Goal: Task Accomplishment & Management: Manage account settings

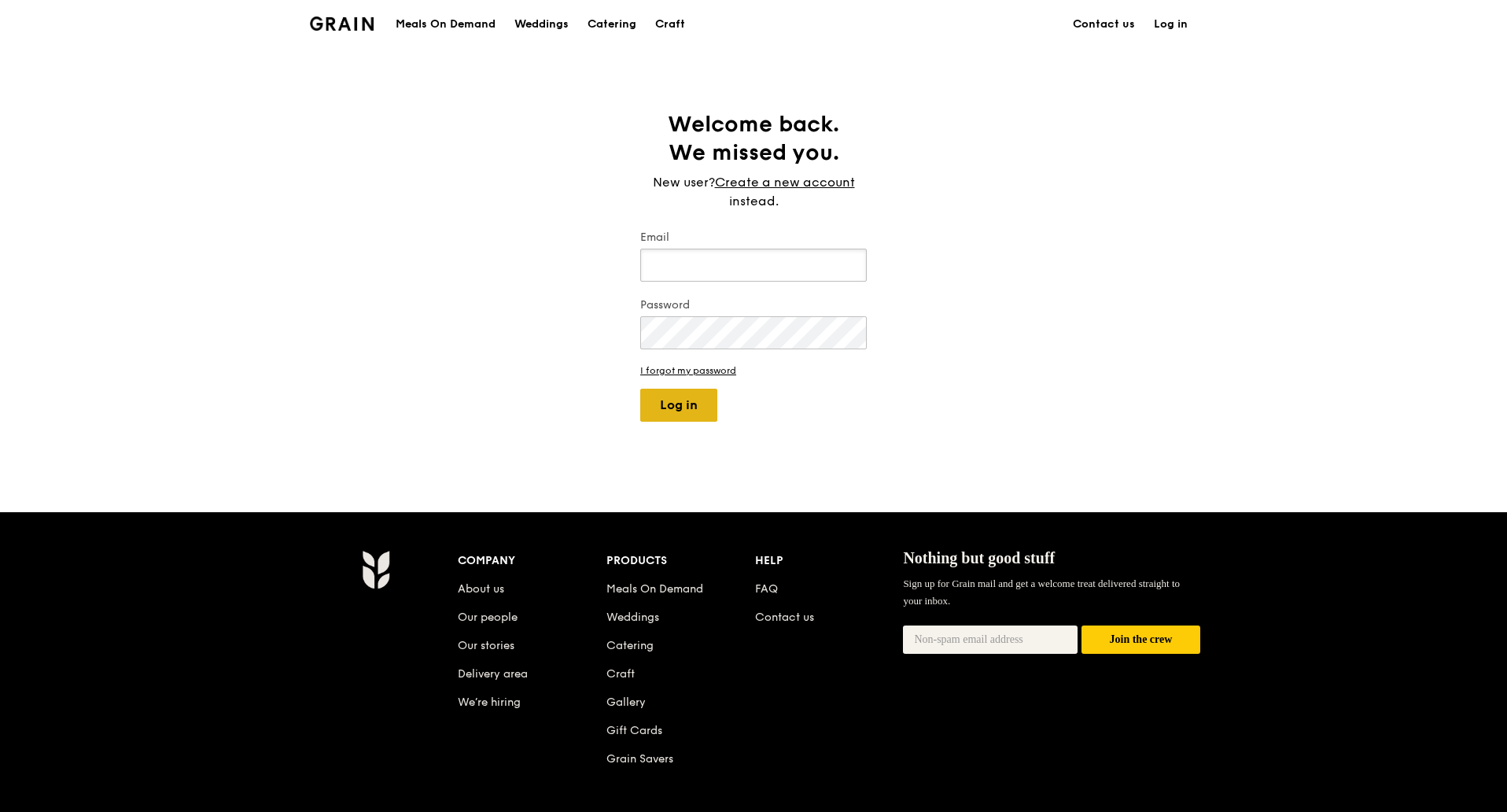
type input "[PERSON_NAME][EMAIL_ADDRESS][DOMAIN_NAME]"
click at [683, 416] on button "Log in" at bounding box center [679, 405] width 77 height 33
select select "100"
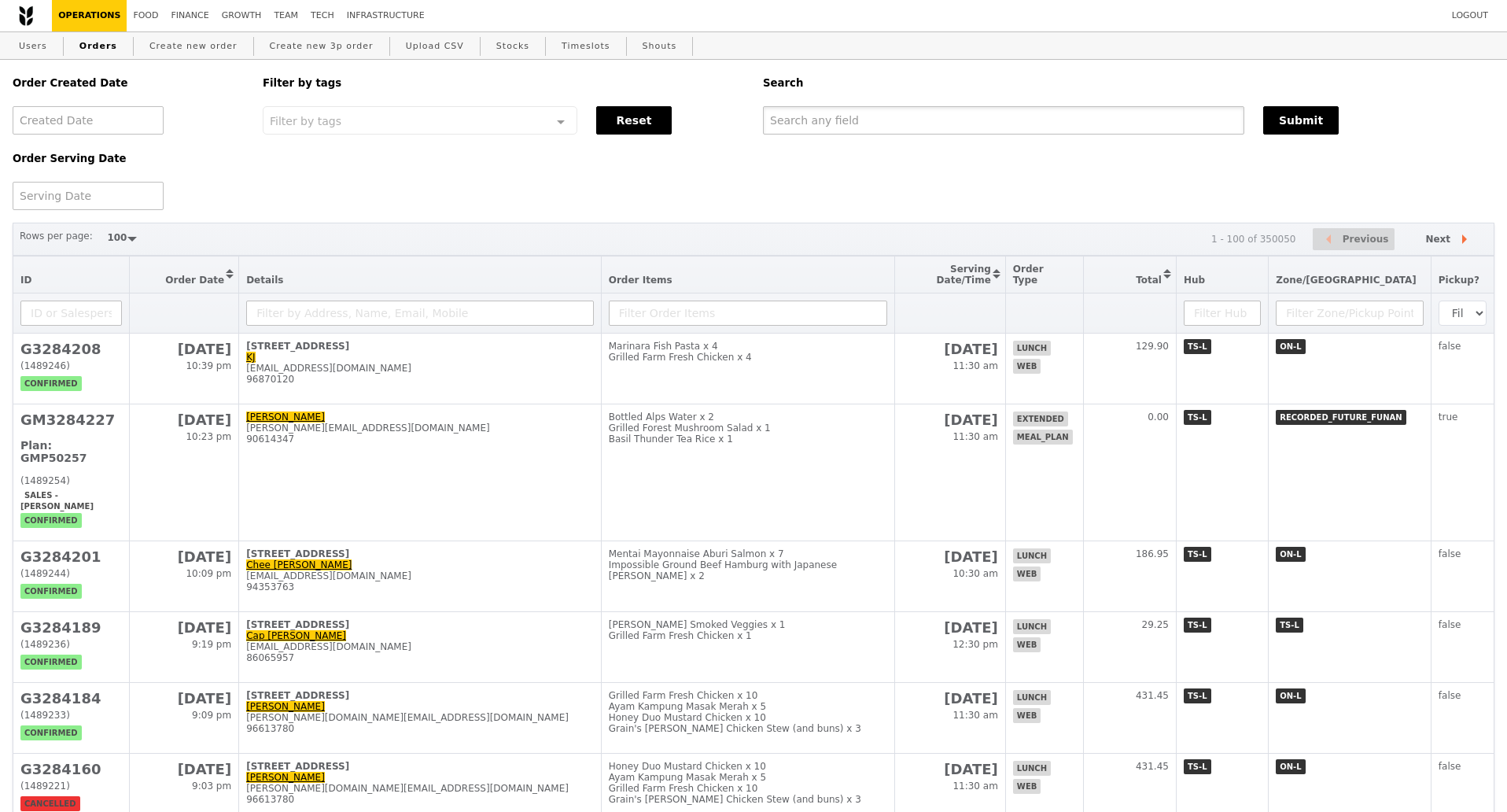
click at [852, 125] on input "text" at bounding box center [1003, 120] width 481 height 28
paste input "G3282805"
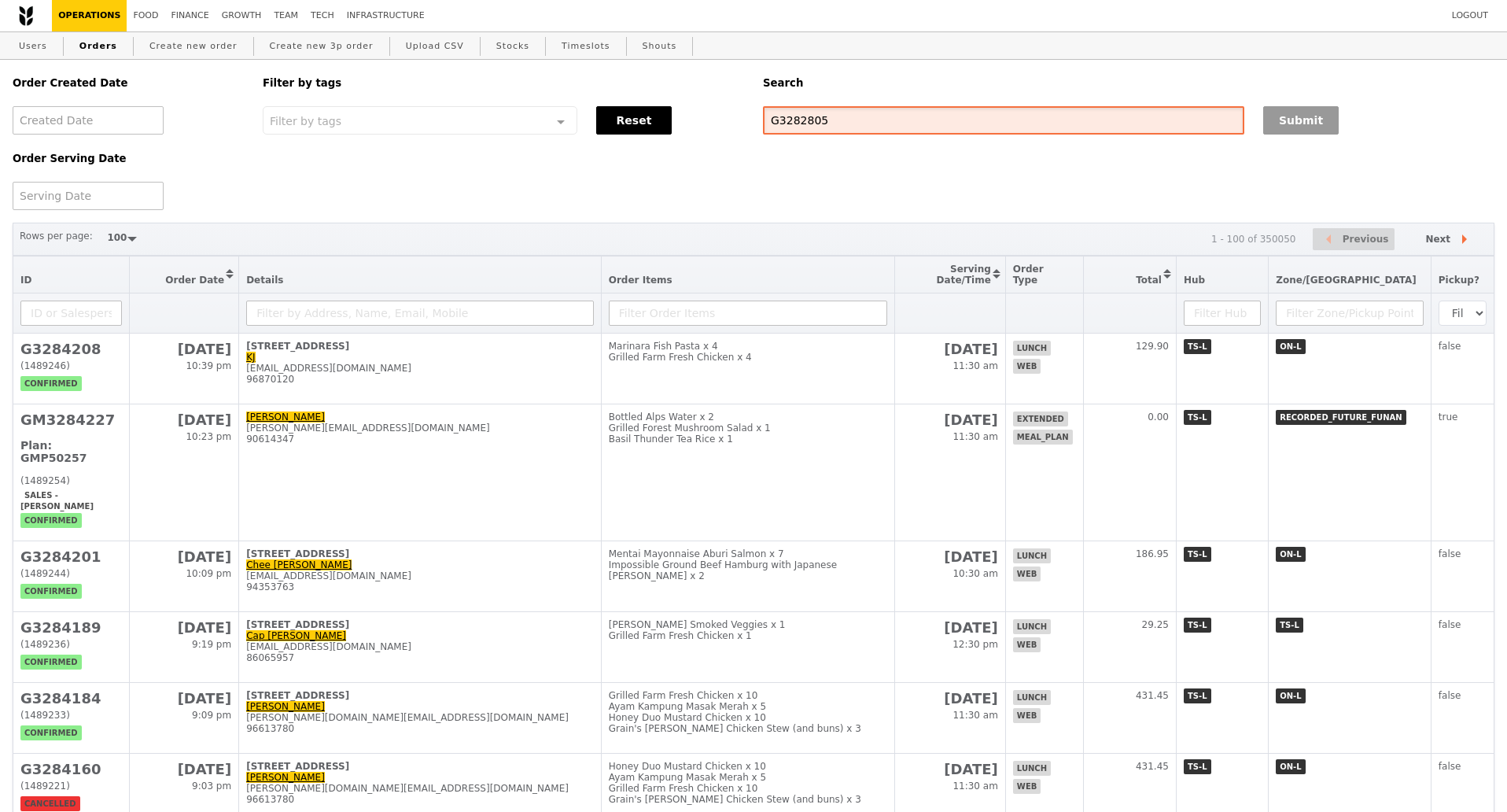
type input "G3282805"
click at [1287, 126] on button "Submit" at bounding box center [1301, 120] width 75 height 28
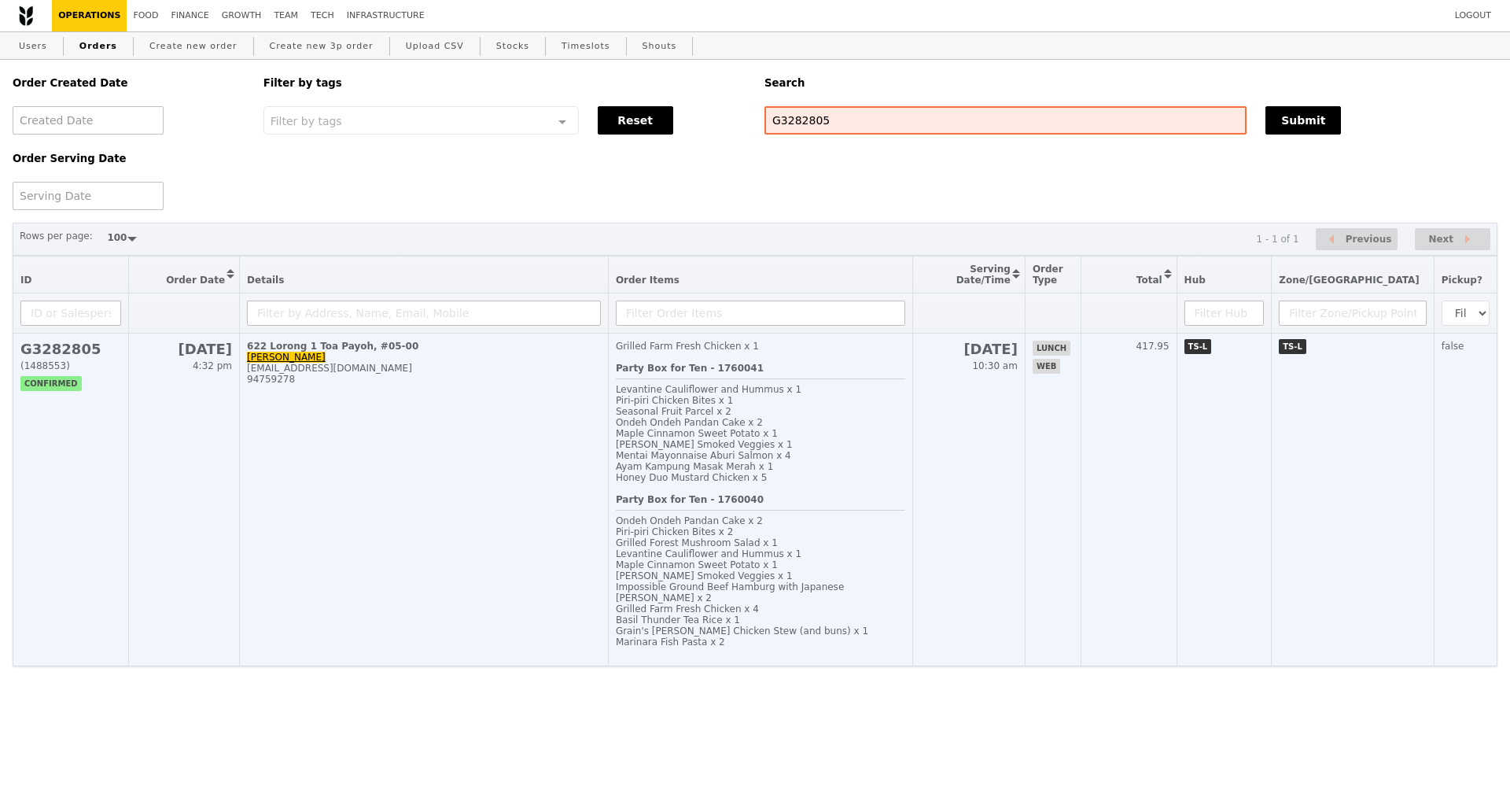
click at [418, 470] on td "622 Lorong 1 Toa Payoh, #05-00 Meicia Koh meicia.koh@versuni.com 94759278" at bounding box center [424, 500] width 369 height 333
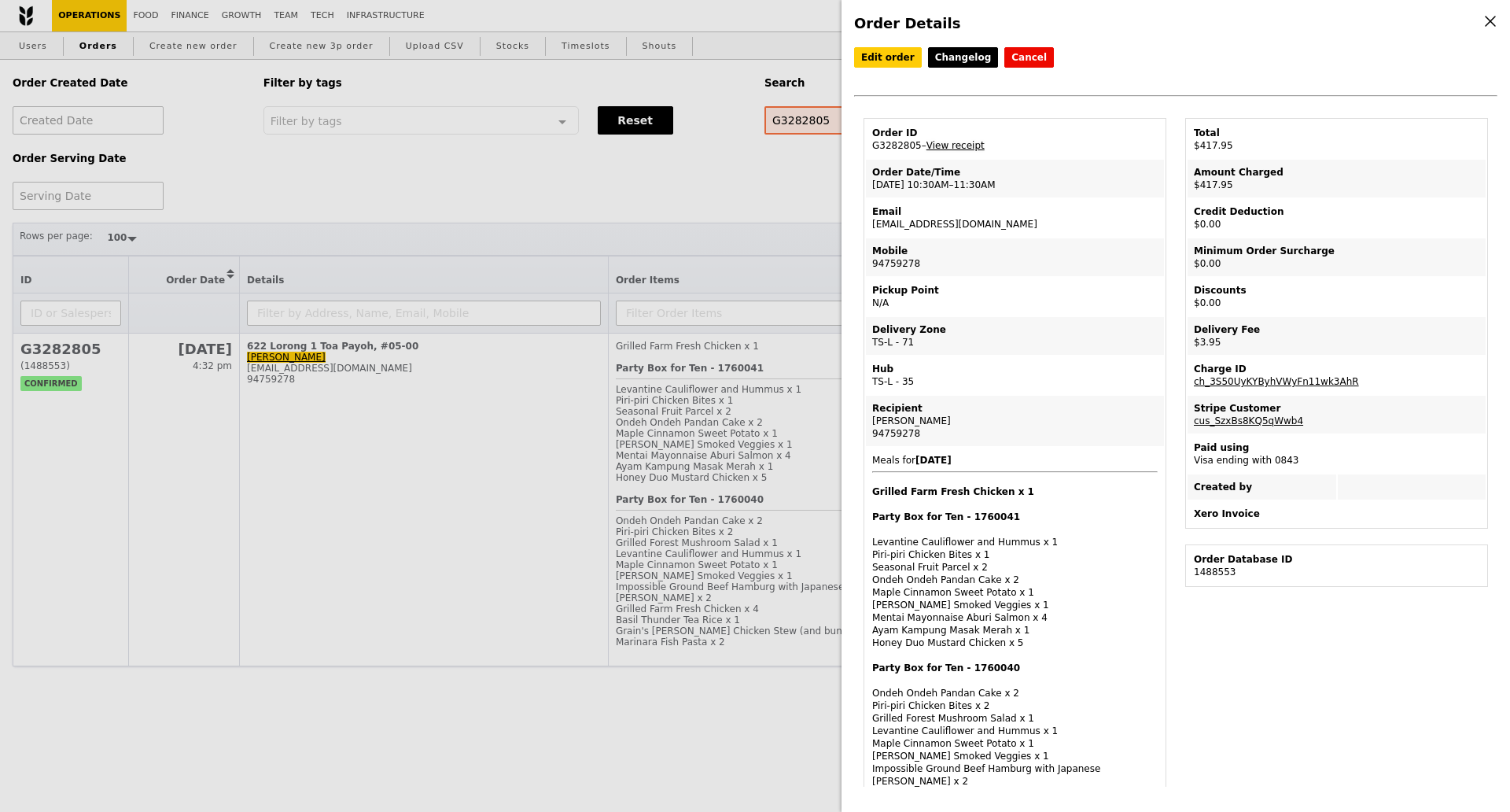
click at [957, 151] on link "View receipt" at bounding box center [956, 145] width 58 height 11
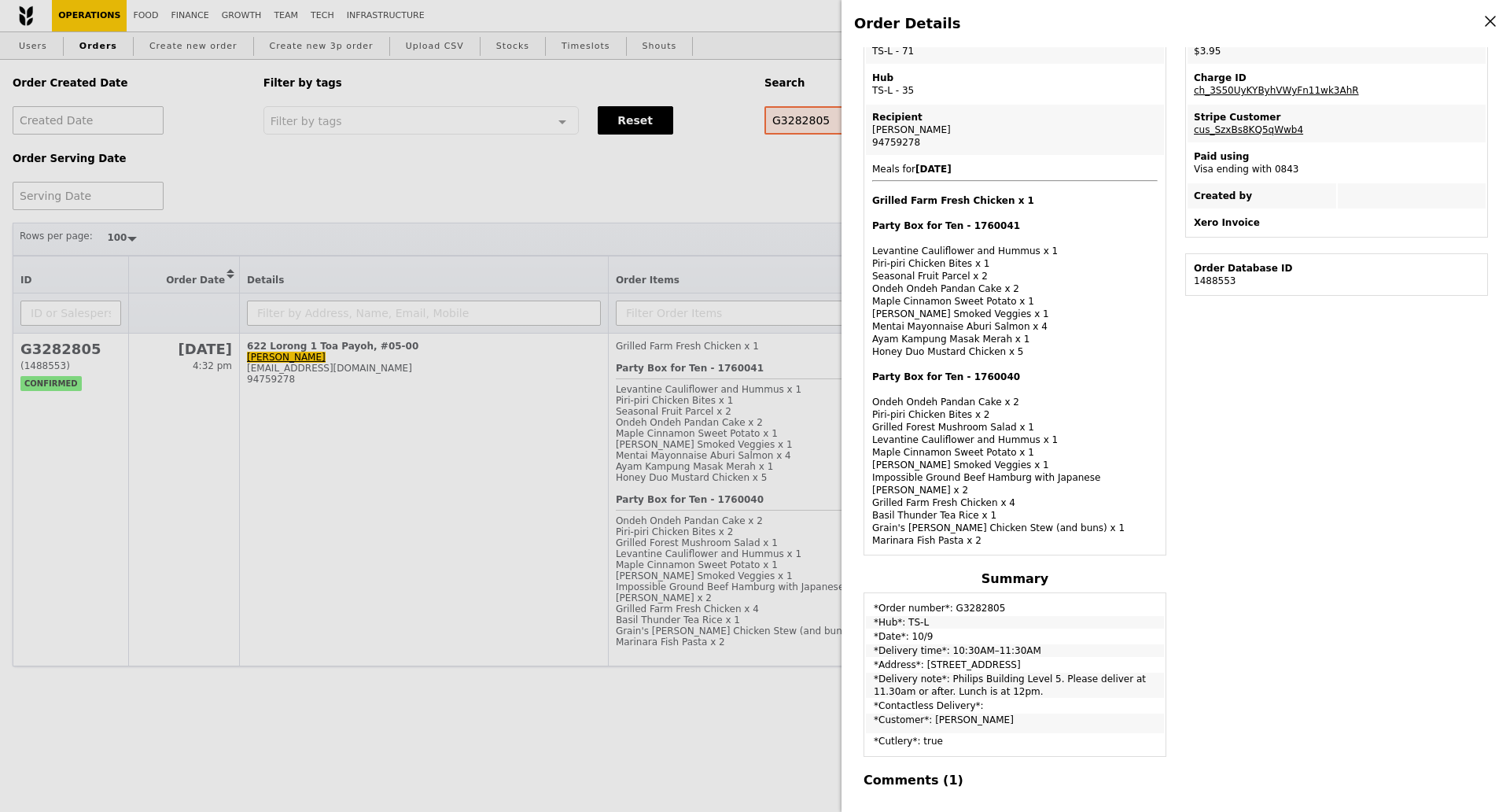
scroll to position [295, 0]
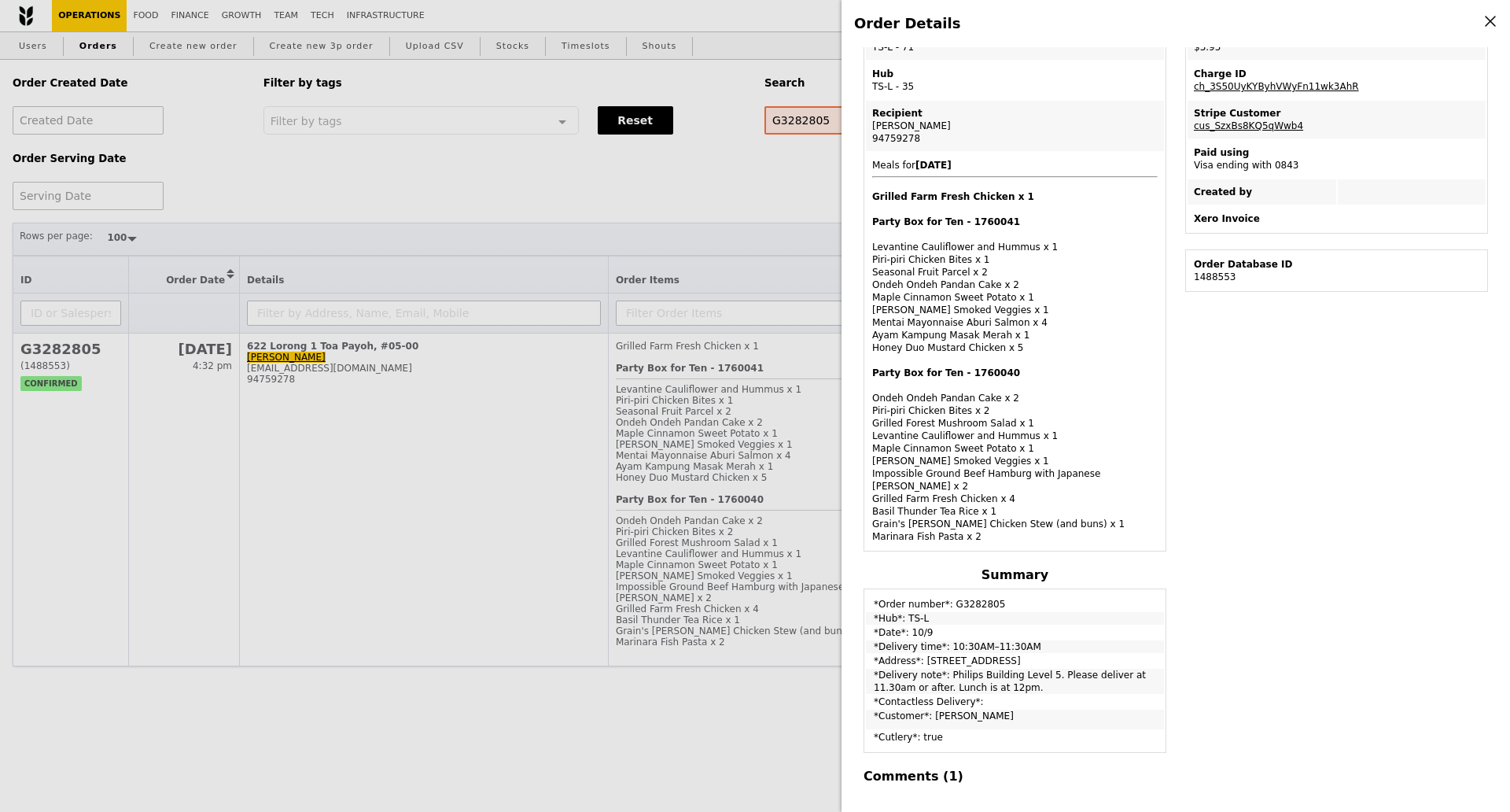
click at [550, 411] on div "Order Details Edit order Changelog Cancel Order ID G3282805 – View receipt Orde…" at bounding box center [755, 406] width 1510 height 812
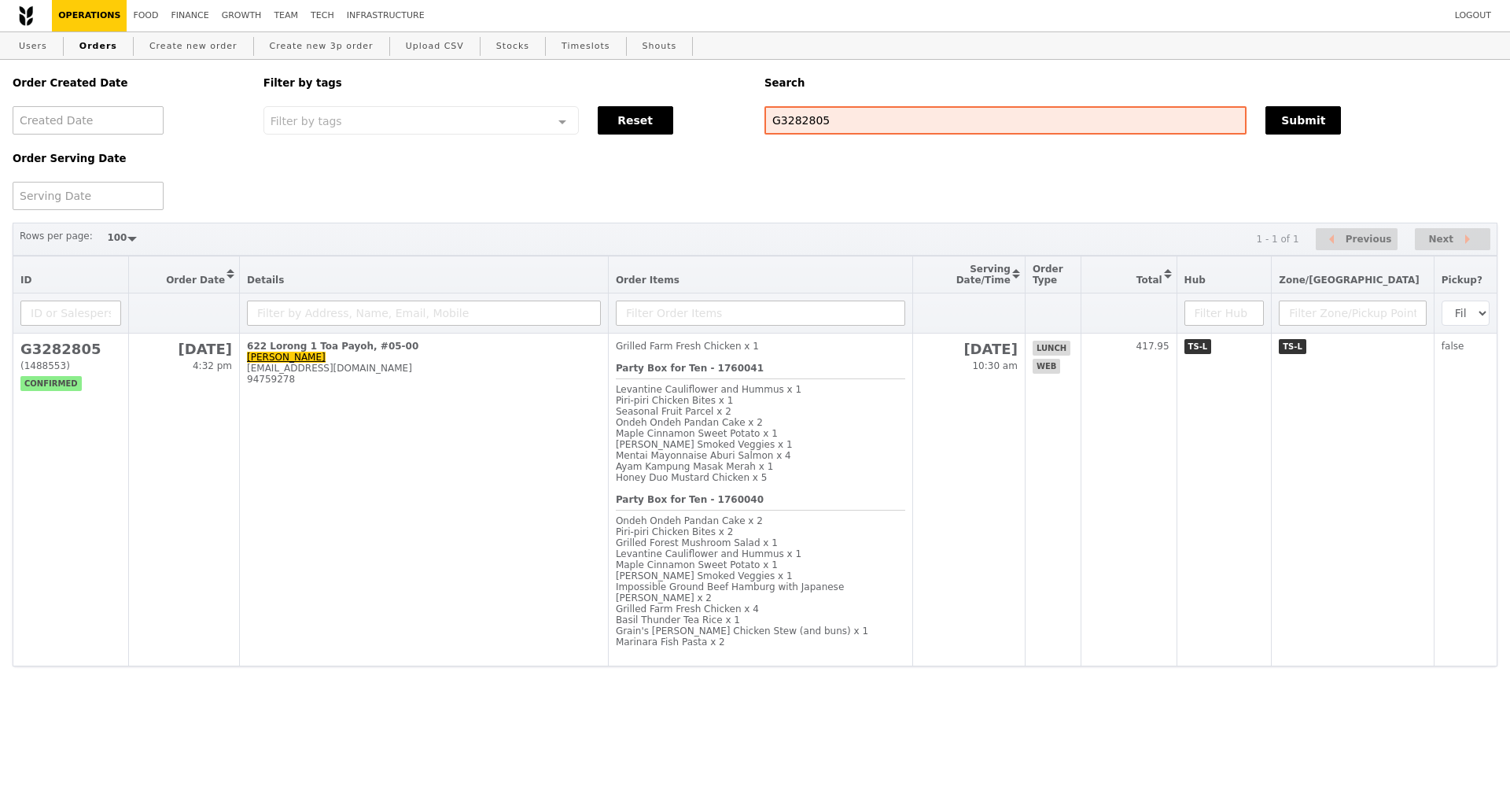
scroll to position [374, 0]
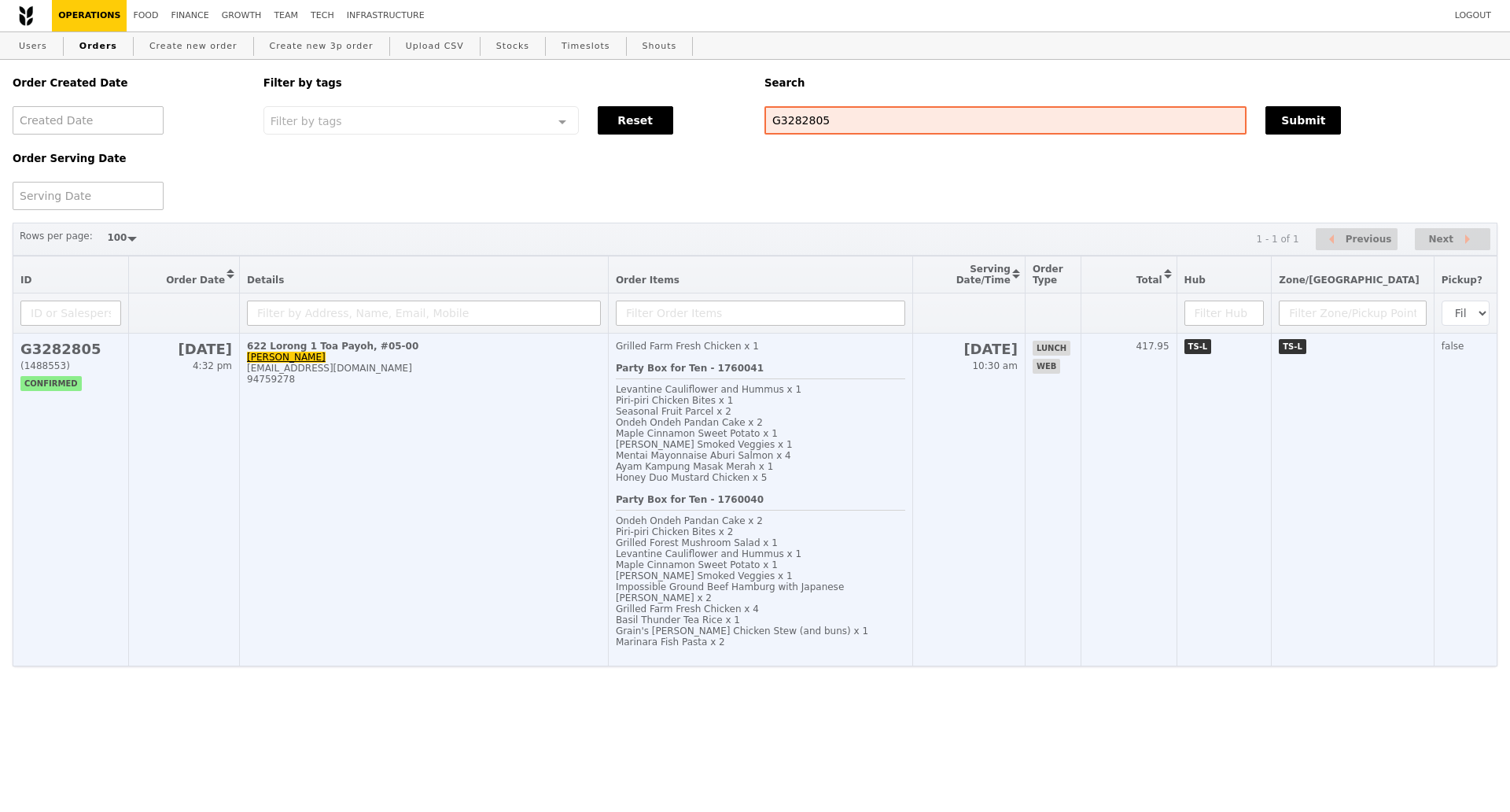
click at [429, 459] on td "622 Lorong 1 Toa Payoh, #05-00 Meicia Koh meicia.koh@versuni.com 94759278" at bounding box center [424, 500] width 369 height 333
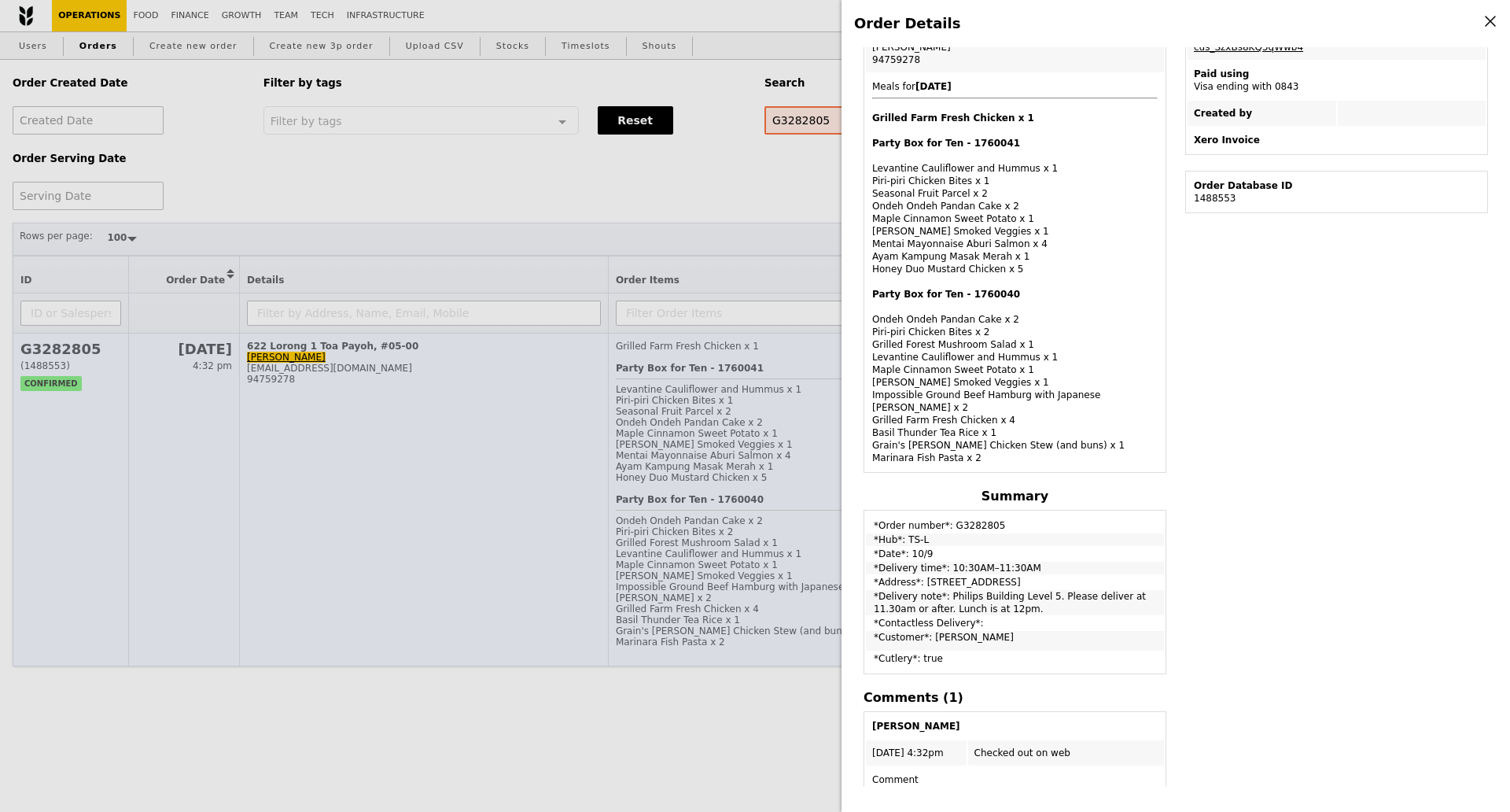
scroll to position [295, 0]
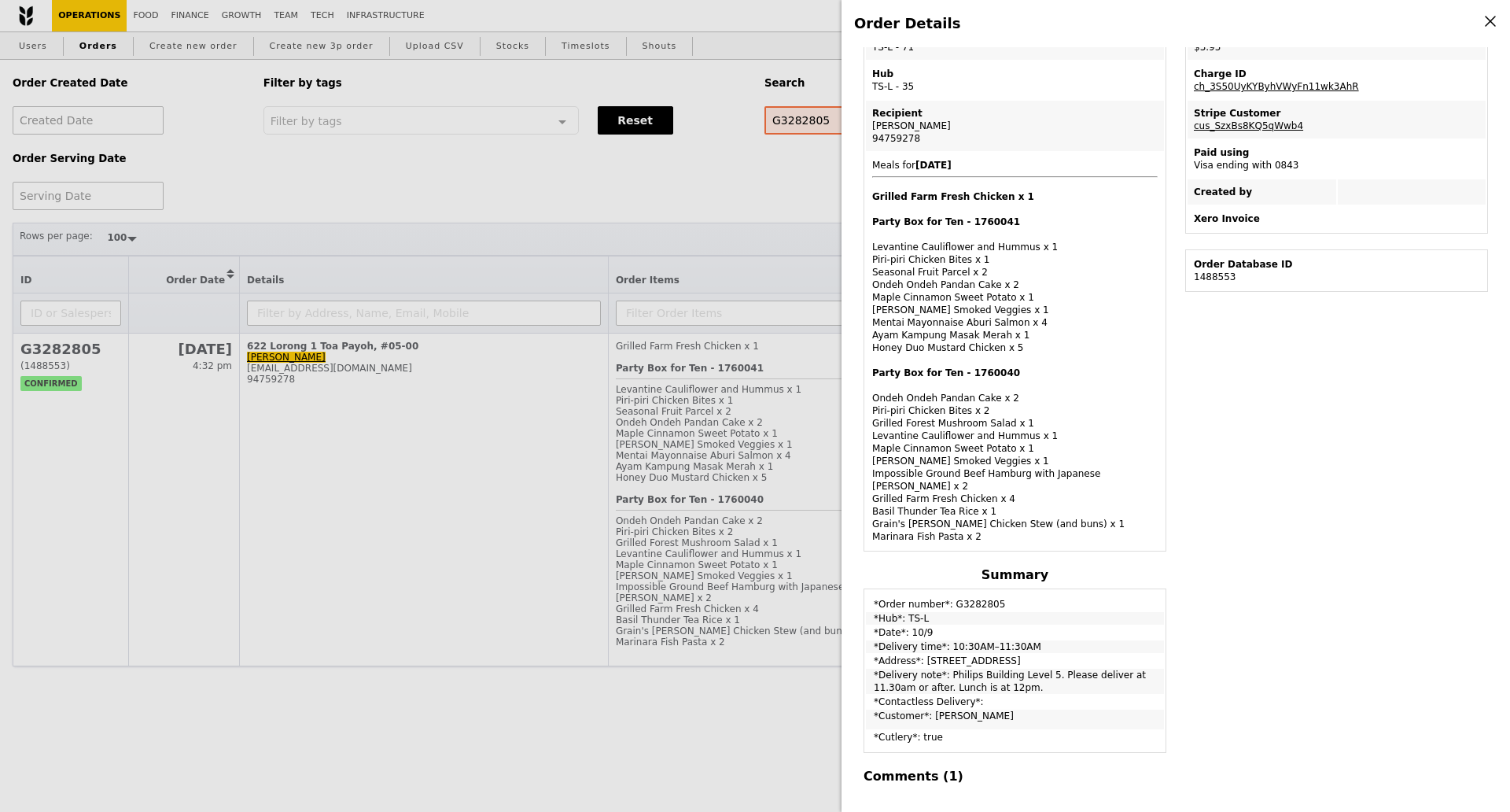
click at [717, 206] on div "Order Details Edit order Changelog Cancel Order ID G3282805 – View receipt Orde…" at bounding box center [755, 406] width 1510 height 812
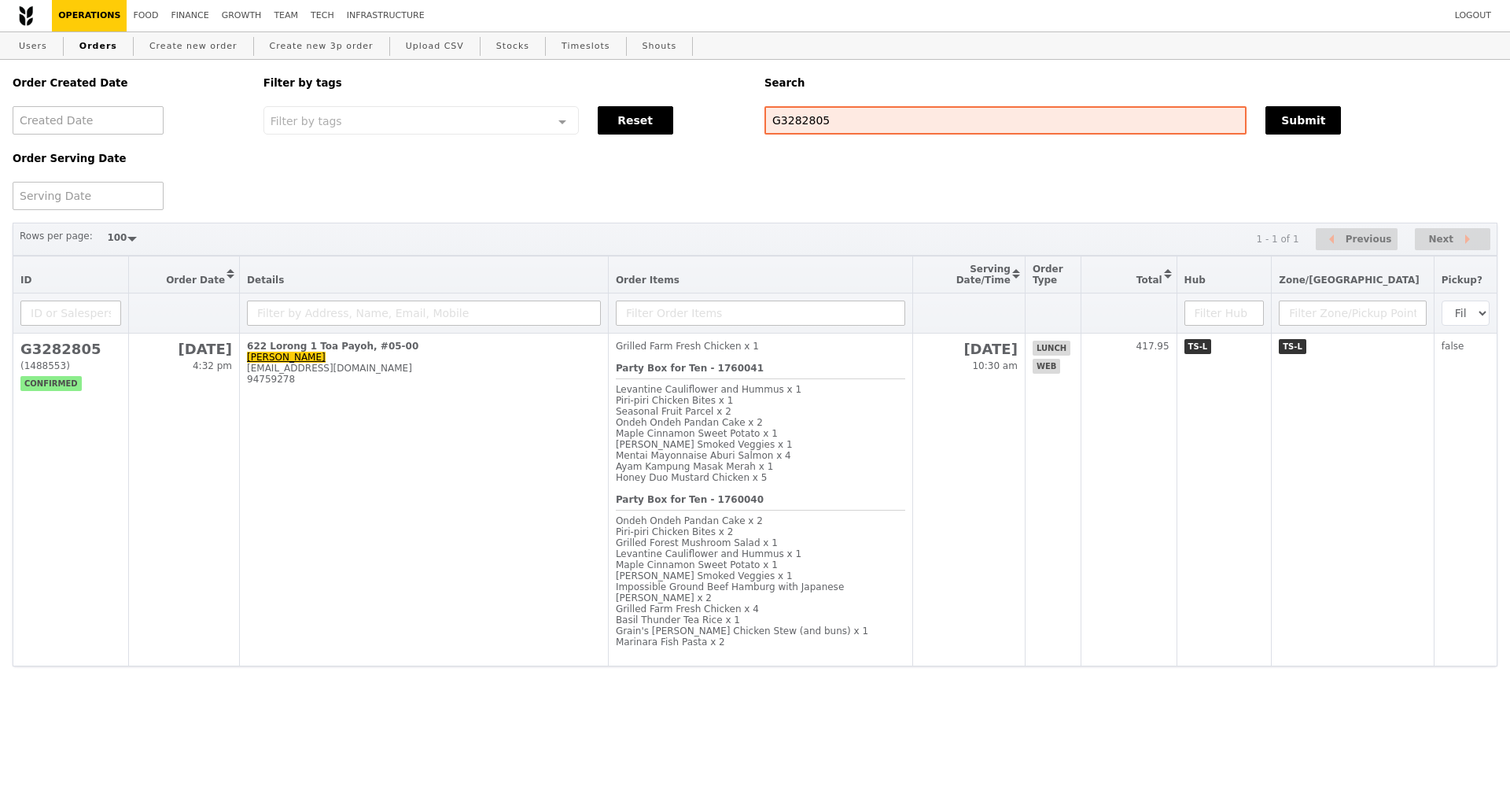
scroll to position [374, 0]
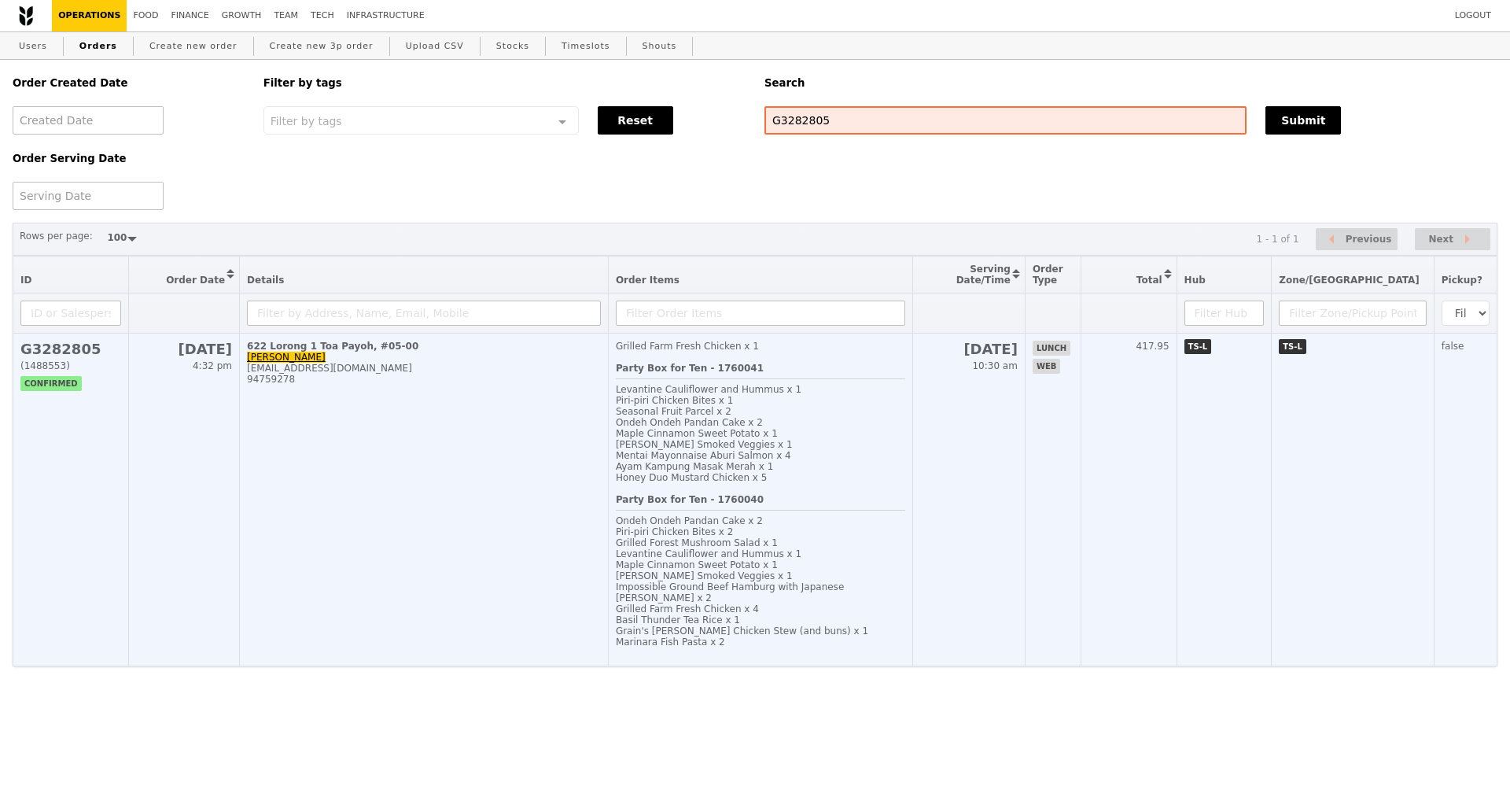
click at [353, 447] on td "622 Lorong 1 Toa Payoh, #05-00 Meicia Koh meicia.koh@versuni.com 94759278" at bounding box center [424, 500] width 369 height 333
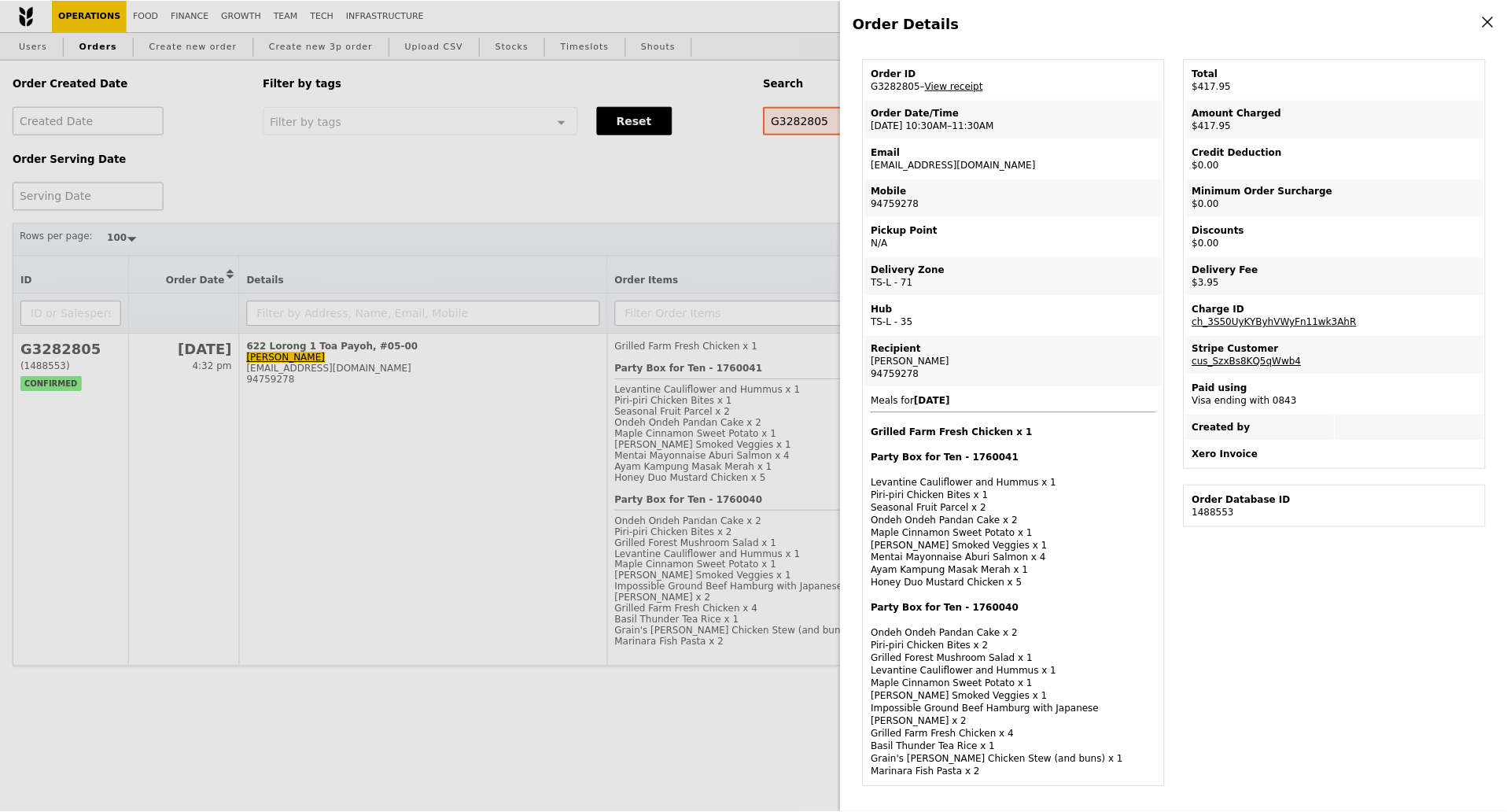
scroll to position [0, 0]
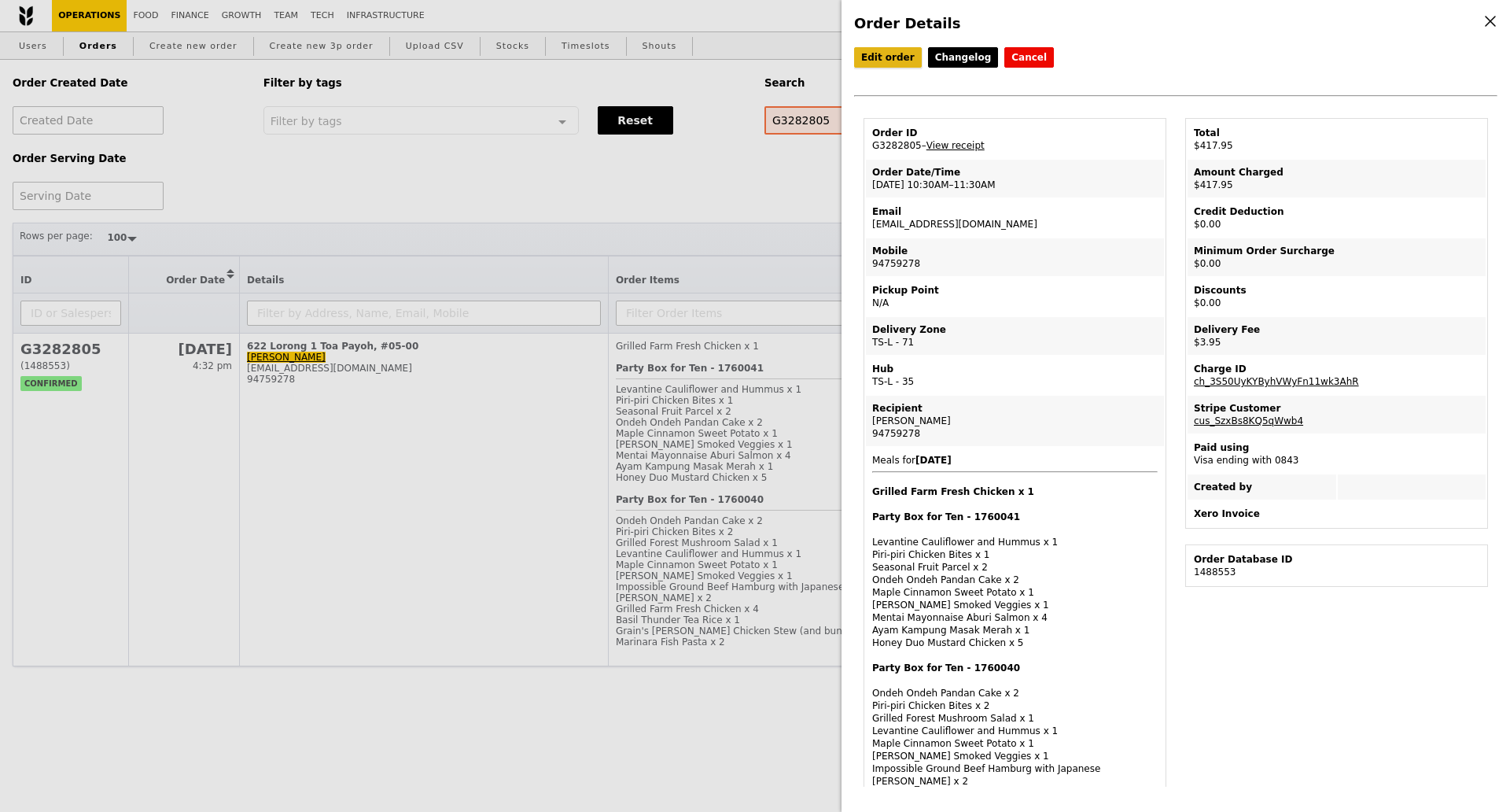
click at [889, 63] on link "Edit order" at bounding box center [888, 57] width 68 height 20
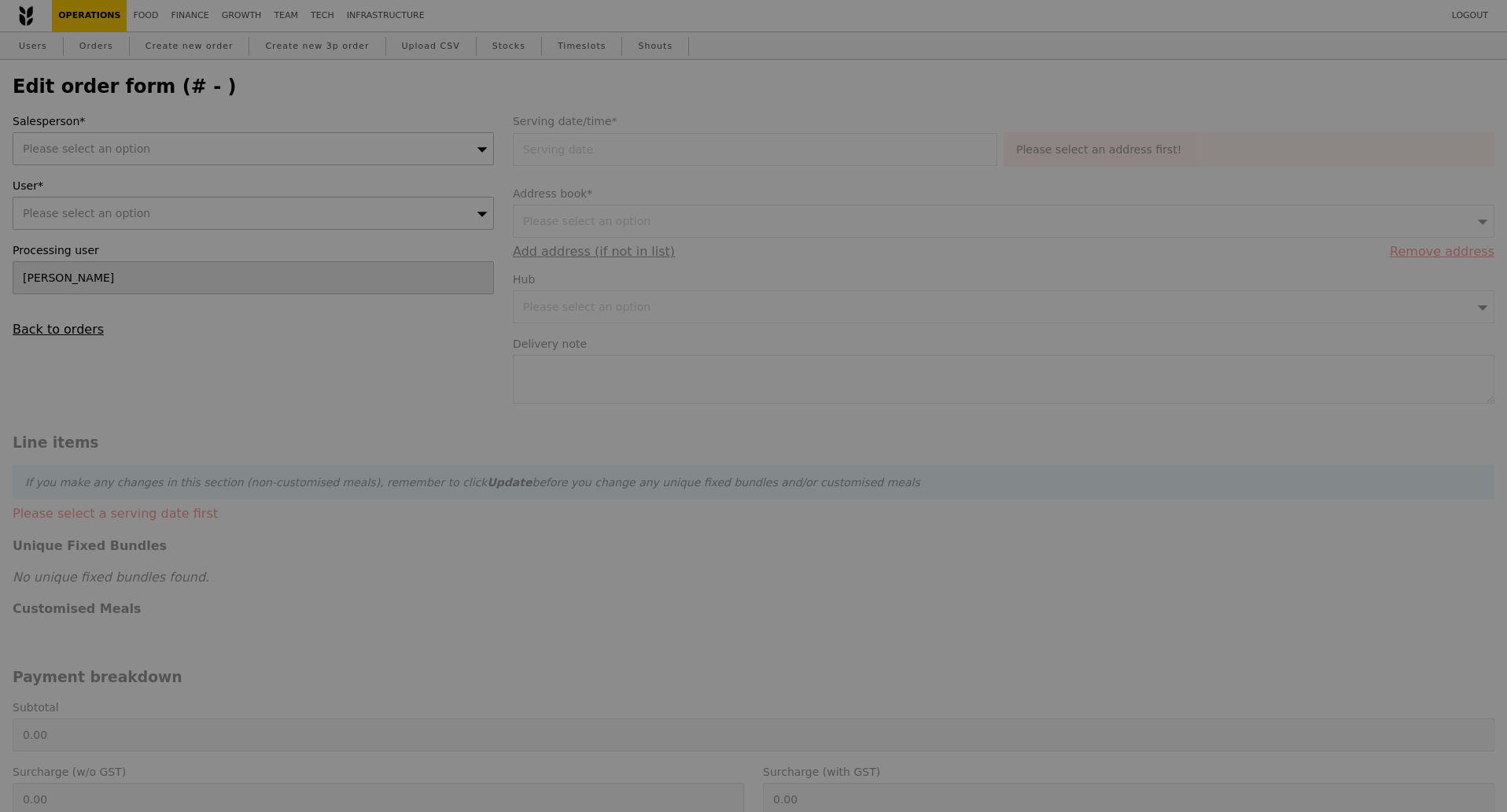
type input "10 Sep 2025"
type textarea "Philips Building Level 5. Please deliver at 11.30am or after. Lunch is at 12pm."
type input "414.00"
type input "2.71"
type input "2.95"
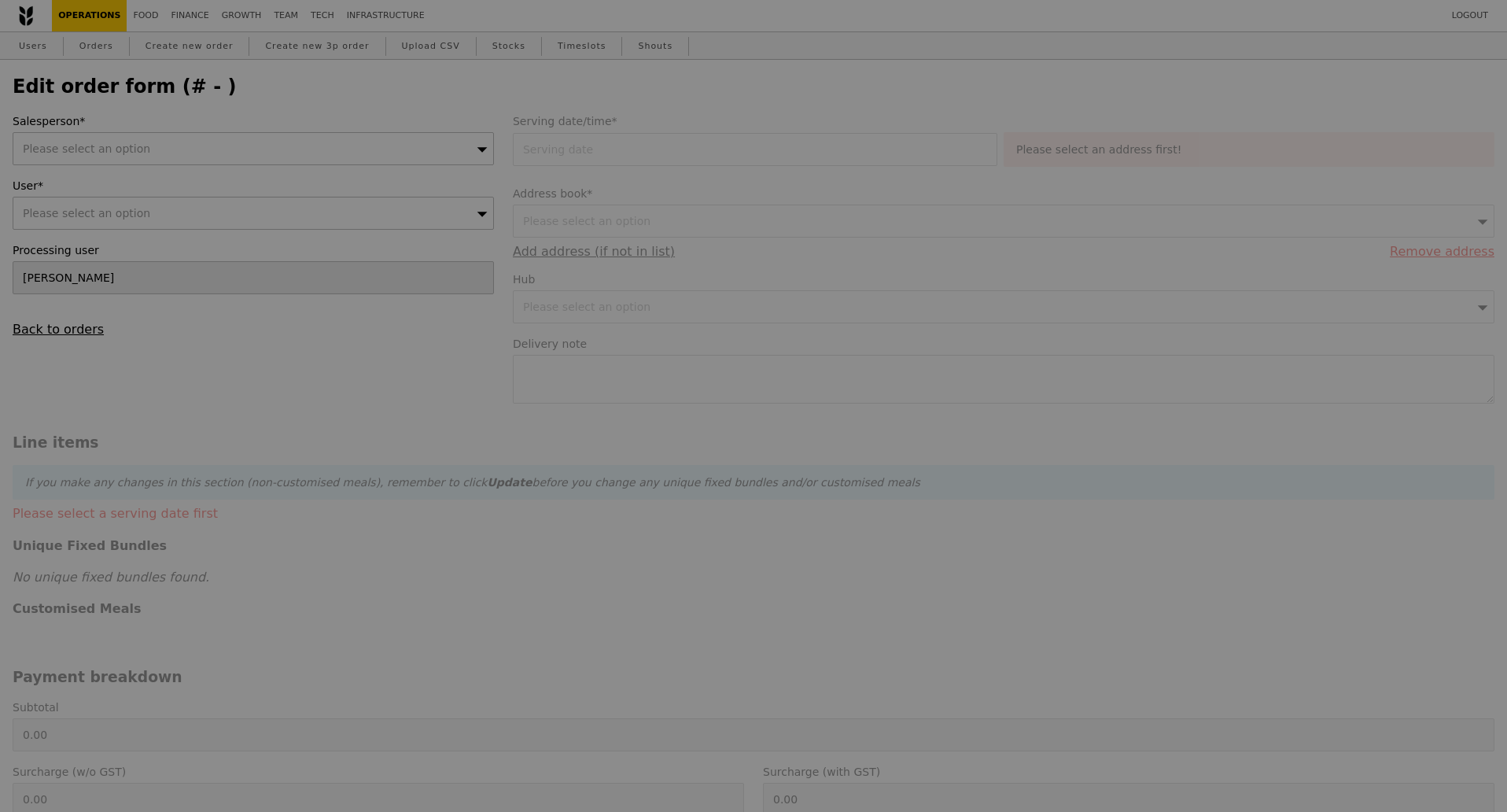
type input "416.95"
type input "Loading..."
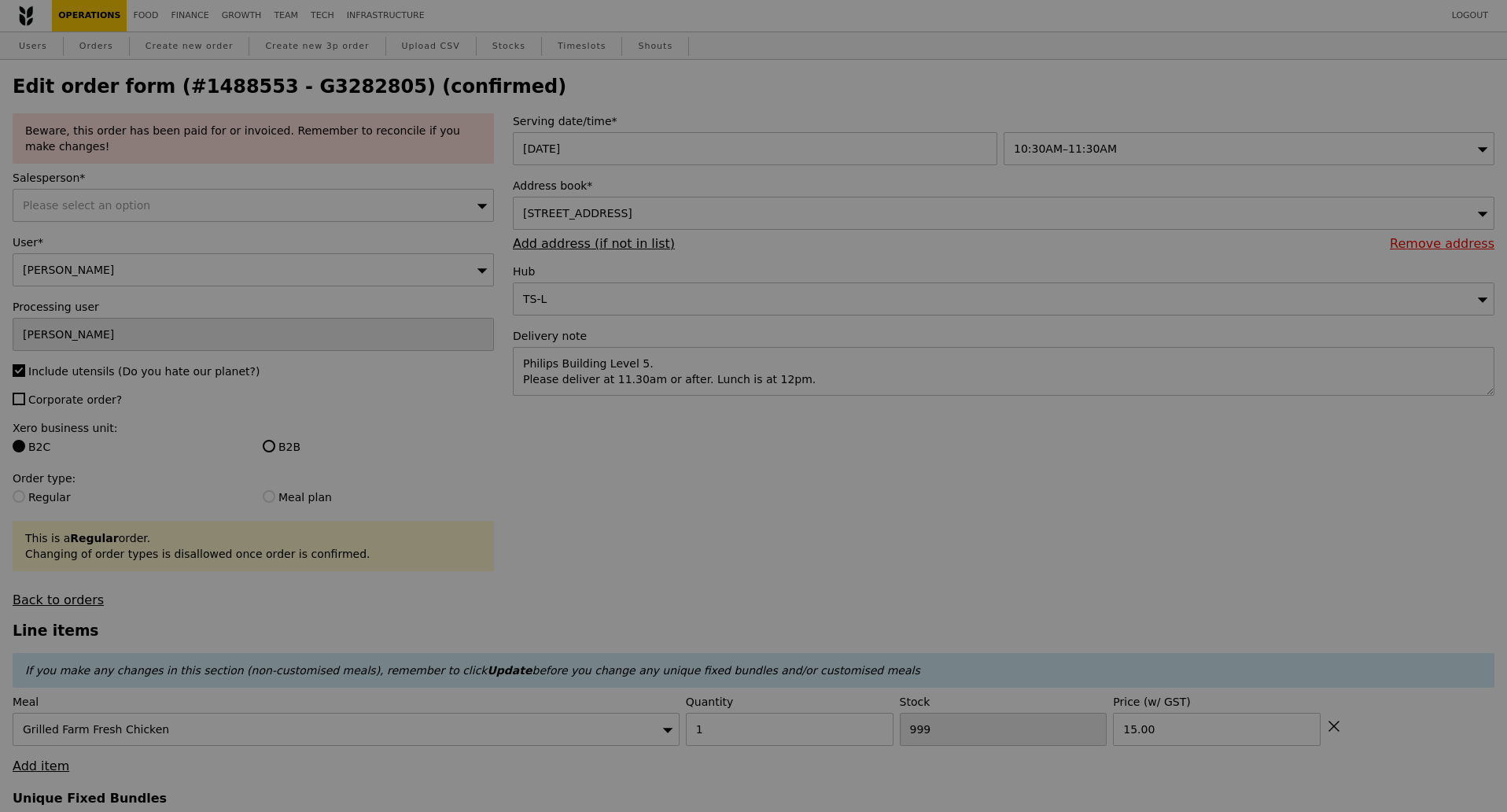
type input "419"
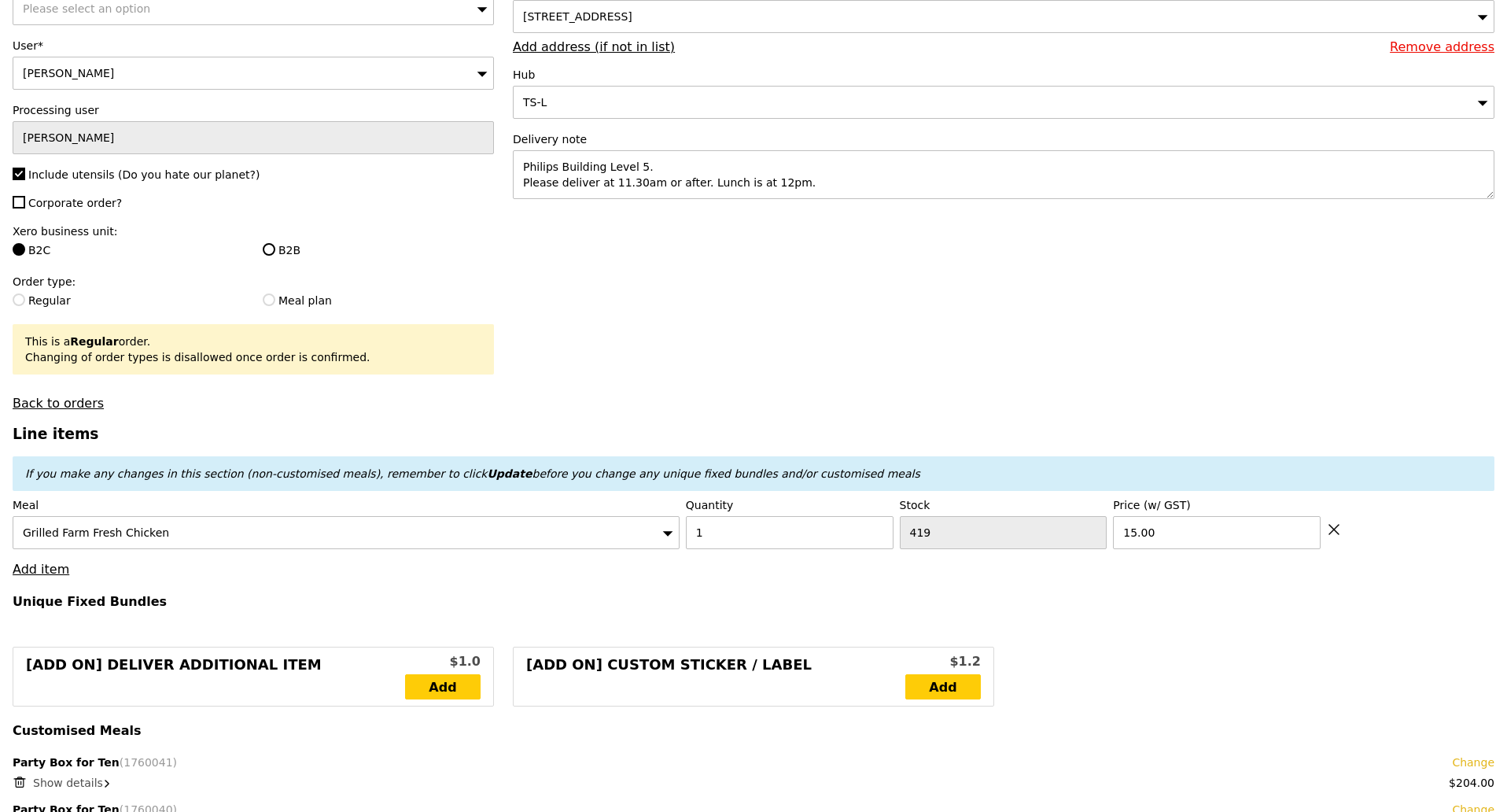
scroll to position [295, 0]
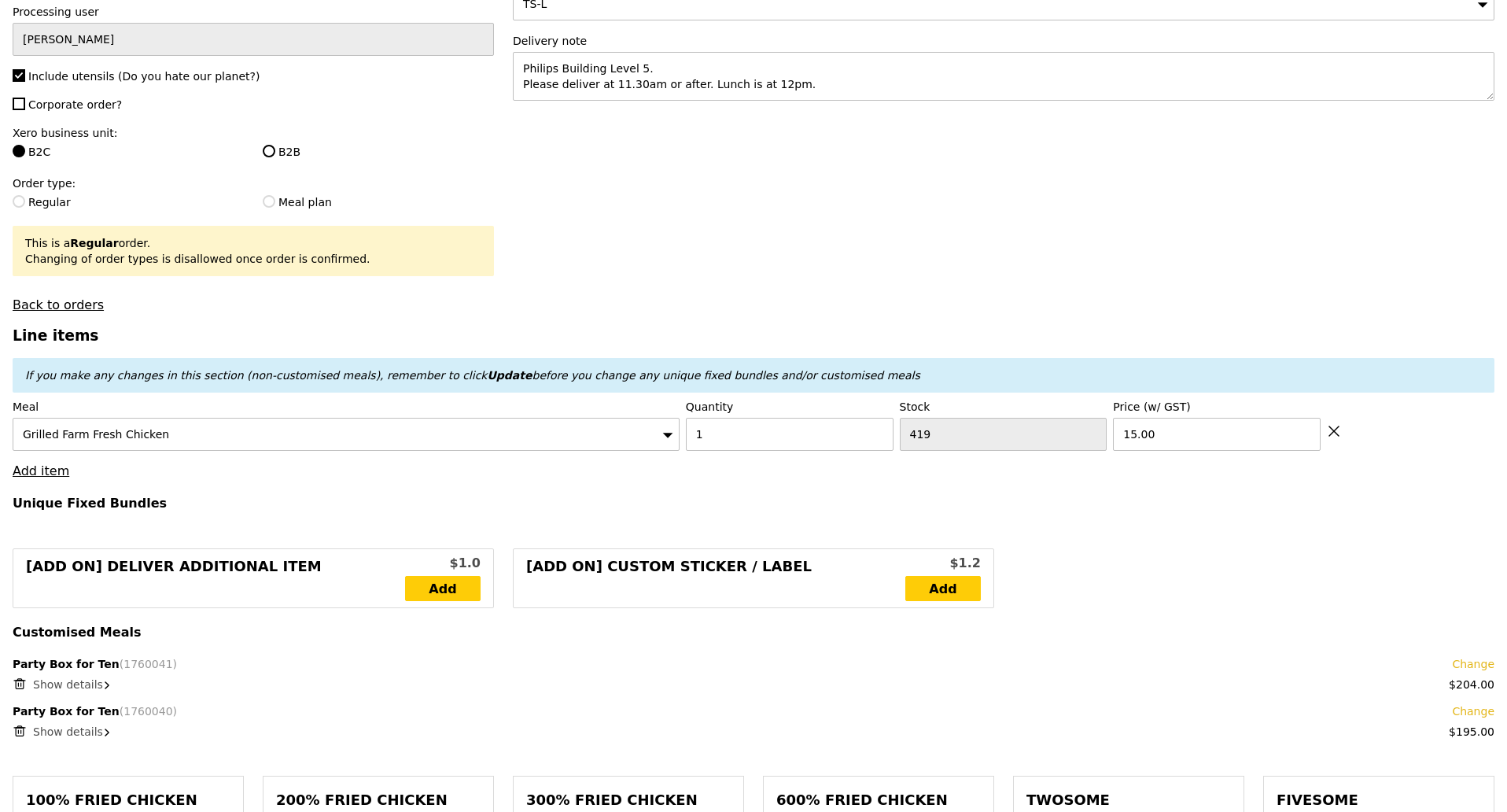
click at [668, 430] on icon at bounding box center [667, 435] width 11 height 12
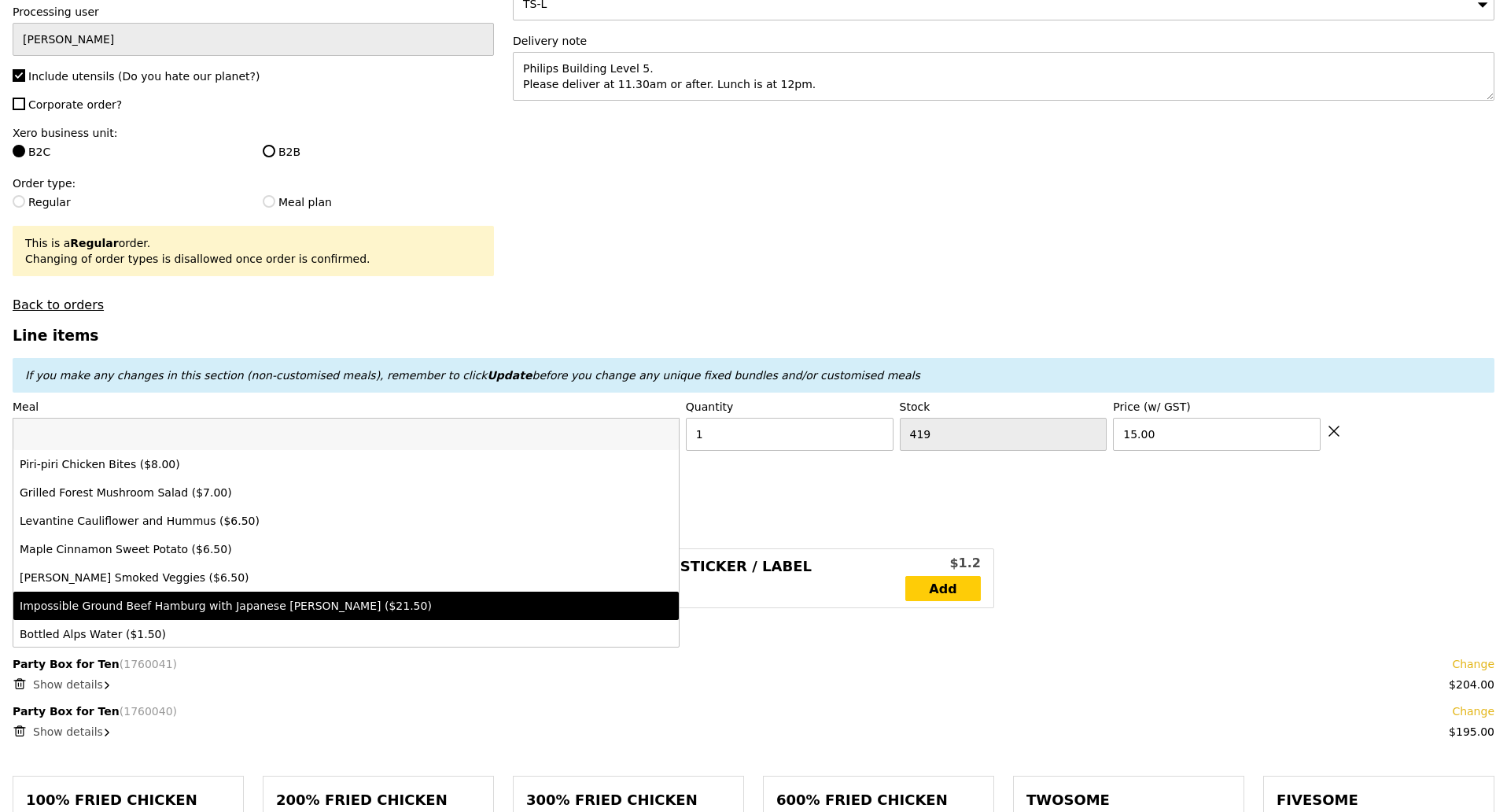
click at [353, 597] on div "Impossible Ground Beef Hamburg with Japanese Curry ($21.50)" at bounding box center [264, 605] width 489 height 15
type input "Loading..."
type input "492"
type input "21.5"
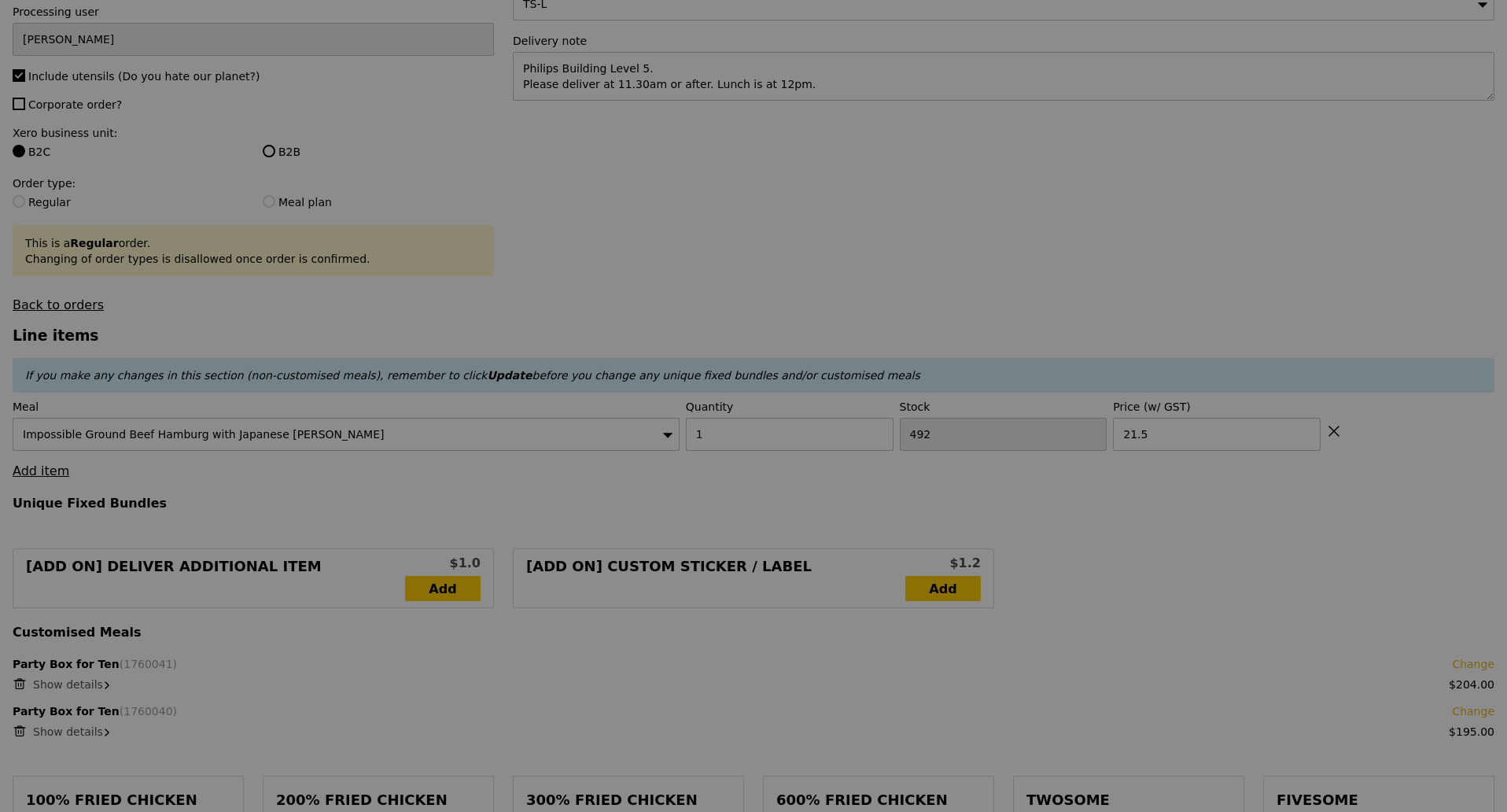
type input "0.00"
type input "6.79"
type input "7.40"
type input "6.19"
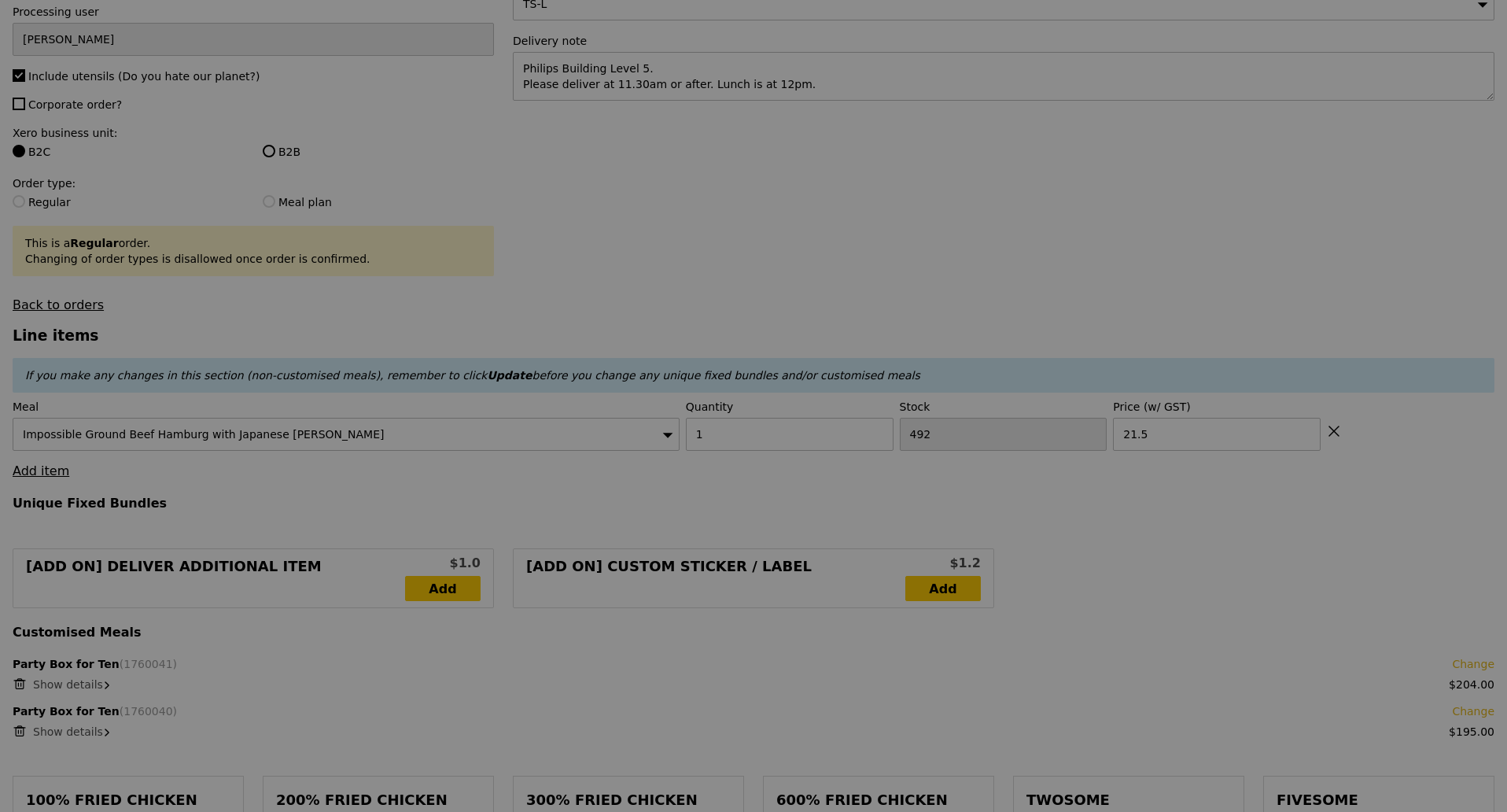
type input "6.75"
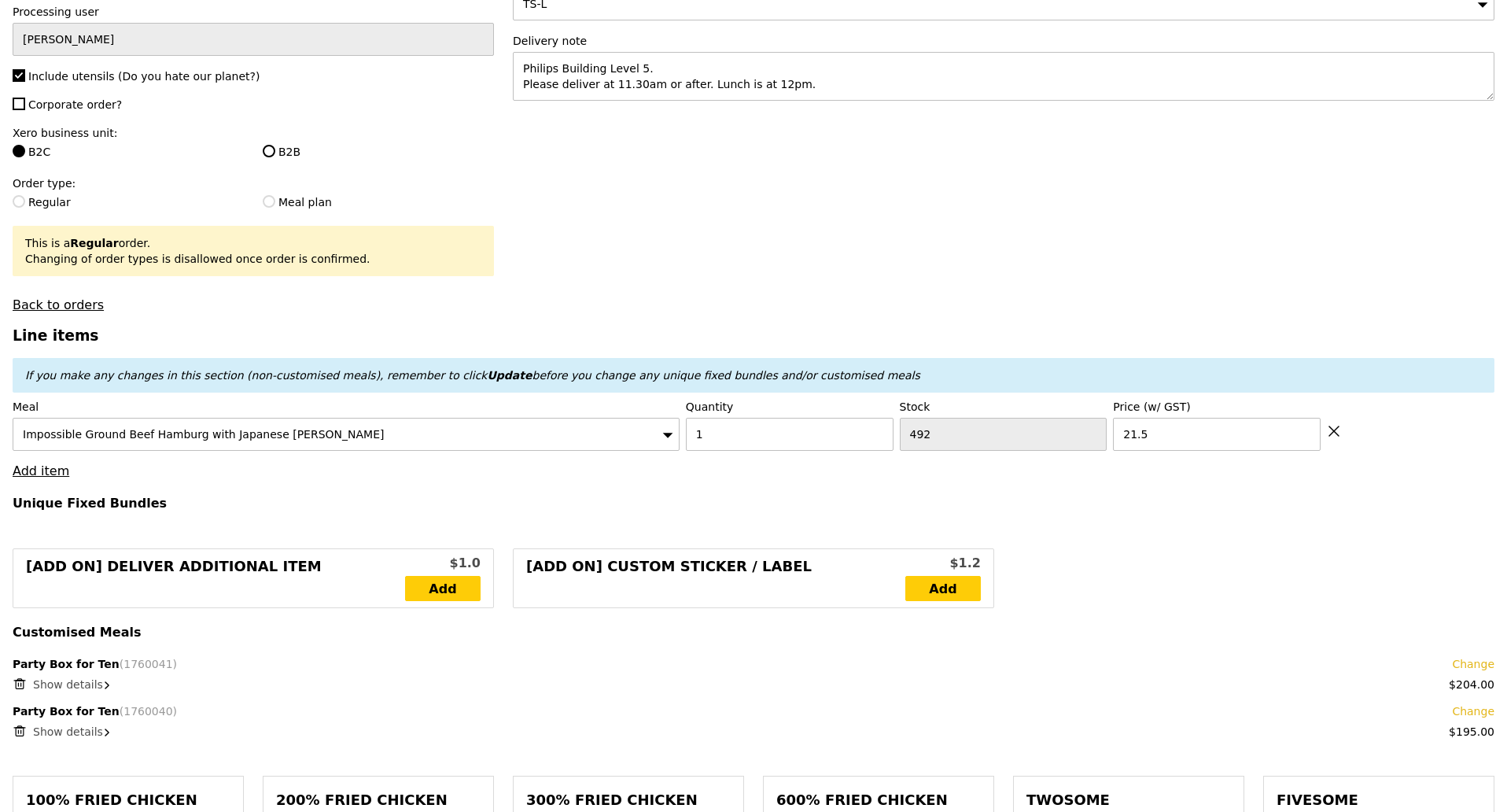
type input "Update"
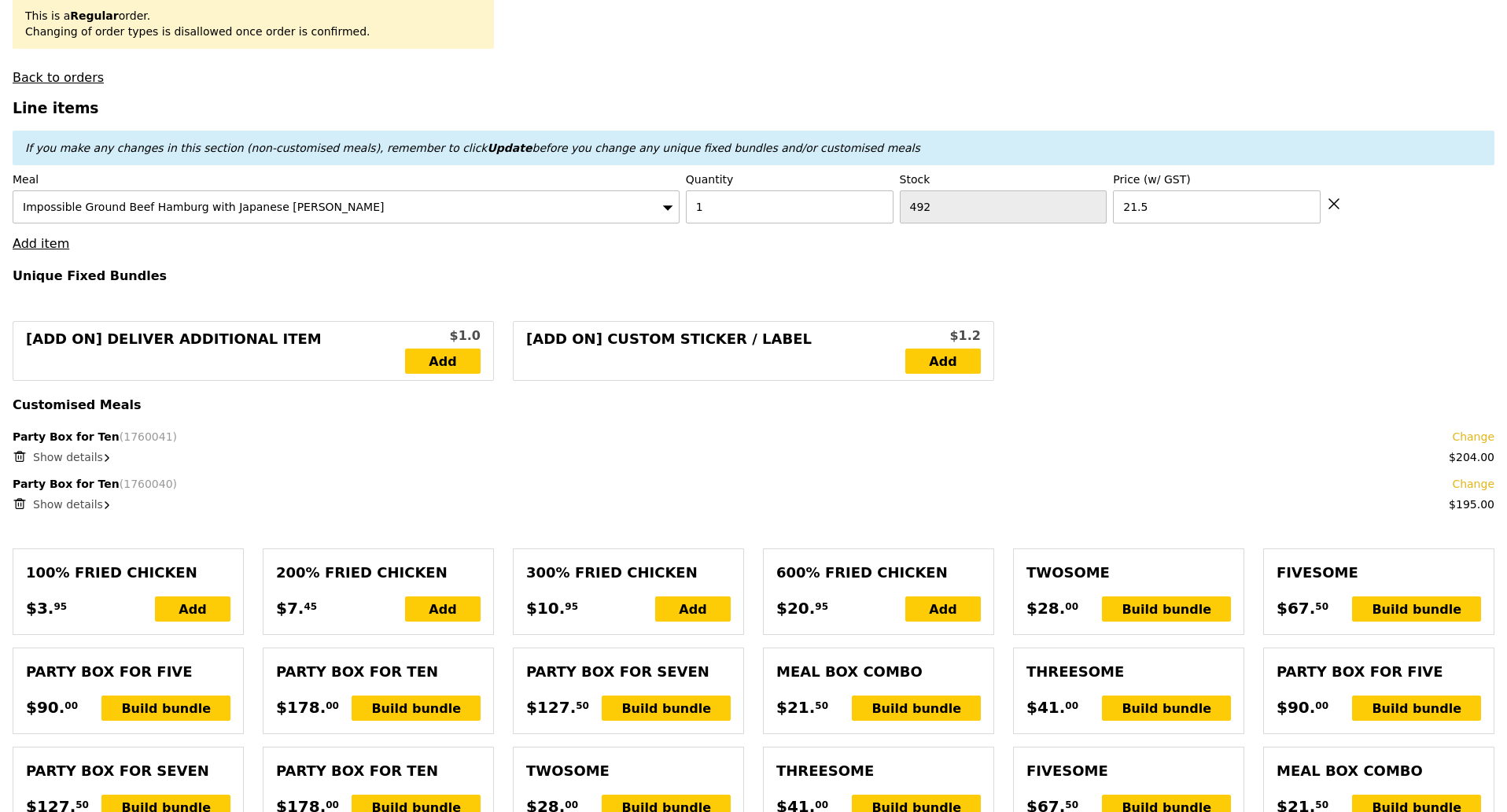
scroll to position [393, 0]
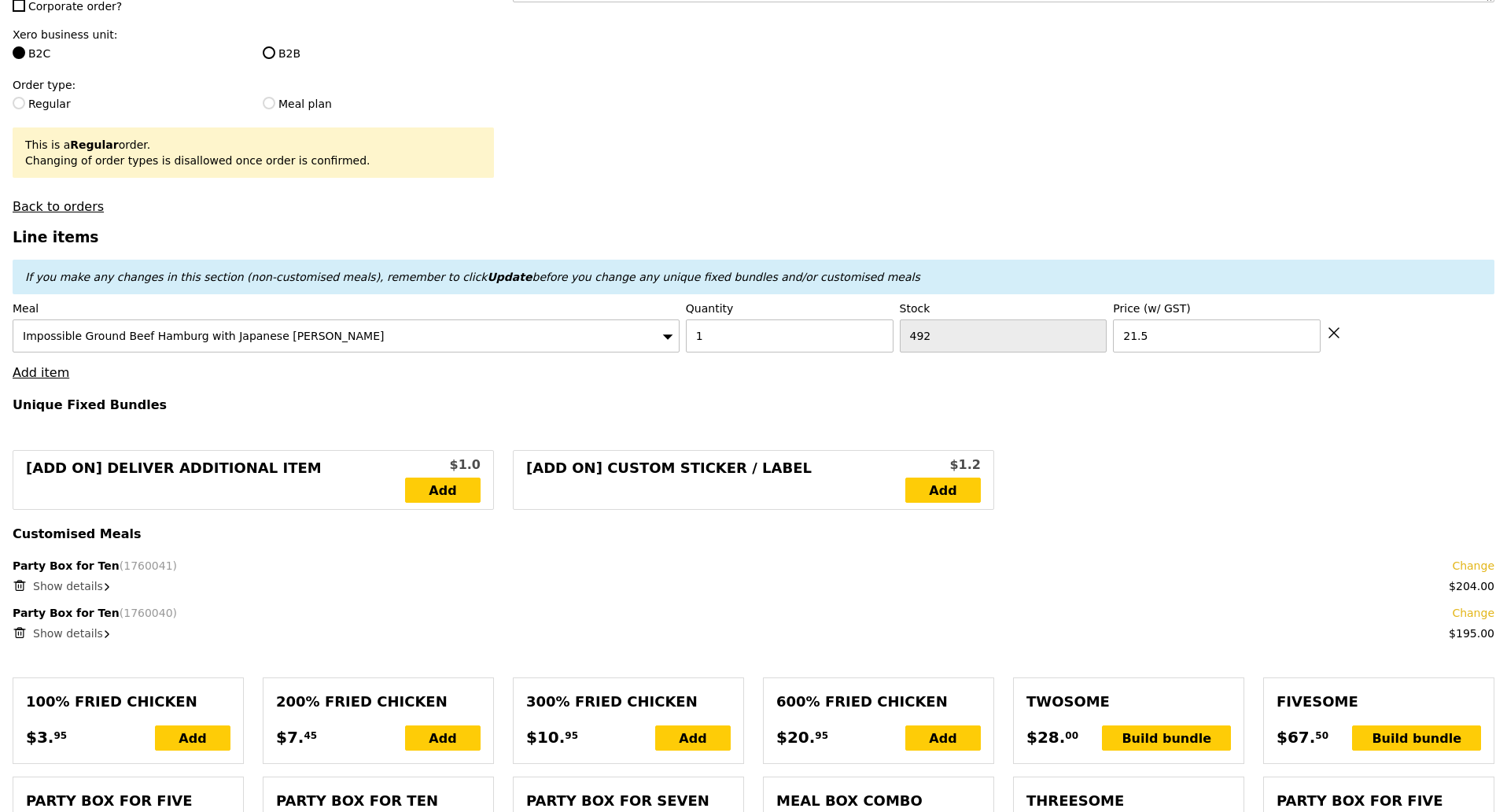
drag, startPoint x: 157, startPoint y: 147, endPoint x: 344, endPoint y: 143, distance: 187.0
click at [344, 143] on div "This is a Regular order. Changing of order types is disallowed once order is co…" at bounding box center [253, 153] width 456 height 32
copy div "disallowed once order is confirmed."
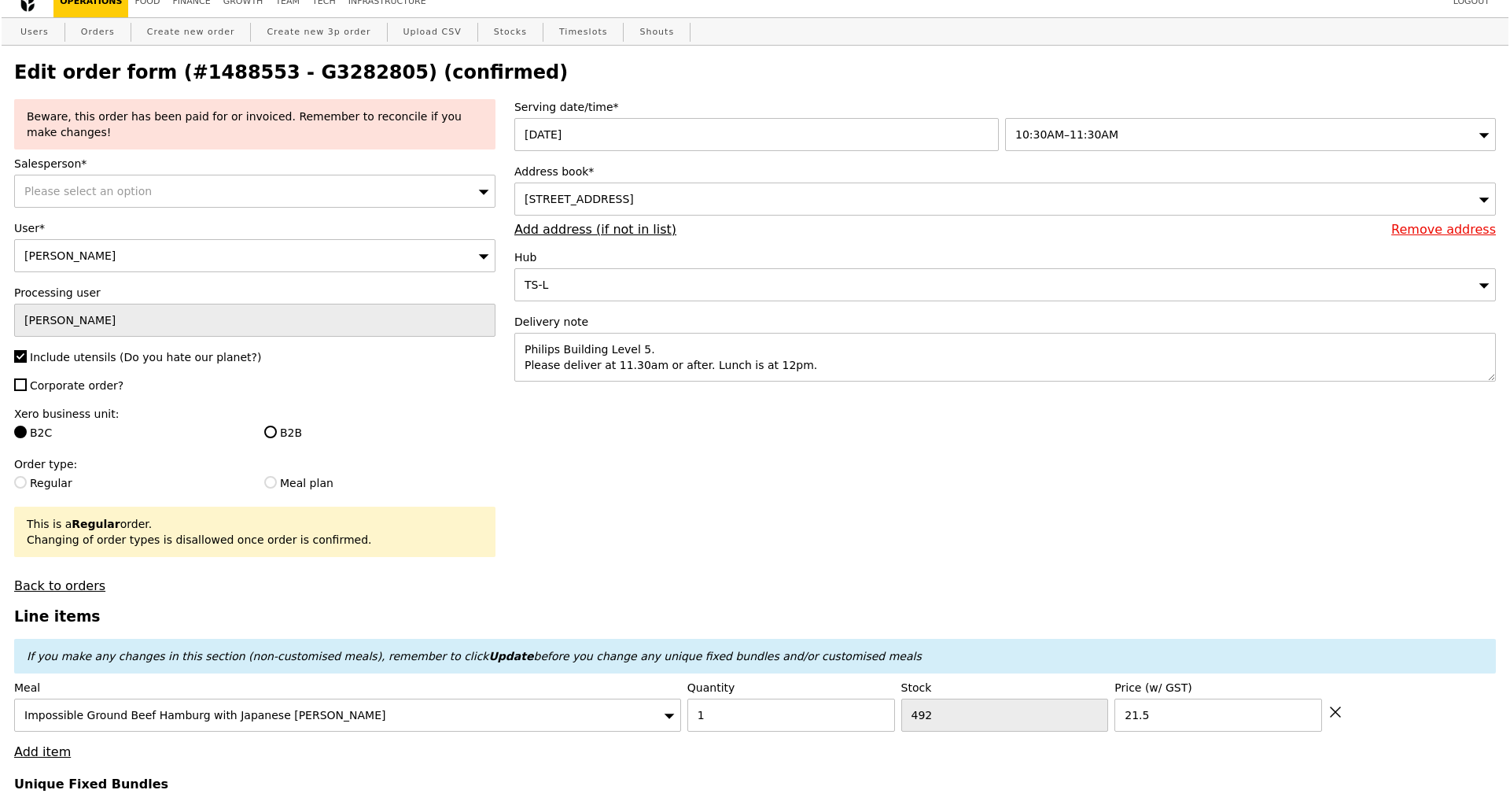
scroll to position [0, 0]
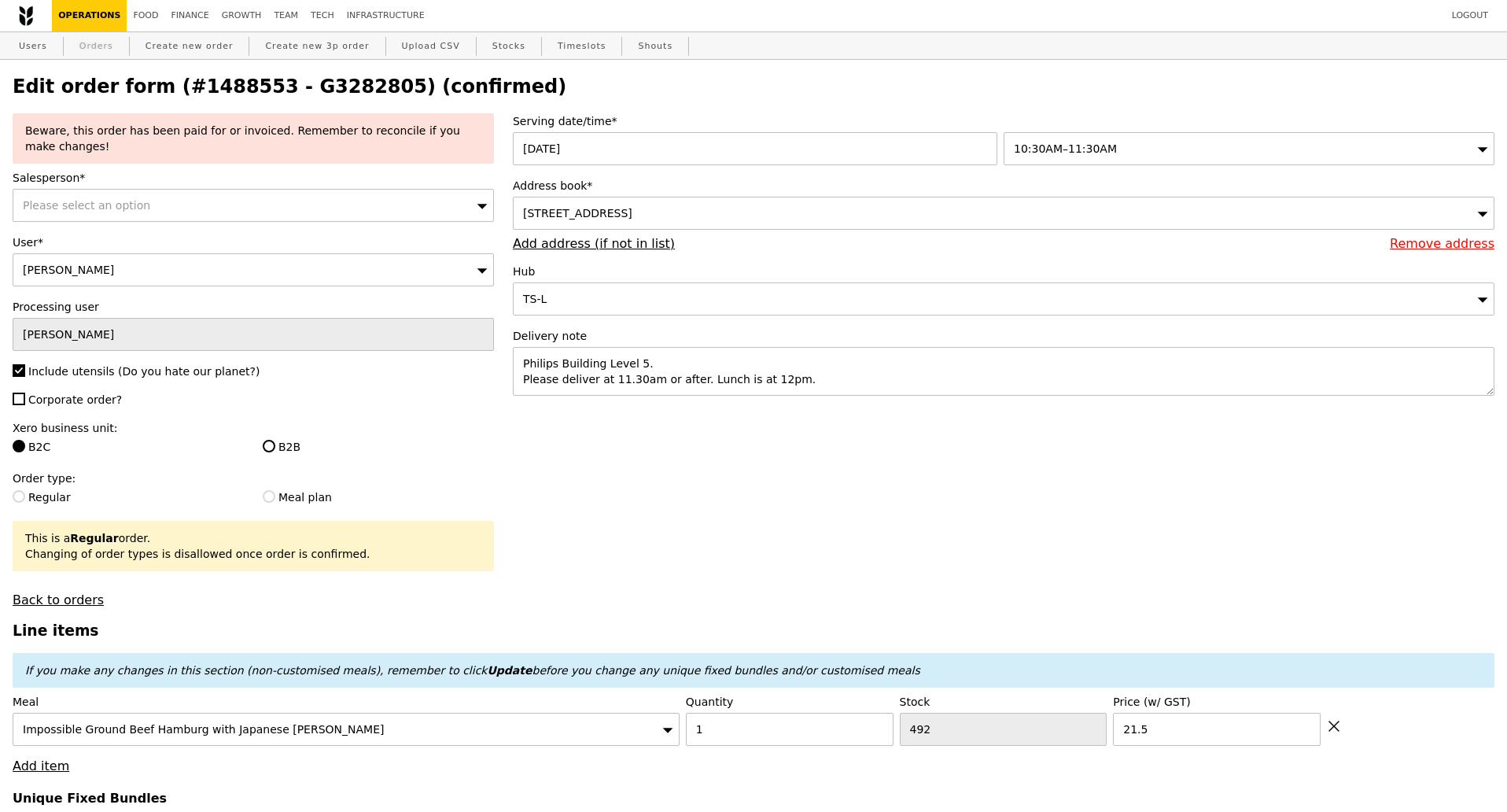
click at [91, 42] on link "Orders" at bounding box center [97, 45] width 46 height 28
select select "100"
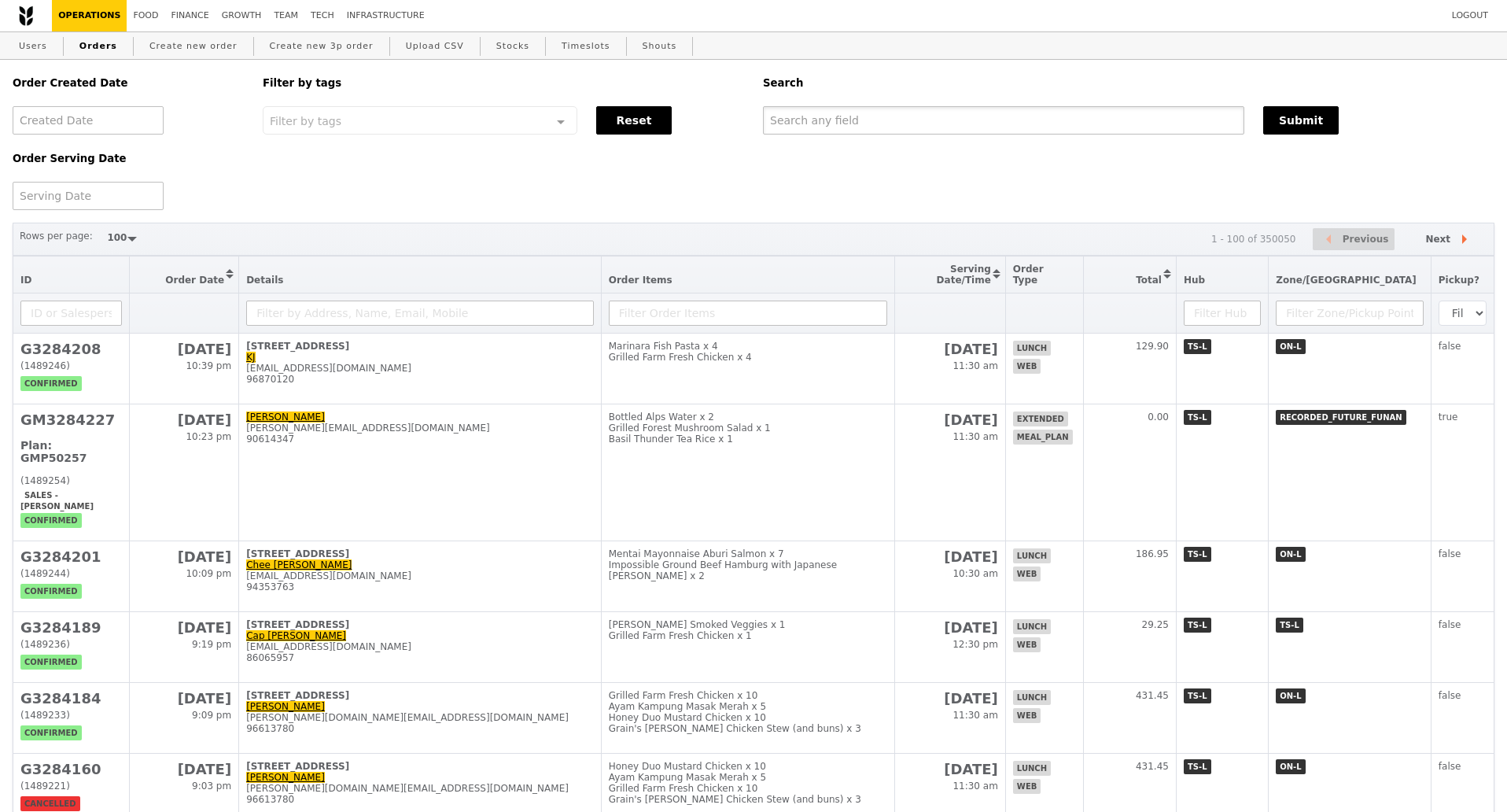
click at [923, 110] on input "text" at bounding box center [1003, 120] width 481 height 28
paste input "G3282805"
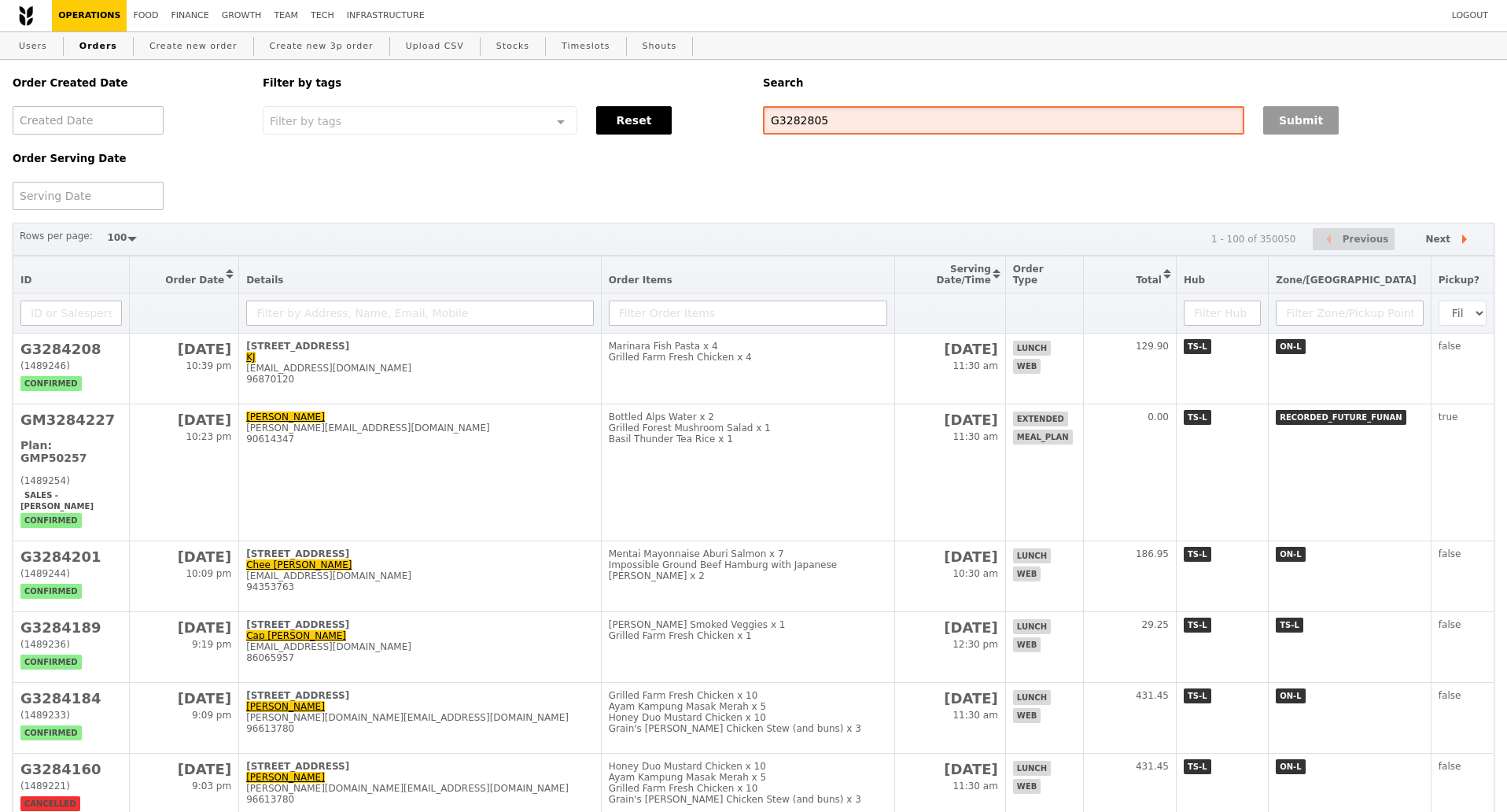
type input "G3282805"
click at [1295, 128] on button "Submit" at bounding box center [1301, 120] width 75 height 28
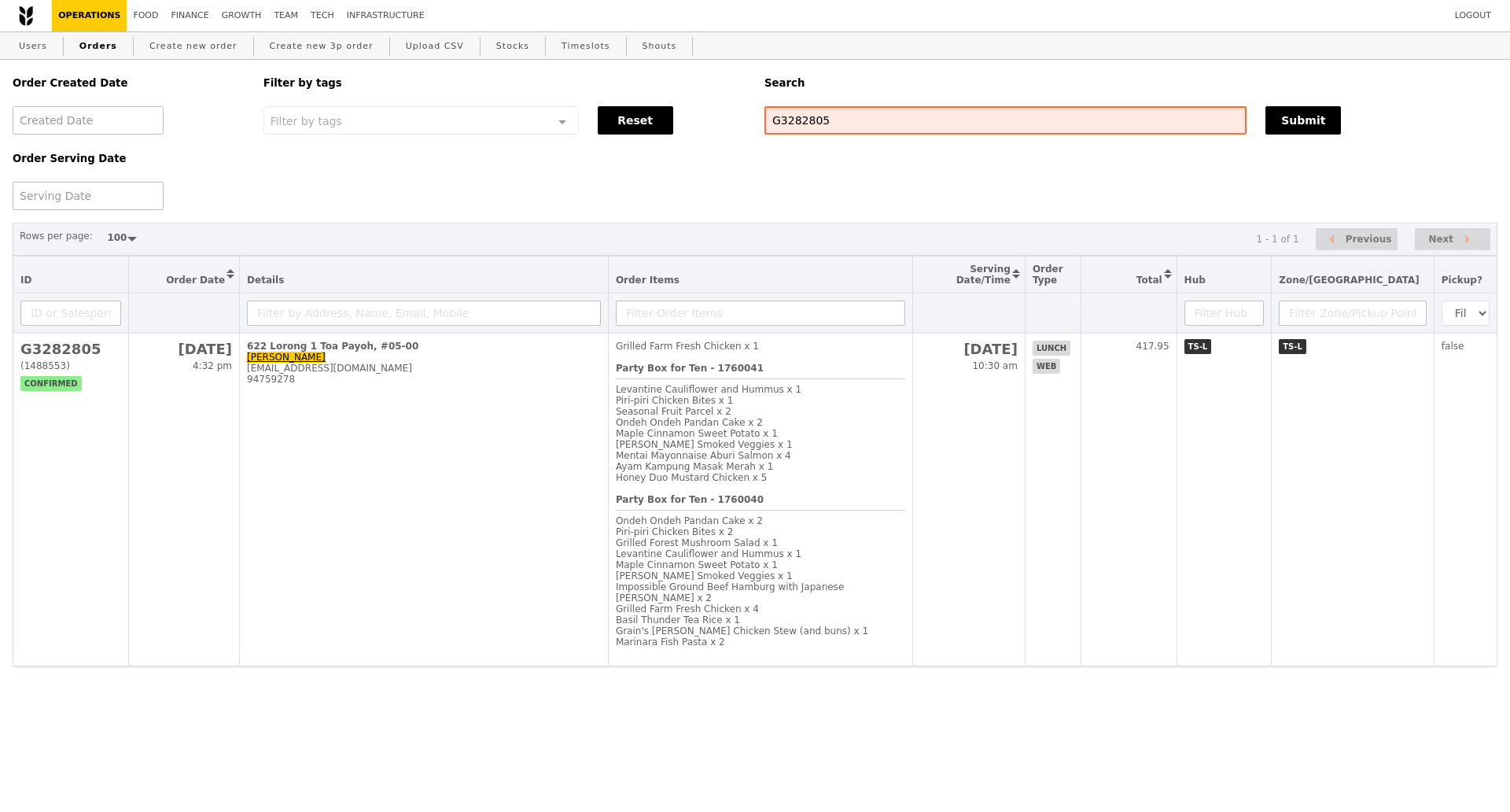
click at [802, 130] on input "G3282805" at bounding box center [1005, 120] width 482 height 28
click at [1282, 130] on button "Submit" at bounding box center [1303, 120] width 75 height 28
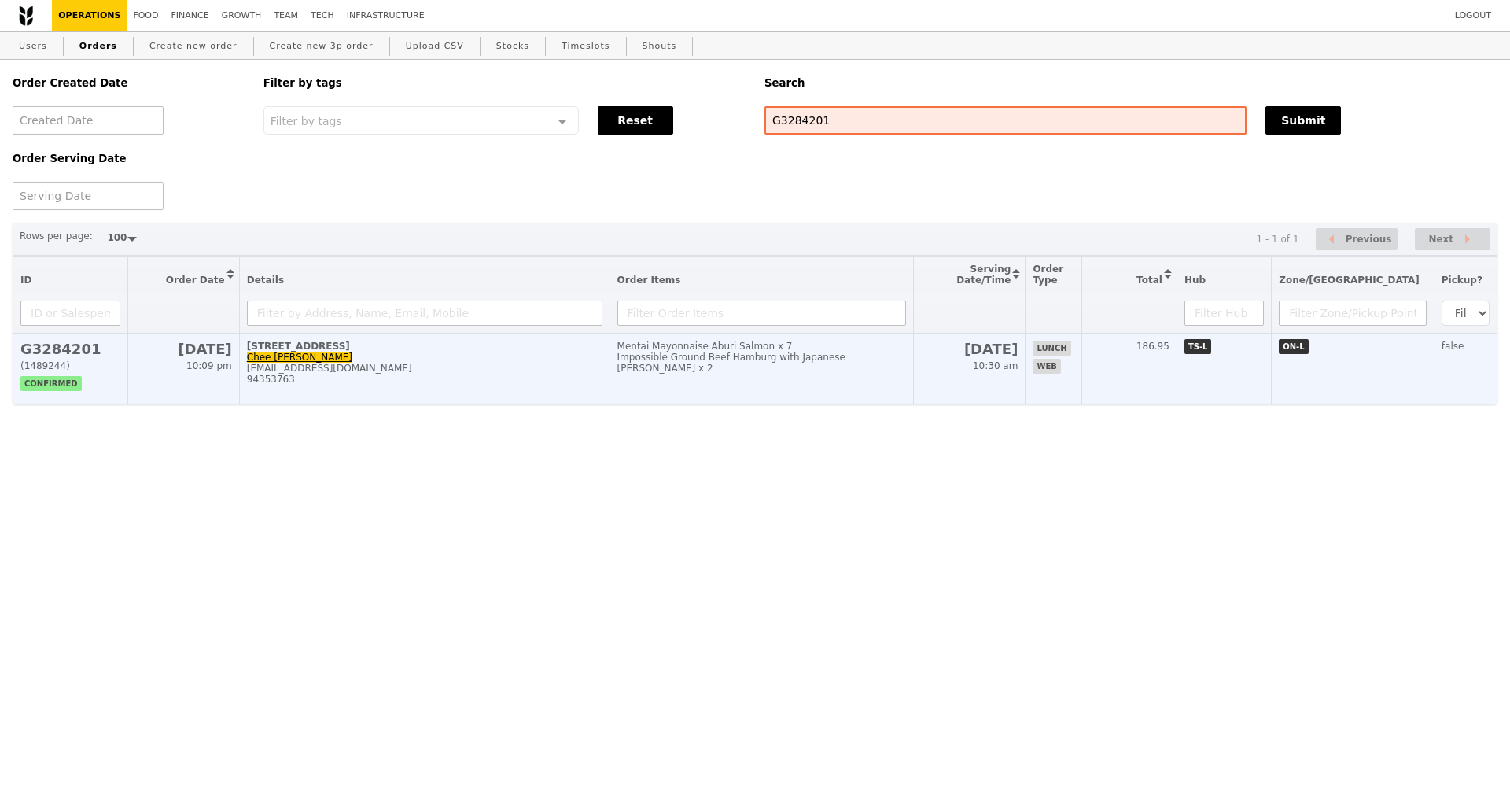
click at [476, 385] on div "94353763" at bounding box center [425, 379] width 356 height 11
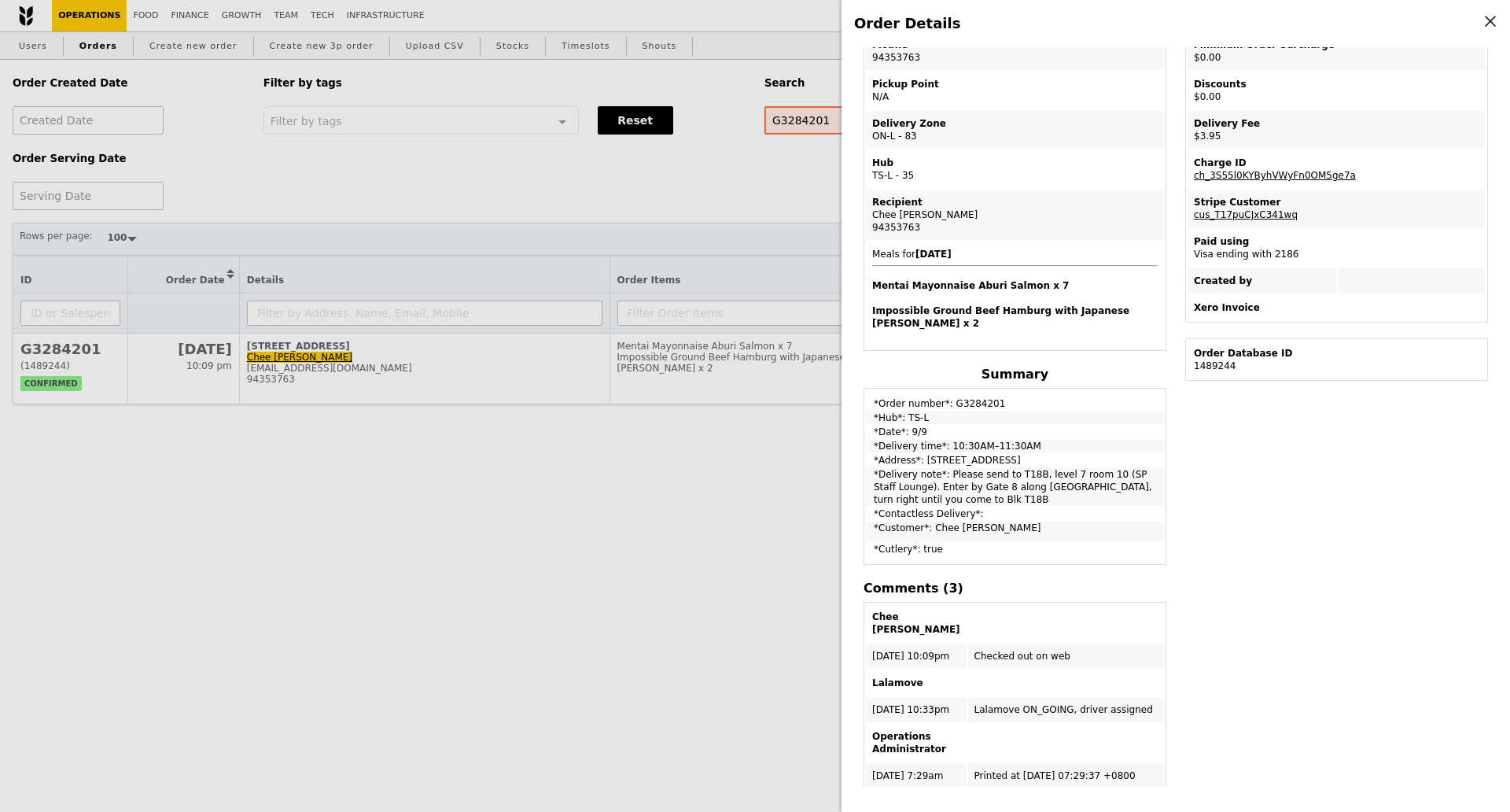
scroll to position [240, 0]
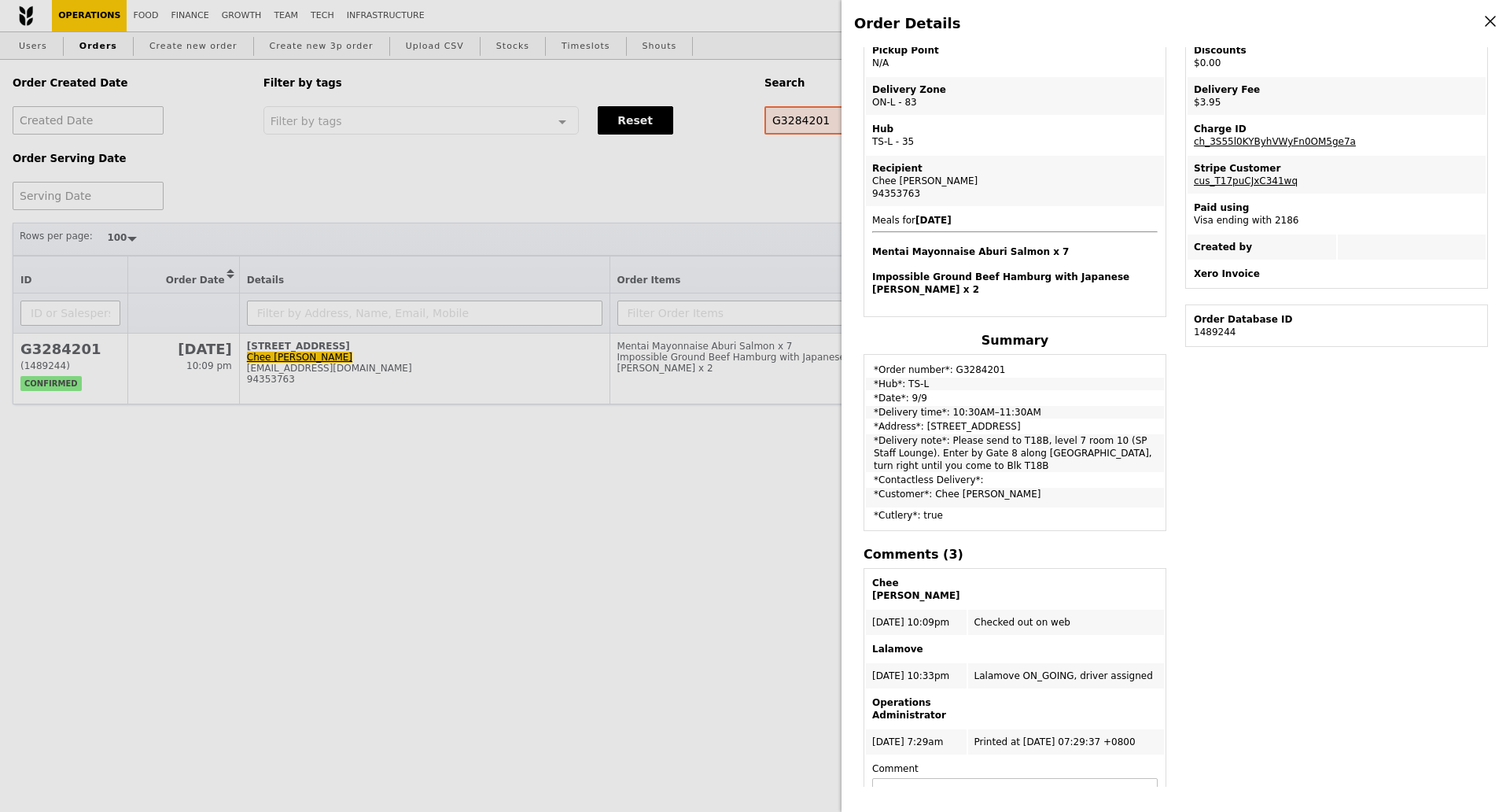
click at [970, 365] on td "*Order number*: G3284201" at bounding box center [1015, 366] width 298 height 19
copy td "G3284201"
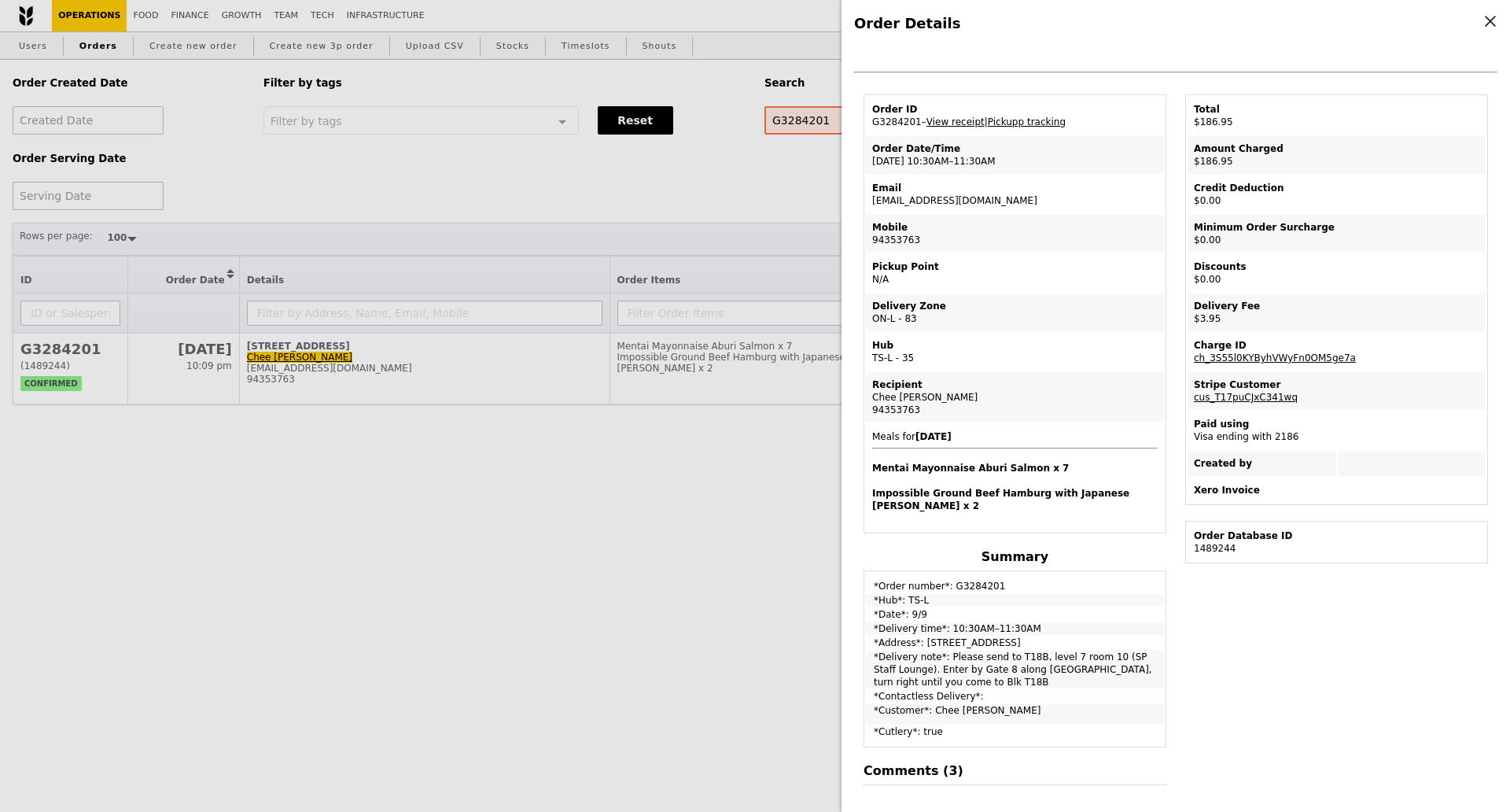
scroll to position [0, 0]
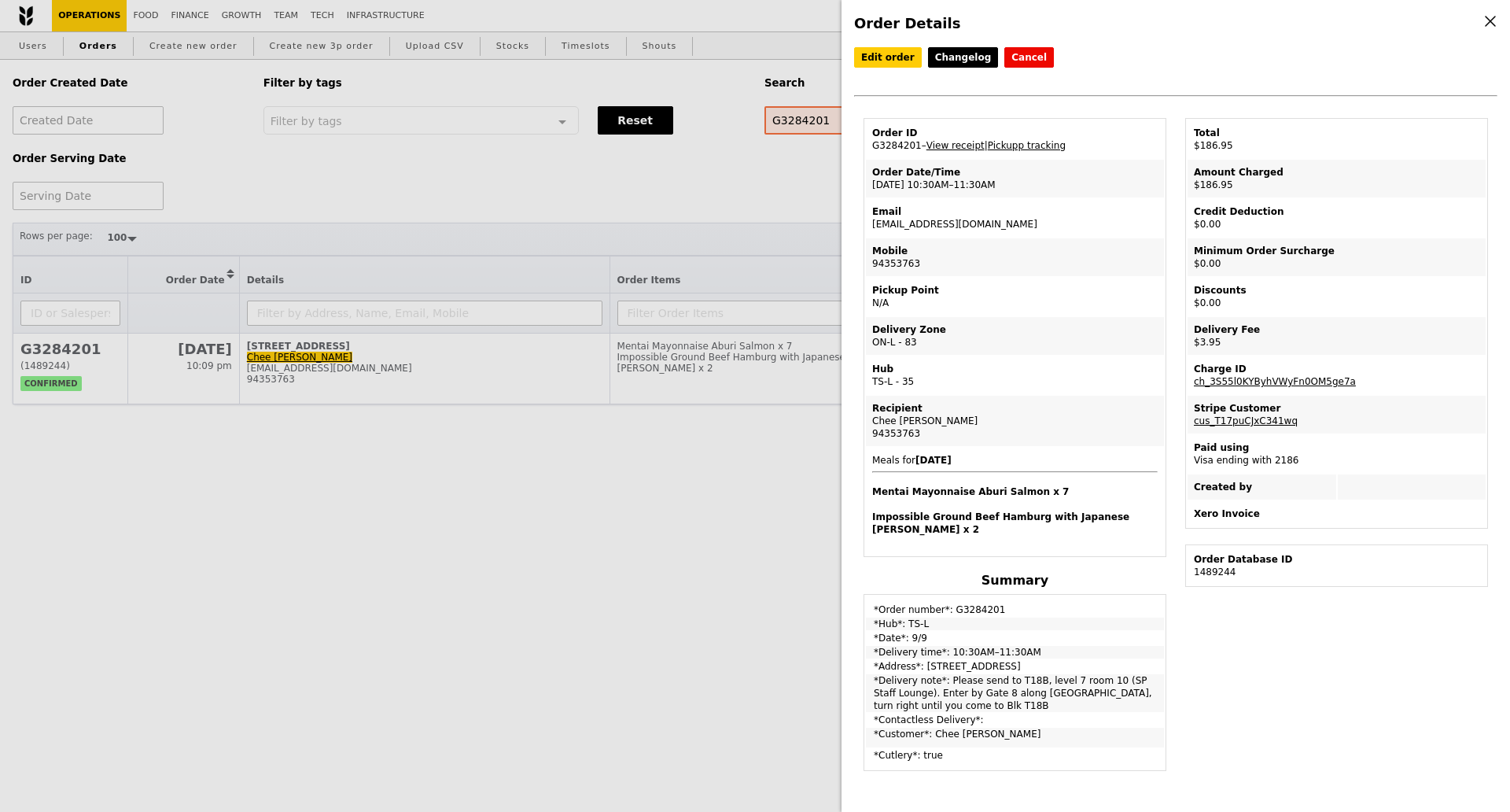
click at [788, 187] on div "Order Details Edit order Changelog Cancel Order ID G3284201 – View receipt | Pi…" at bounding box center [755, 406] width 1510 height 812
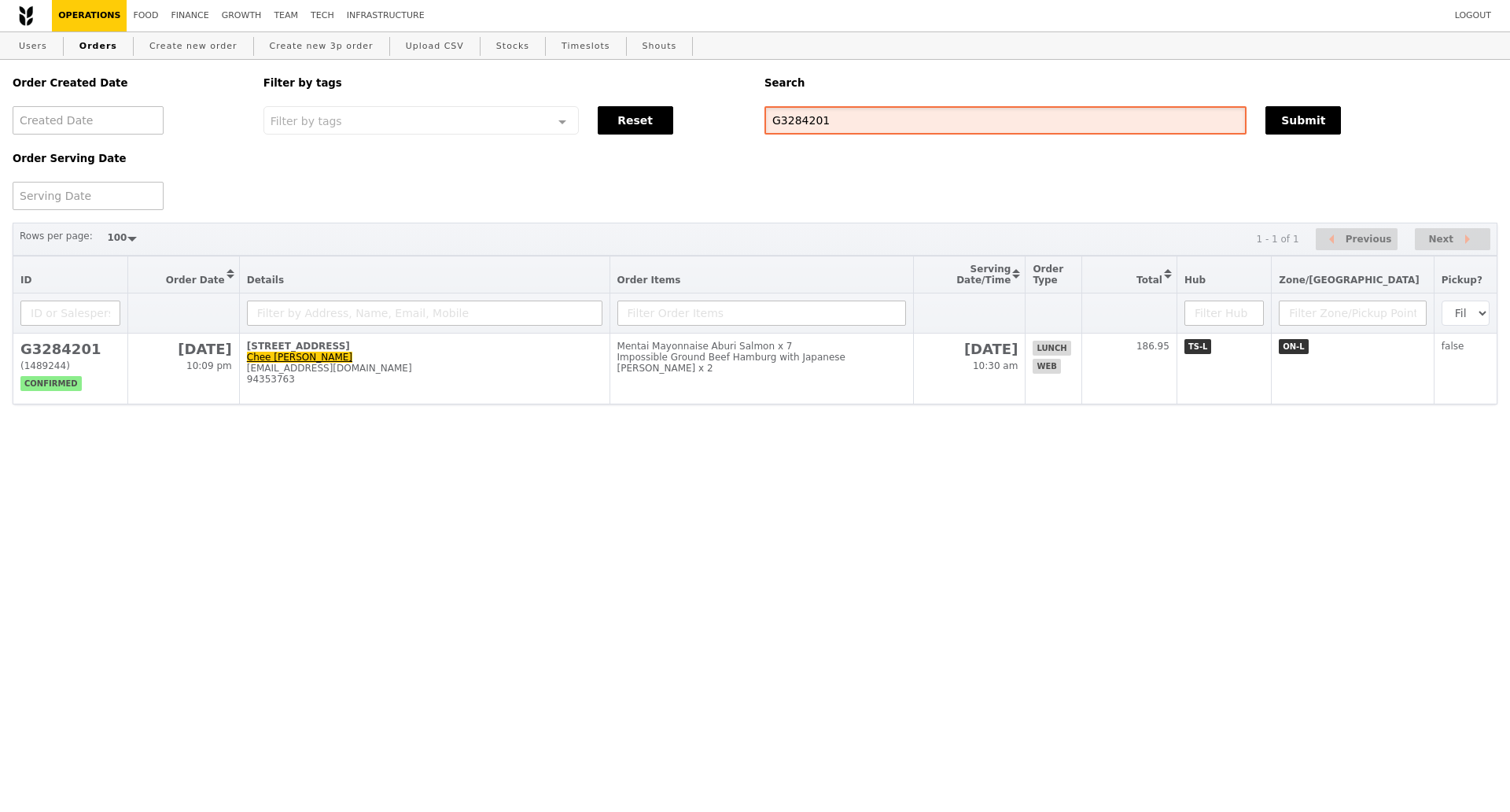
click at [799, 130] on input "G3284201" at bounding box center [1005, 120] width 482 height 28
paste input "76"
click at [1308, 113] on button "Submit" at bounding box center [1303, 120] width 75 height 28
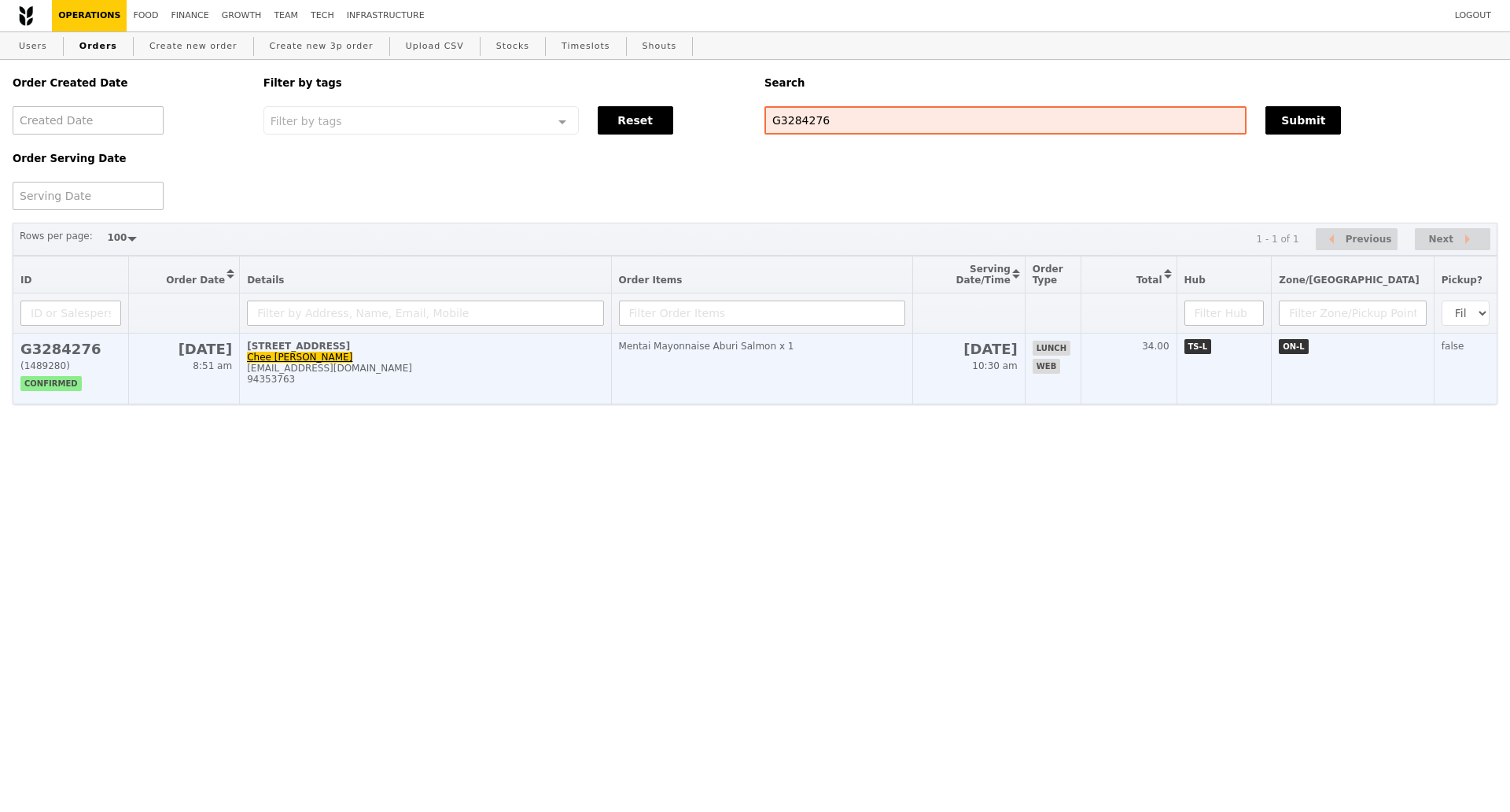
click at [487, 385] on div "94353763" at bounding box center [425, 379] width 357 height 11
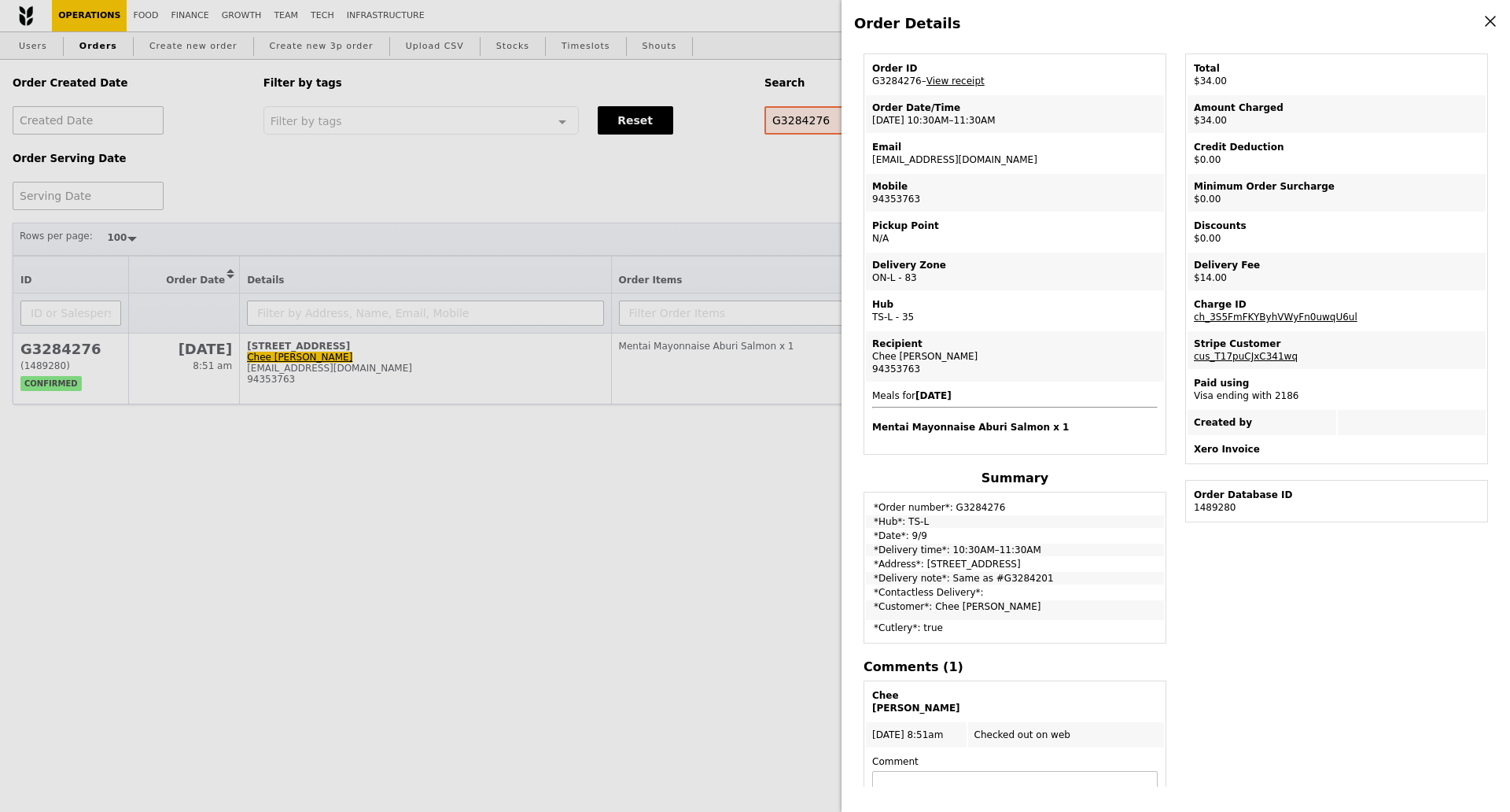
scroll to position [99, 0]
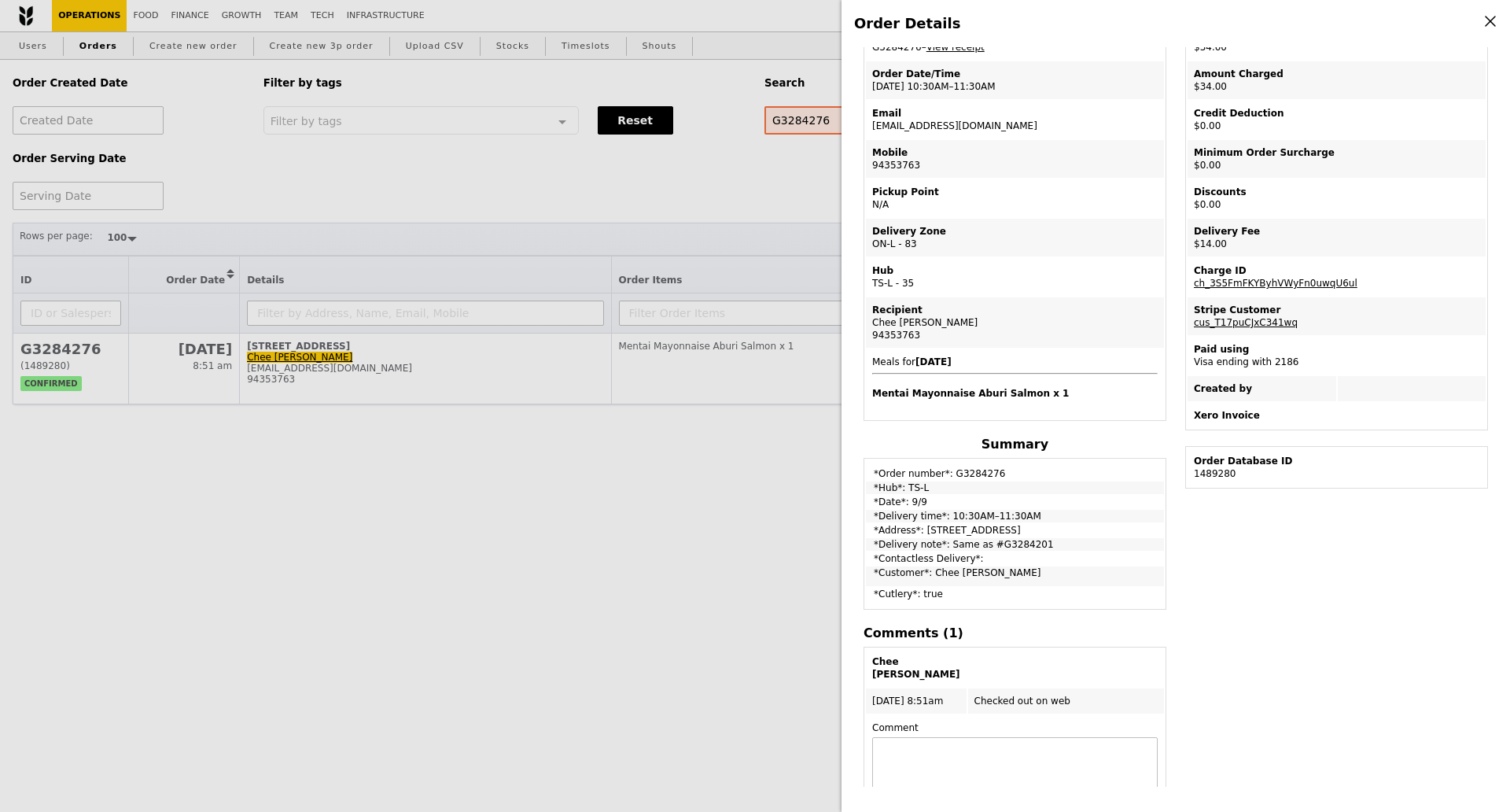
drag, startPoint x: 568, startPoint y: 547, endPoint x: 585, endPoint y: 526, distance: 27.0
click at [568, 543] on div "Order Details Edit order Changelog Cancel Order ID G3284276 – View receipt Orde…" at bounding box center [755, 406] width 1510 height 812
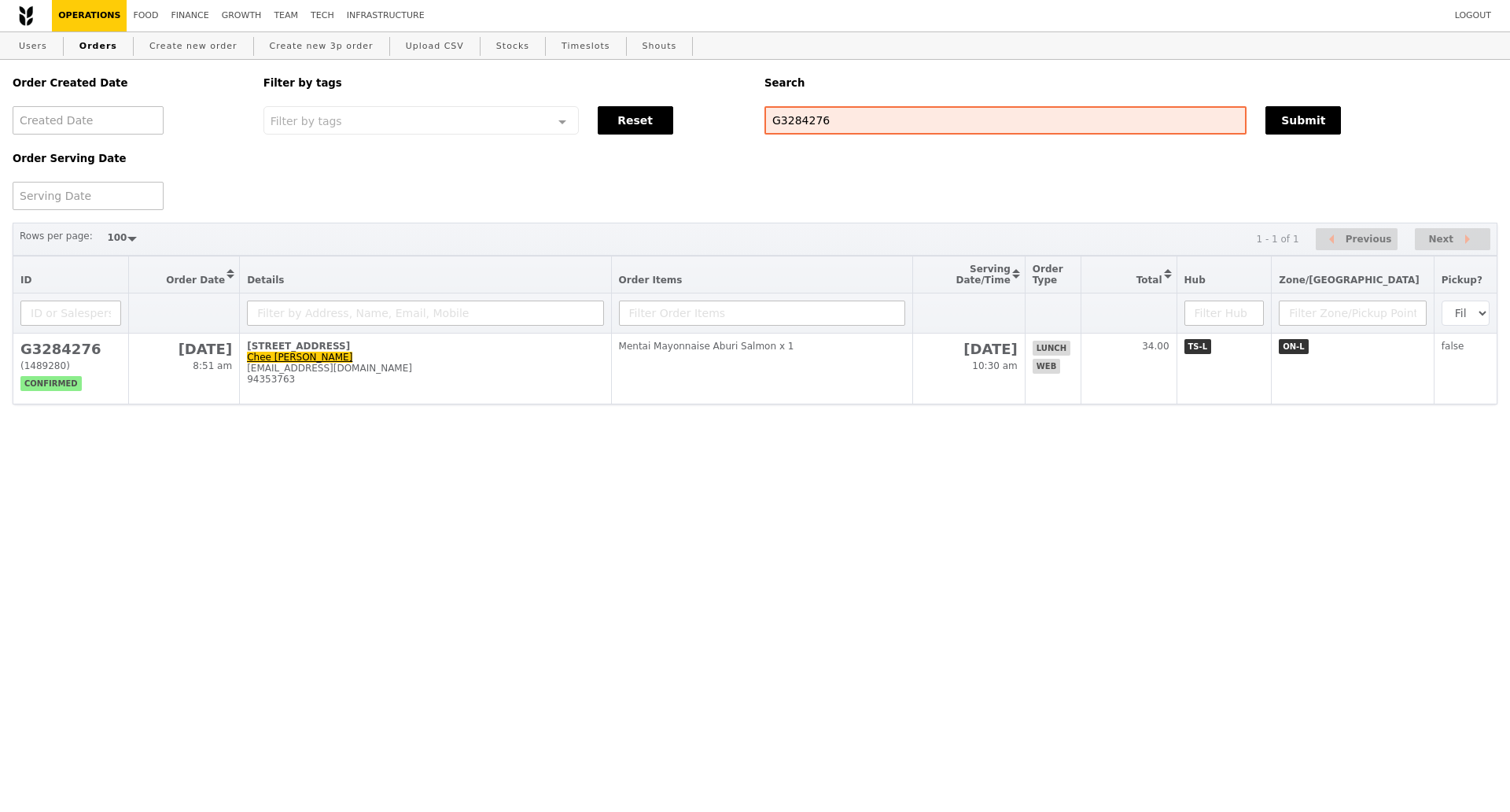
scroll to position [164, 0]
drag, startPoint x: 838, startPoint y: 121, endPoint x: 747, endPoint y: 130, distance: 91.4
click at [747, 130] on div "Order Created Date Order Serving Date Filter by tags Filter by tags Meal_Plan W…" at bounding box center [755, 134] width 1504 height 150
paste input "01"
click at [1314, 125] on button "Submit" at bounding box center [1303, 120] width 75 height 28
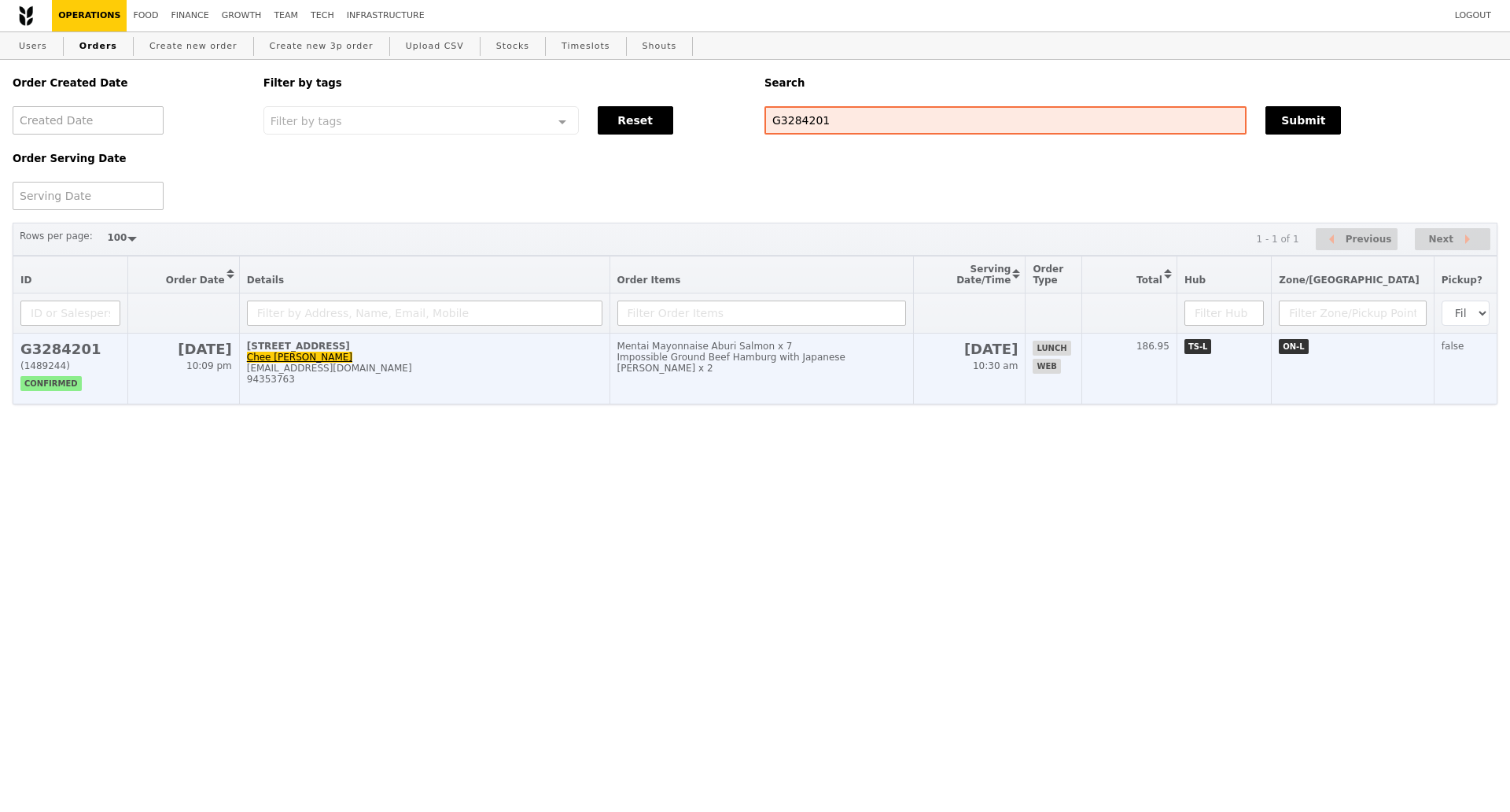
click at [549, 402] on td "500 Dover Road, #18B-710 Chee Li Fern chee_li_fern@sp.edu.sg 94353763" at bounding box center [423, 368] width 370 height 71
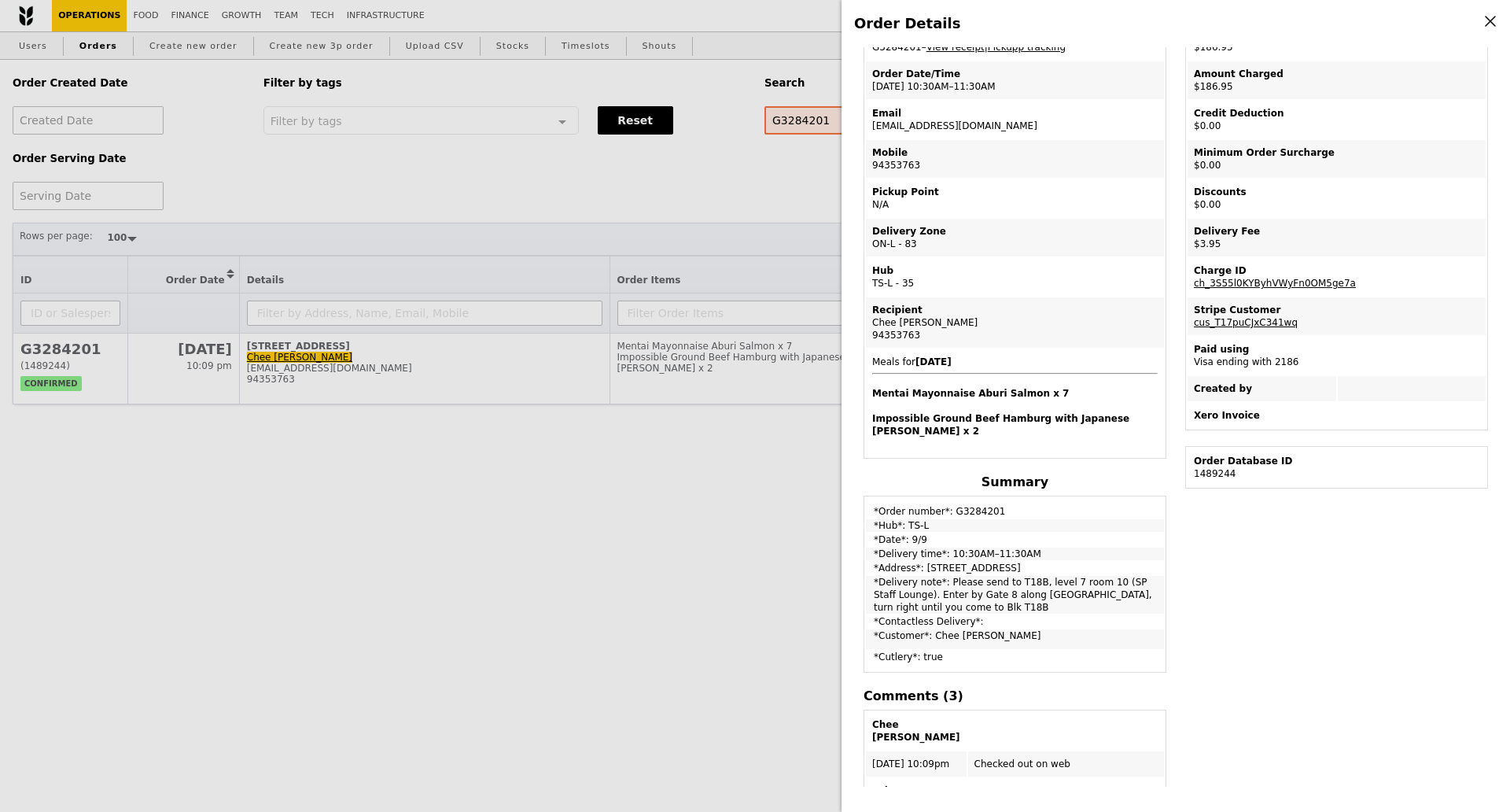
drag, startPoint x: 874, startPoint y: 503, endPoint x: 998, endPoint y: 633, distance: 179.7
click at [998, 633] on tbody "*Order number*: G3284201 *Hub*: TS-L *Date*: 9/9 *Delivery time*: 10:30AM–11:30…" at bounding box center [1015, 584] width 298 height 172
copy tbody "*Order number*: G3284201 *Hub*: TS-L *Date*: 9/9 *Delivery time*: 10:30AM–11:30…"
click at [1050, 587] on td "*Delivery note*: Please send to T18B, level 7 room 10 (SP Staff Lounge). Enter …" at bounding box center [1015, 594] width 298 height 38
drag, startPoint x: 1016, startPoint y: 602, endPoint x: 875, endPoint y: 507, distance: 170.0
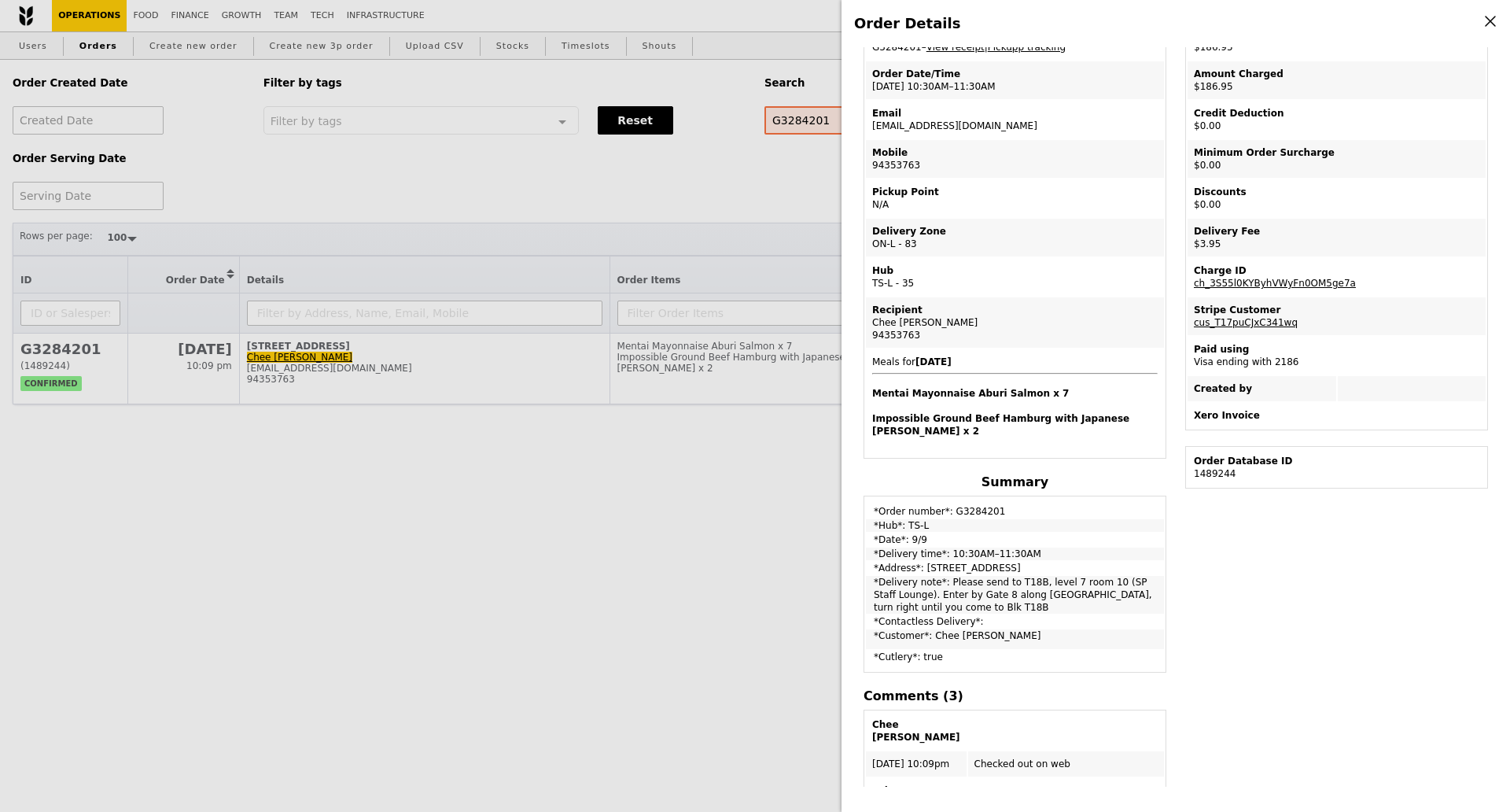
click at [875, 508] on tbody "*Order number*: G3284201 *Hub*: TS-L *Date*: 9/9 *Delivery time*: 10:30AM–11:30…" at bounding box center [1015, 584] width 298 height 172
copy tbody "*Order number*: G3284201 *Hub*: TS-L *Date*: 9/9 *Delivery time*: 10:30AM–11:30…"
click at [898, 336] on div "94353763" at bounding box center [1014, 334] width 285 height 13
copy div "94353763"
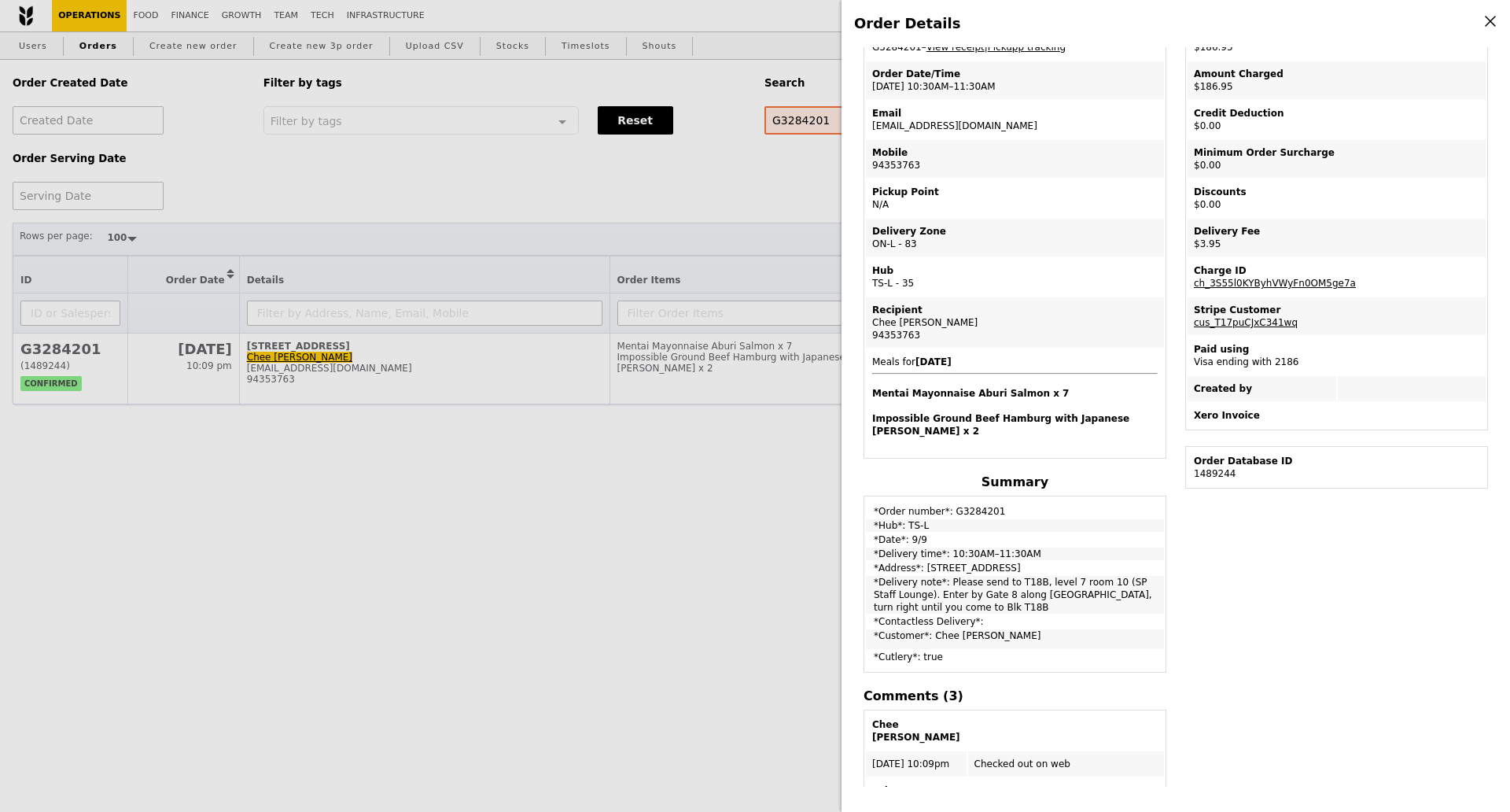
click at [693, 154] on div "Order Details Edit order Changelog Cancel Order ID G3284201 – View receipt | Pi…" at bounding box center [755, 406] width 1510 height 812
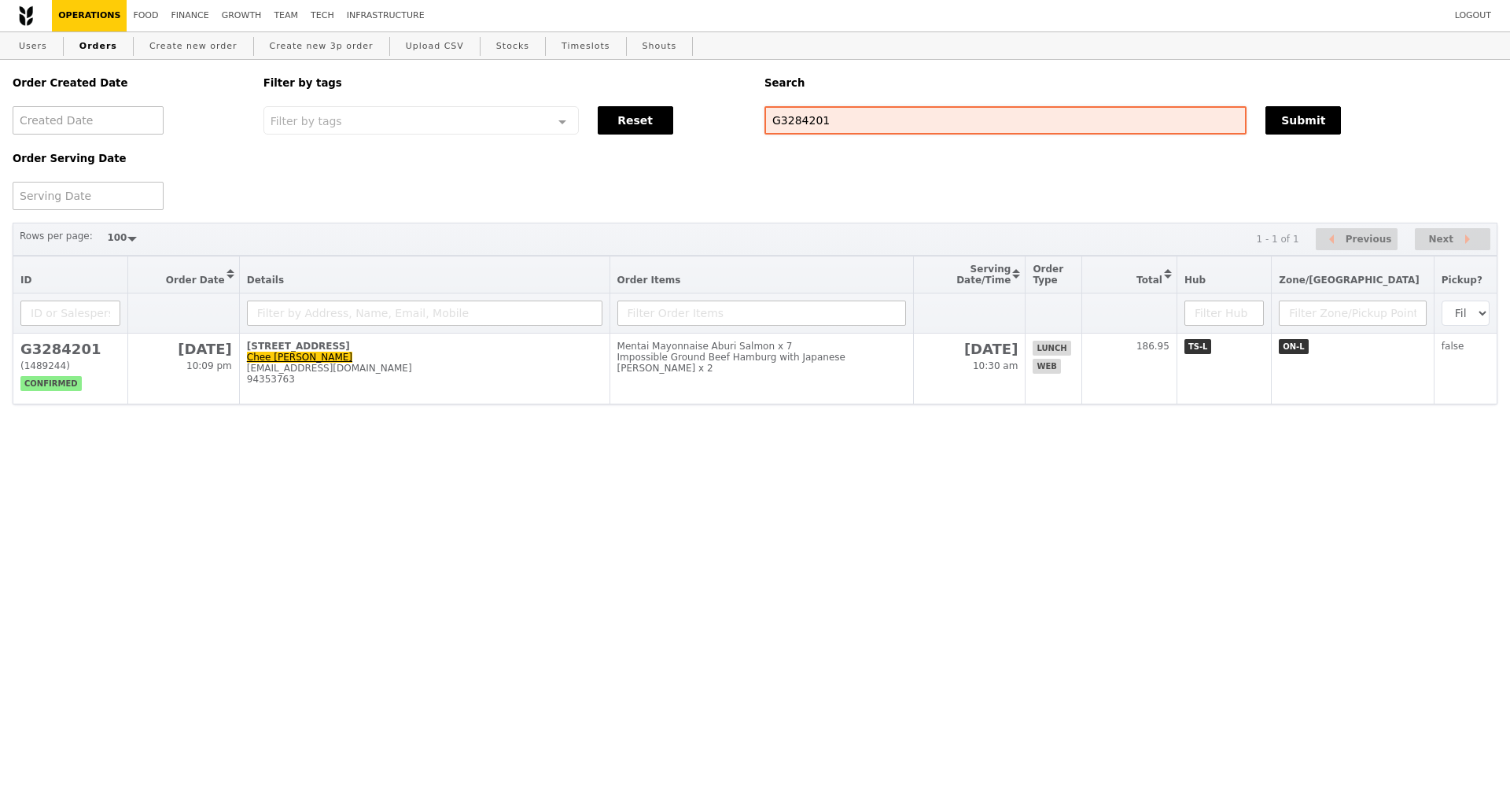
scroll to position [164, 0]
click at [802, 124] on input "G3284201" at bounding box center [1005, 120] width 482 height 28
paste input "76"
click at [1287, 116] on button "Submit" at bounding box center [1303, 120] width 75 height 28
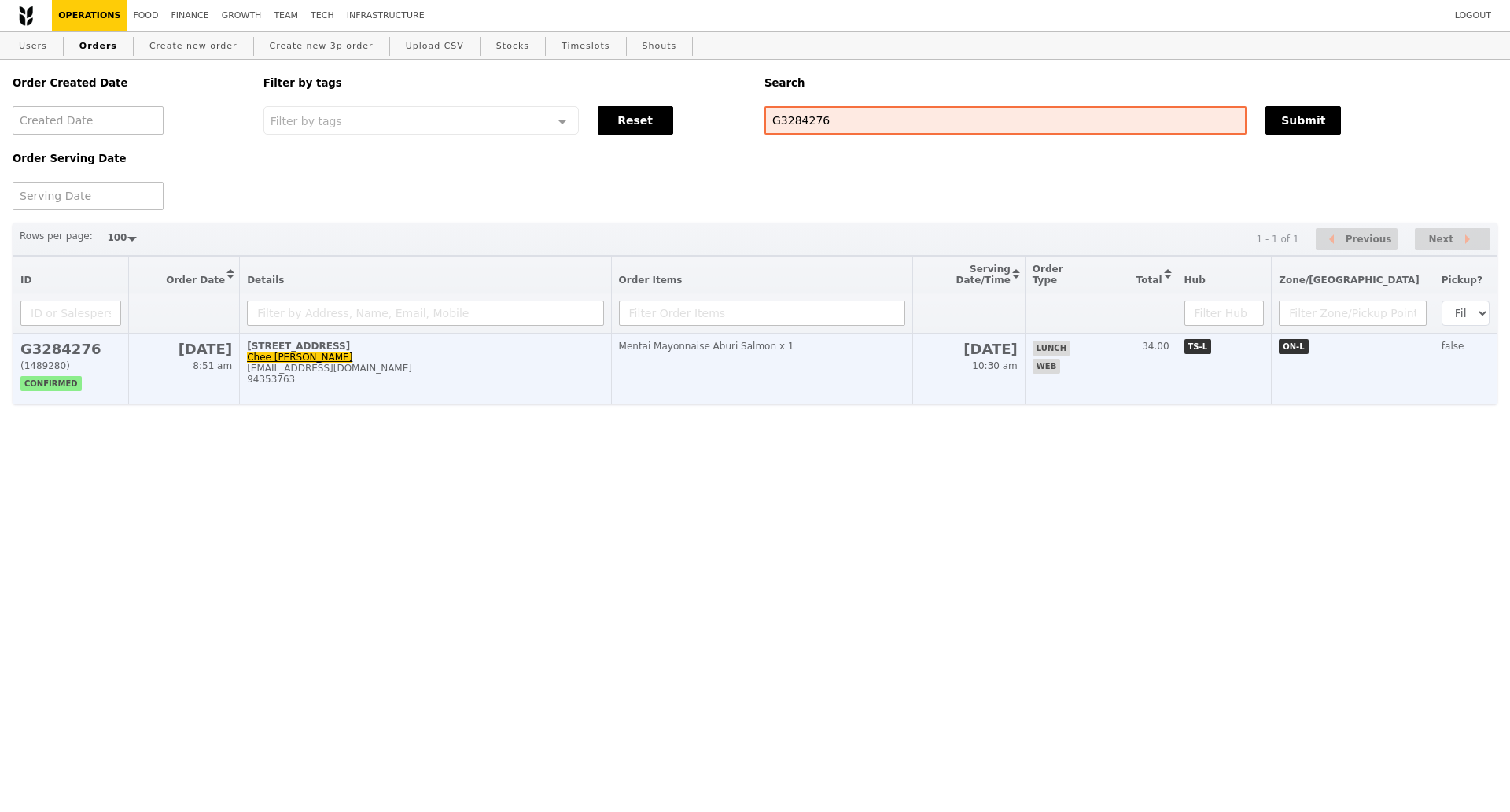
click at [525, 374] on div "chee_li_fern@sp.edu.sg" at bounding box center [425, 367] width 357 height 11
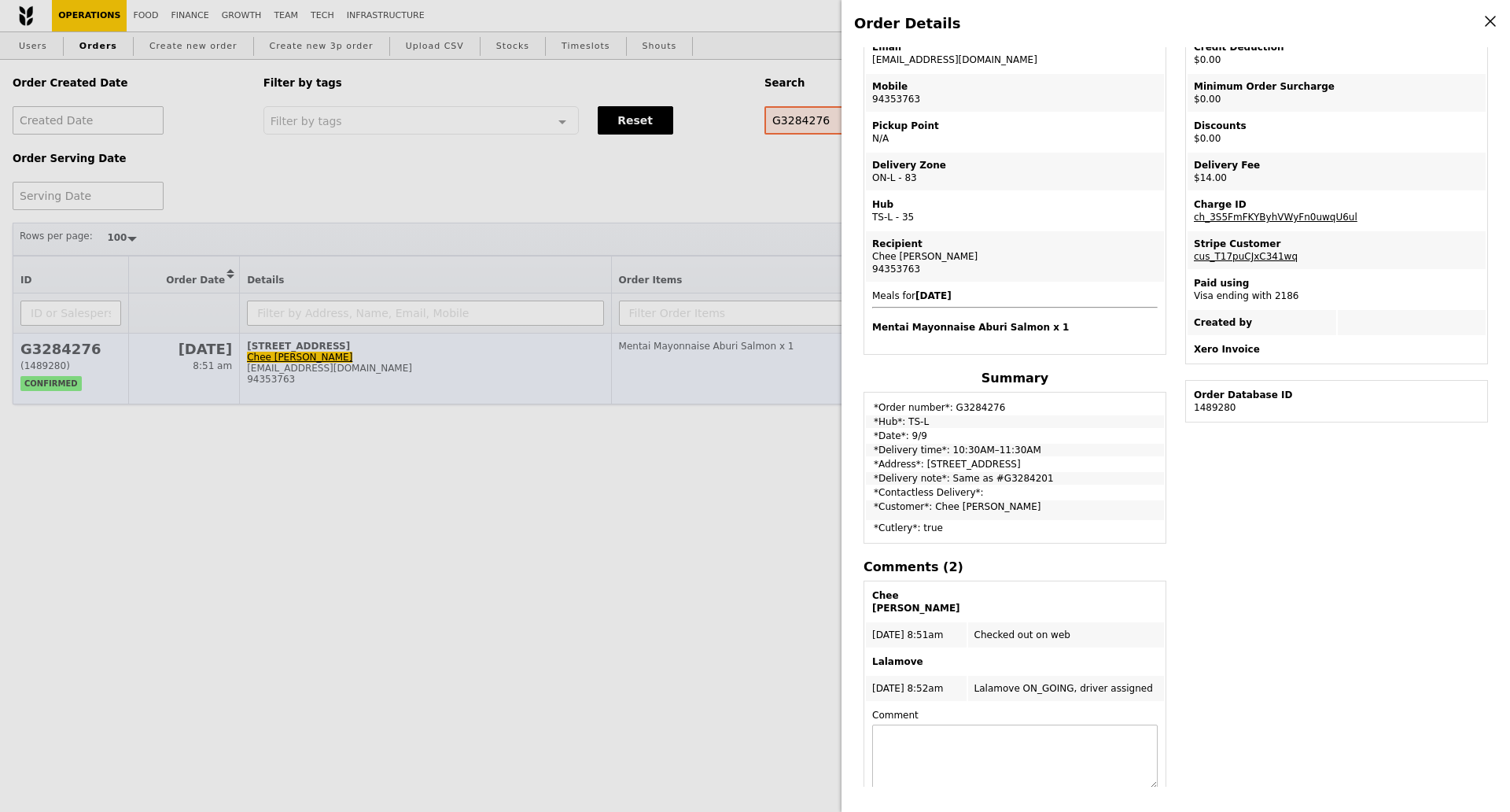
scroll to position [99, 0]
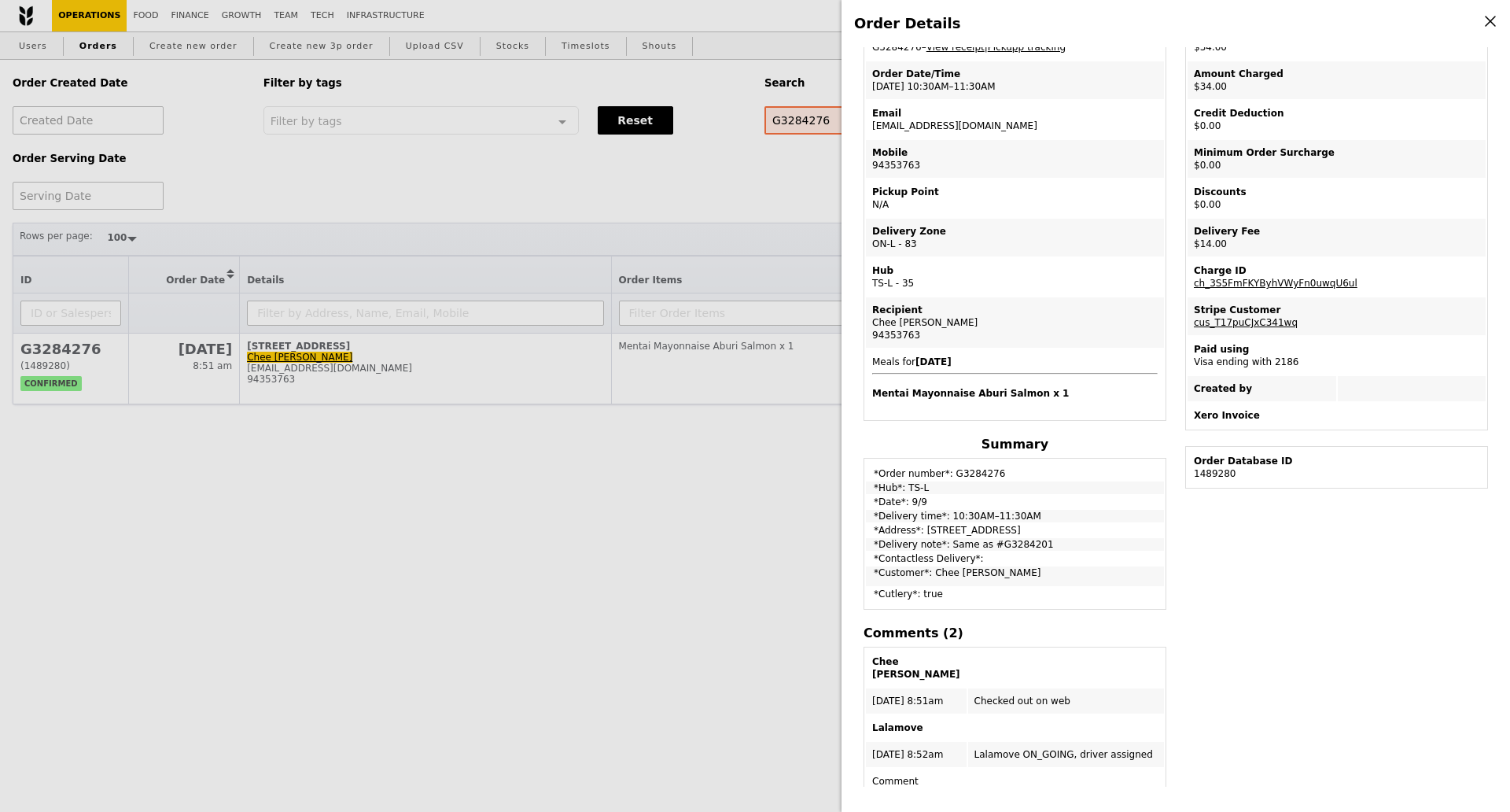
click at [192, 560] on div "Order Details Edit order Changelog Cancel Order ID G3284276 – View receipt | Pi…" at bounding box center [755, 406] width 1510 height 812
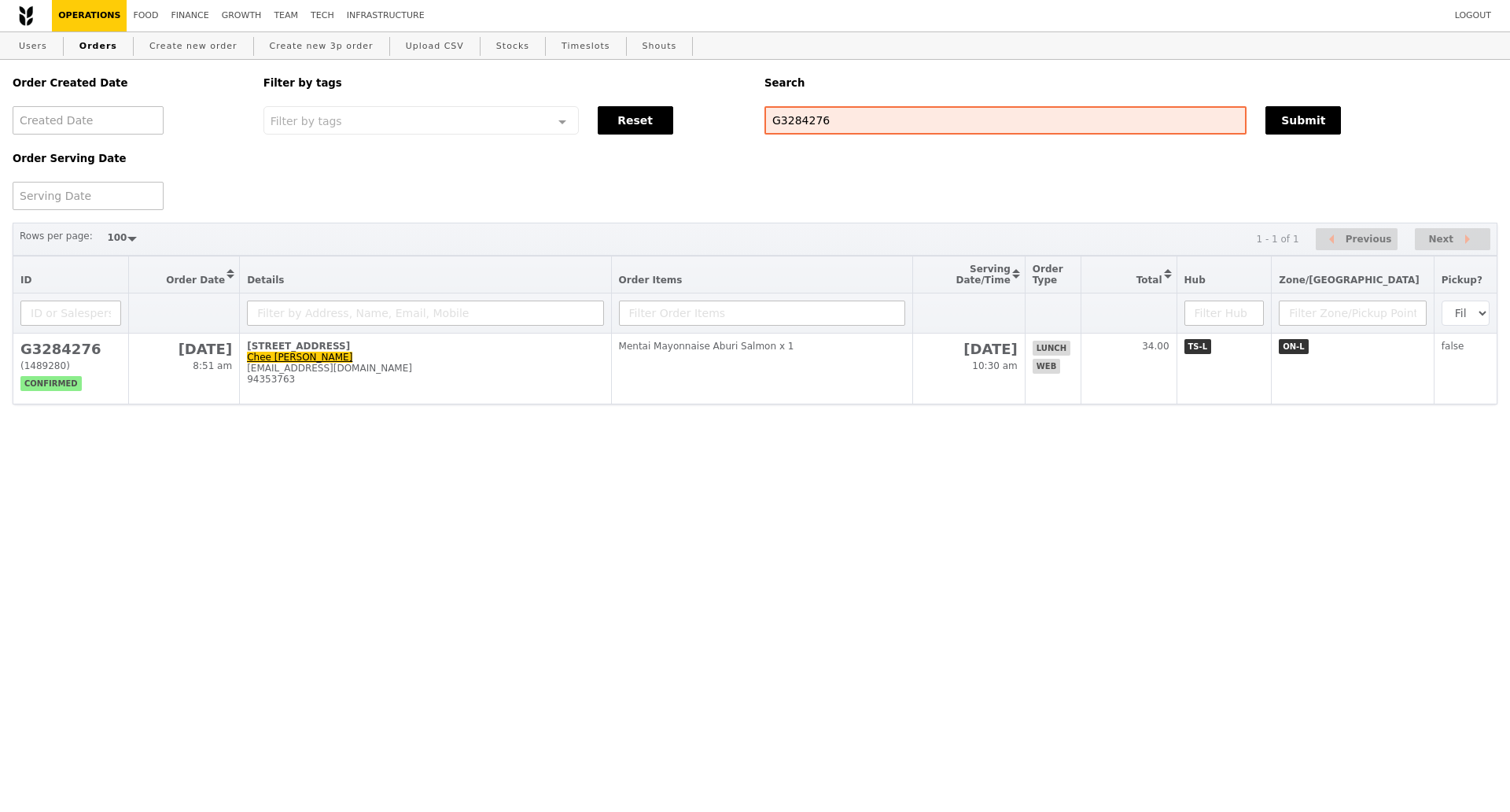
scroll to position [164, 0]
click at [807, 113] on input "G3284276" at bounding box center [1005, 120] width 482 height 28
paste input "2805"
type input "G3282805"
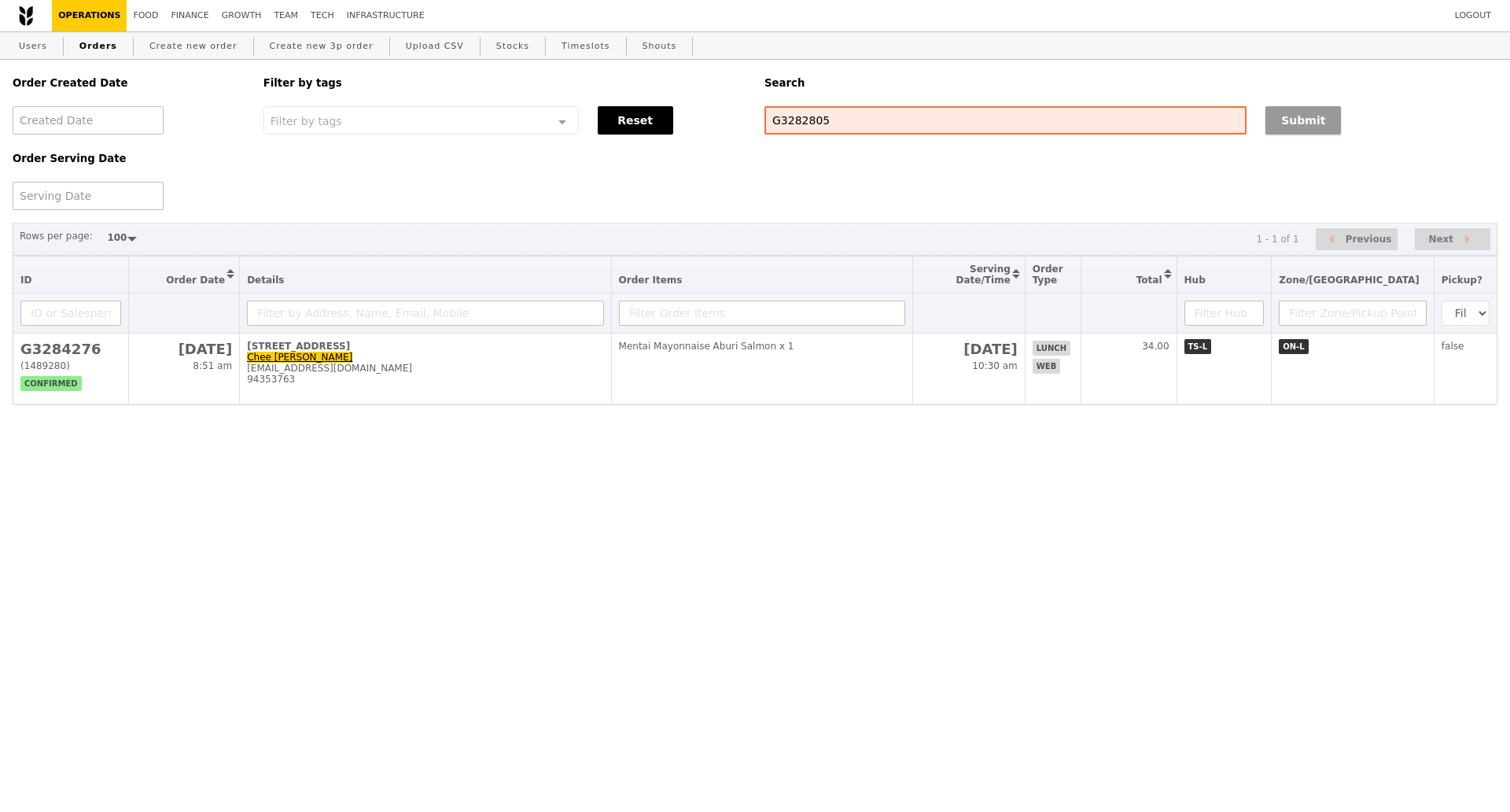
click at [1317, 126] on button "Submit" at bounding box center [1303, 120] width 75 height 28
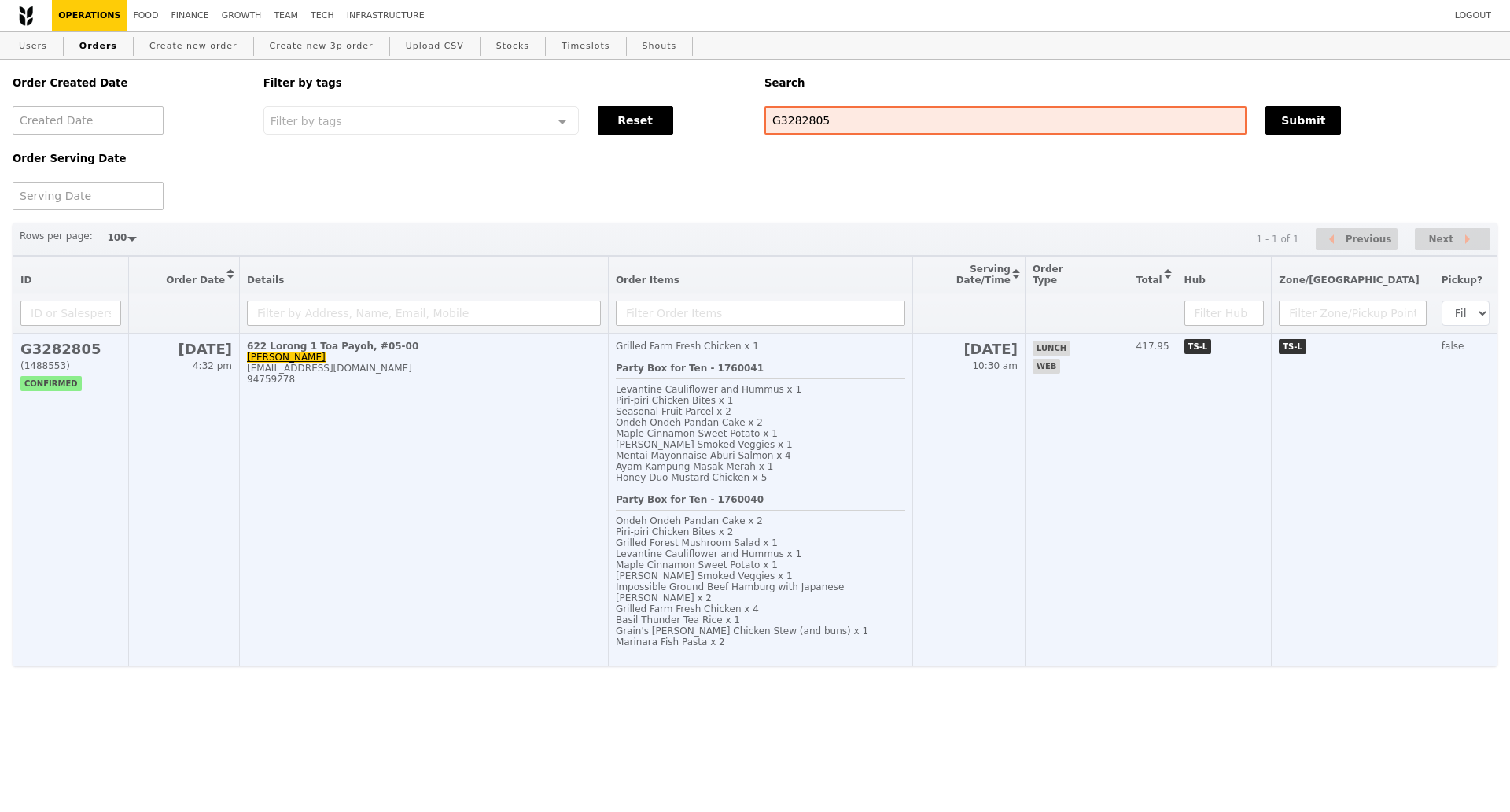
click at [478, 502] on td "622 Lorong 1 Toa Payoh, #05-00 Meicia Koh meicia.koh@versuni.com 94759278" at bounding box center [424, 500] width 369 height 333
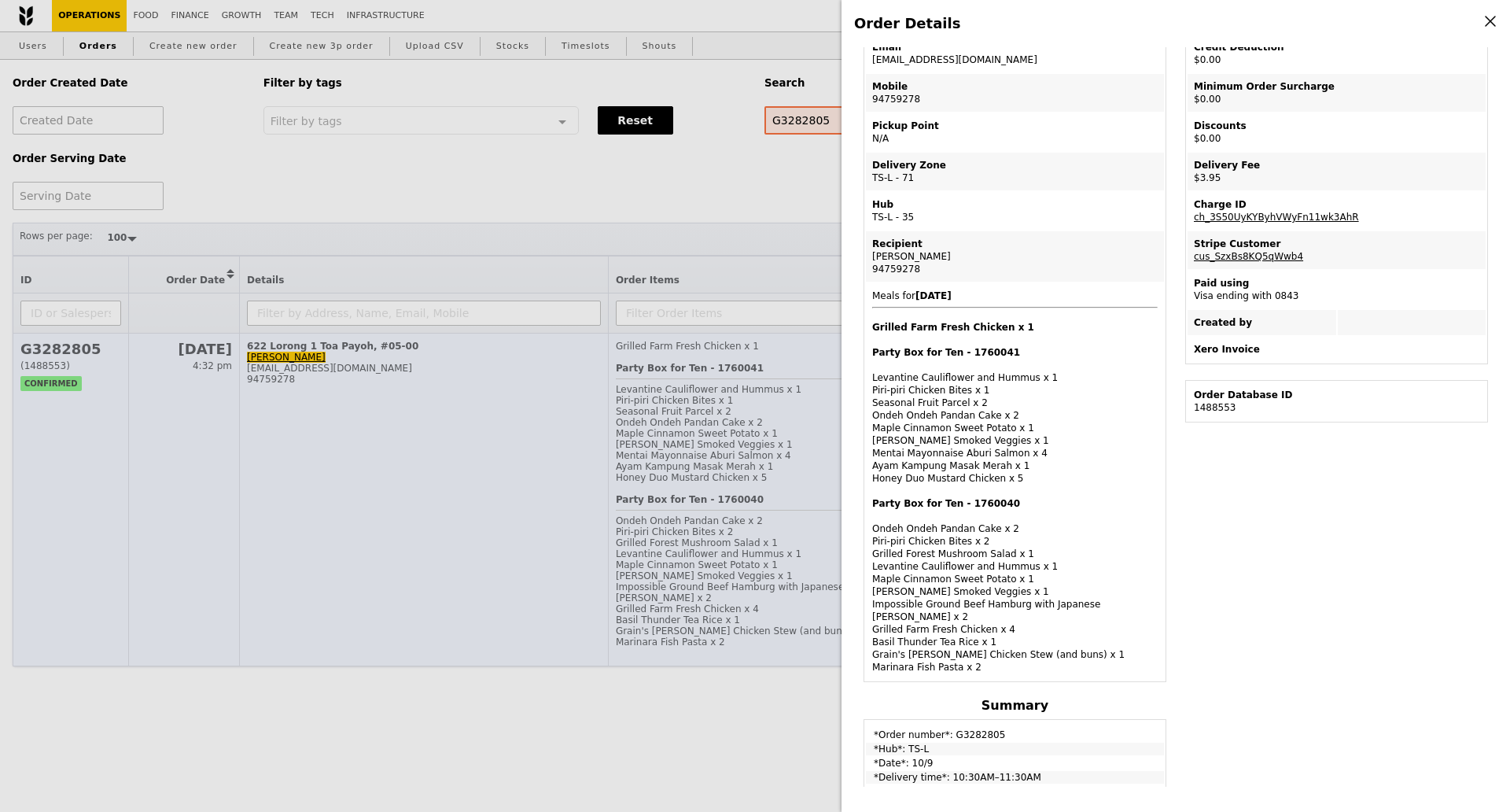
scroll to position [99, 0]
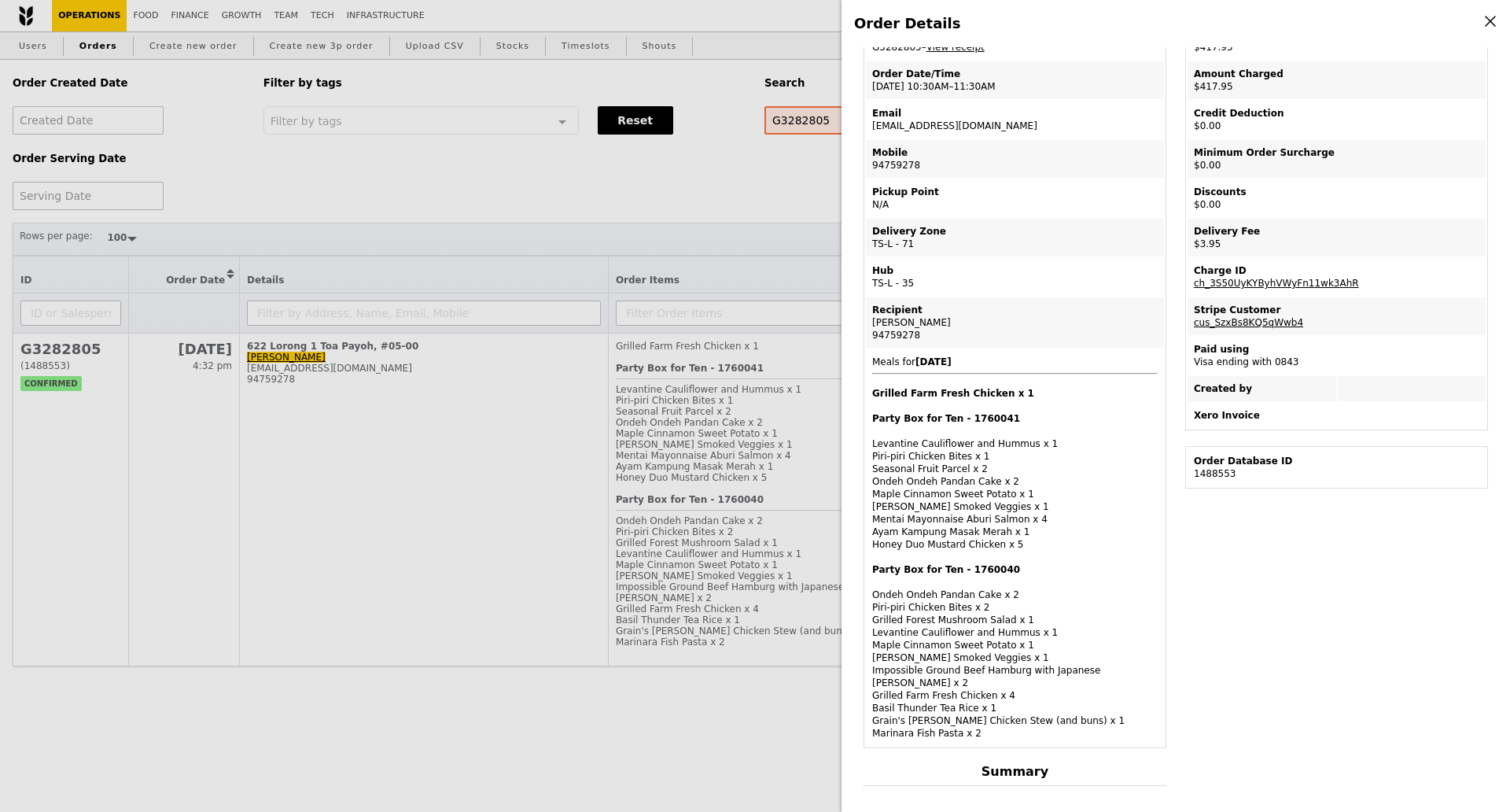
click at [607, 176] on div "Order Details Edit order Changelog Cancel Order ID G3282805 – View receipt Orde…" at bounding box center [755, 406] width 1510 height 812
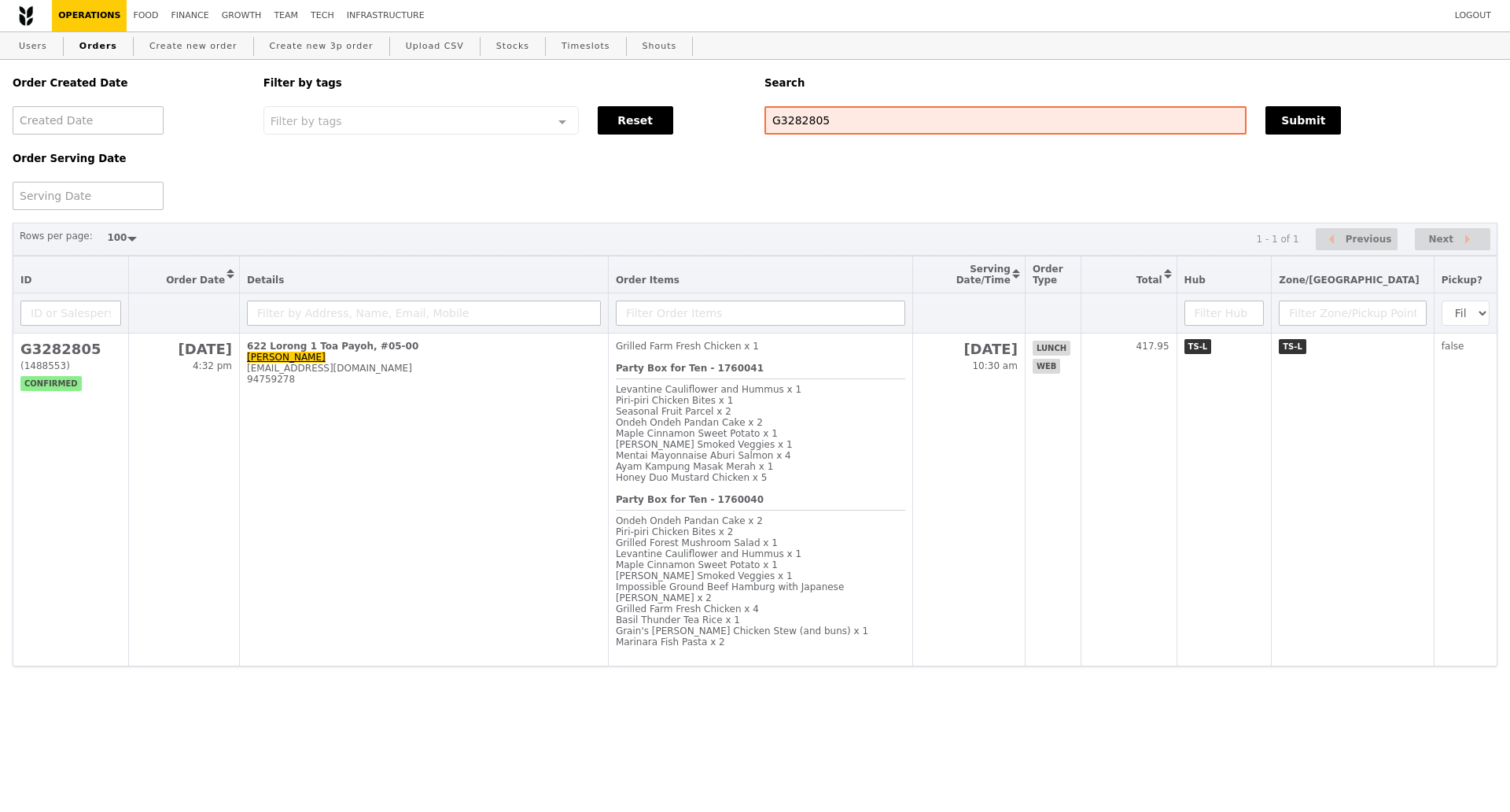
scroll to position [164, 0]
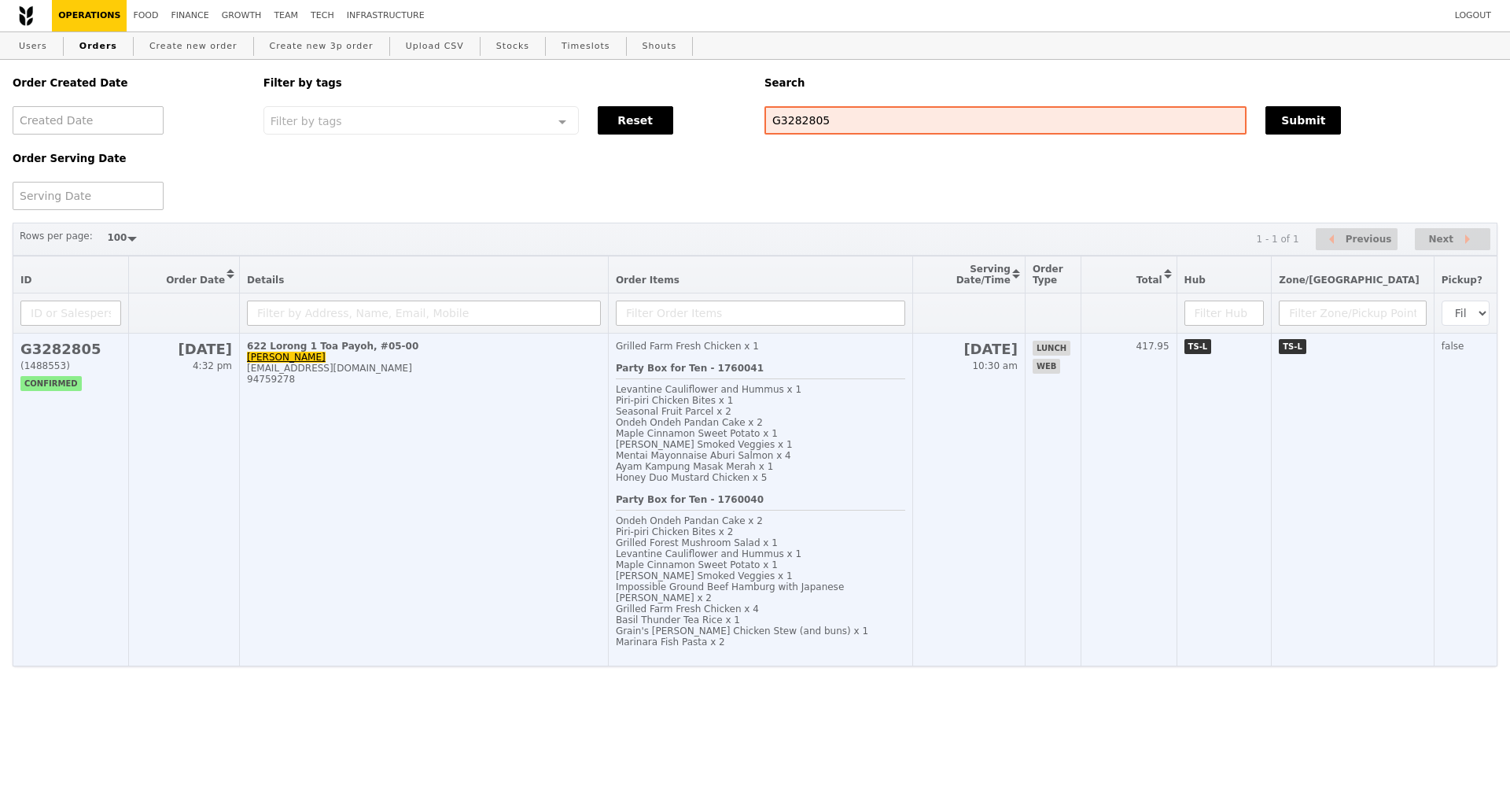
click at [541, 483] on td "622 Lorong 1 Toa Payoh, #05-00 Meicia Koh meicia.koh@versuni.com 94759278" at bounding box center [424, 500] width 369 height 333
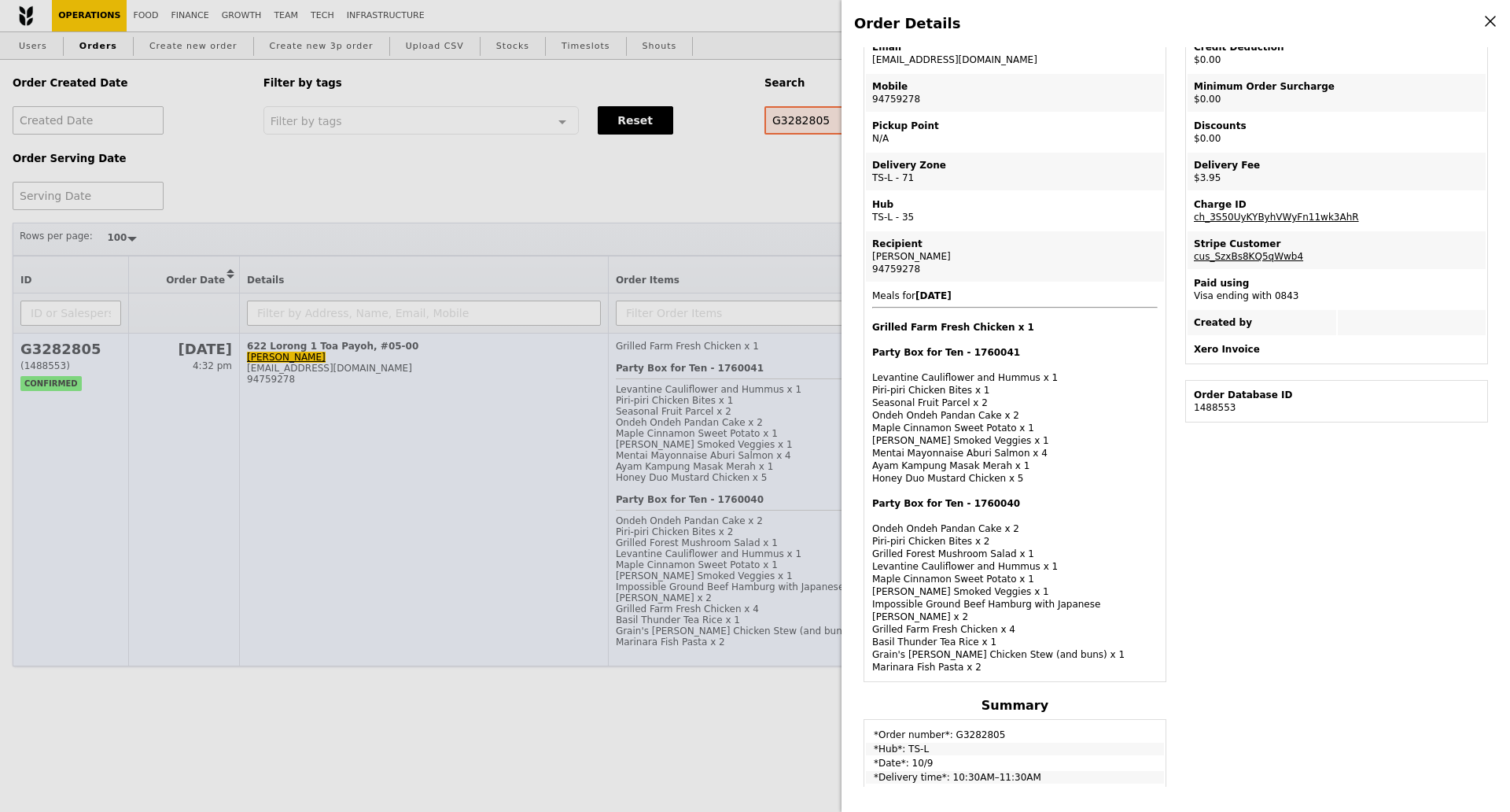
scroll to position [99, 0]
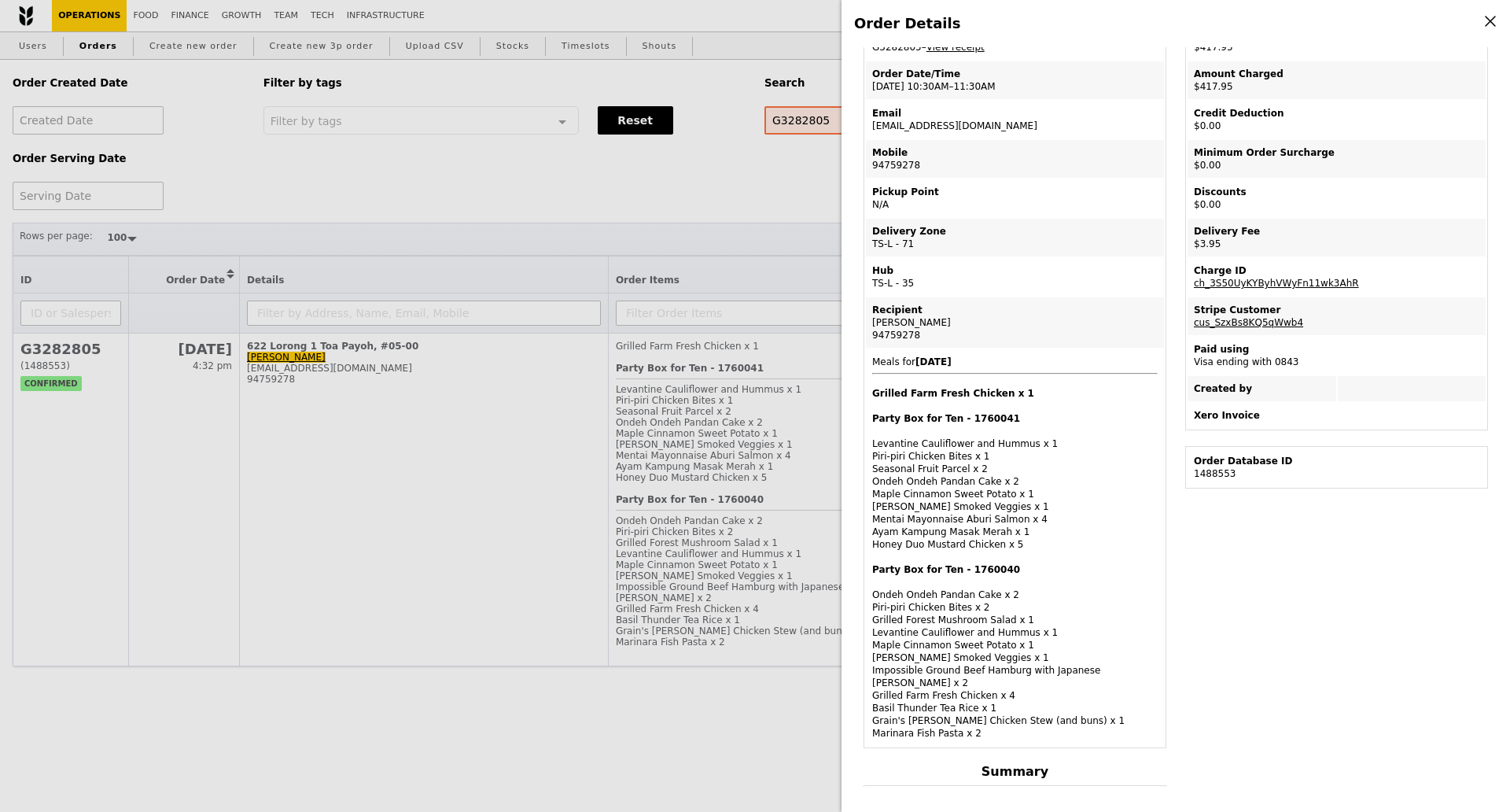
click at [595, 211] on div "Order Details Edit order Changelog Cancel Order ID G3282805 – View receipt Orde…" at bounding box center [755, 406] width 1510 height 812
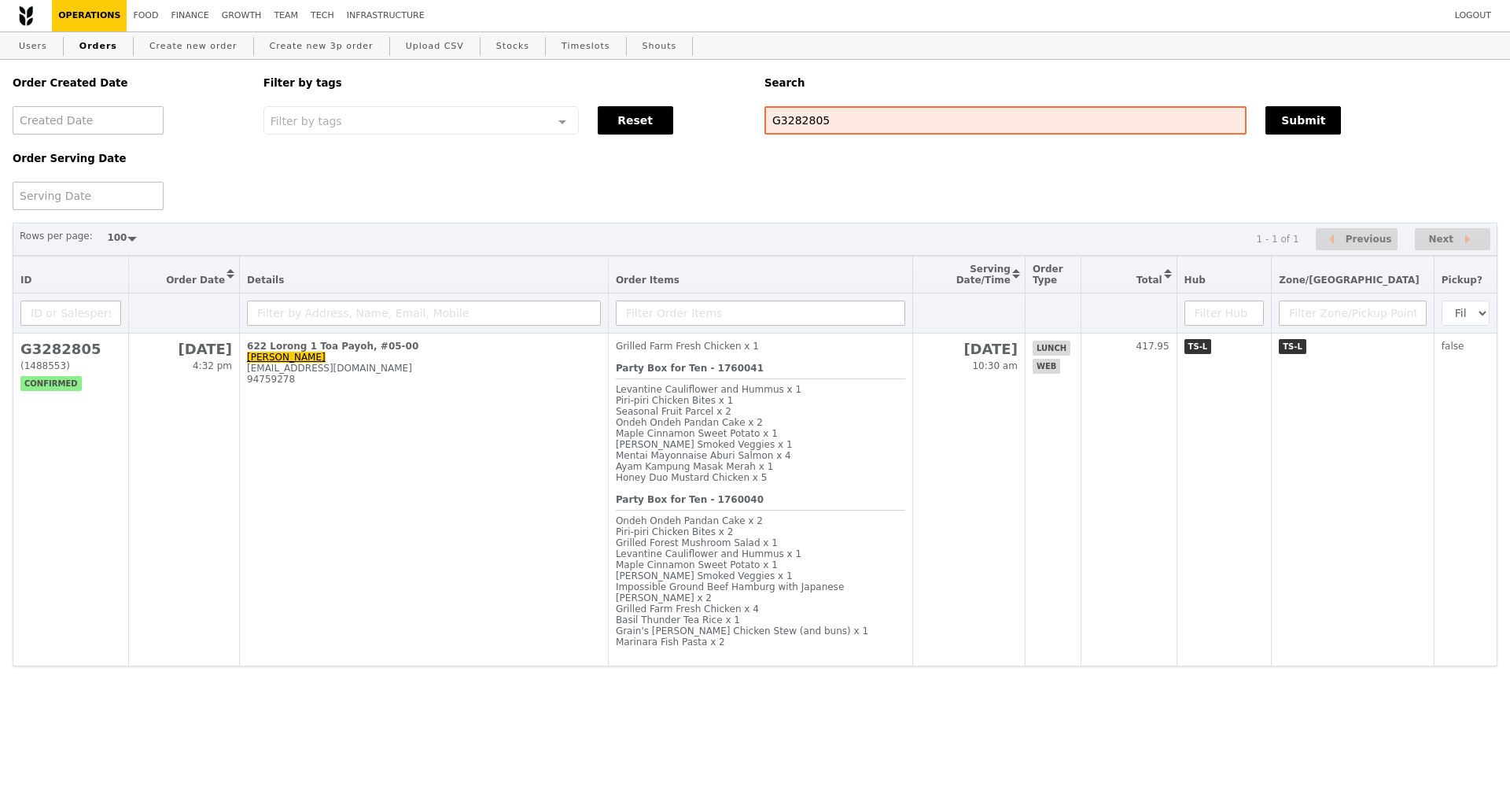
scroll to position [164, 0]
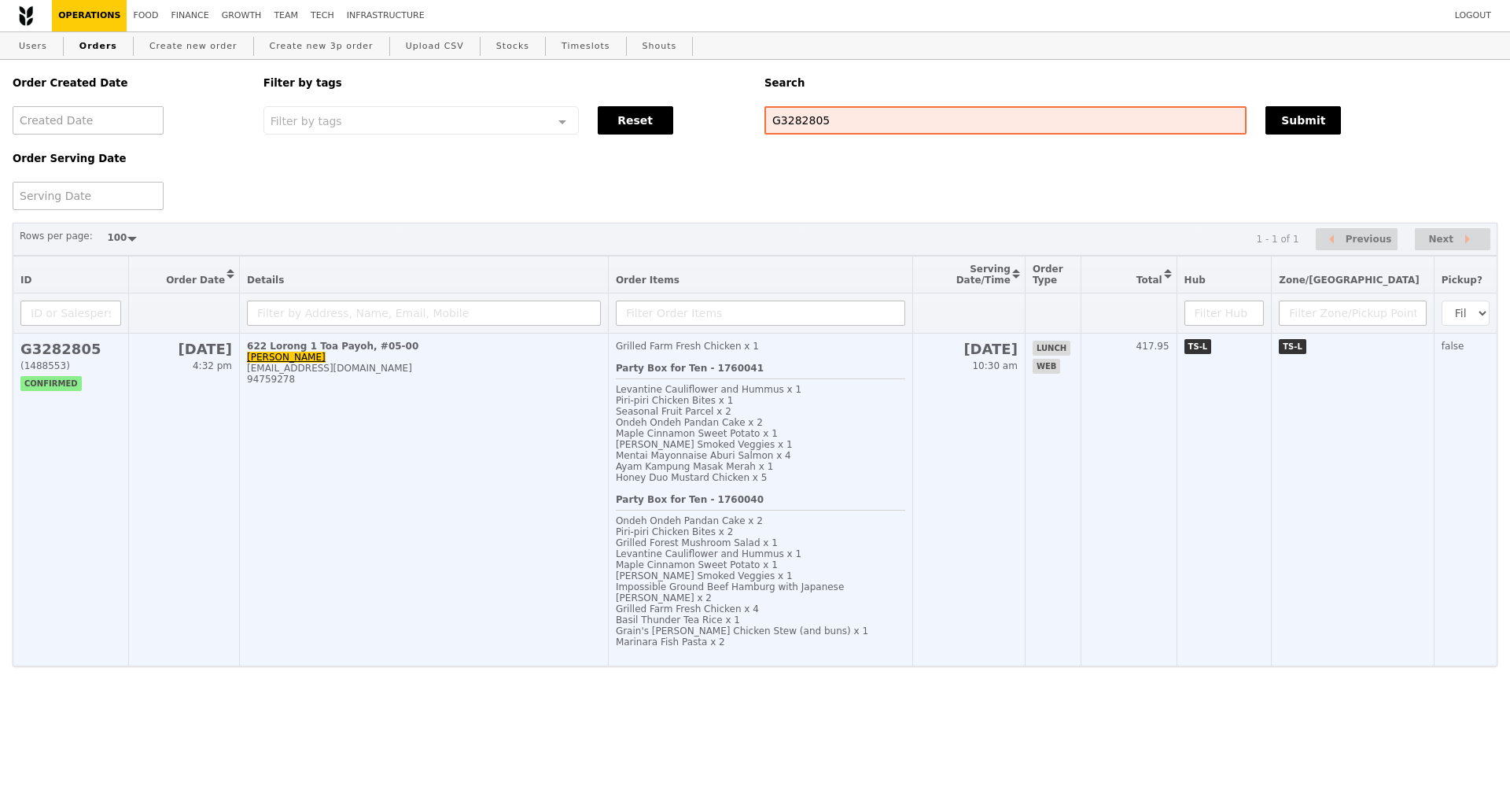
click at [547, 481] on td "622 Lorong 1 Toa Payoh, #05-00 Meicia Koh meicia.koh@versuni.com 94759278" at bounding box center [424, 500] width 369 height 333
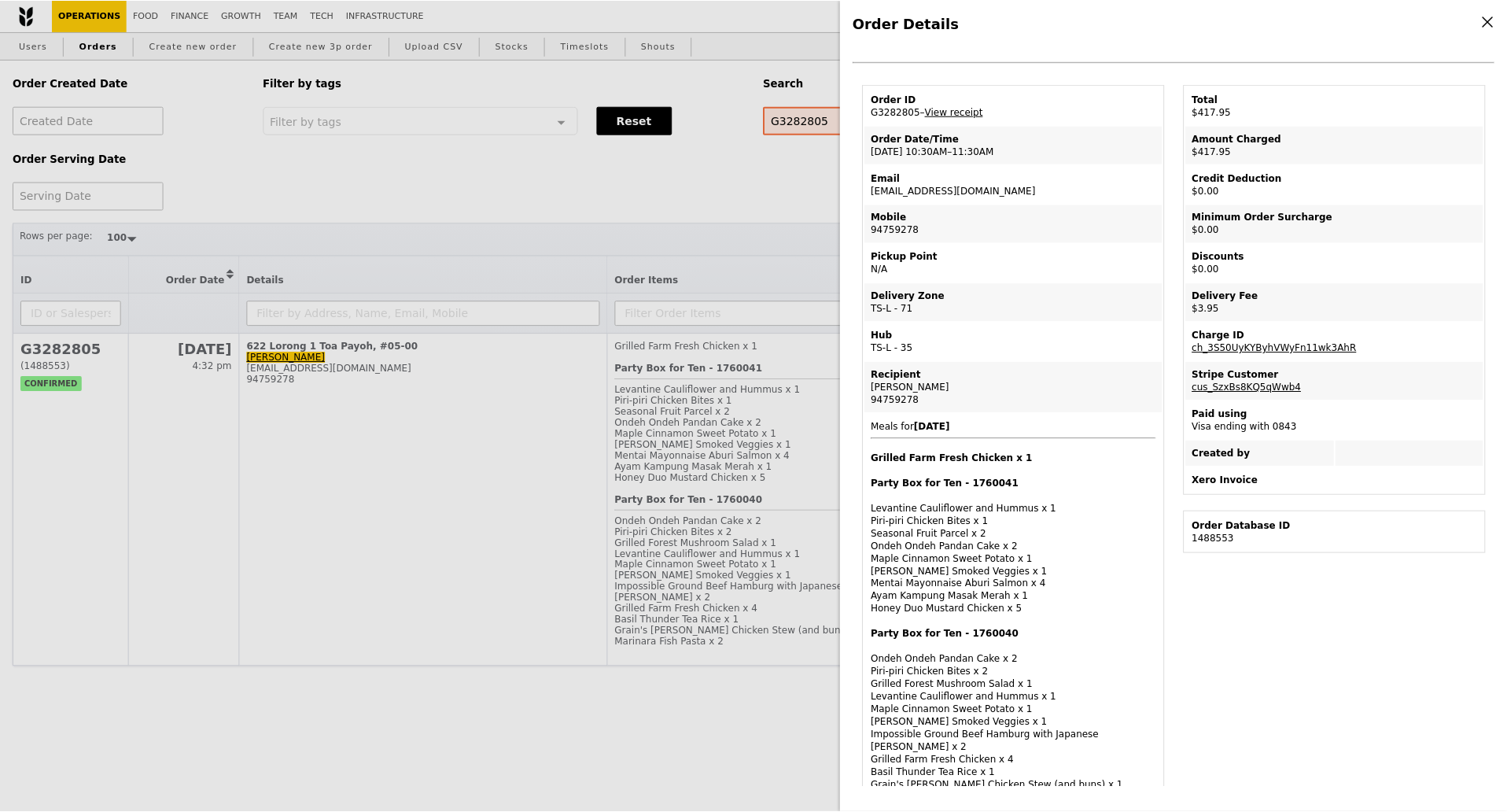
scroll to position [0, 0]
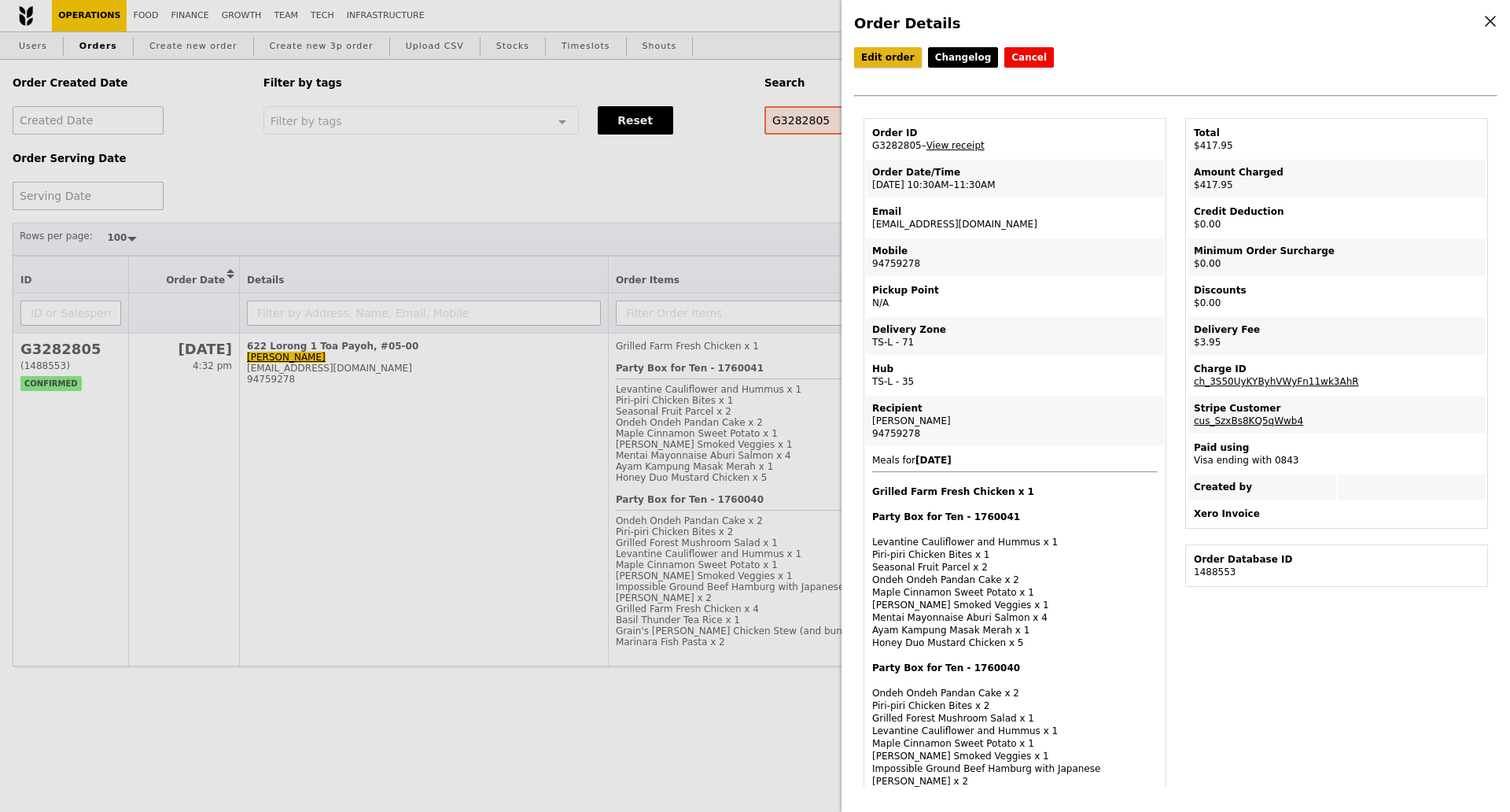
click at [900, 62] on link "Edit order" at bounding box center [888, 57] width 68 height 20
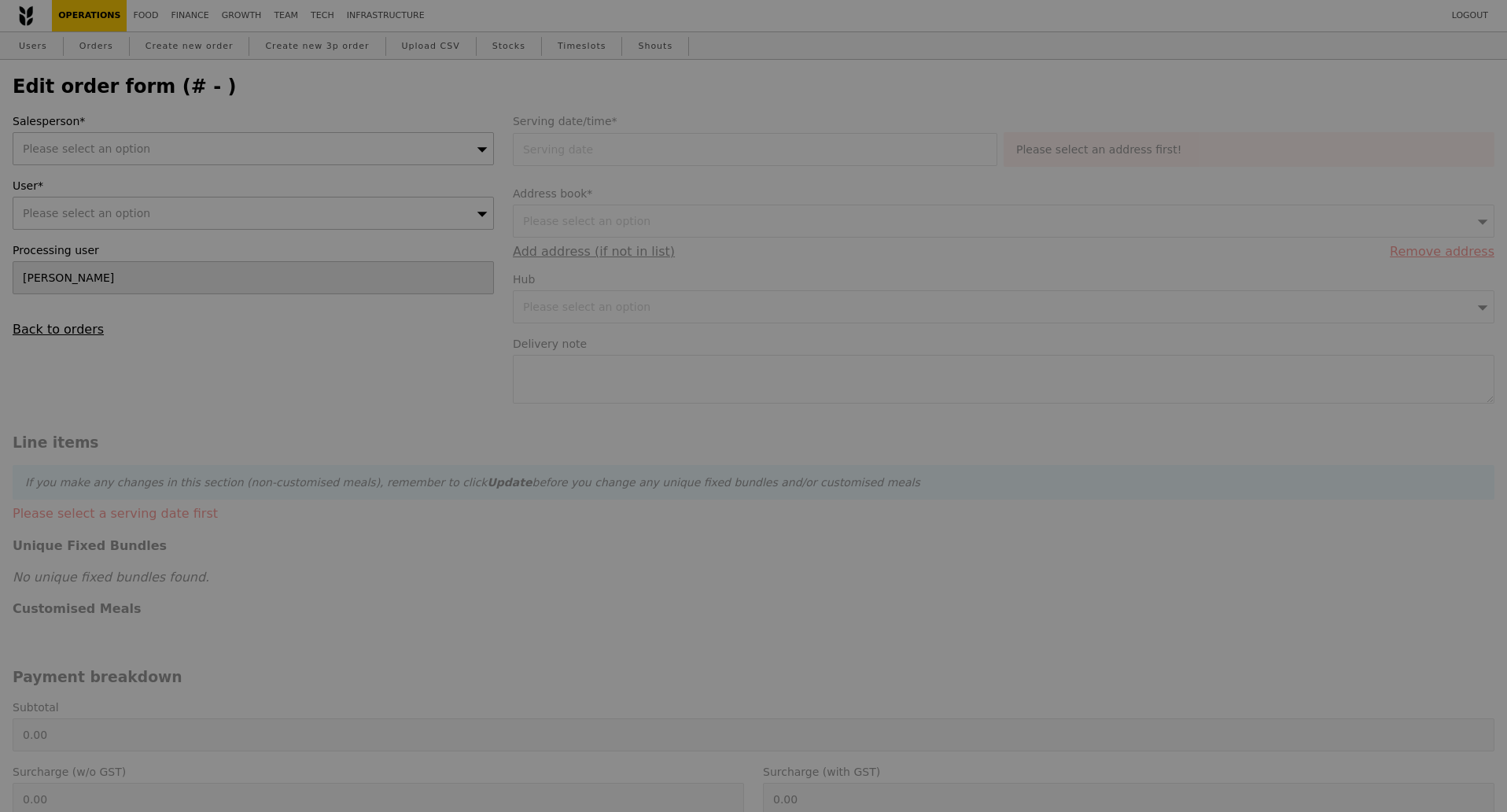
type input "10 Sep 2025"
type textarea "Philips Building Level 5. Please deliver at 11.30am or after. Lunch is at 12pm."
type input "414.00"
type input "2.71"
type input "2.95"
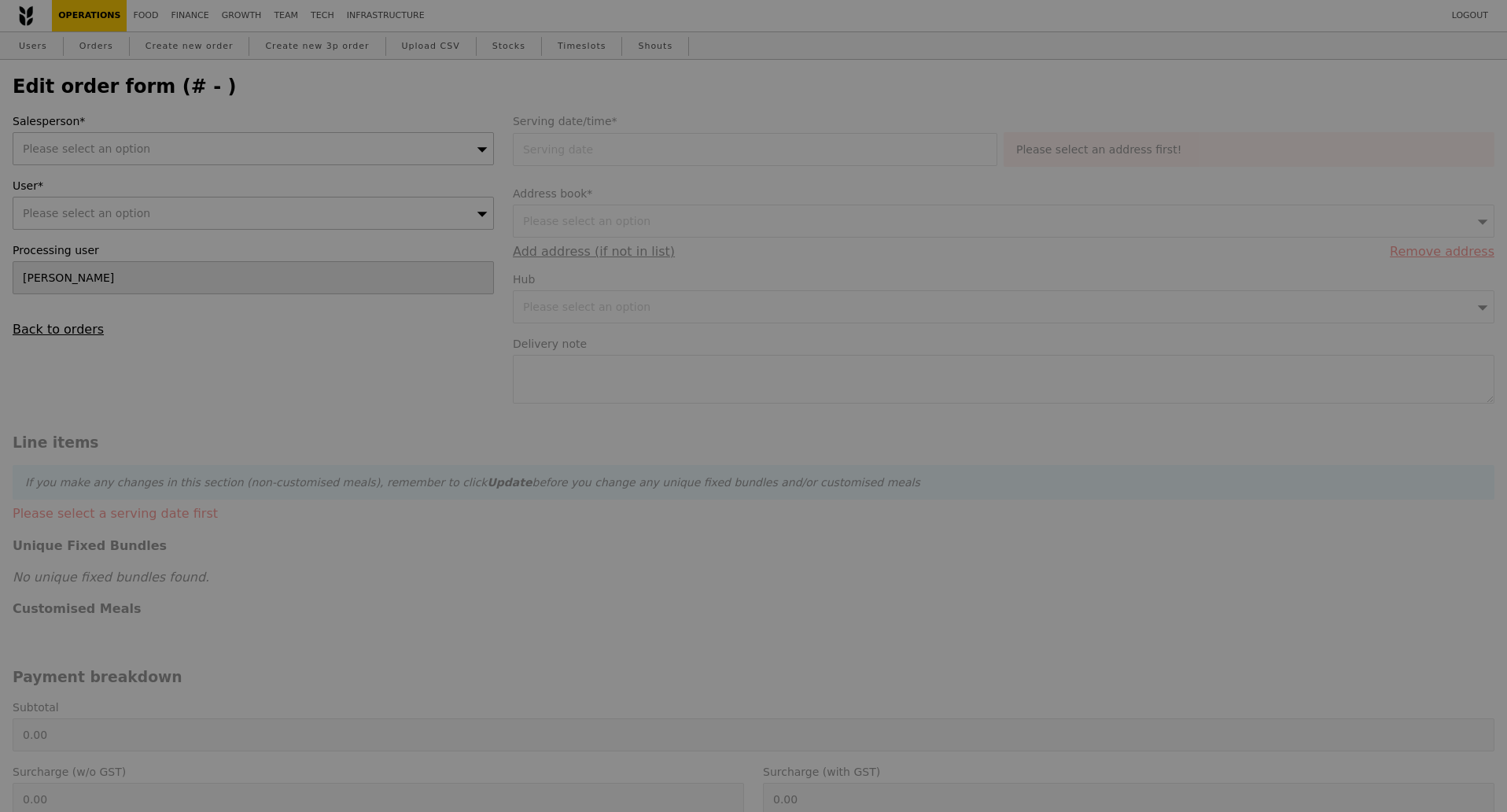
type input "416.95"
type input "Loading..."
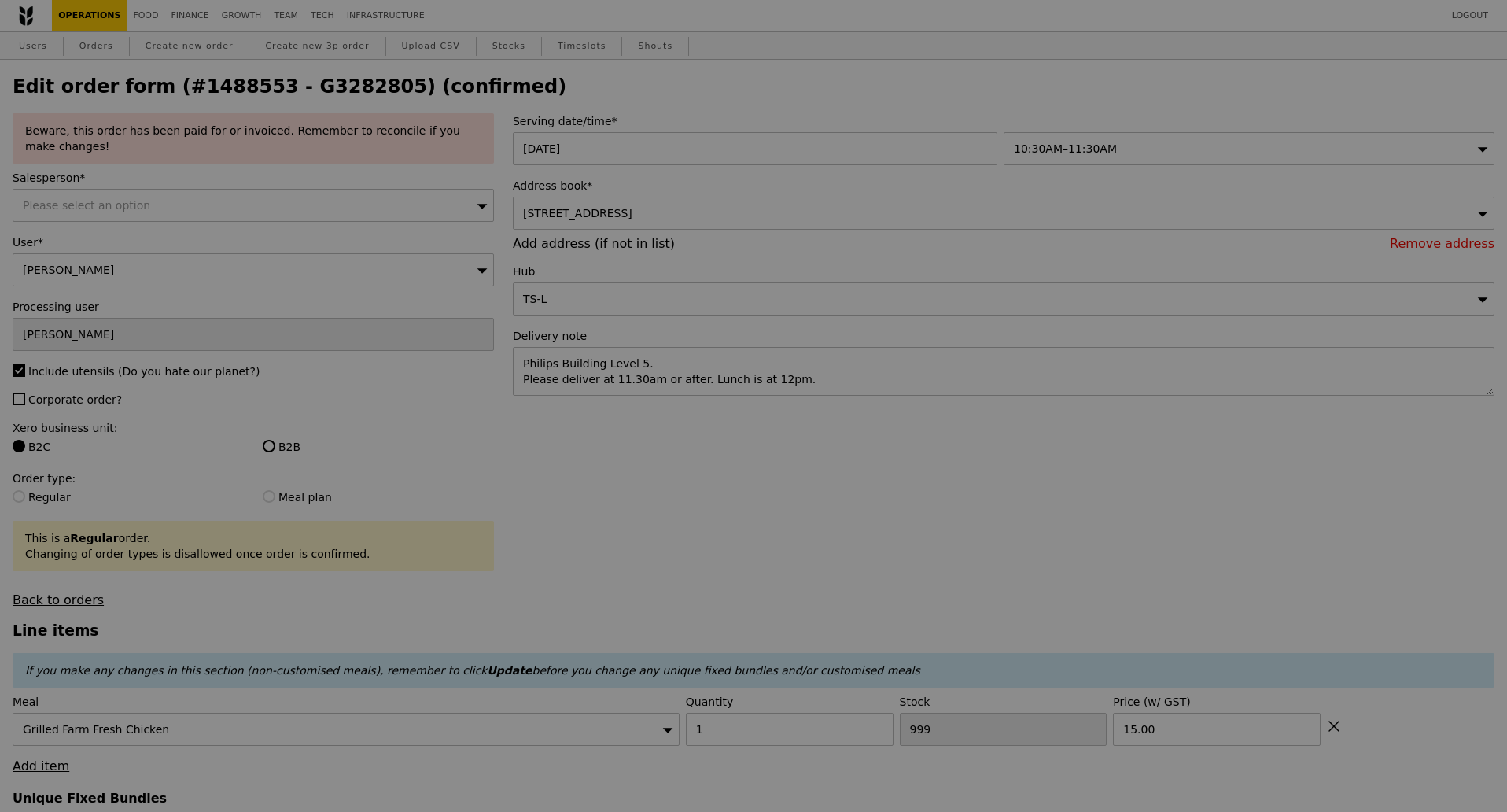
type input "419"
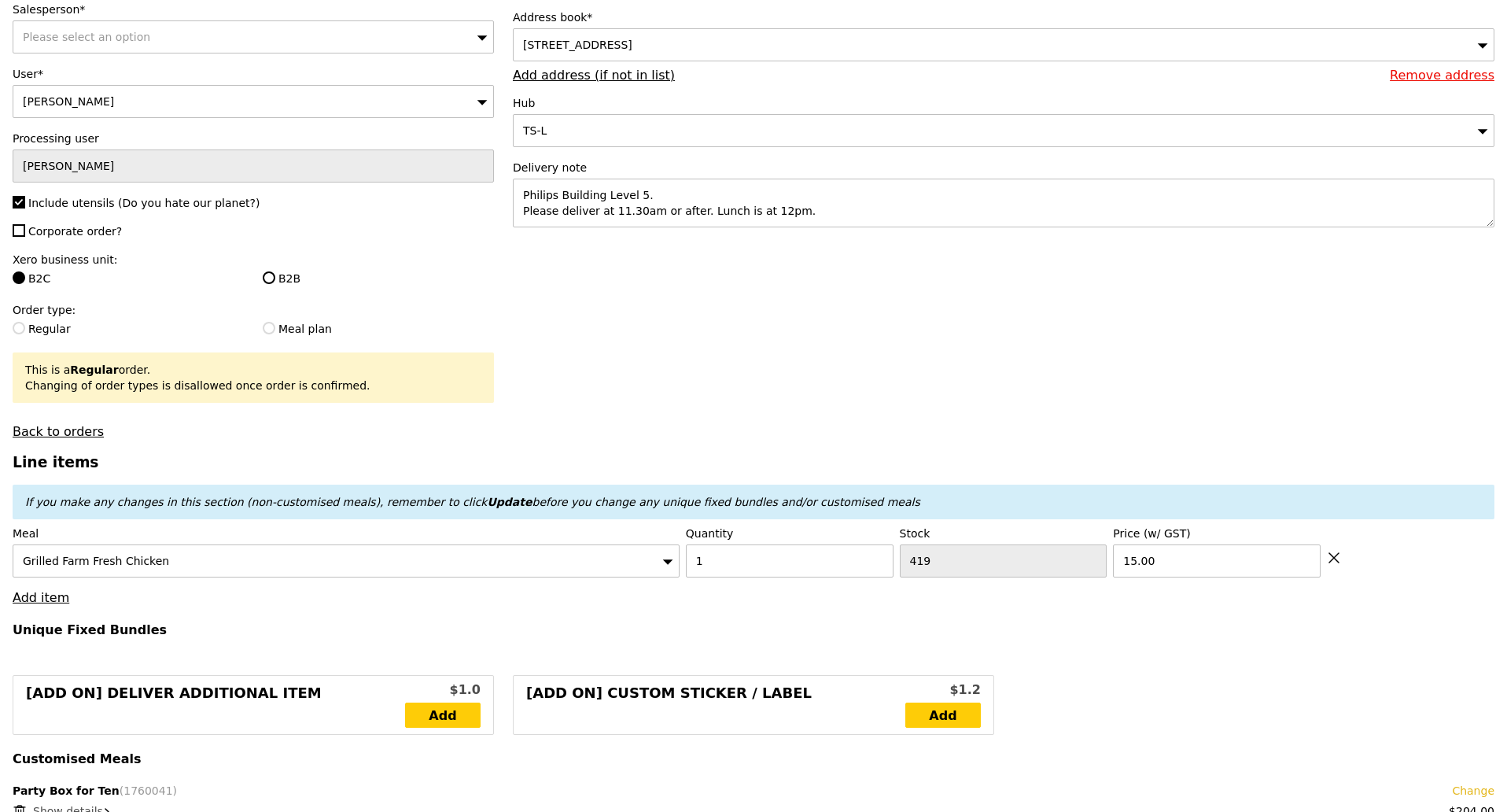
scroll to position [196, 0]
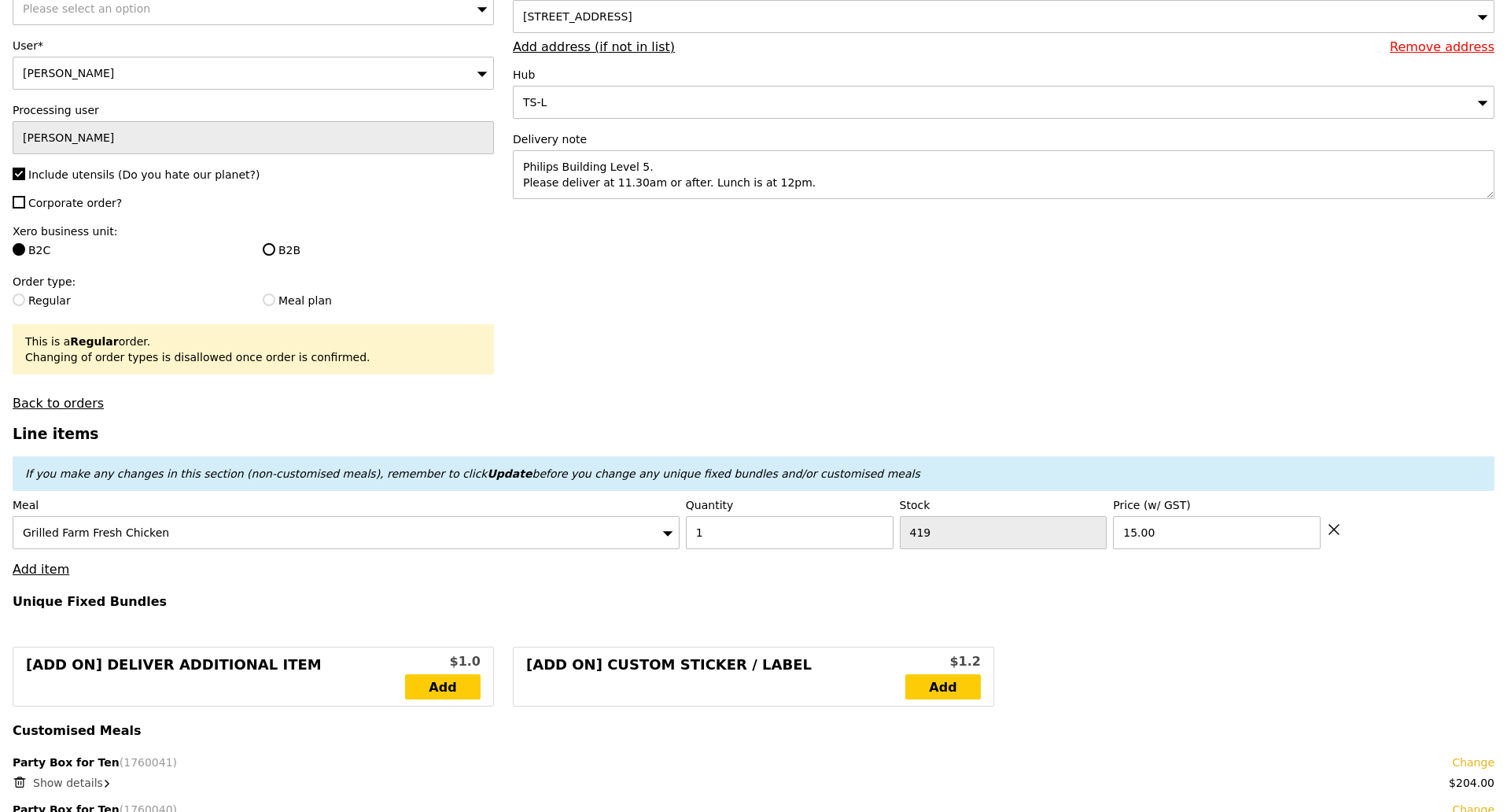
click at [671, 529] on icon at bounding box center [667, 533] width 11 height 12
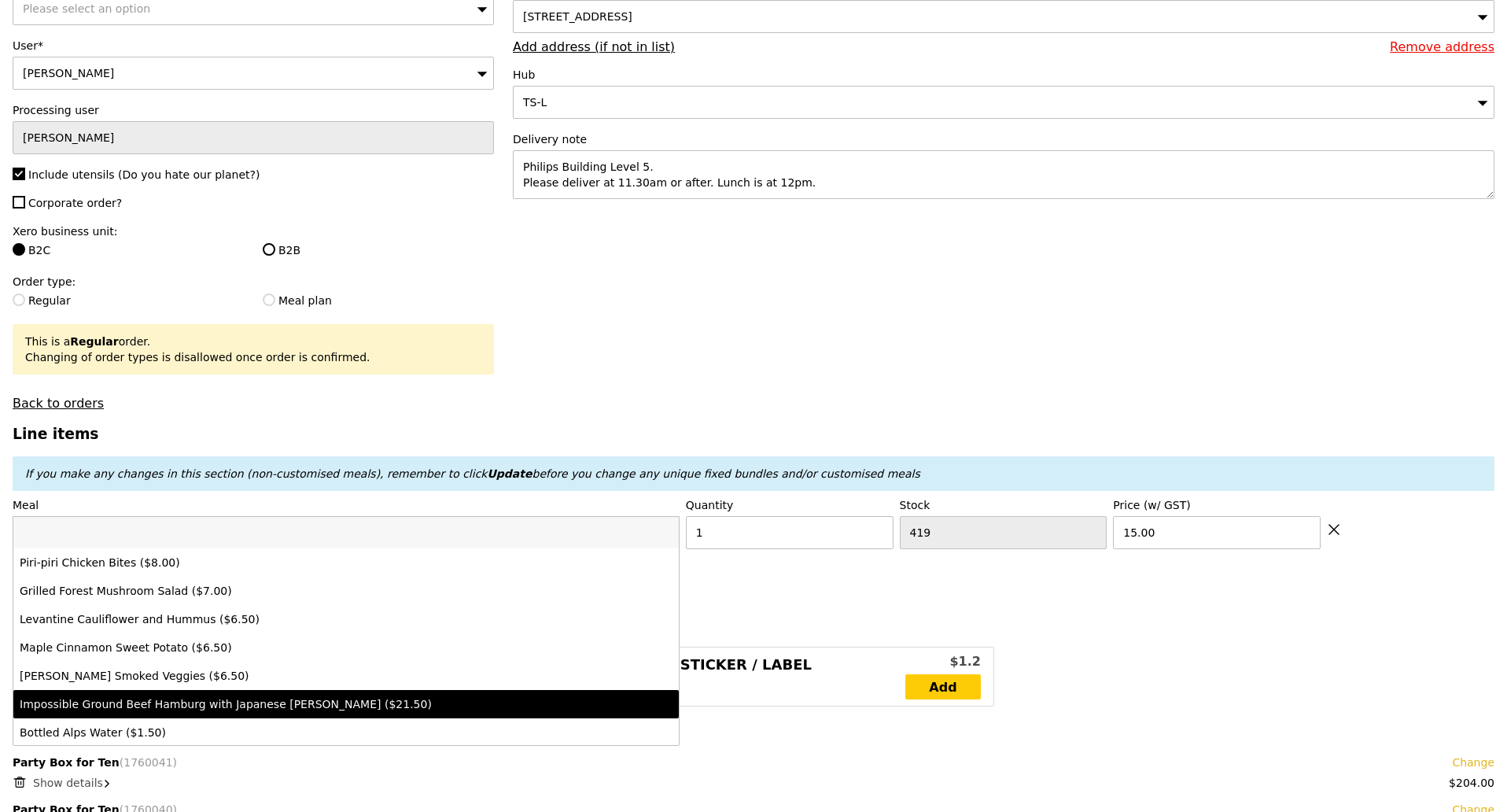
click at [246, 701] on div "Impossible Ground Beef Hamburg with Japanese Curry ($21.50)" at bounding box center [264, 704] width 489 height 15
type input "Loading..."
type input "492"
type input "21.5"
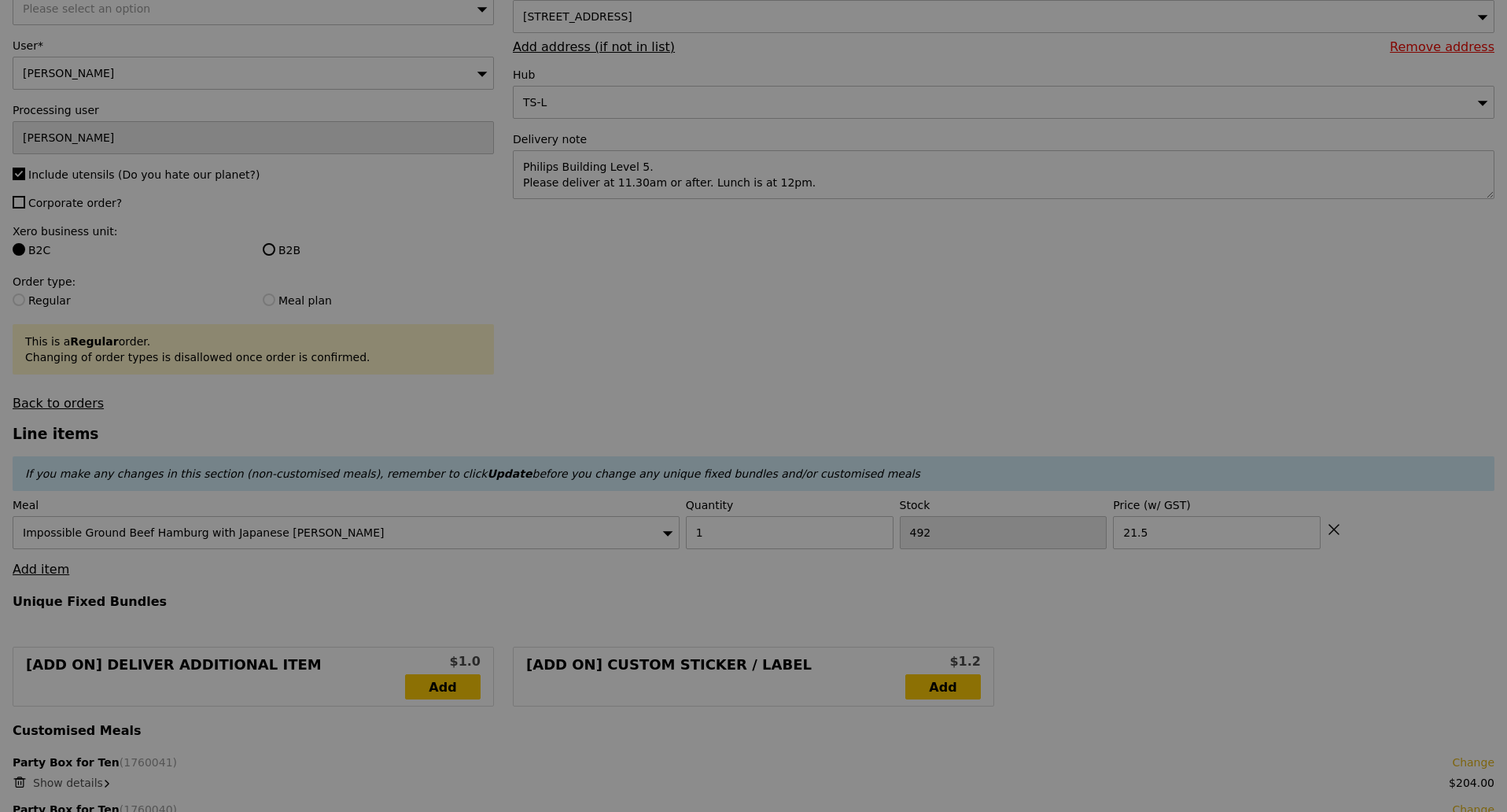
type input "0.00"
type input "6.79"
type input "7.40"
type input "6.19"
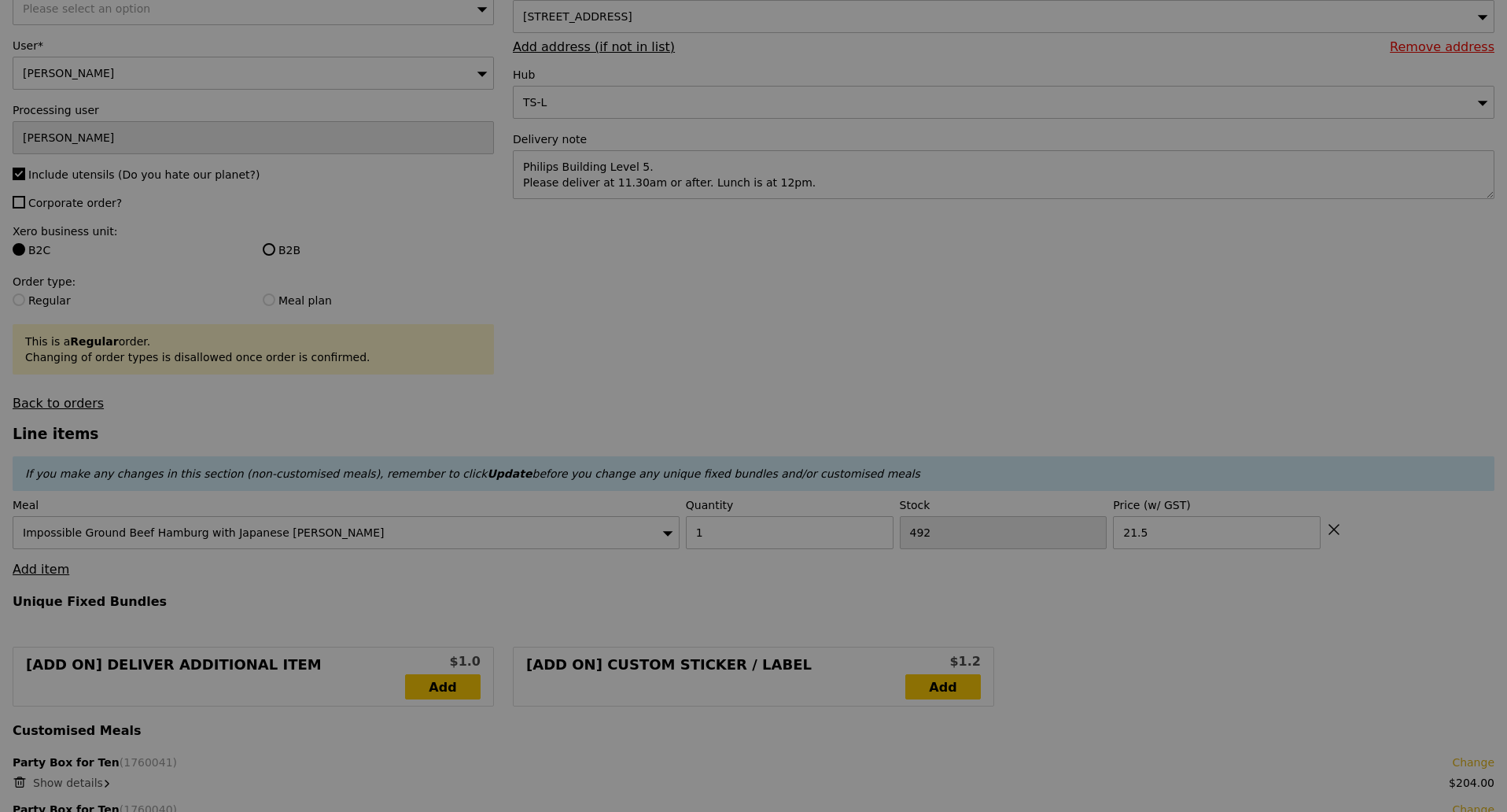
type input "6.75"
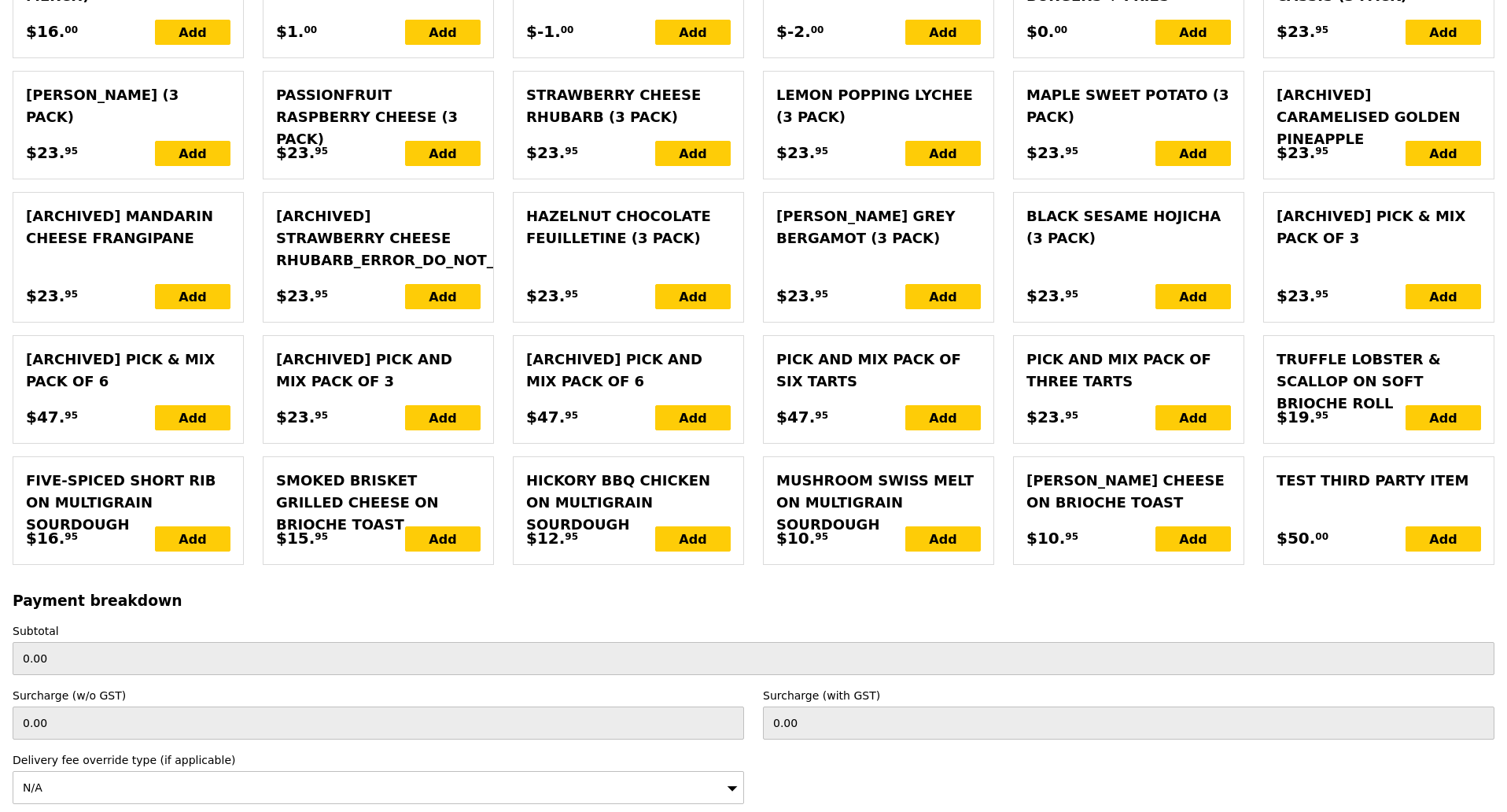
scroll to position [3504, 0]
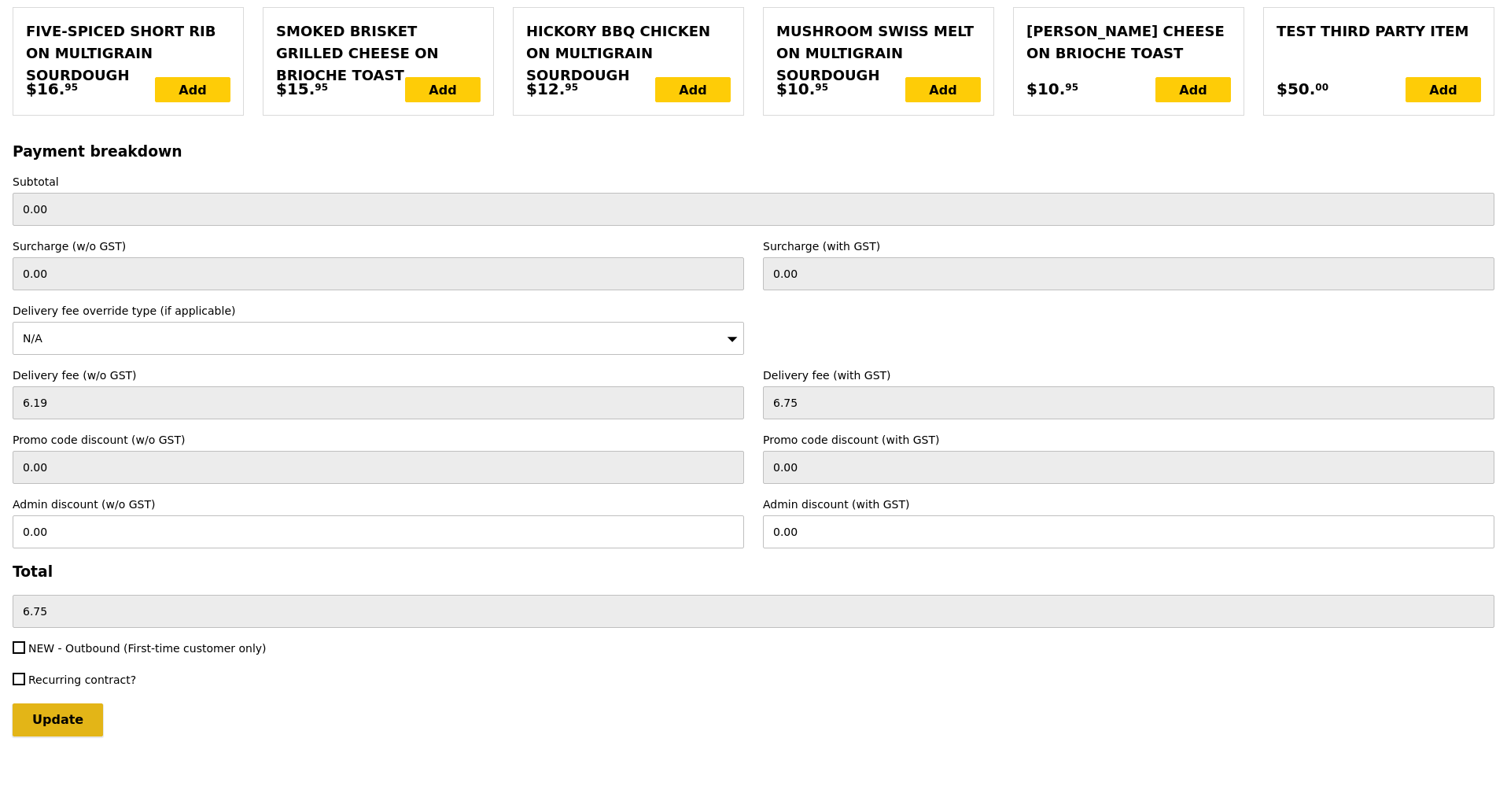
click at [64, 719] on input "Update" at bounding box center [58, 720] width 91 height 33
type input "Loading..."
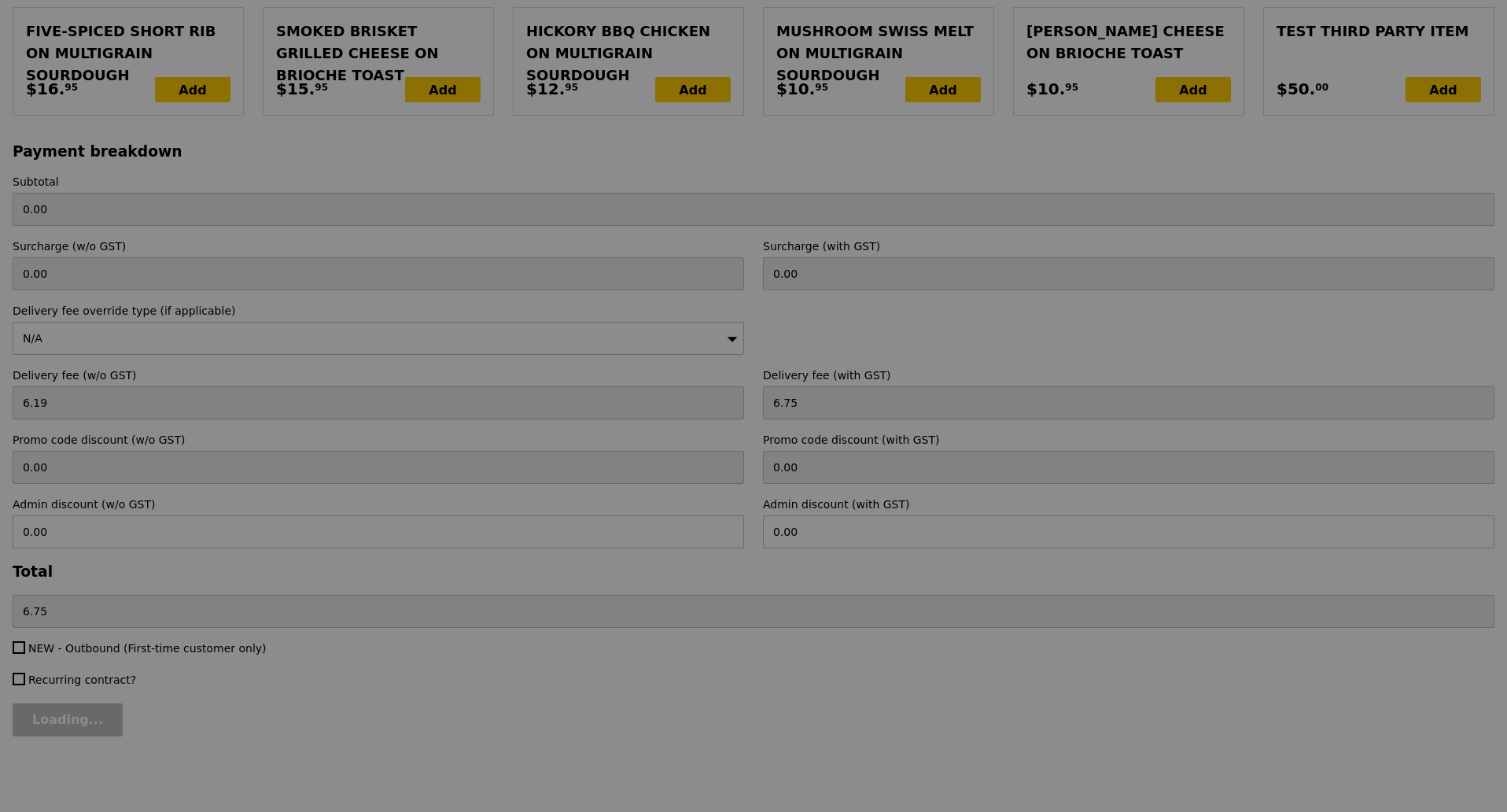
type input "420.50"
type input "2.71"
type input "2.95"
type input "423.45"
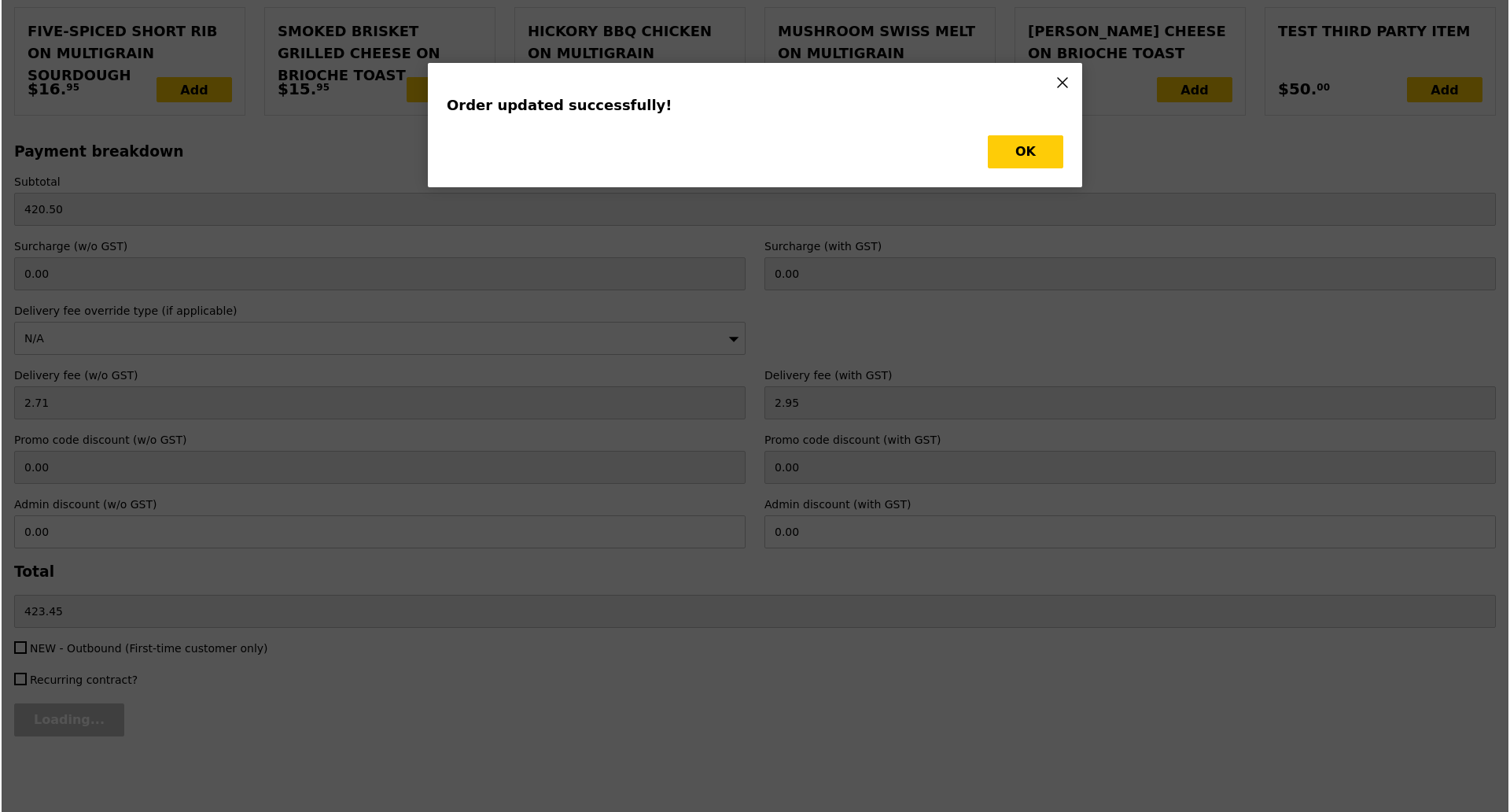
scroll to position [0, 0]
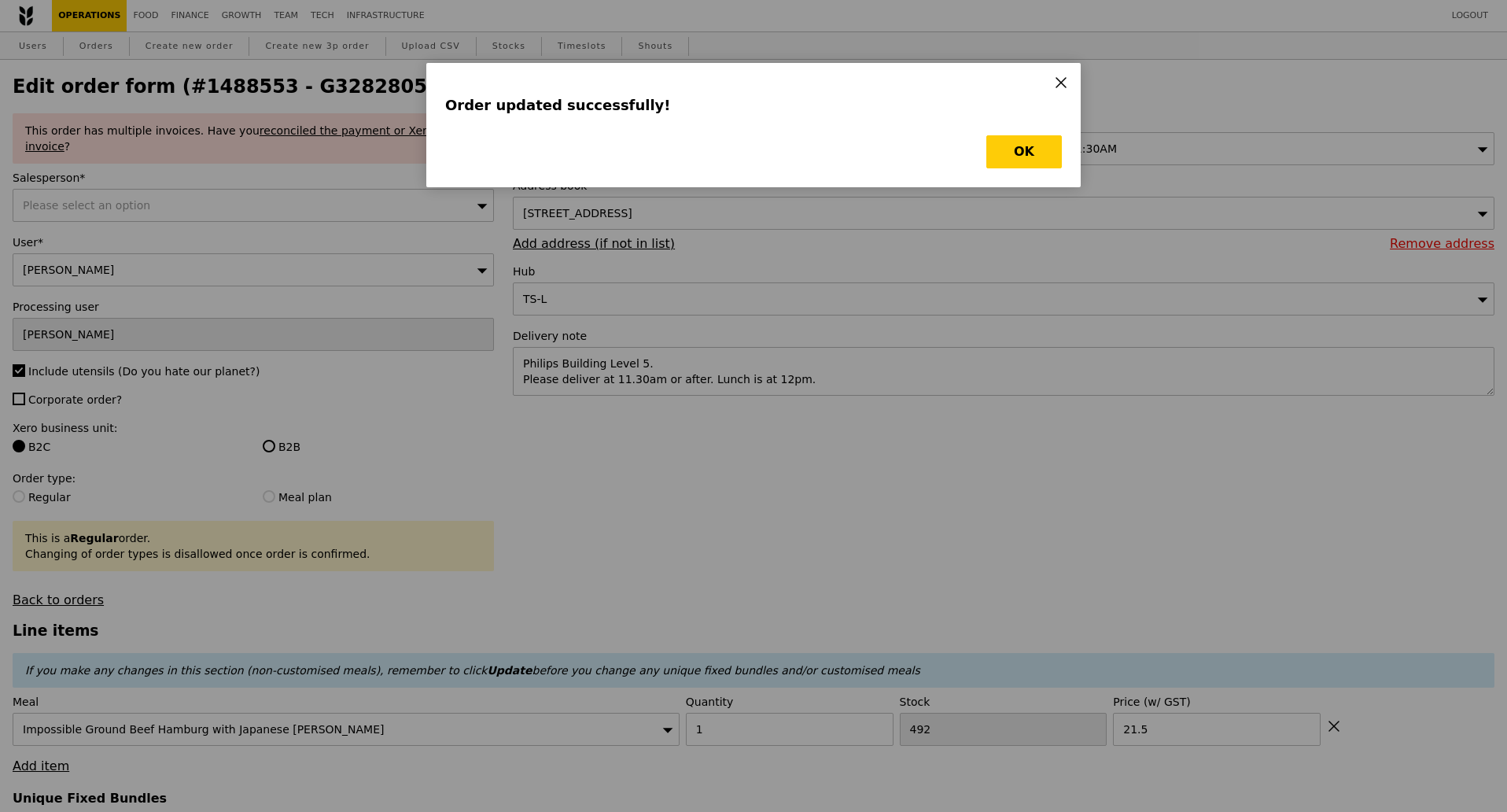
type input "Update"
type input "491"
click at [1031, 144] on button "OK" at bounding box center [1024, 152] width 75 height 33
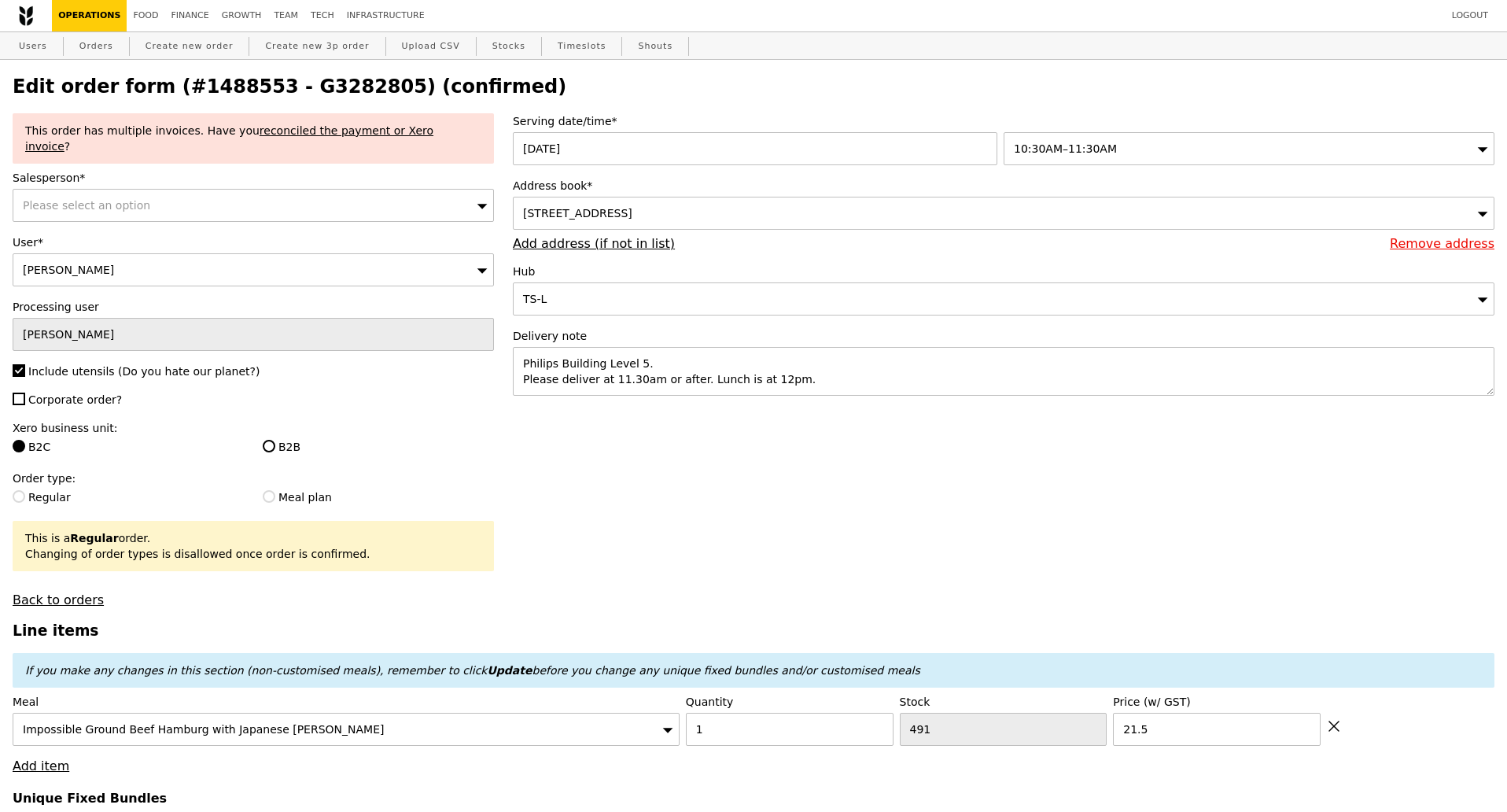
click at [310, 95] on h2 "Edit order form (#1488553 - G3282805) (confirmed)" at bounding box center [753, 86] width 1482 height 22
copy h2 "G3282805"
click at [91, 49] on link "Orders" at bounding box center [97, 45] width 46 height 28
select select "100"
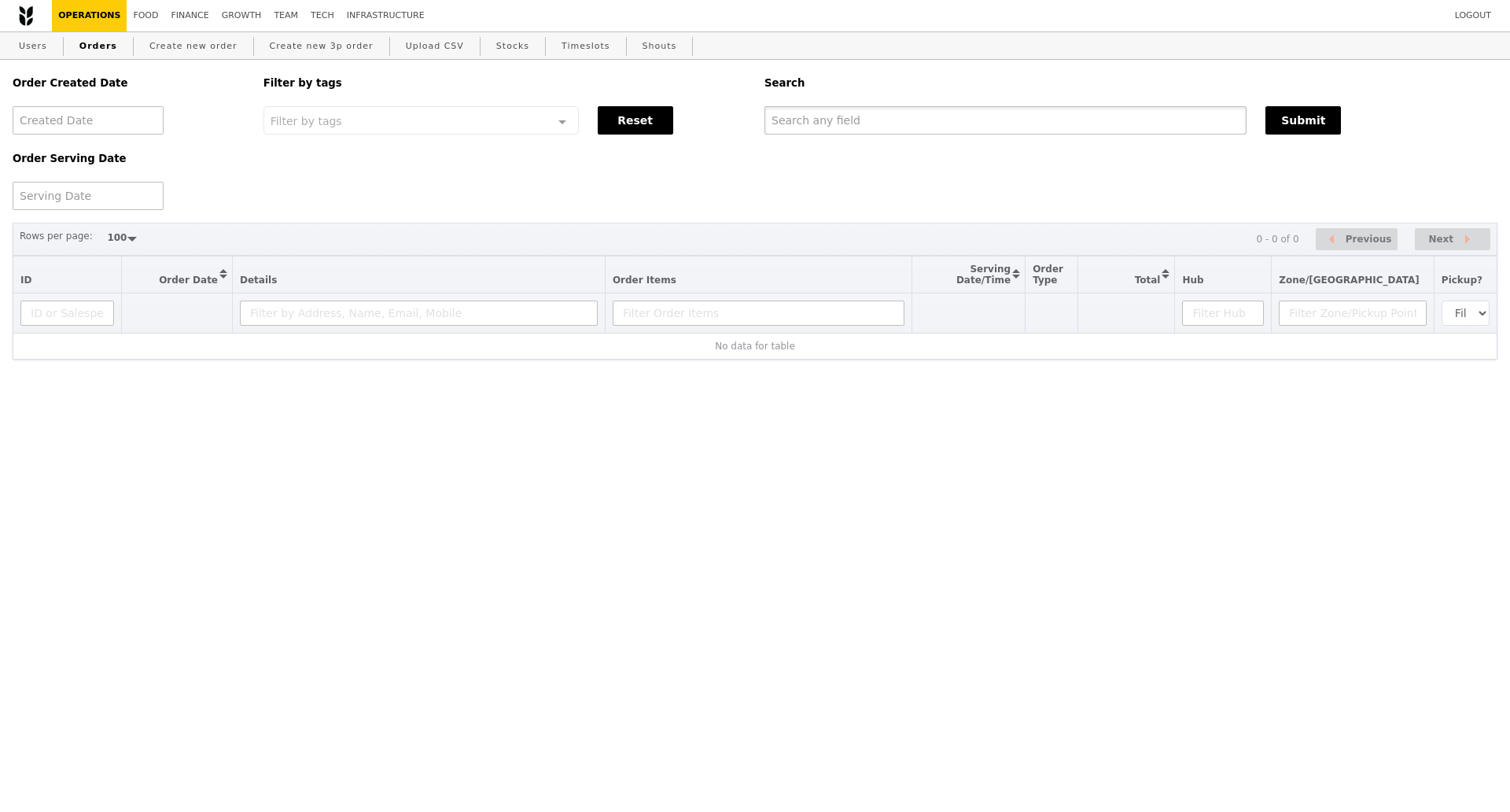
click at [805, 125] on input "text" at bounding box center [1005, 120] width 482 height 28
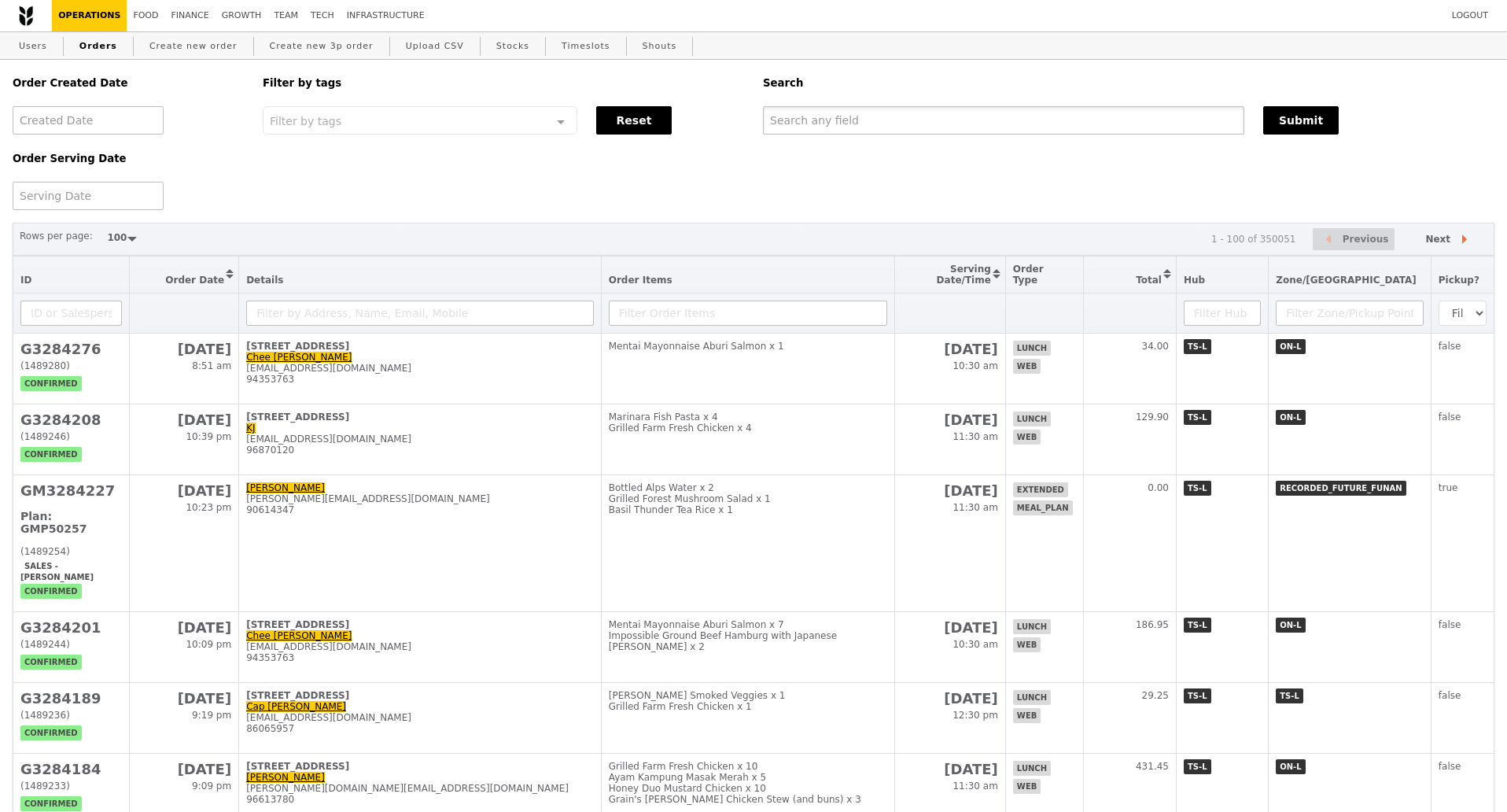
paste input "G3282805"
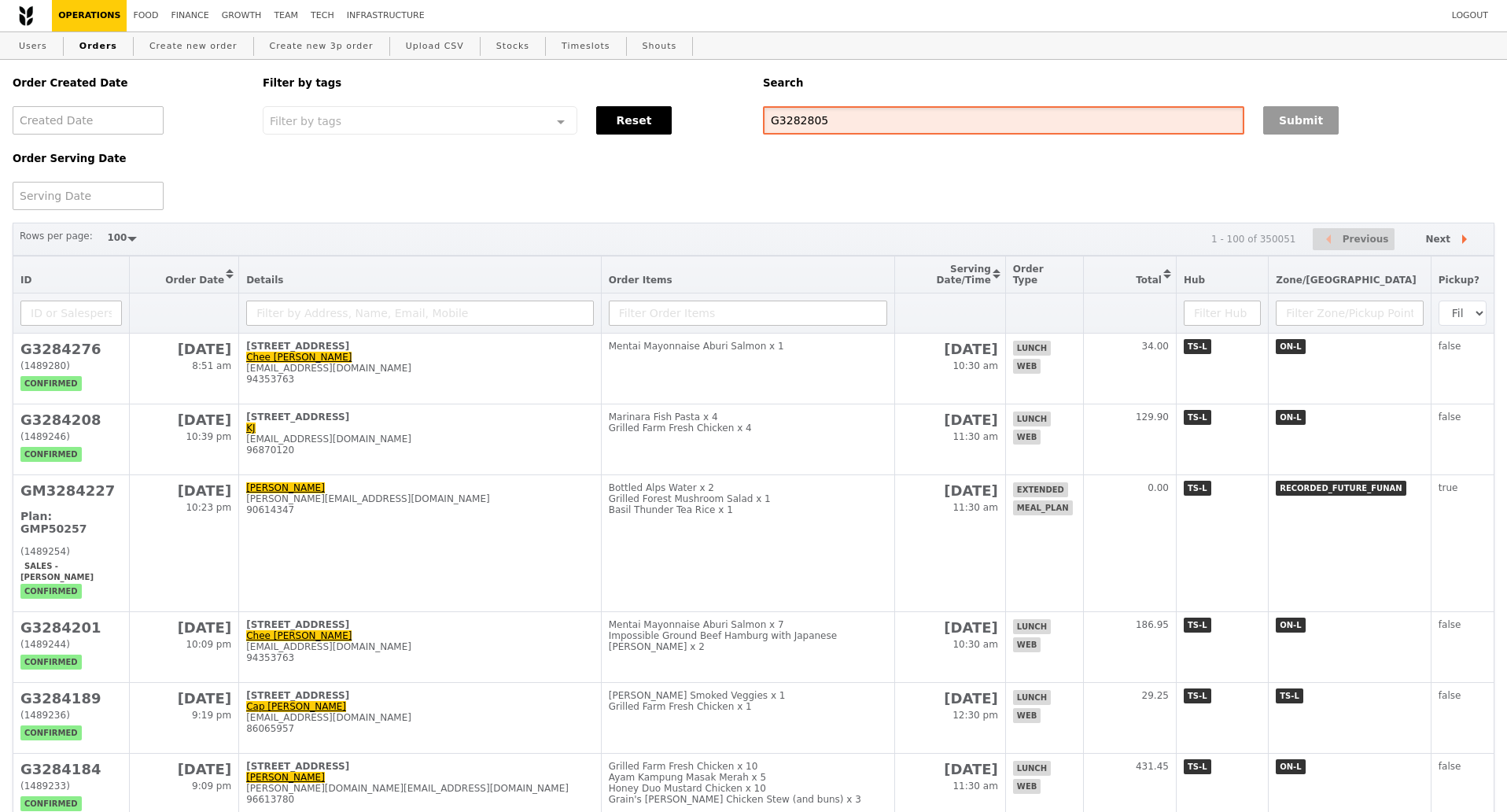
type input "G3282805"
click at [1316, 129] on button "Submit" at bounding box center [1301, 120] width 75 height 28
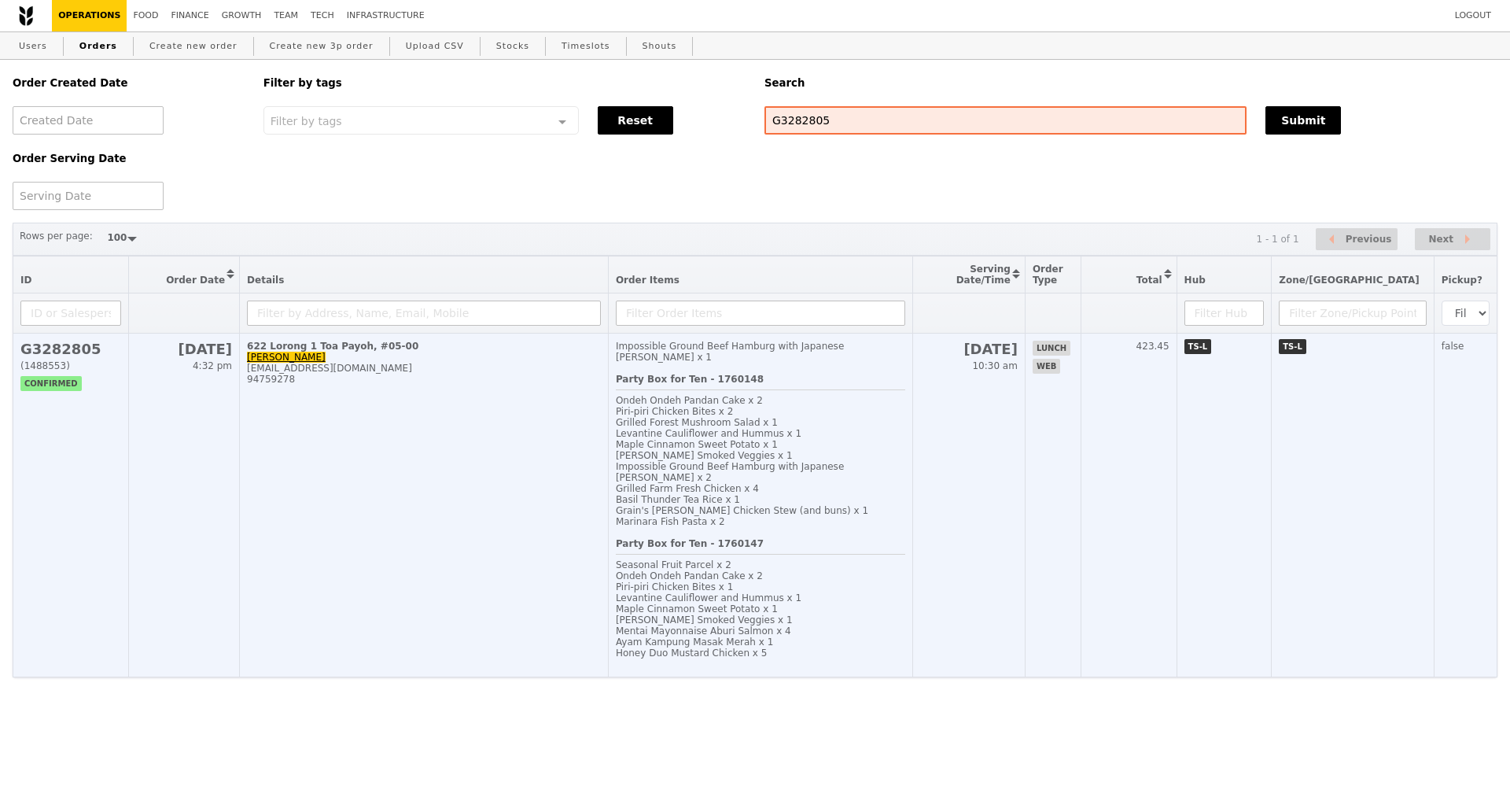
click at [433, 451] on td "622 Lorong 1 Toa Payoh, #05-00 Meicia Koh meicia.koh@versuni.com 94759278" at bounding box center [424, 506] width 369 height 344
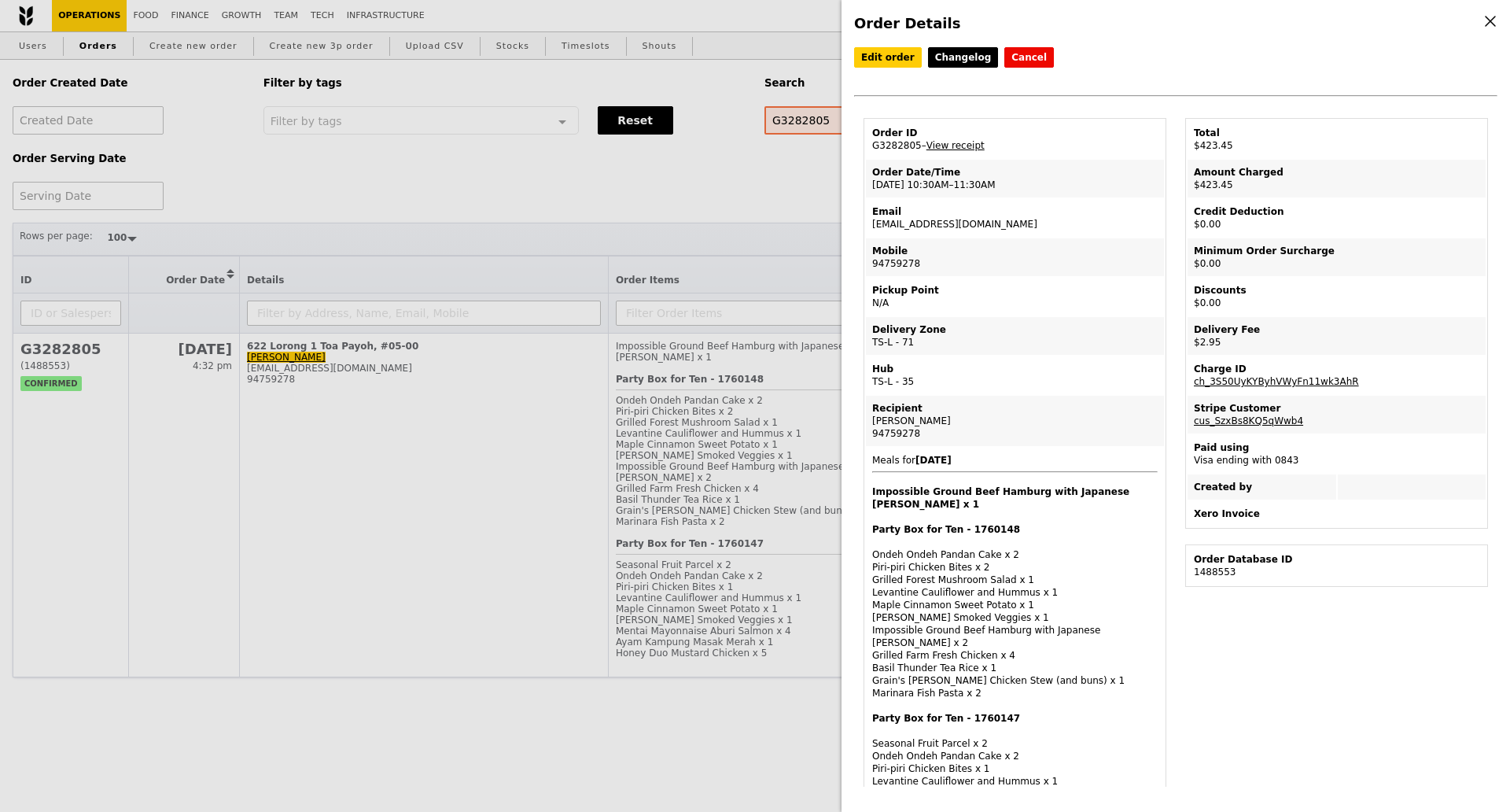
click at [720, 186] on div "Order Details Edit order Changelog Cancel Order ID G3282805 – View receipt Orde…" at bounding box center [755, 406] width 1510 height 812
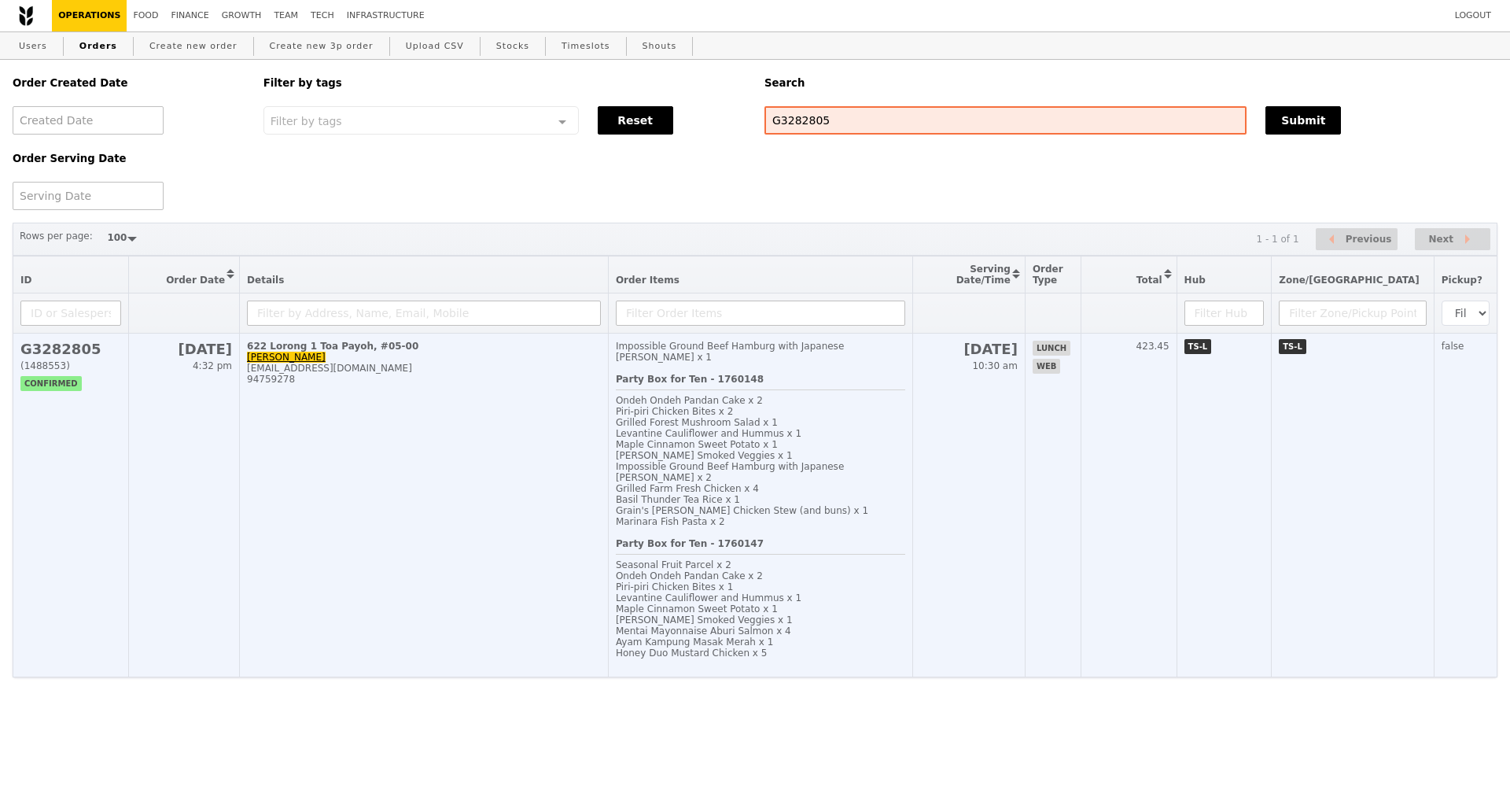
drag, startPoint x: 379, startPoint y: 632, endPoint x: 381, endPoint y: 617, distance: 15.1
click at [379, 627] on td "622 Lorong 1 Toa Payoh, #05-00 Meicia Koh meicia.koh@versuni.com 94759278" at bounding box center [424, 506] width 369 height 344
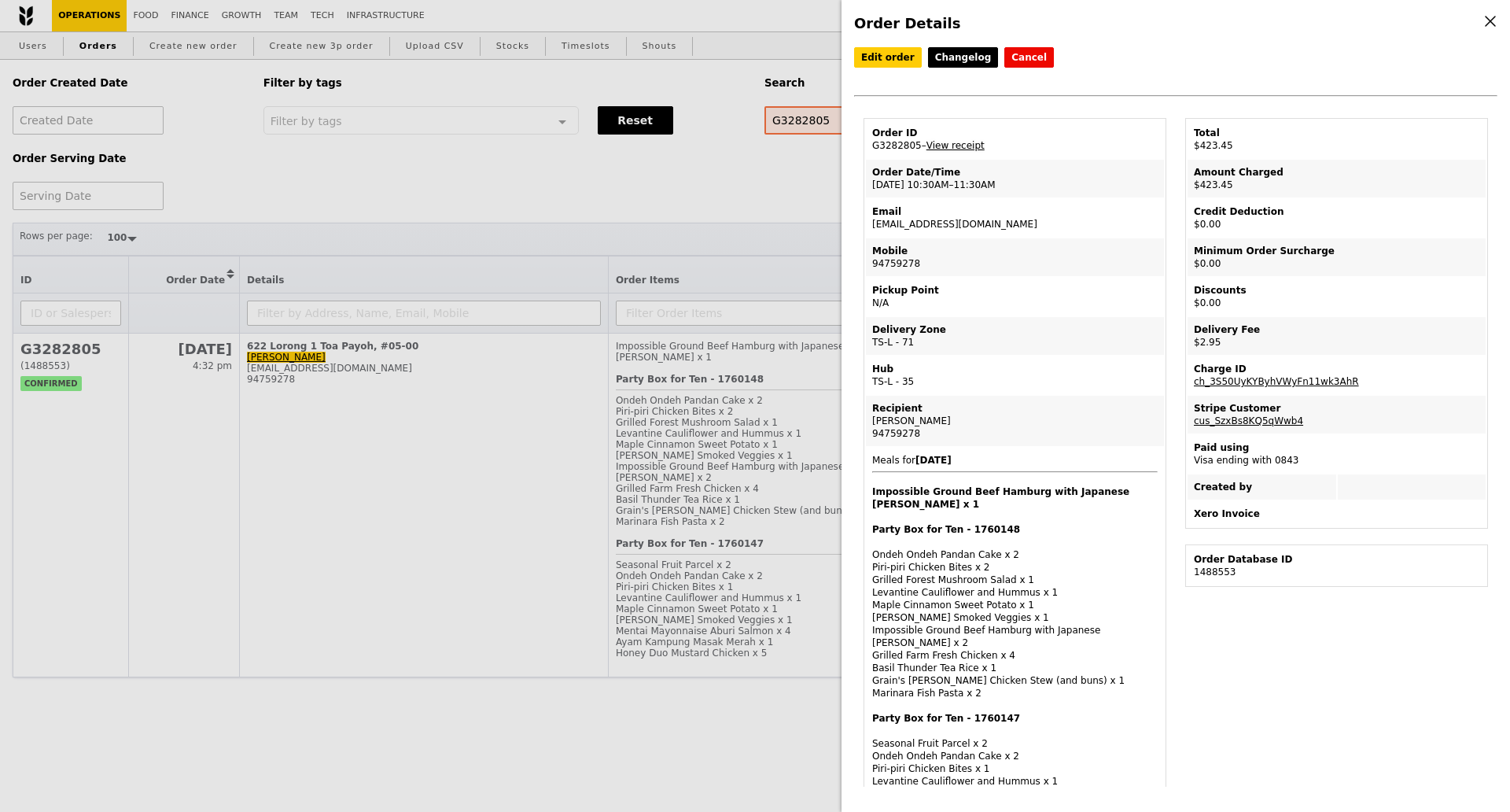
click at [961, 151] on link "View receipt" at bounding box center [956, 145] width 58 height 11
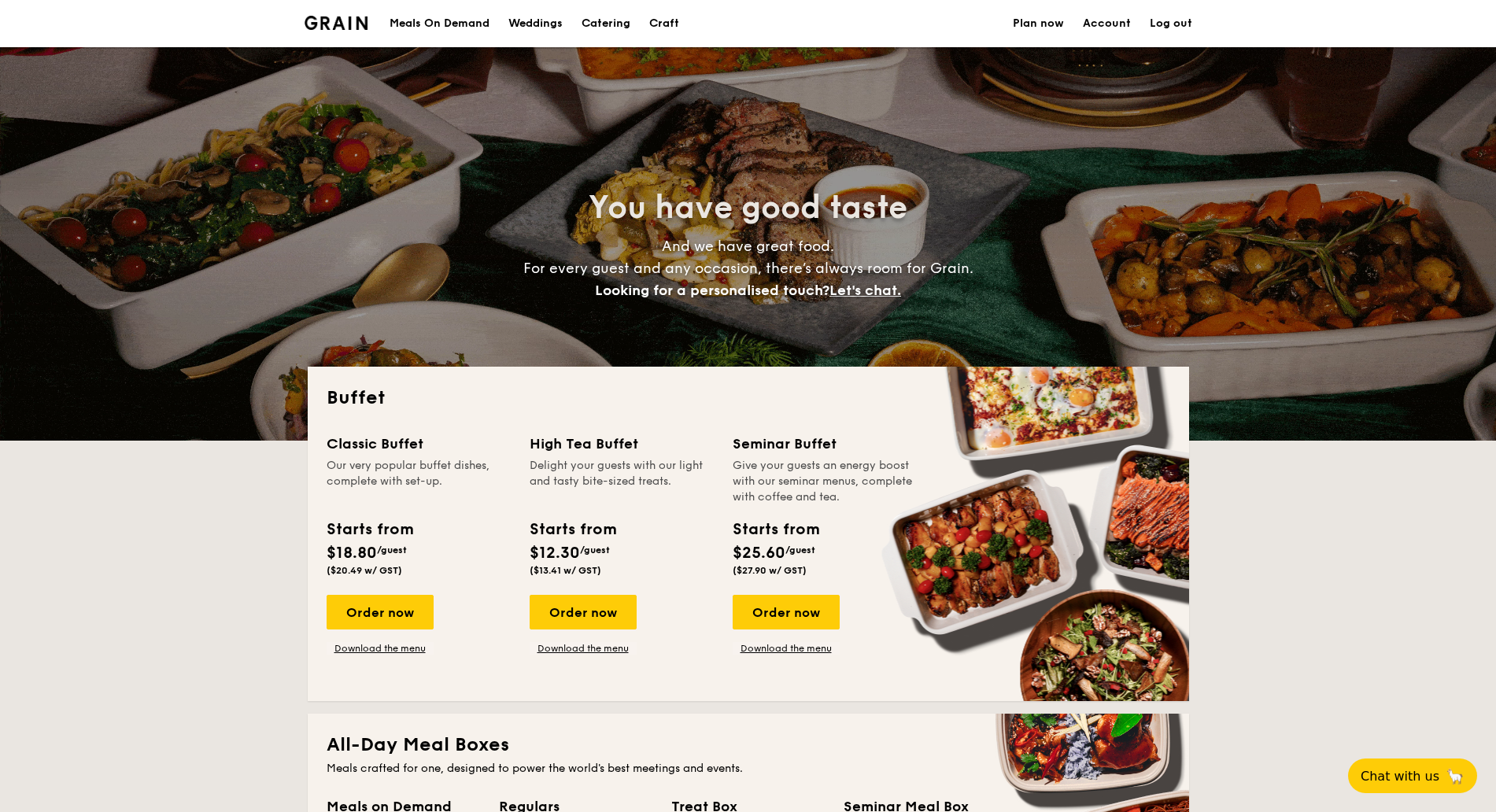
select select
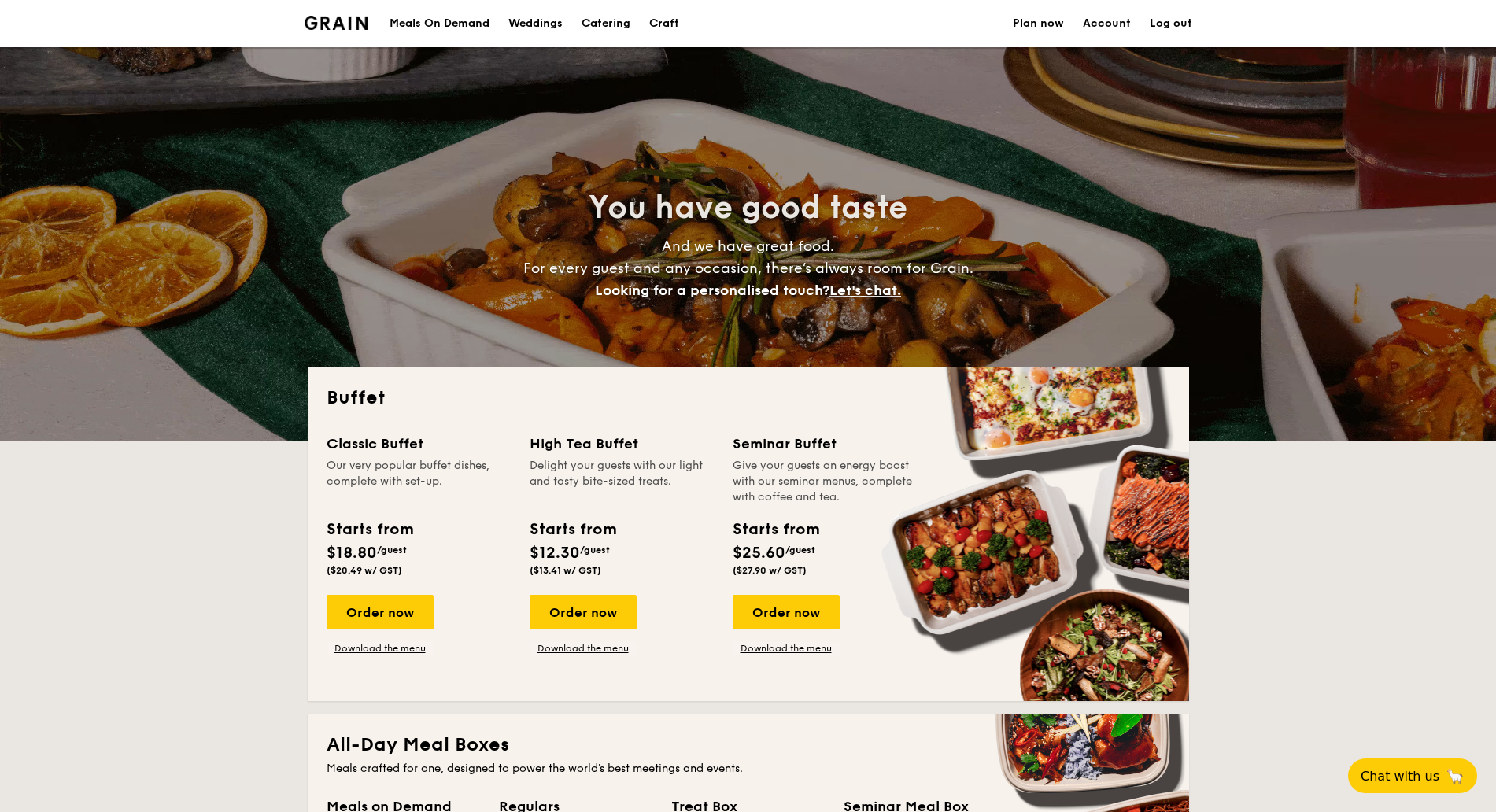
click at [450, 23] on div "Meals On Demand" at bounding box center [439, 23] width 100 height 47
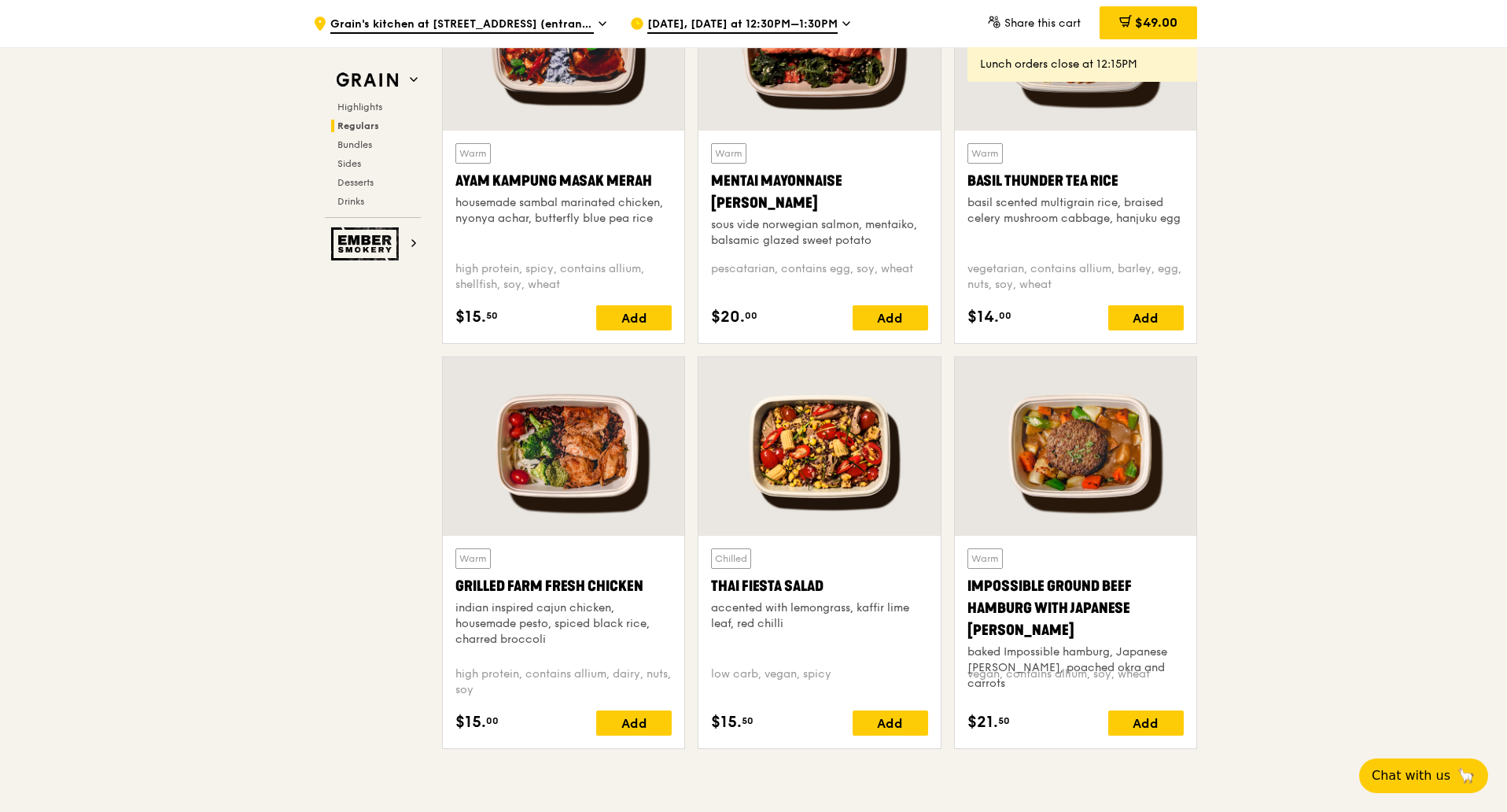
scroll to position [1470, 0]
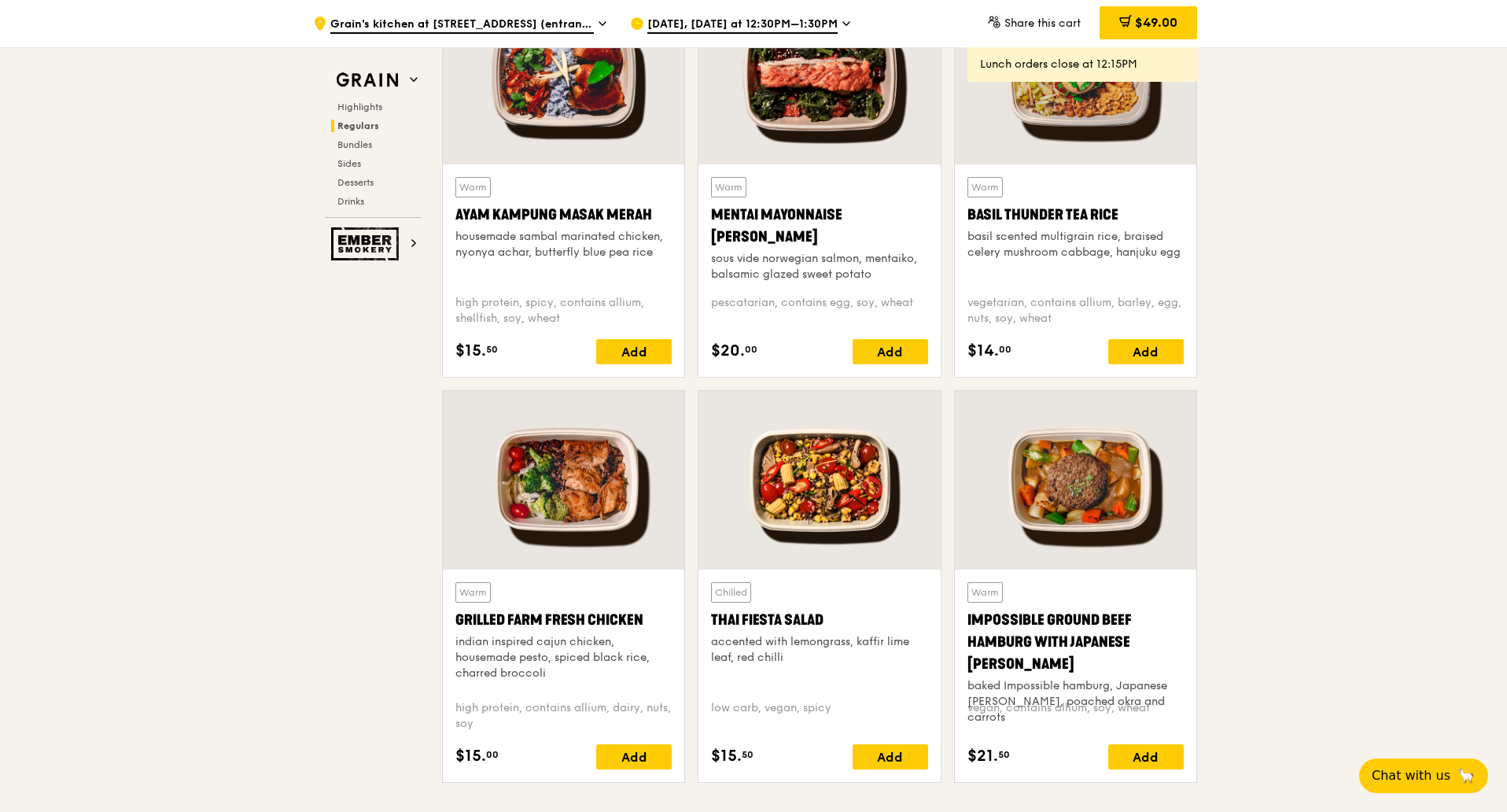
click at [569, 504] on div at bounding box center [564, 479] width 242 height 179
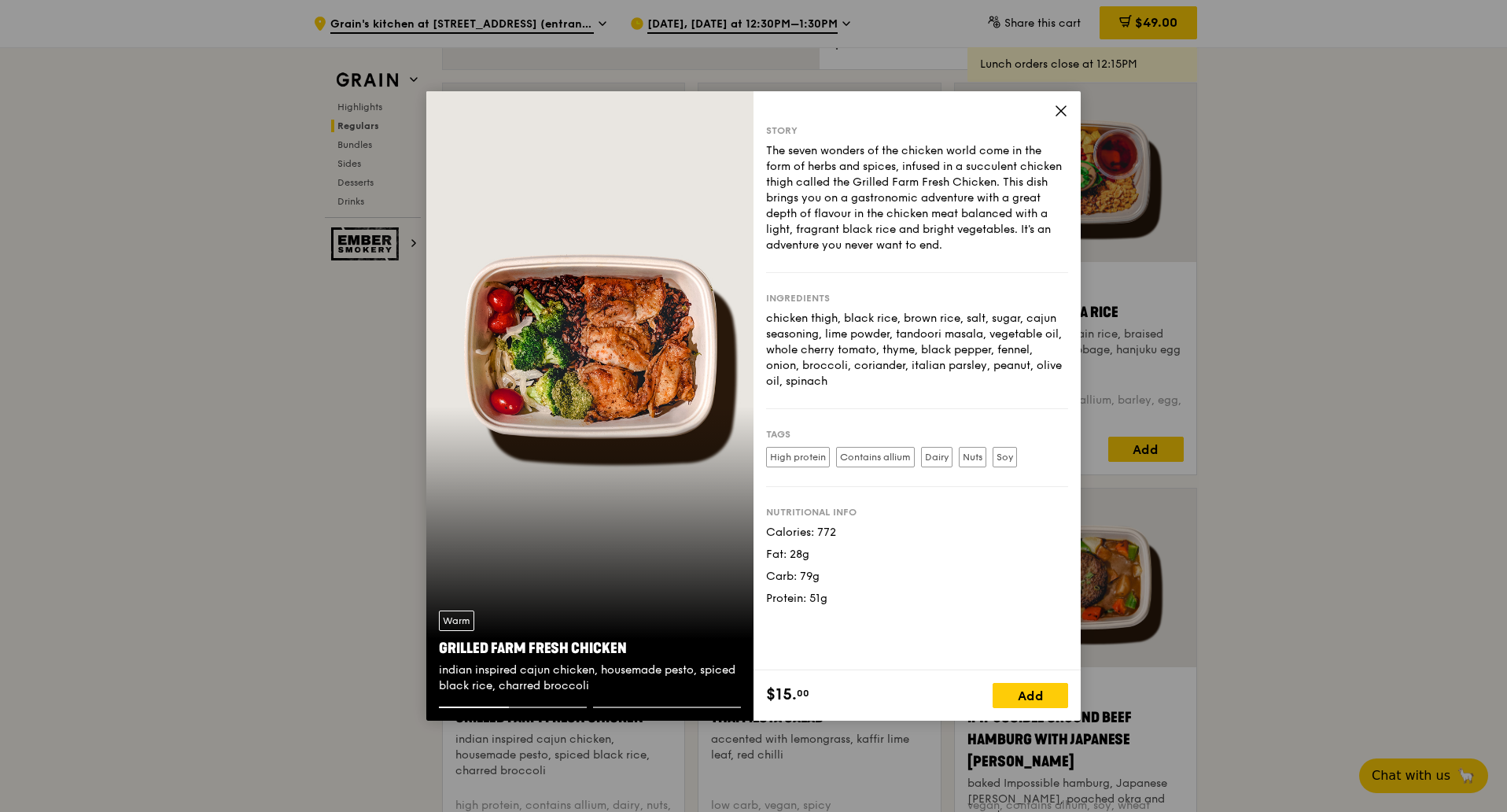
scroll to position [1372, 0]
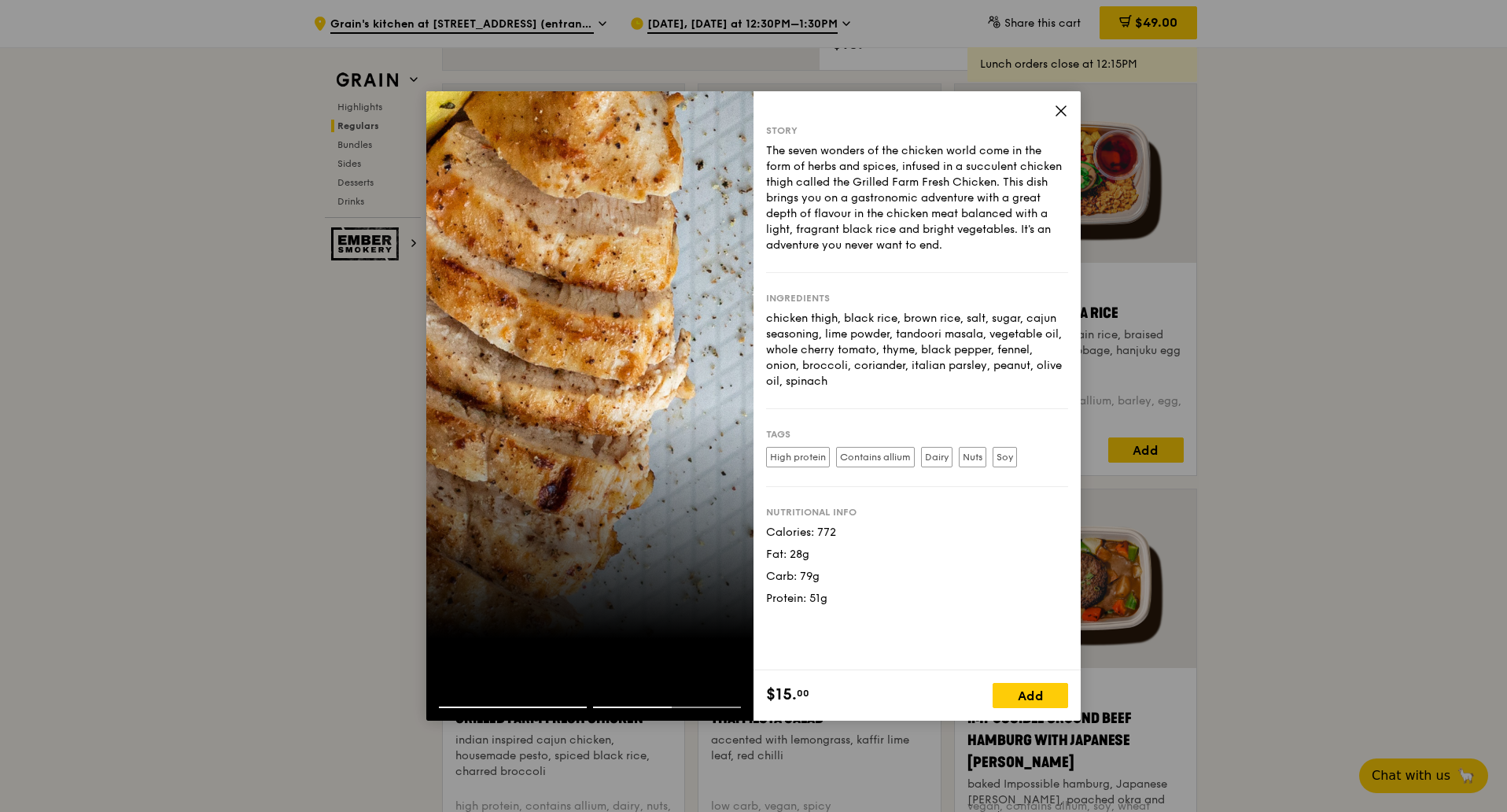
click at [1066, 118] on span at bounding box center [1060, 113] width 14 height 17
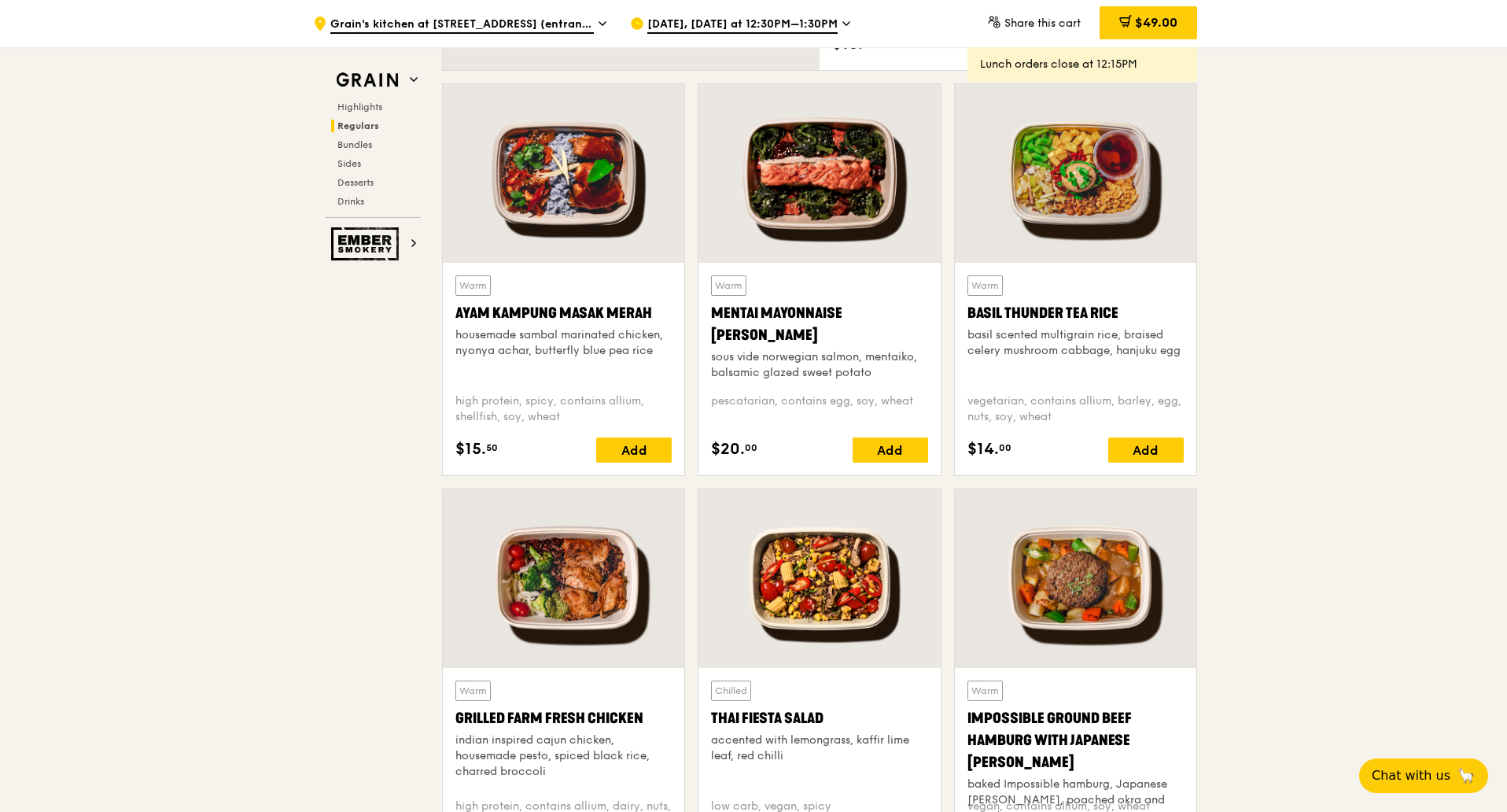
click at [1092, 619] on div at bounding box center [1076, 578] width 242 height 179
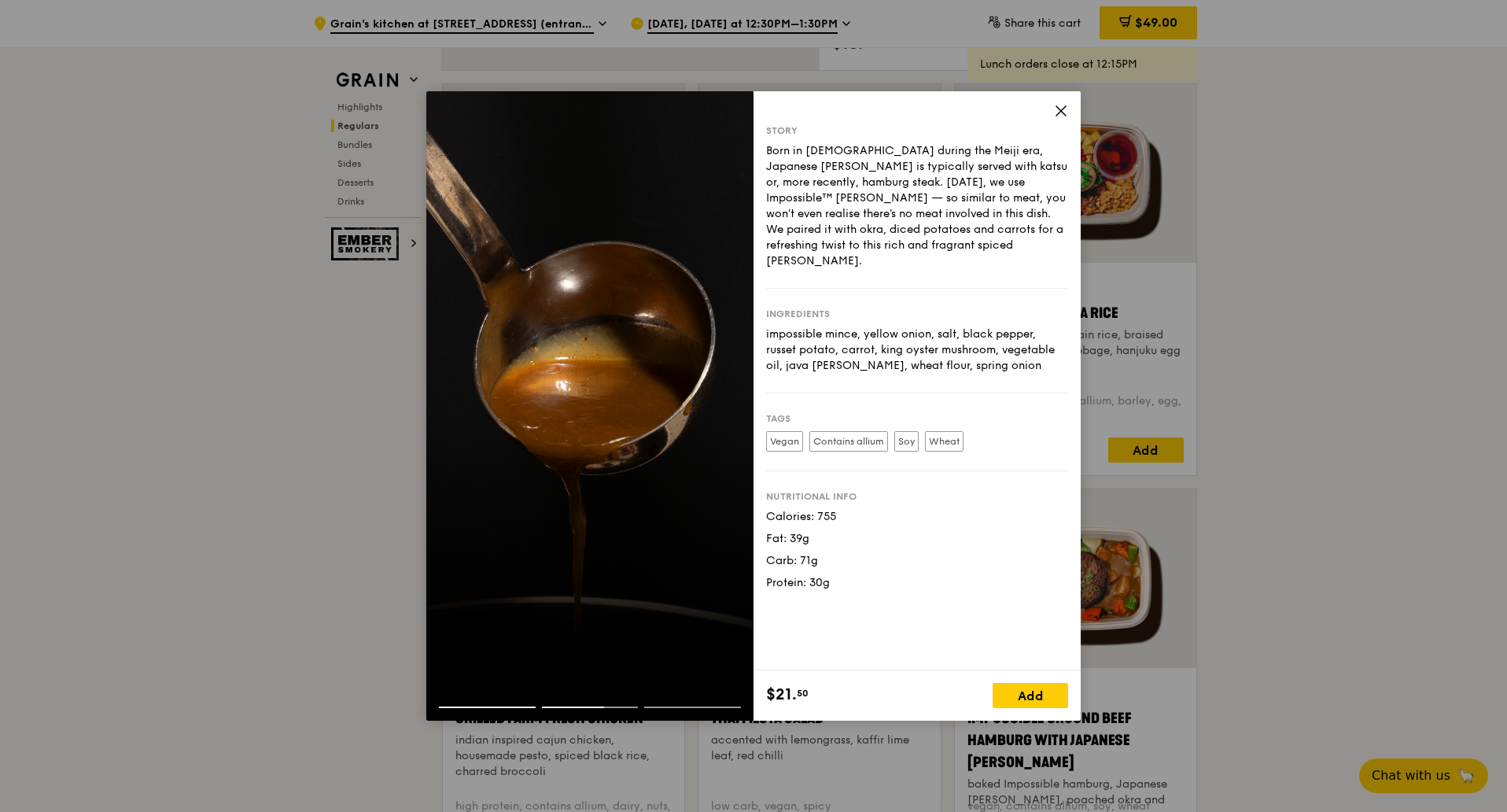
click at [1066, 106] on icon at bounding box center [1061, 111] width 10 height 10
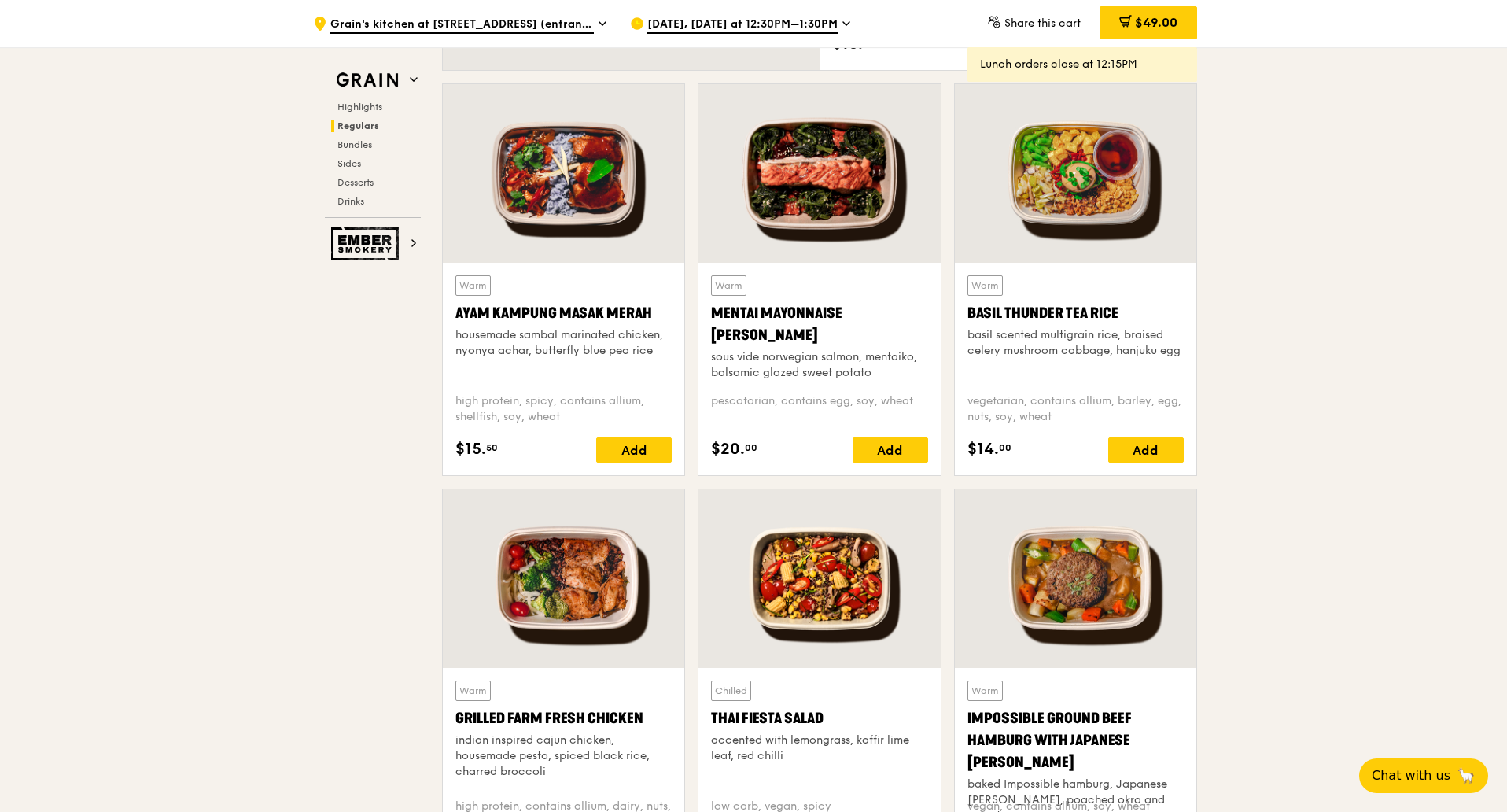
click at [581, 573] on div at bounding box center [564, 578] width 242 height 179
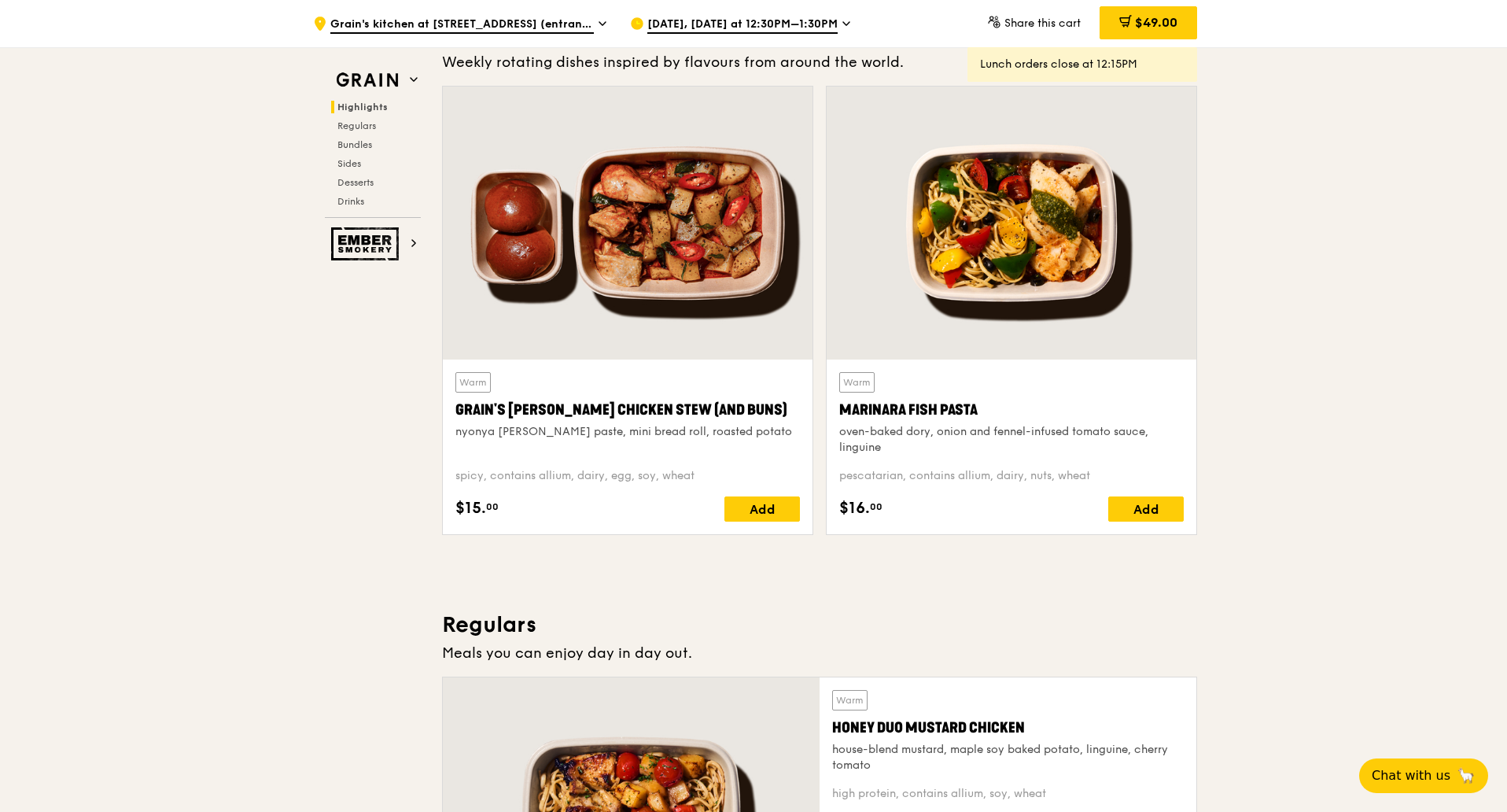
scroll to position [0, 0]
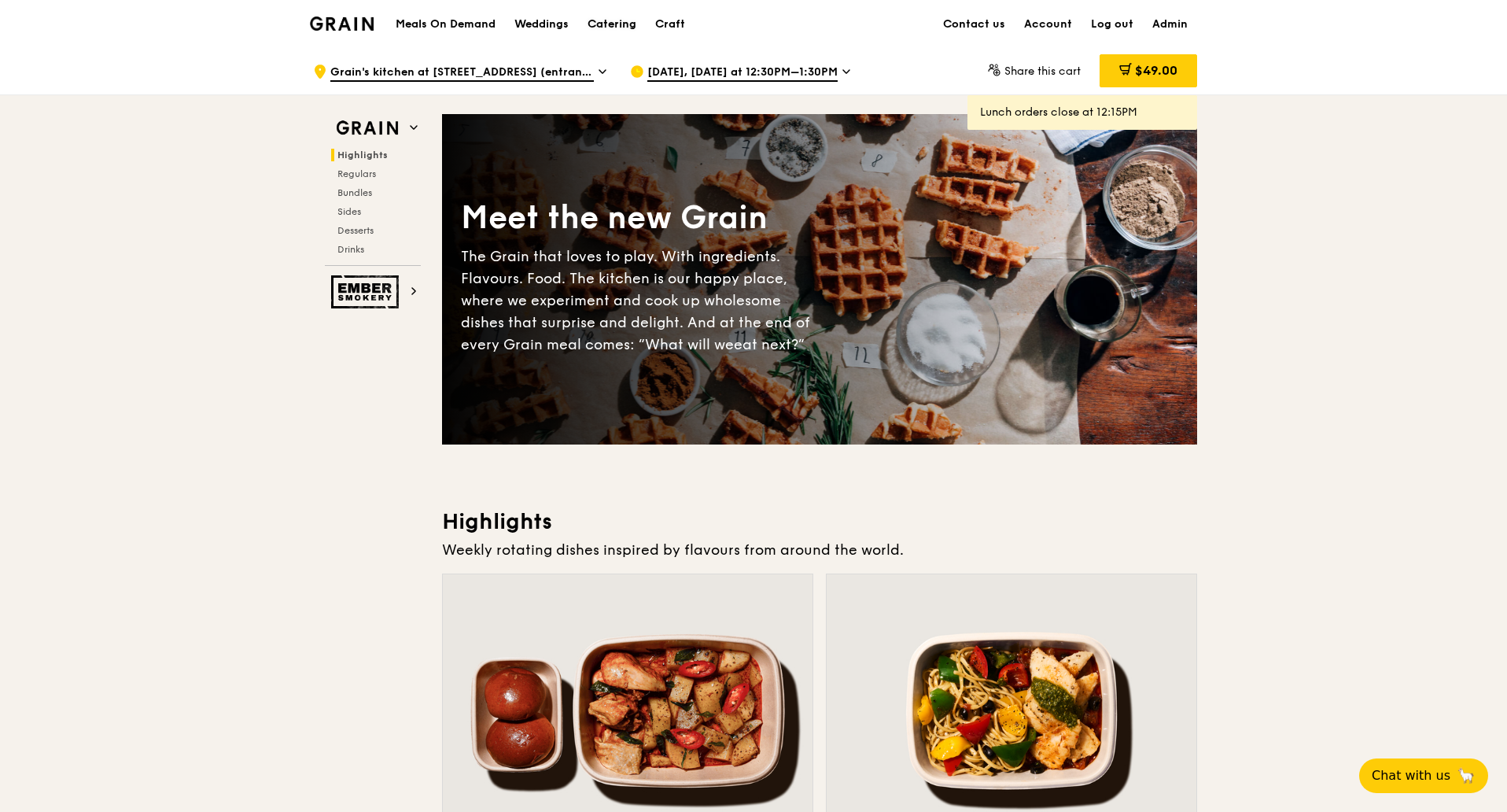
click at [622, 22] on div "Catering" at bounding box center [612, 24] width 48 height 47
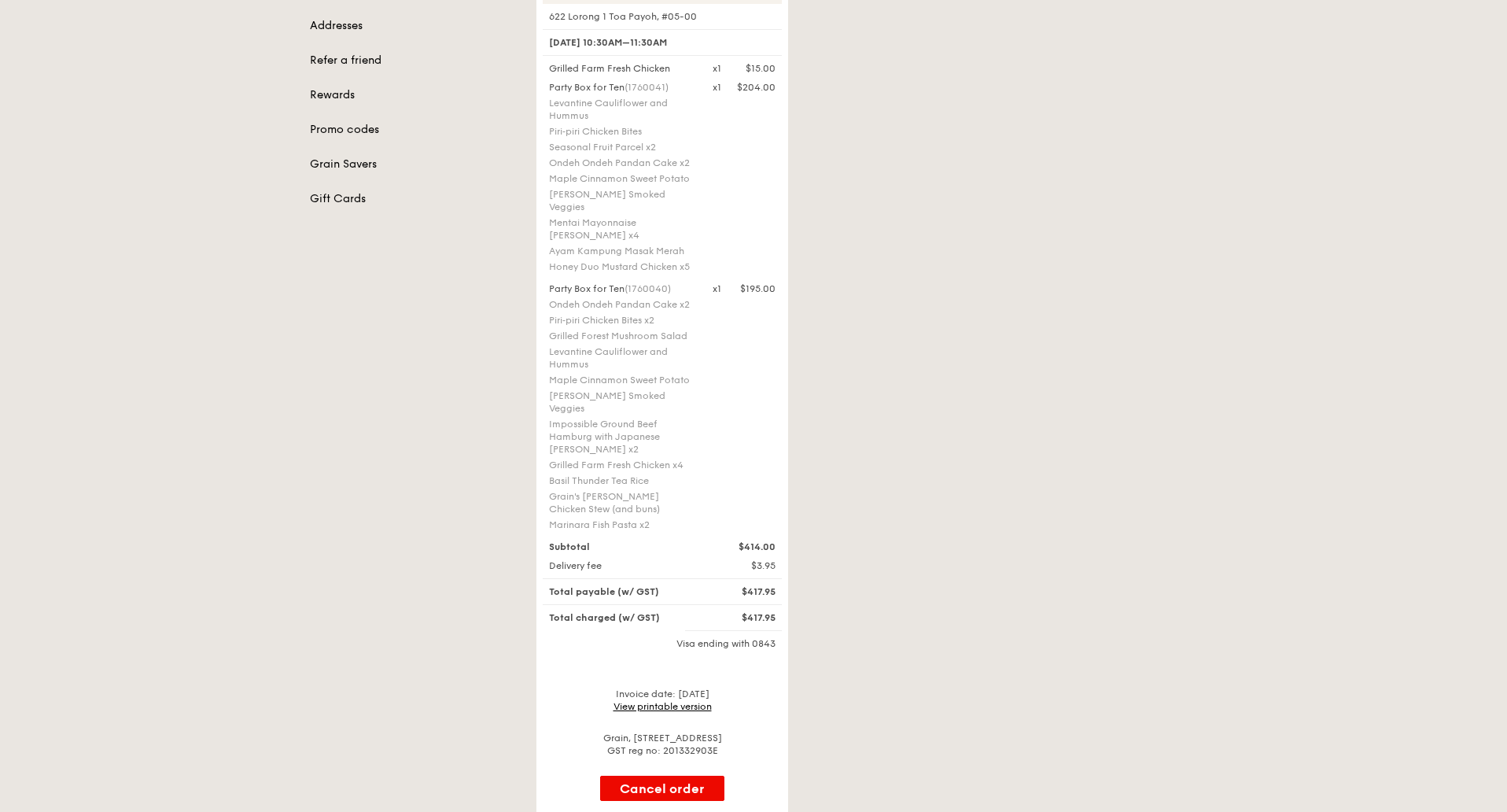
scroll to position [393, 0]
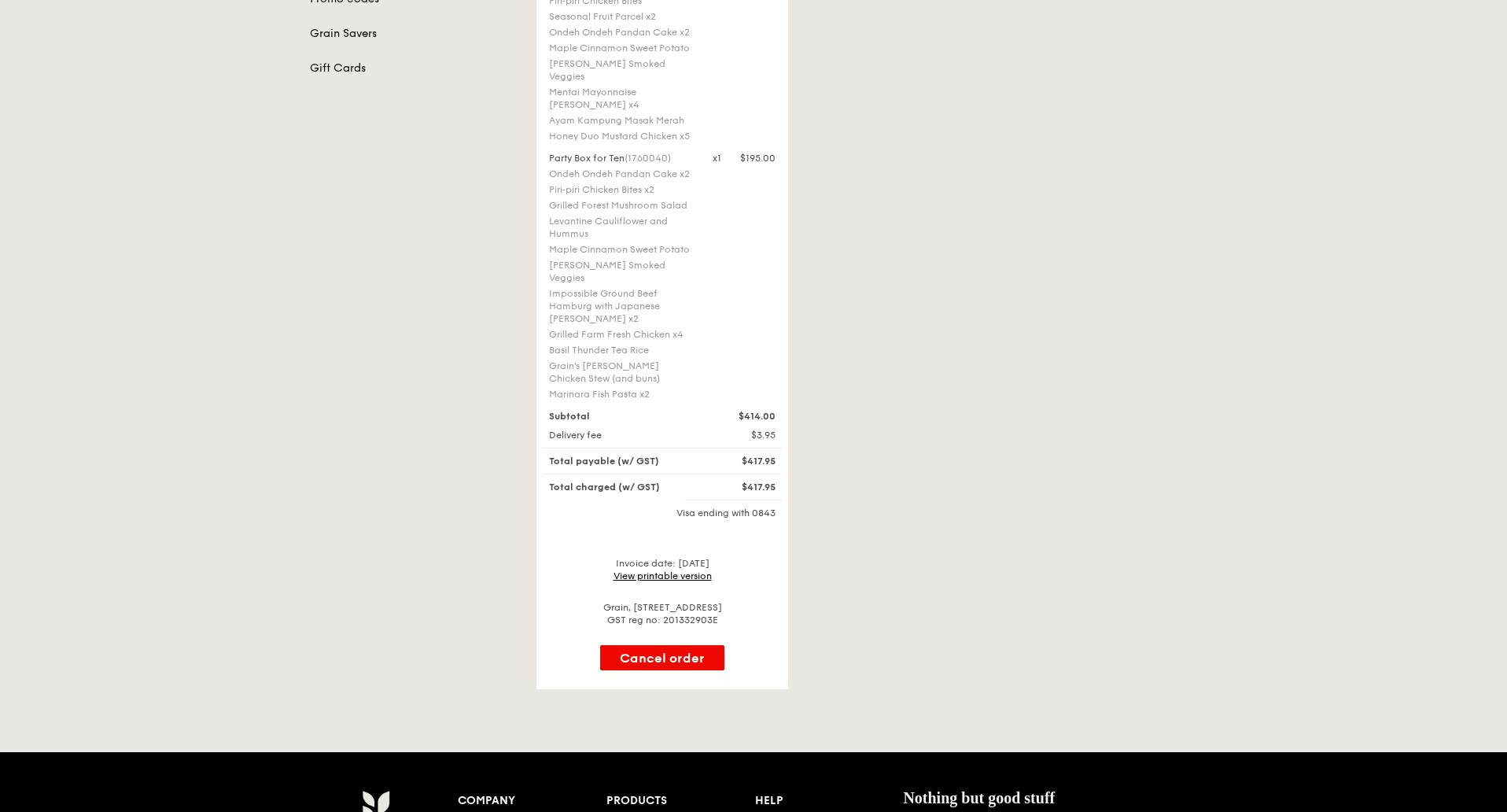
click at [679, 570] on link "View printable version" at bounding box center [663, 575] width 99 height 11
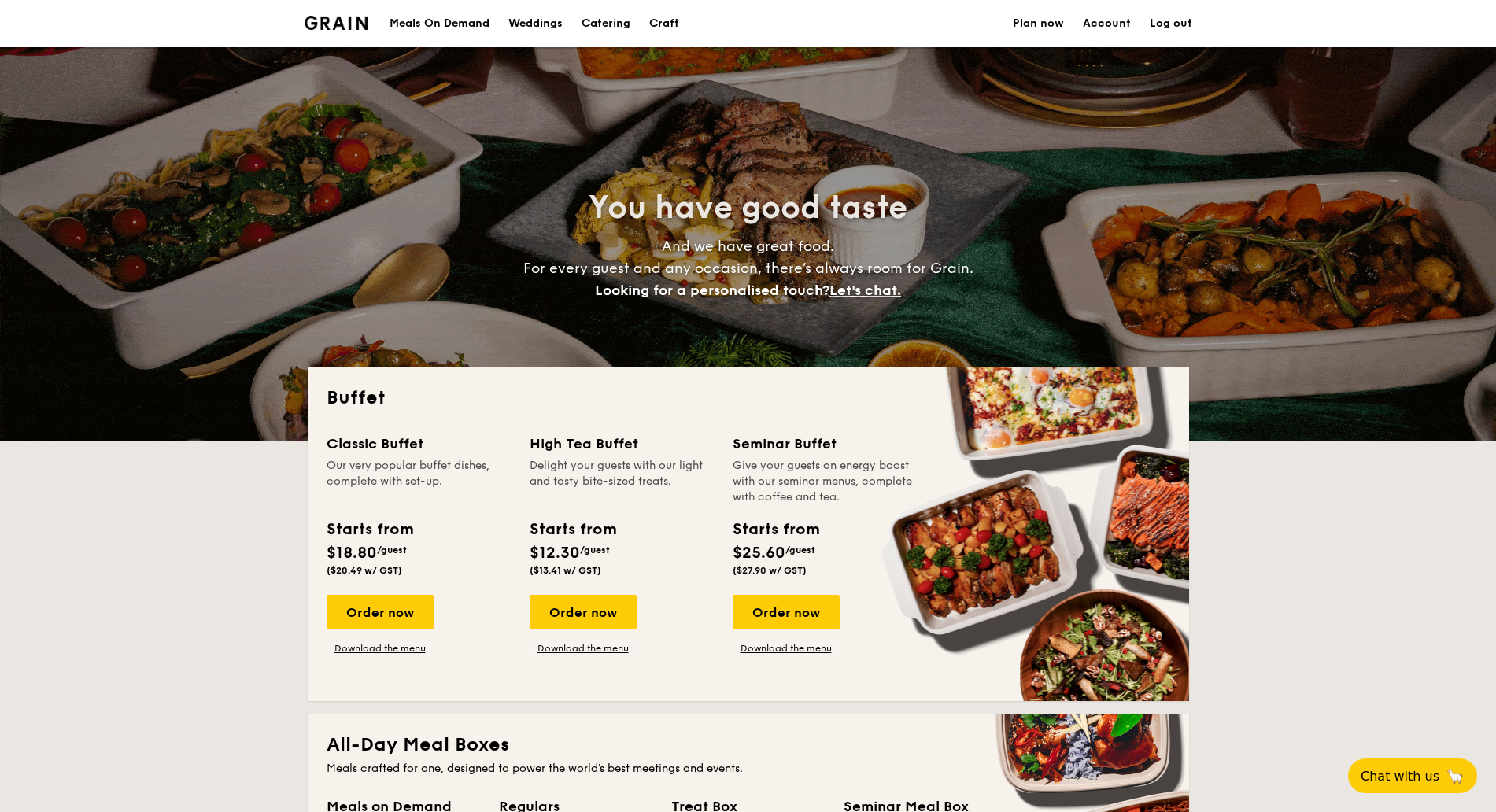
select select
click at [396, 649] on link "Download the menu" at bounding box center [380, 648] width 107 height 13
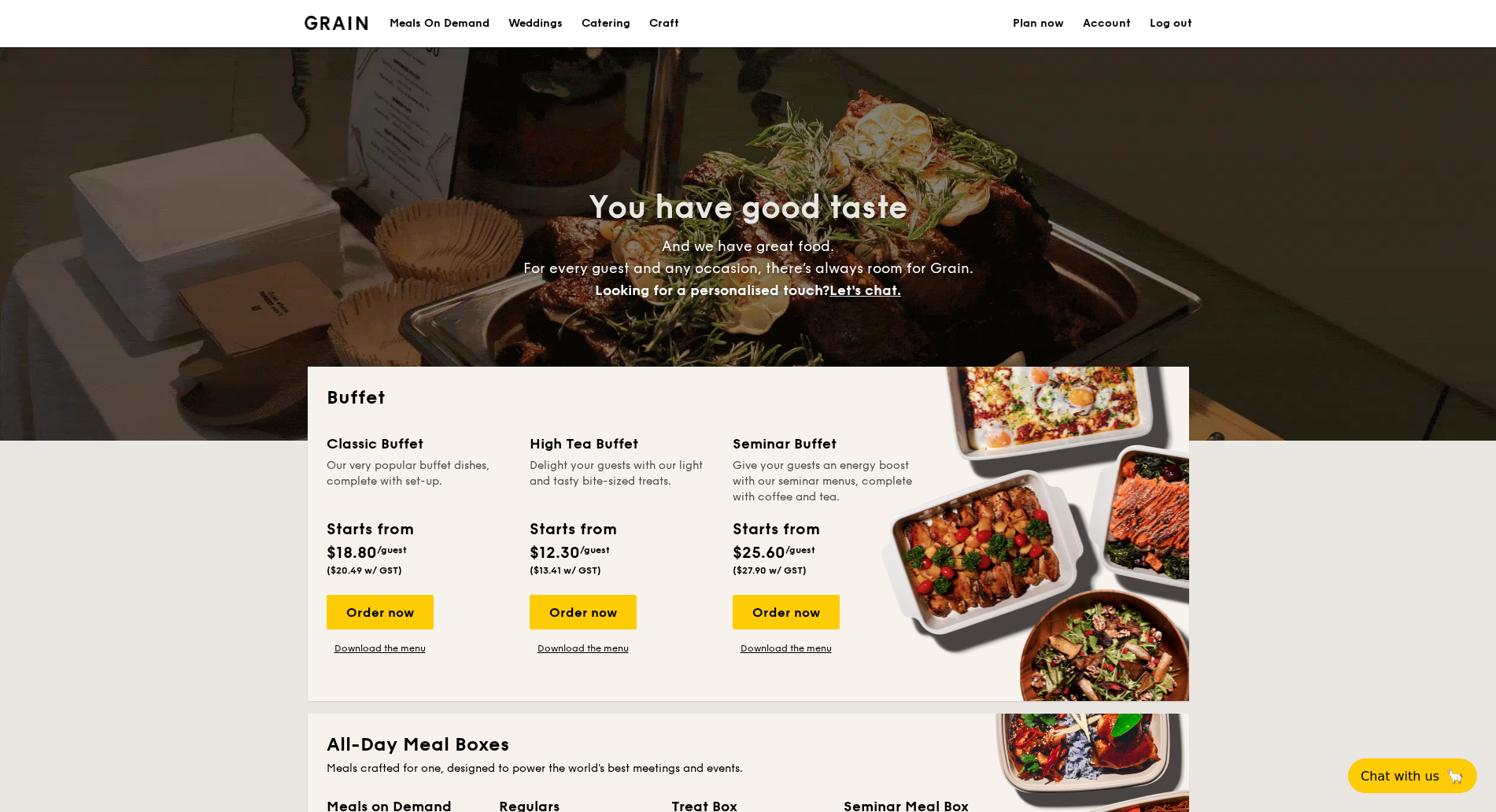
click at [446, 15] on div "Meals On Demand" at bounding box center [439, 23] width 100 height 47
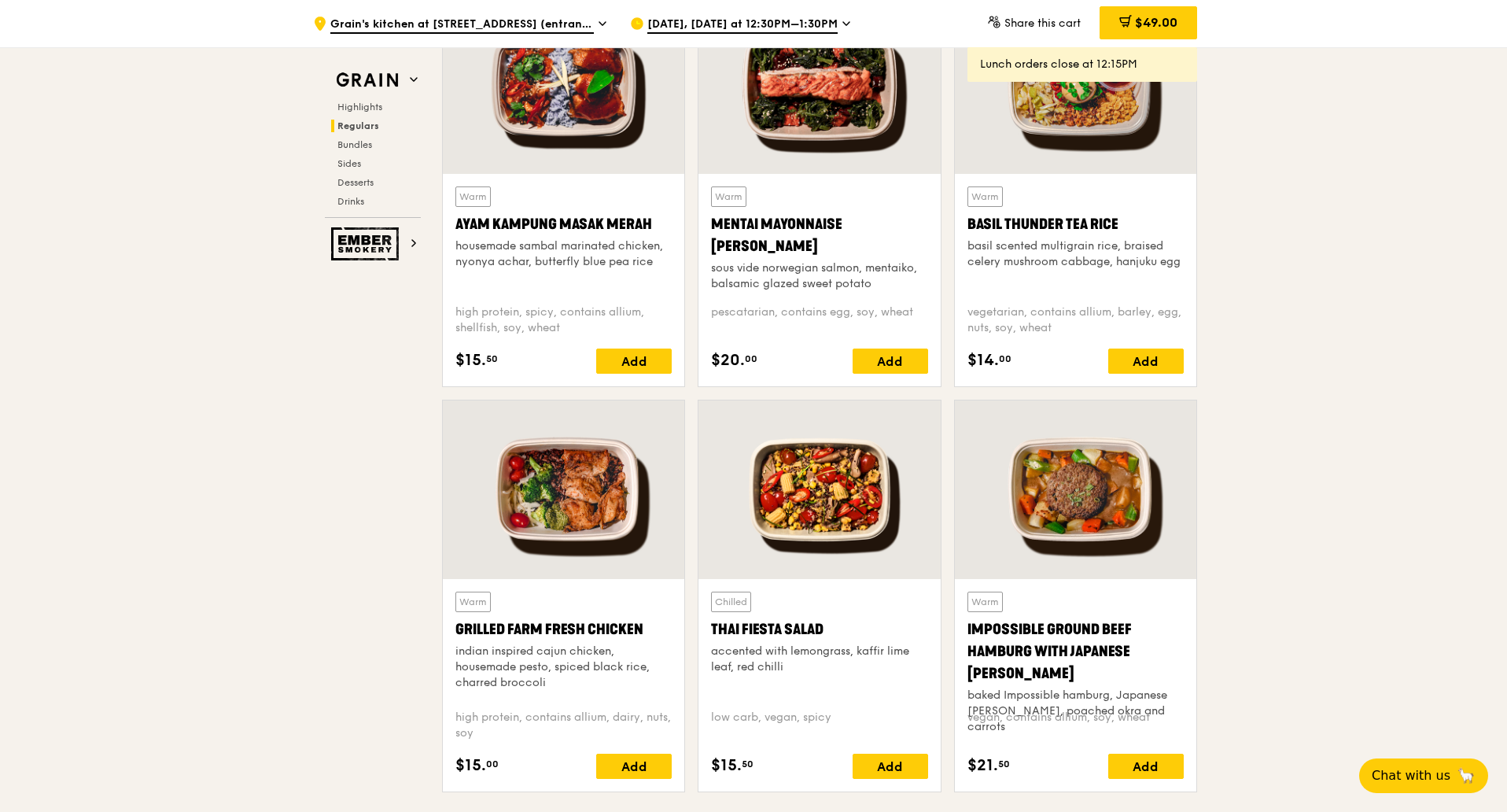
scroll to position [1671, 0]
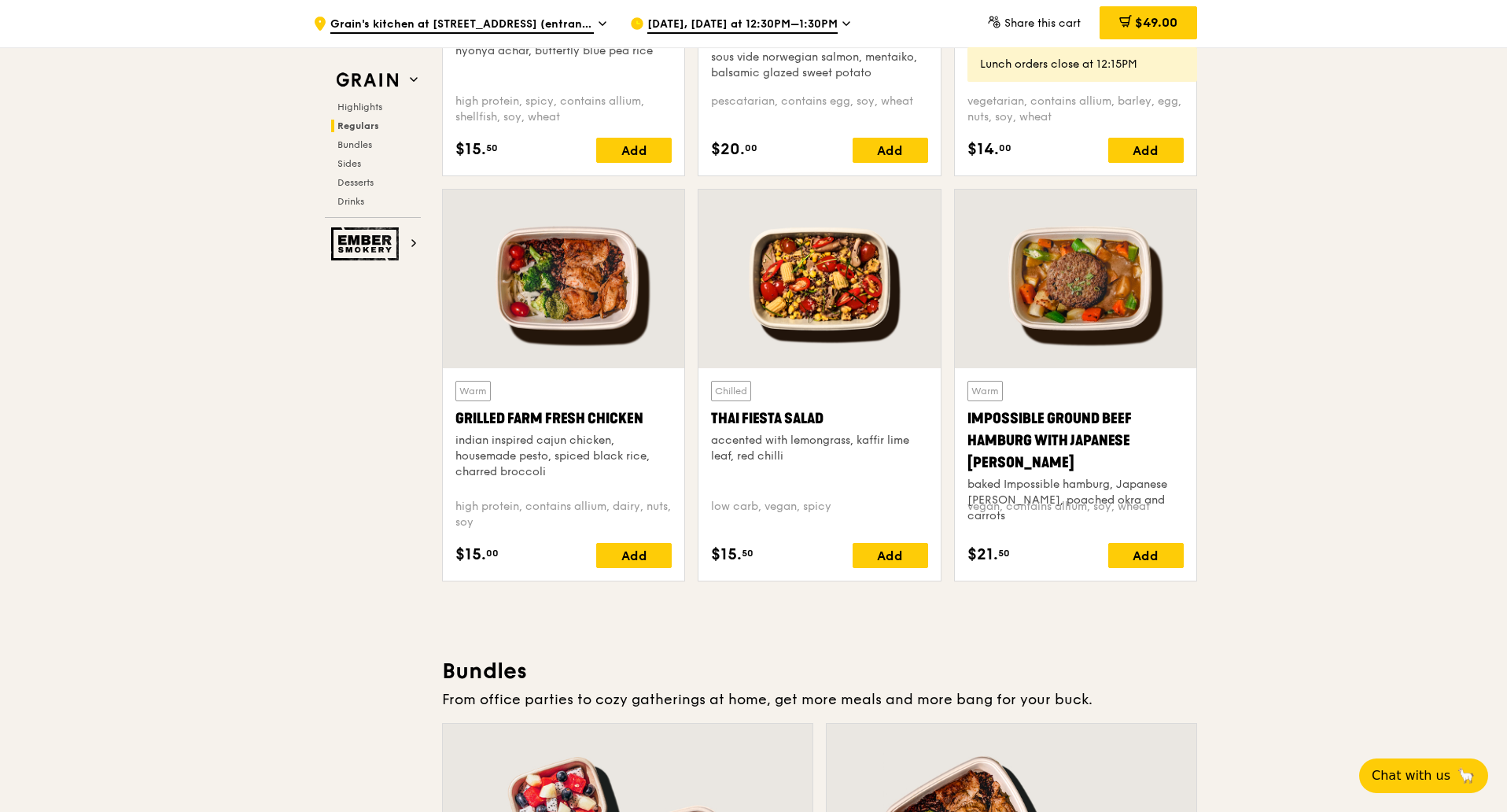
click at [1087, 305] on div at bounding box center [1076, 278] width 242 height 179
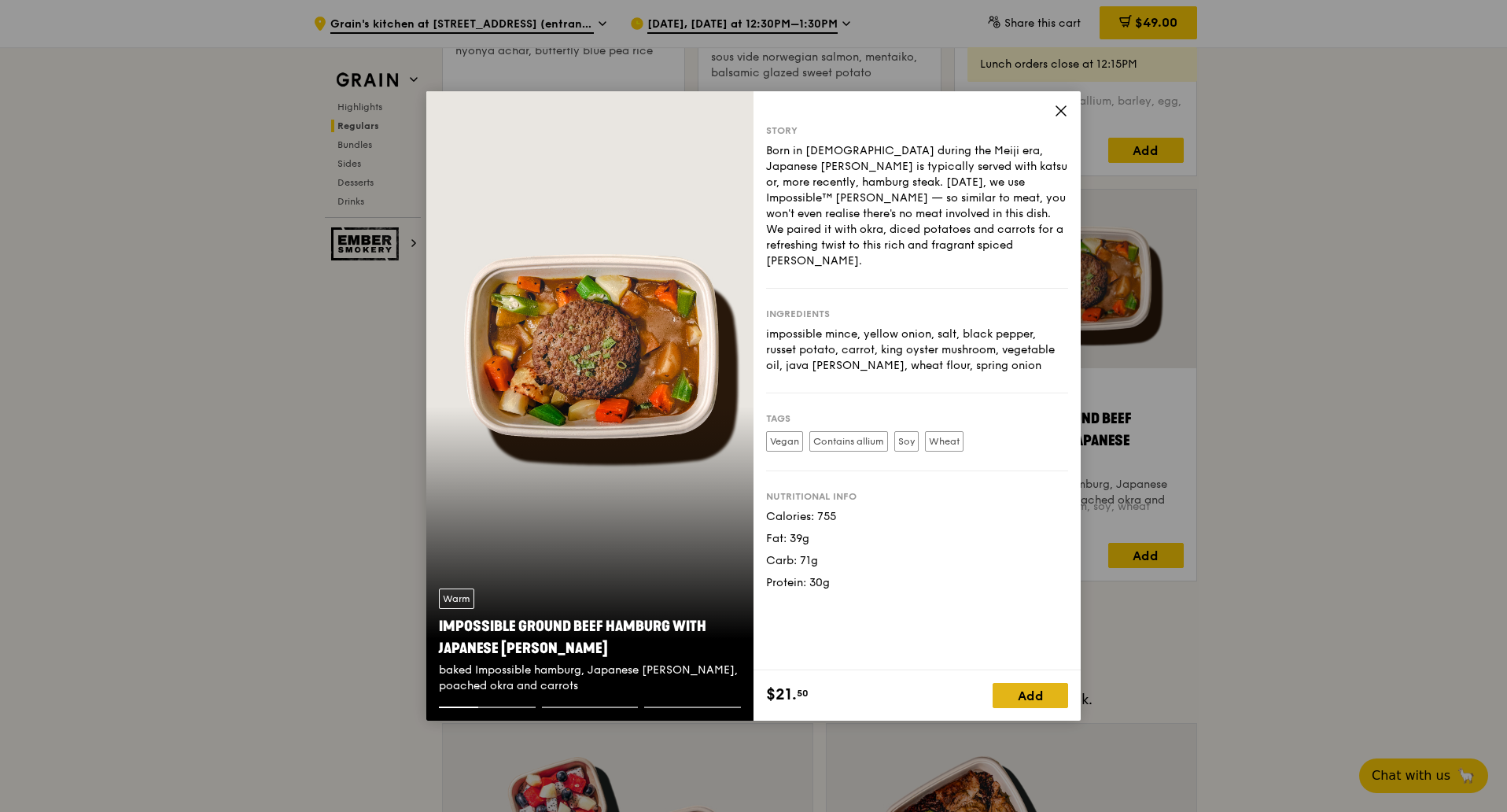
click at [1028, 700] on div "Add" at bounding box center [1030, 695] width 75 height 25
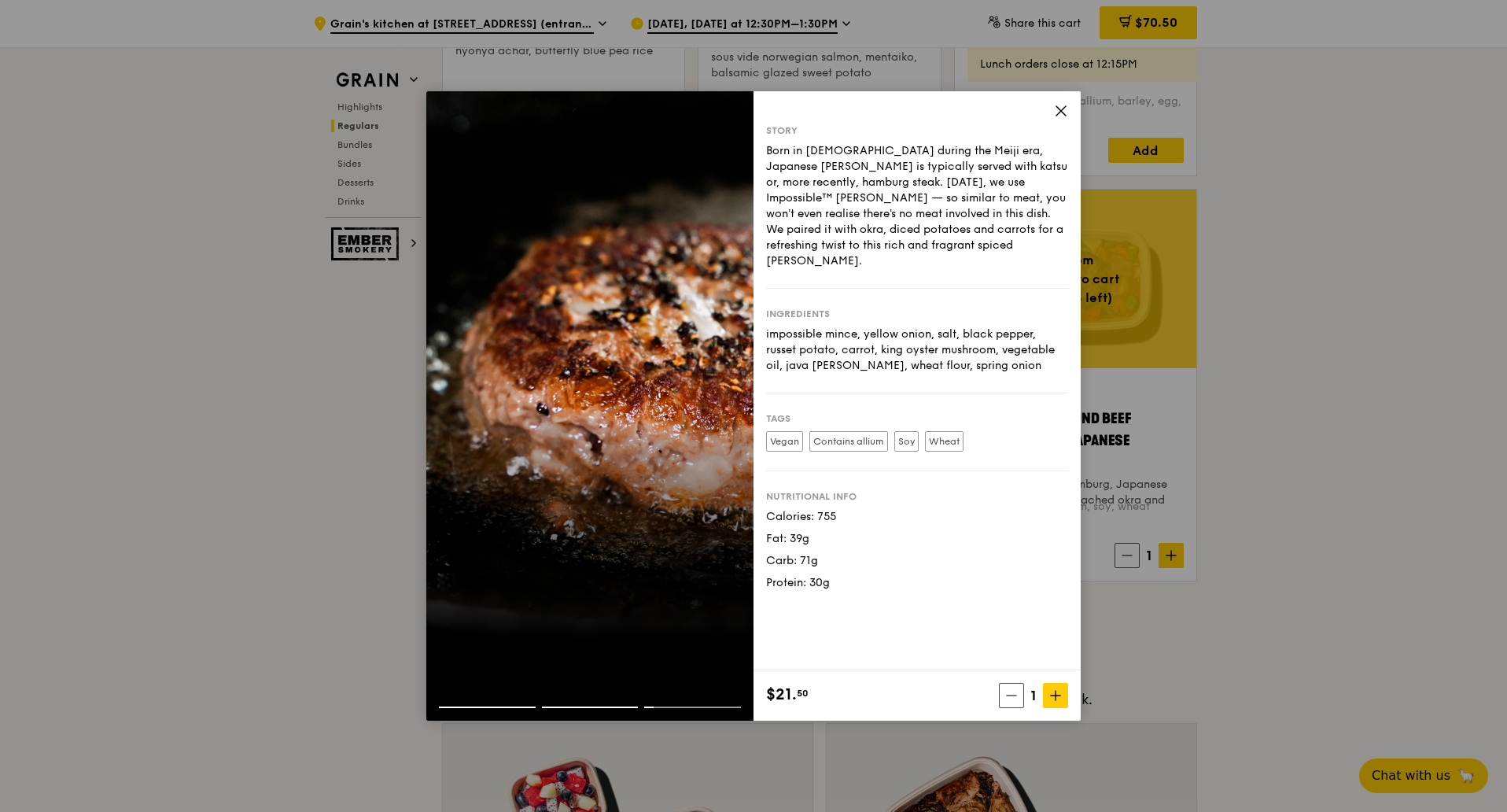
click at [1062, 115] on icon at bounding box center [1060, 110] width 14 height 14
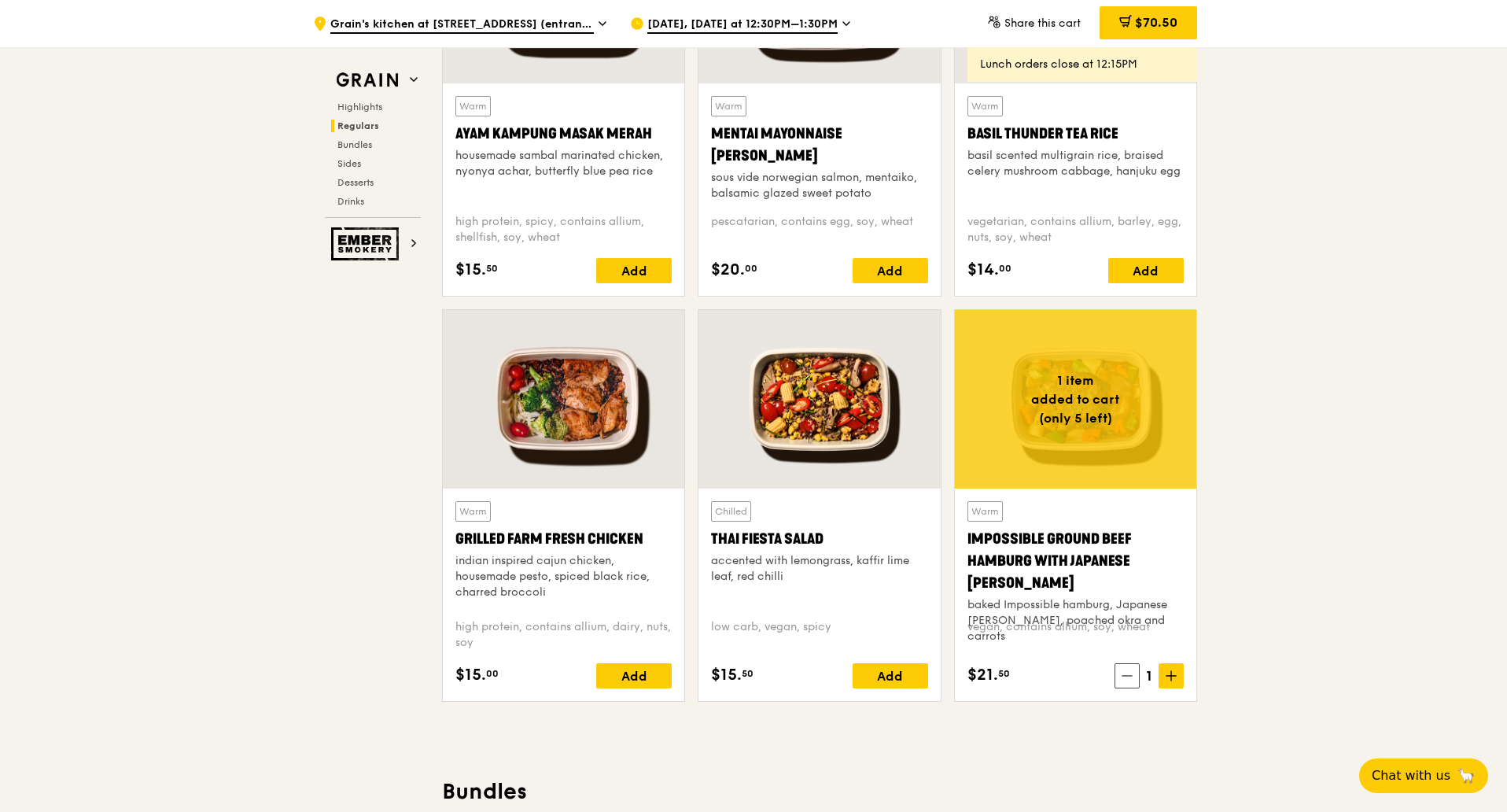
scroll to position [1377, 0]
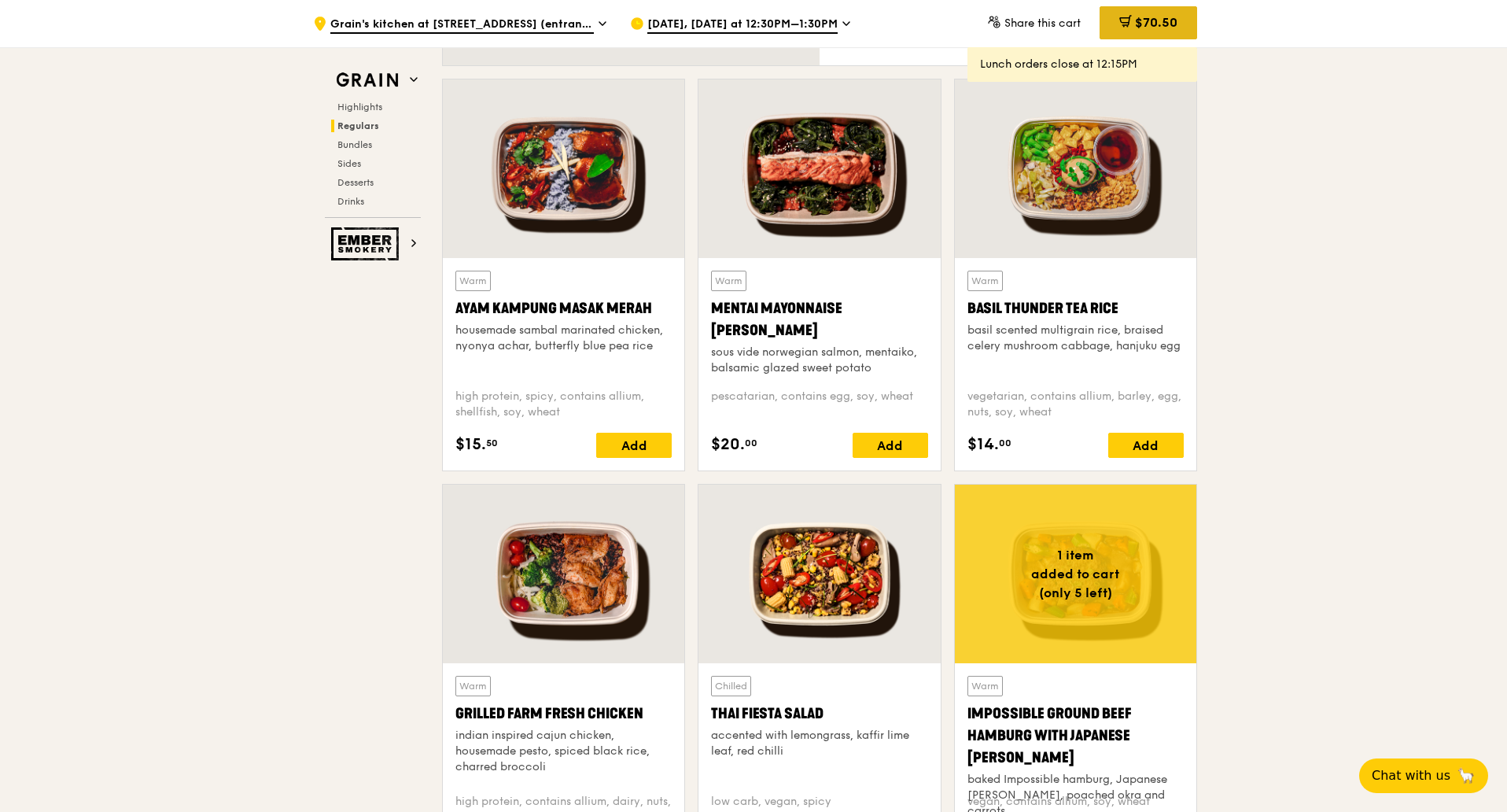
click at [1159, 32] on div "$70.50" at bounding box center [1148, 23] width 98 height 33
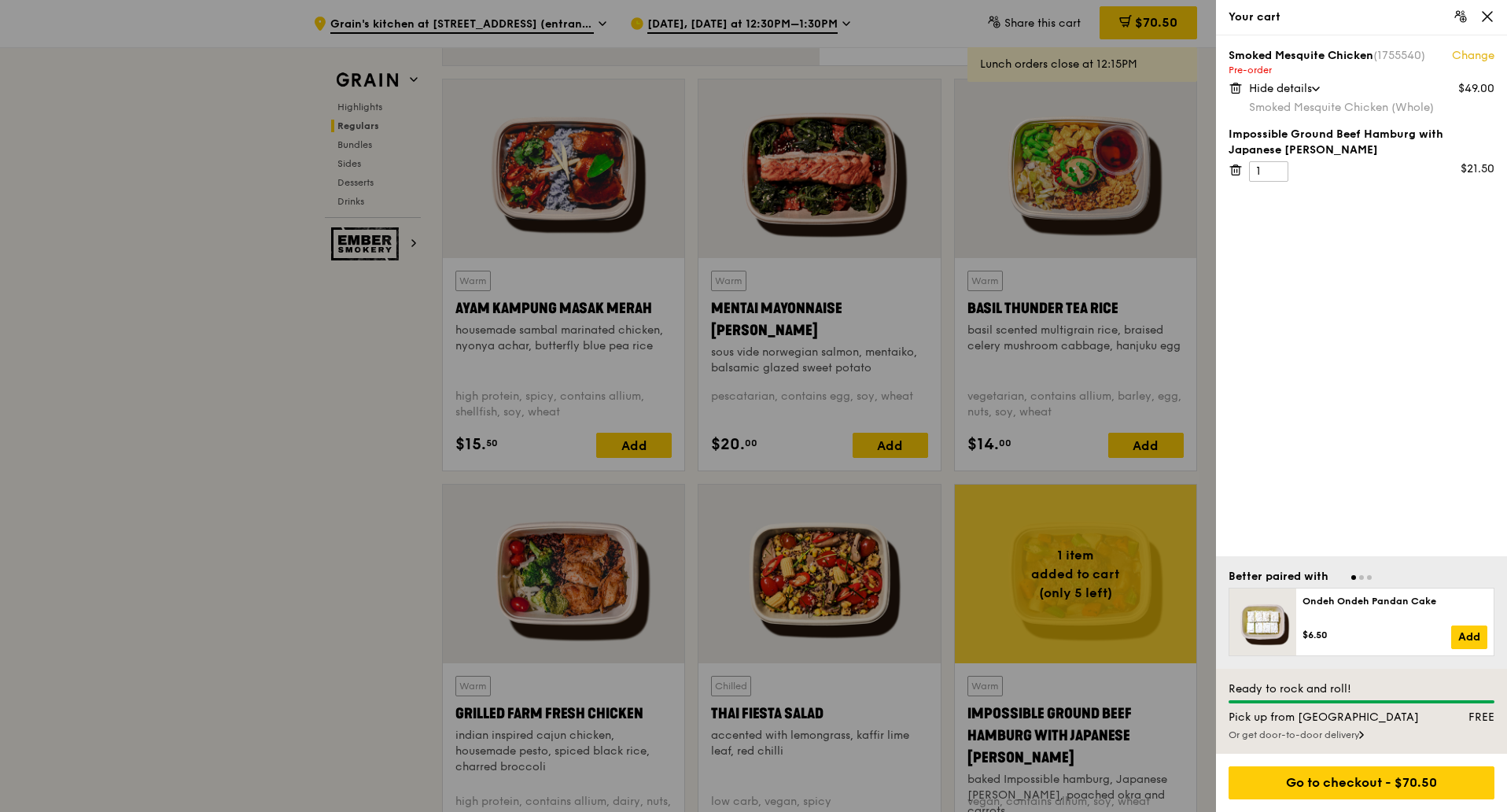
click at [1484, 14] on icon at bounding box center [1488, 16] width 14 height 14
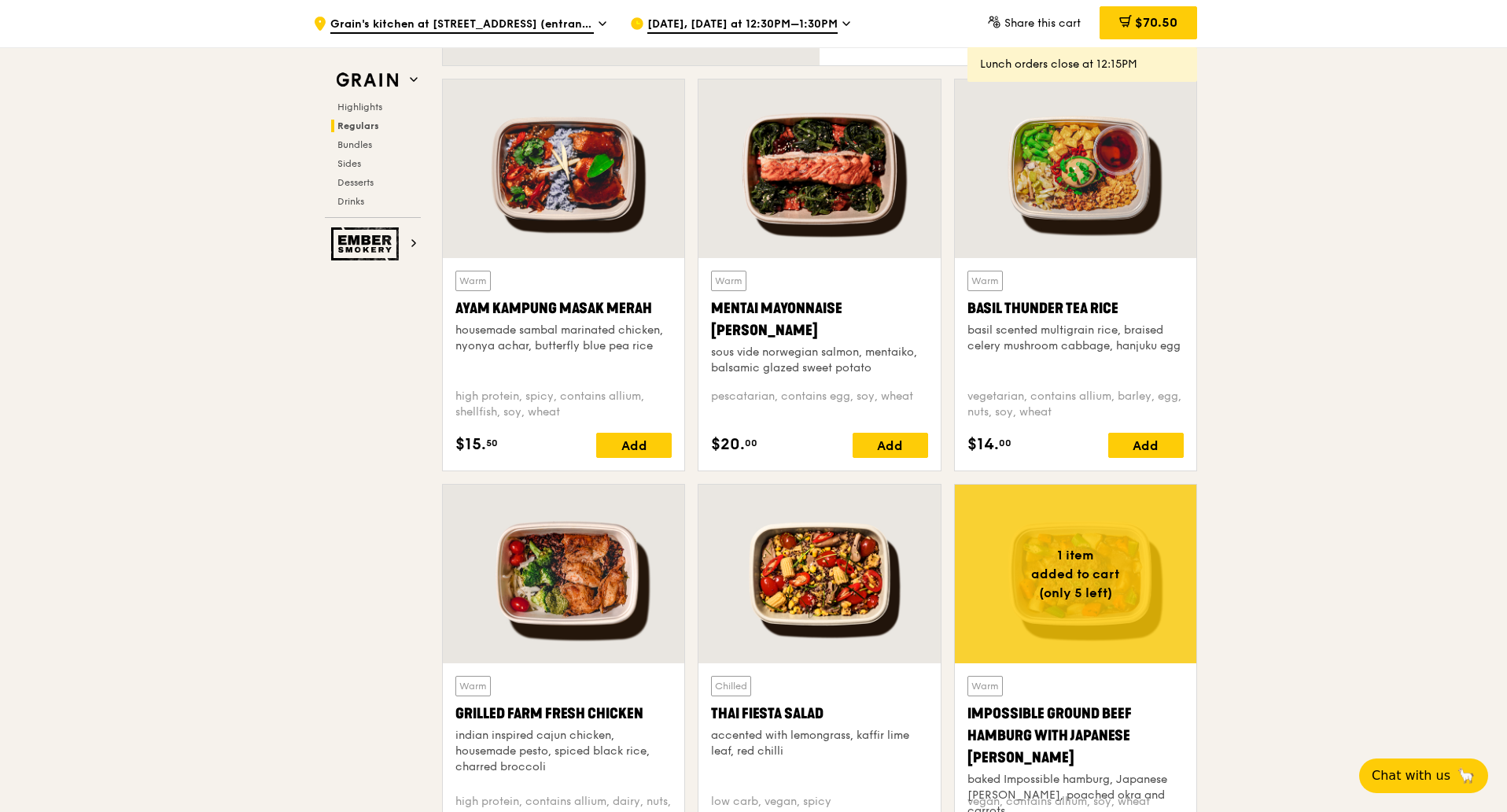
scroll to position [983, 0]
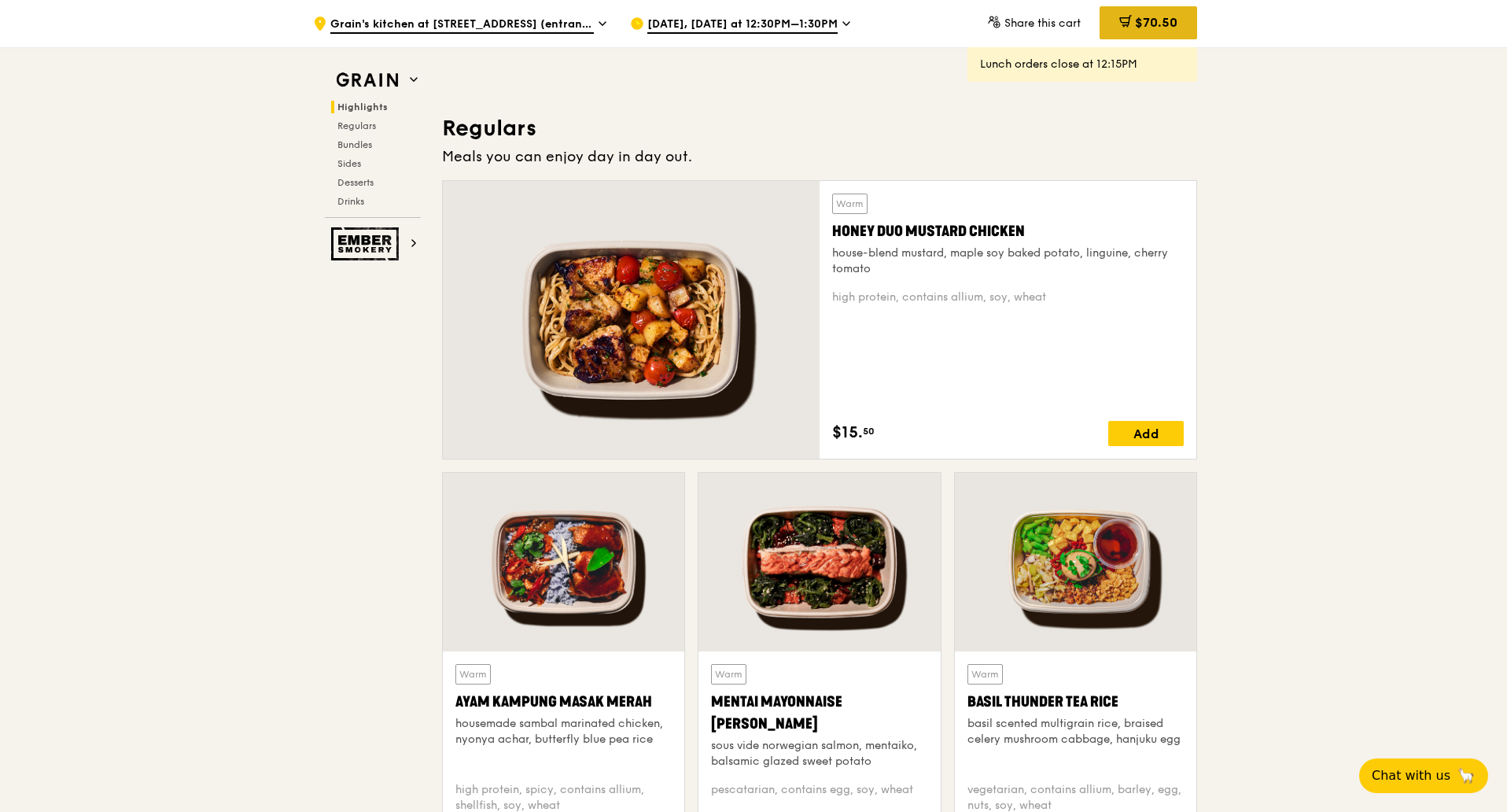
click at [1141, 18] on span "$70.50" at bounding box center [1156, 21] width 43 height 14
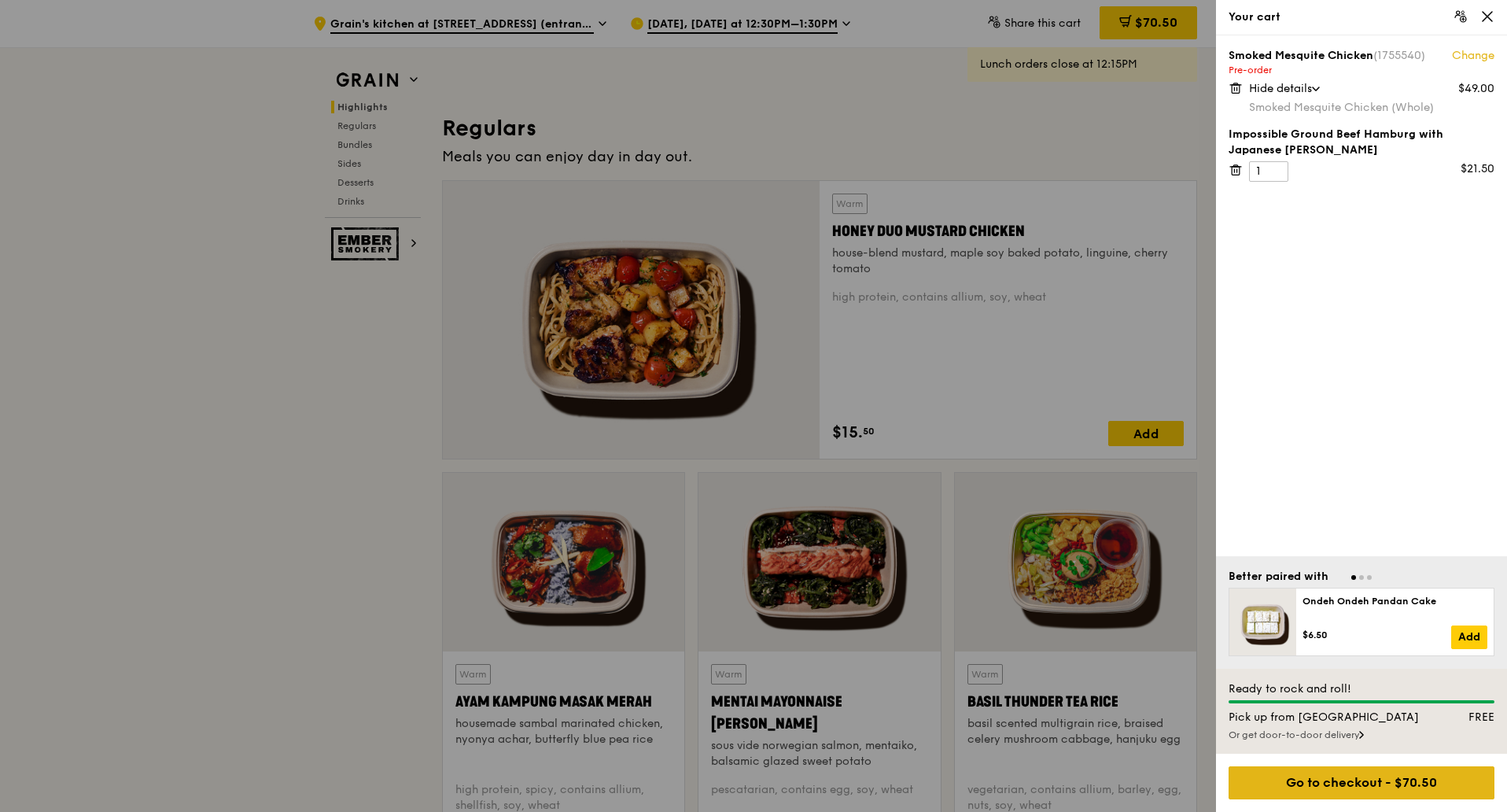
click at [1346, 788] on div "Go to checkout - $70.50" at bounding box center [1361, 783] width 266 height 33
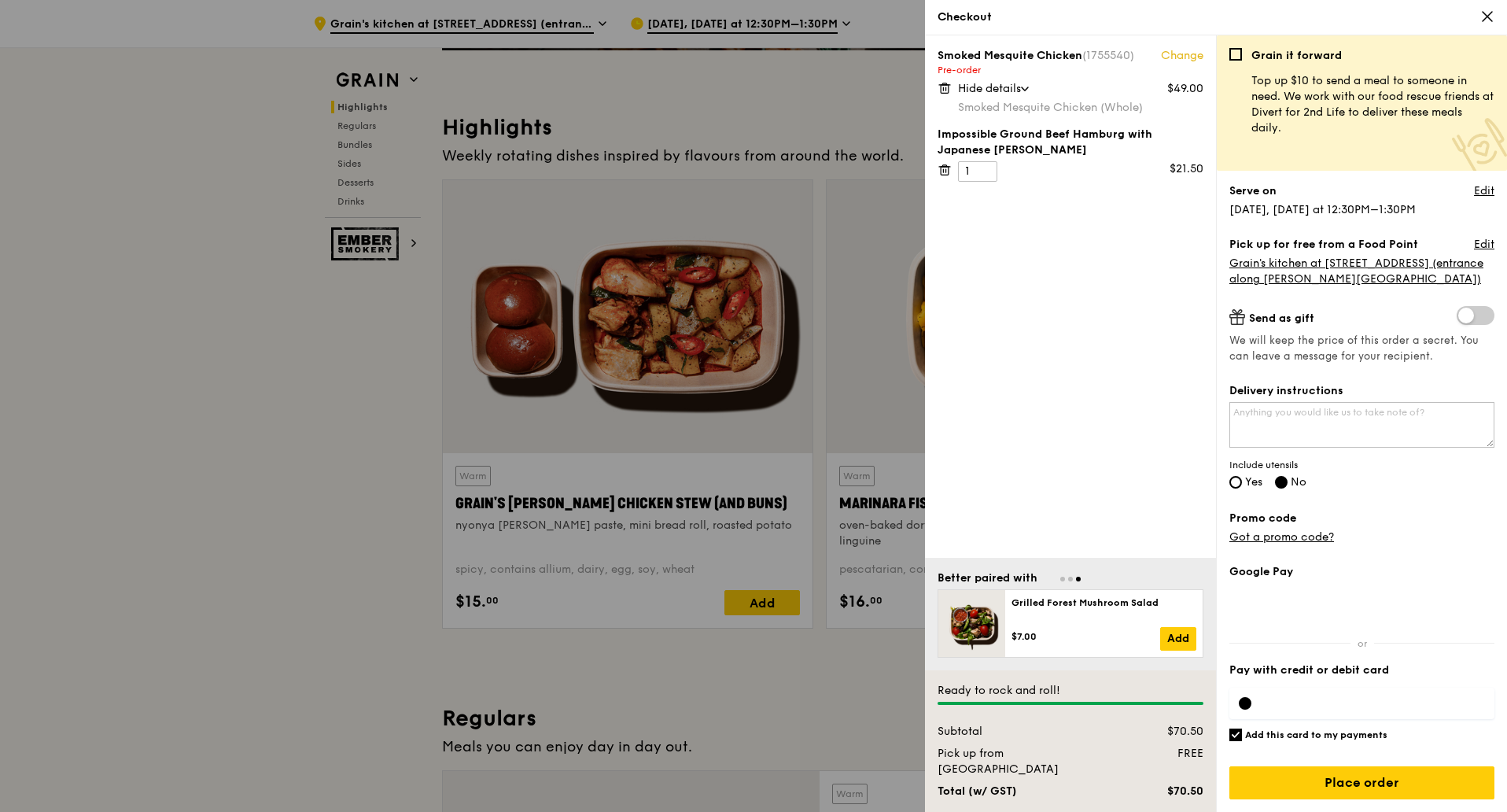
scroll to position [0, 0]
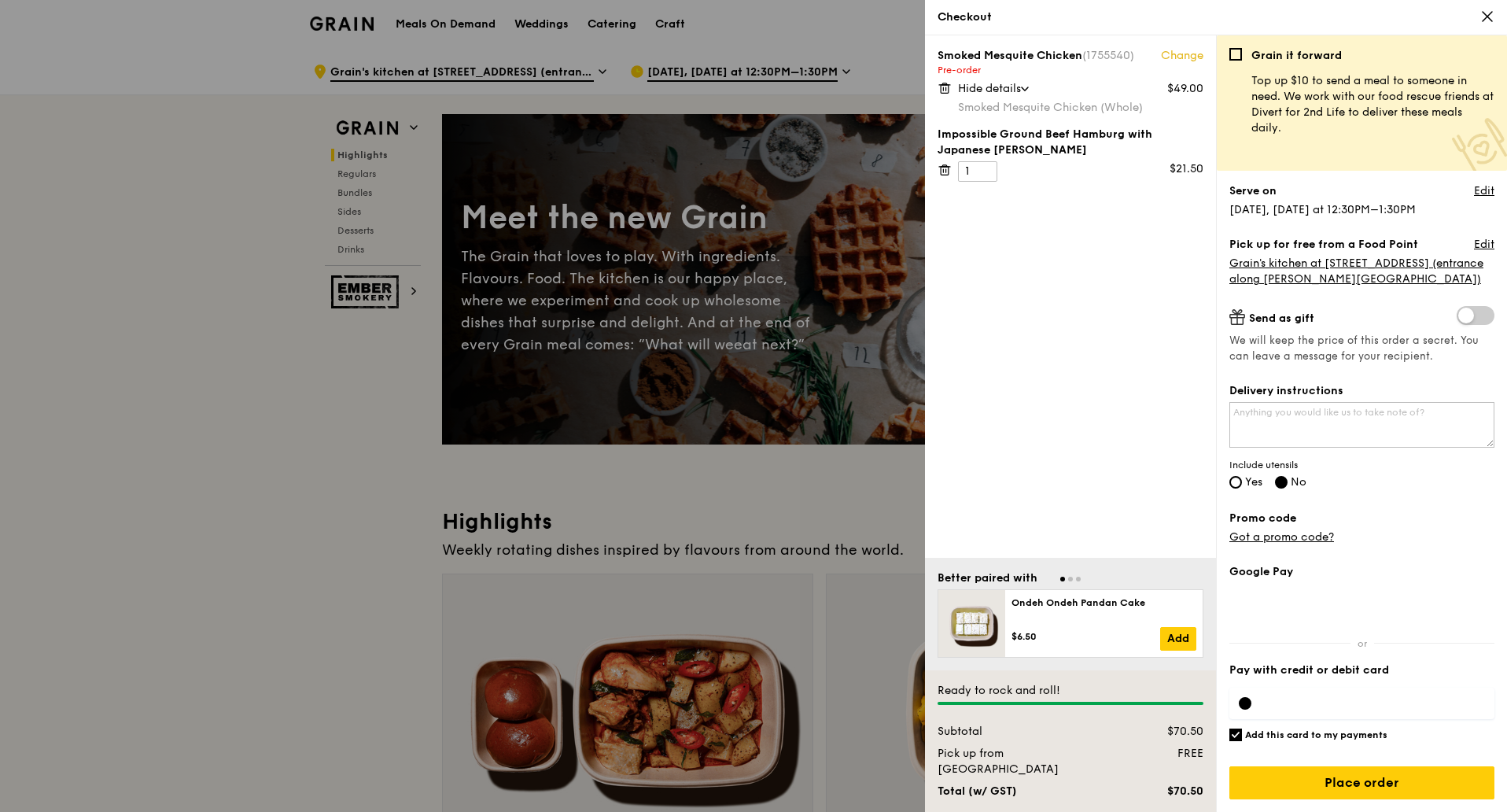
click at [944, 93] on icon at bounding box center [944, 89] width 8 height 8
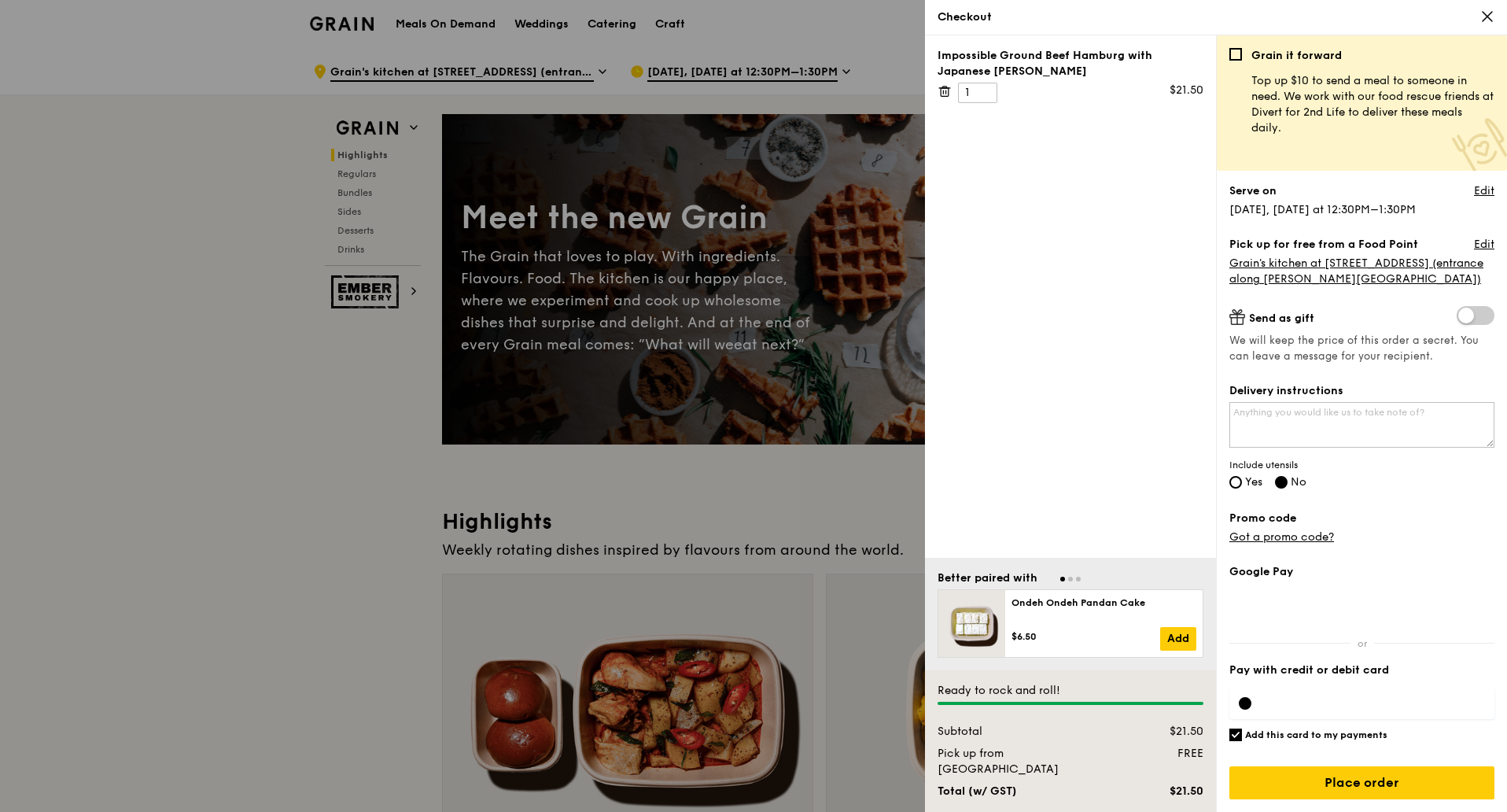
click at [943, 95] on icon at bounding box center [944, 91] width 14 height 14
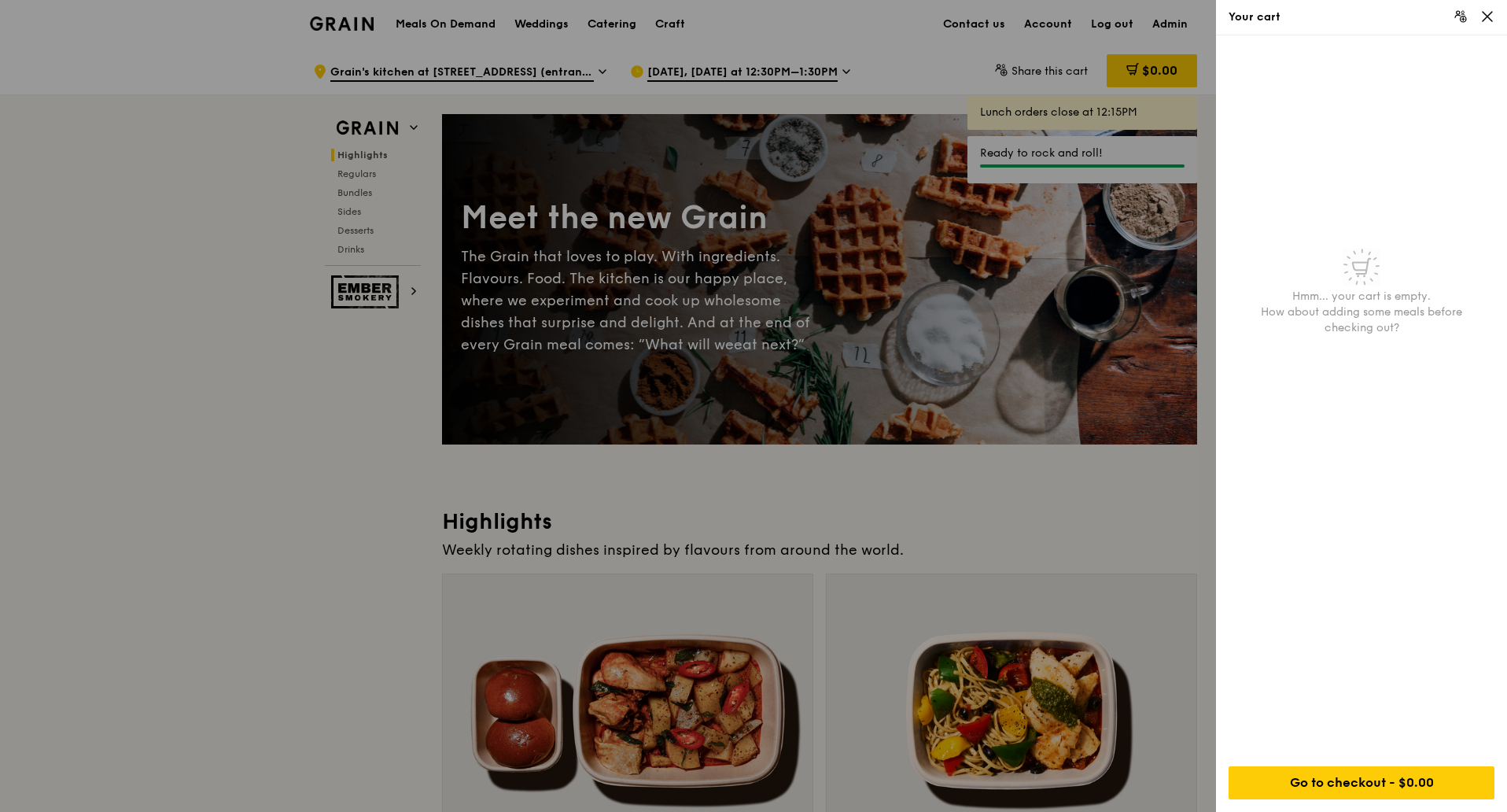
click at [1026, 528] on div at bounding box center [753, 406] width 1507 height 812
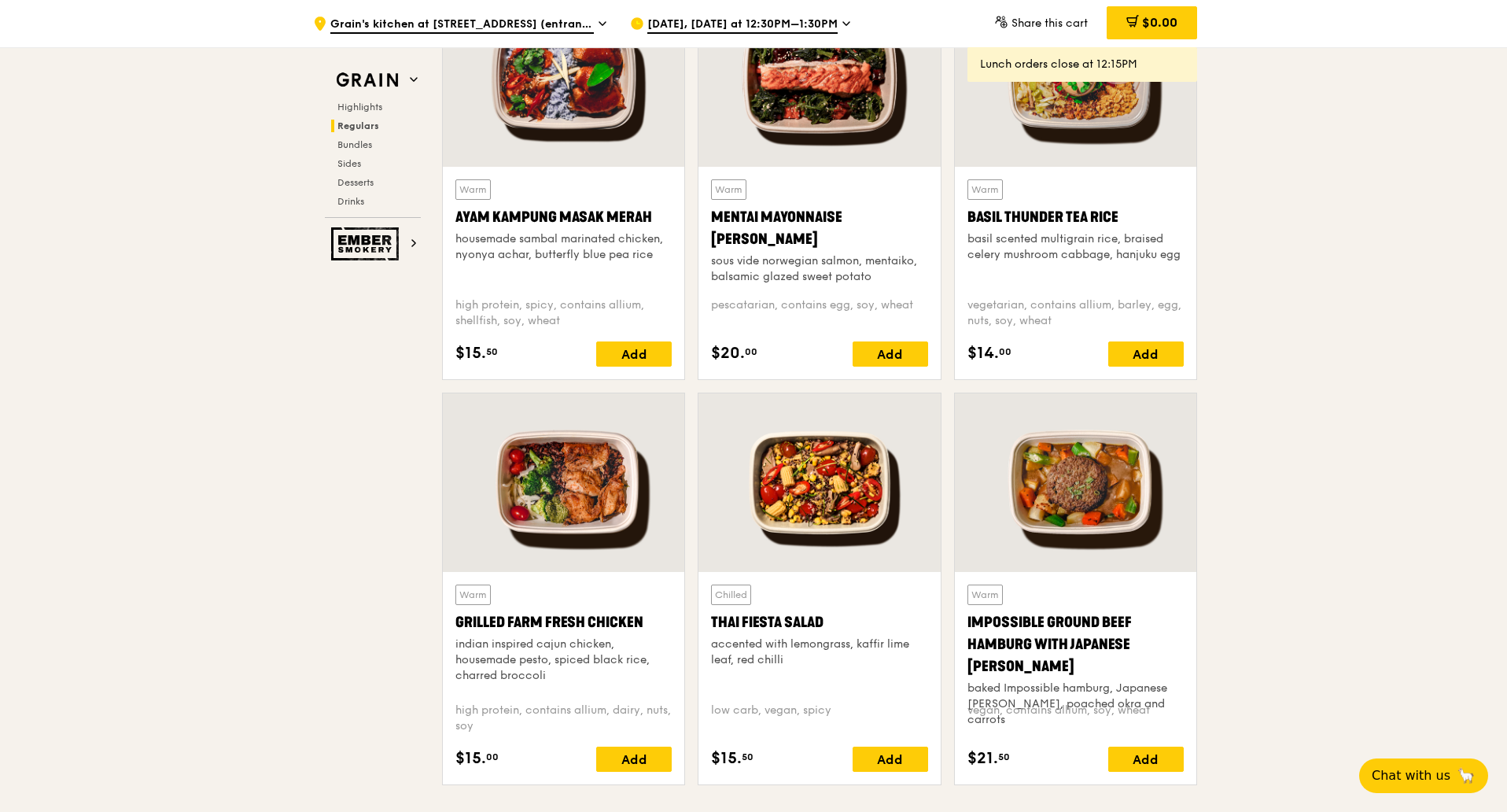
scroll to position [1574, 0]
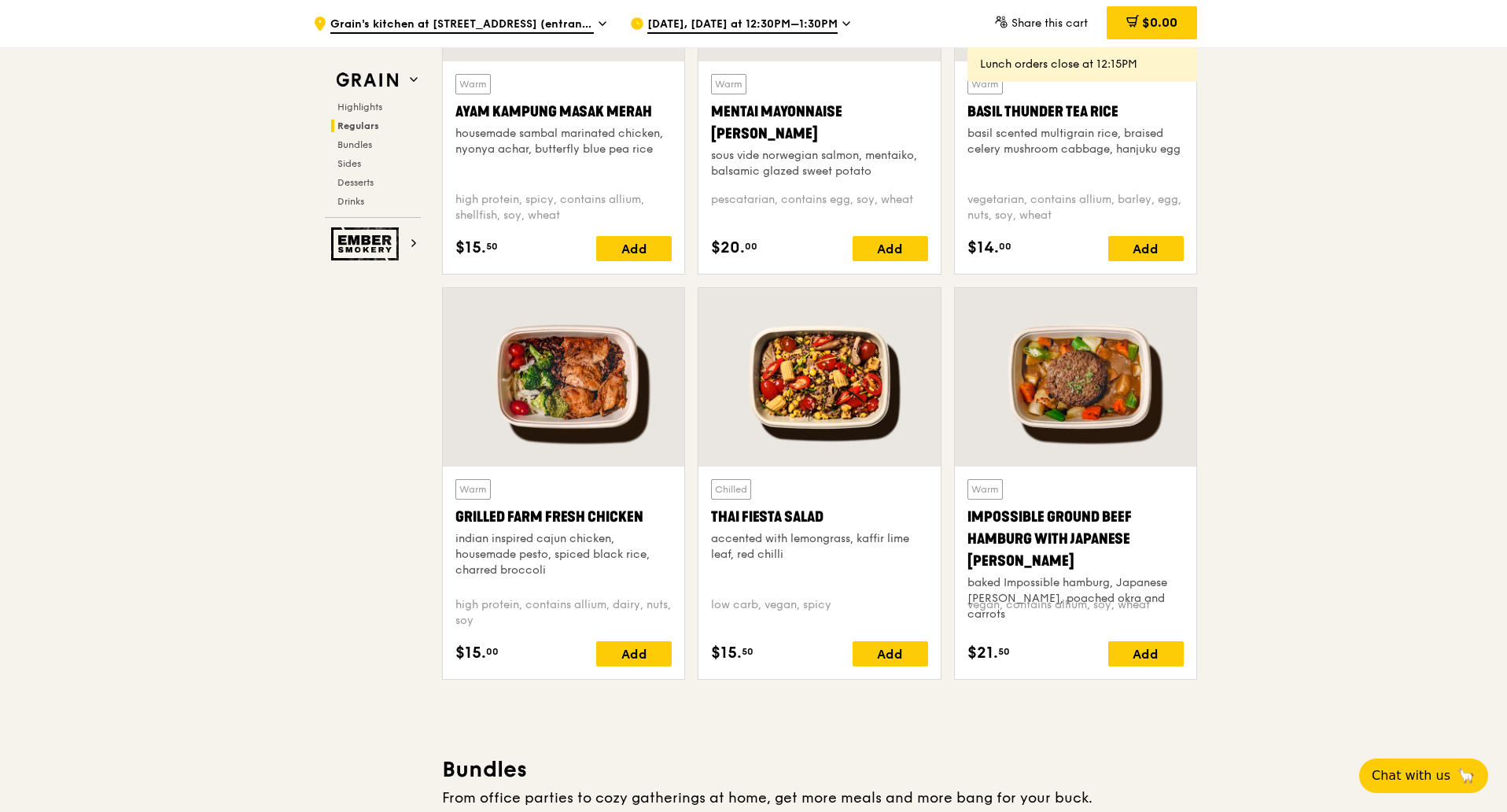
click at [1090, 395] on div at bounding box center [1076, 377] width 242 height 179
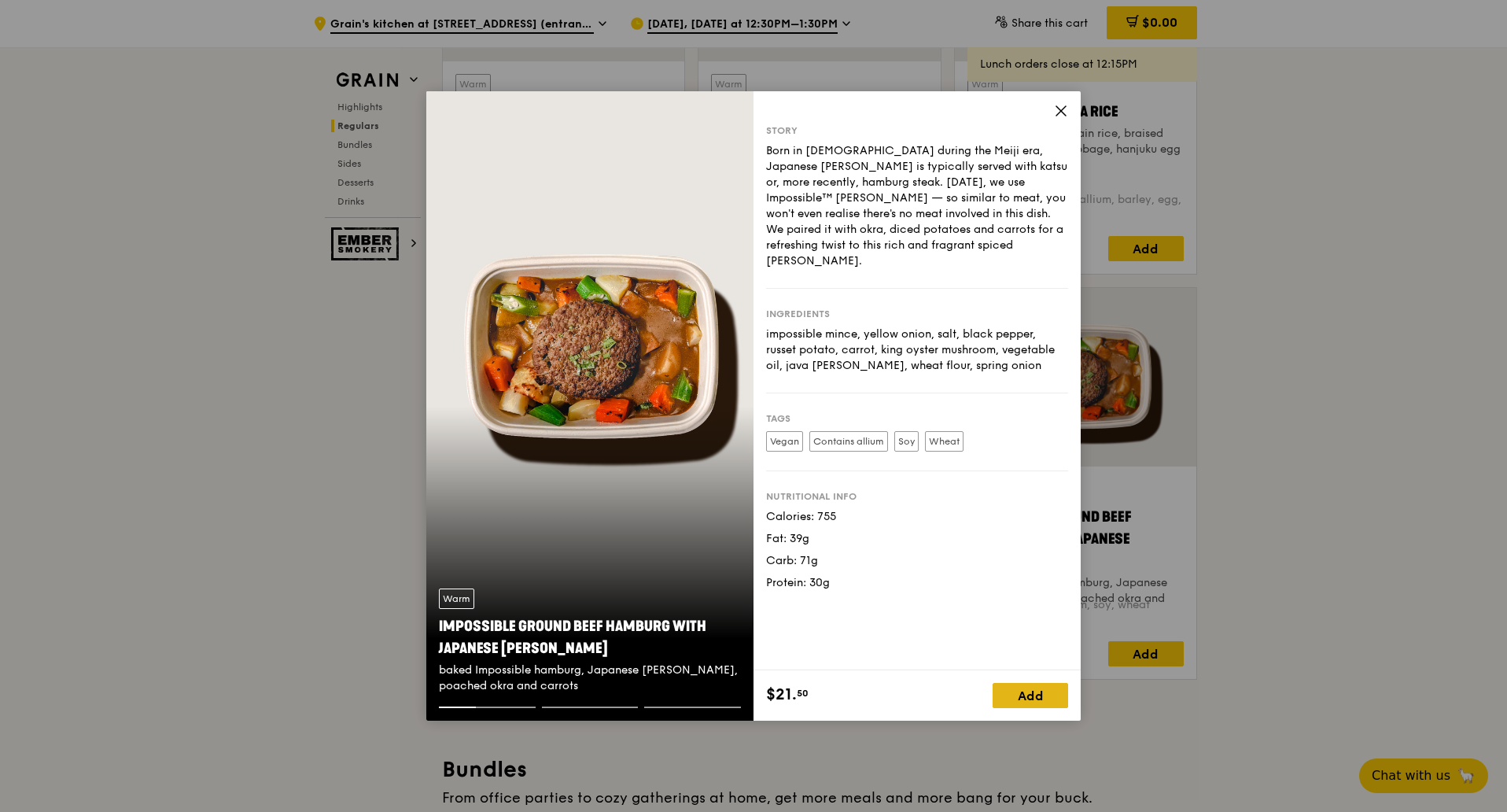
click at [1042, 690] on div "Add" at bounding box center [1030, 695] width 75 height 25
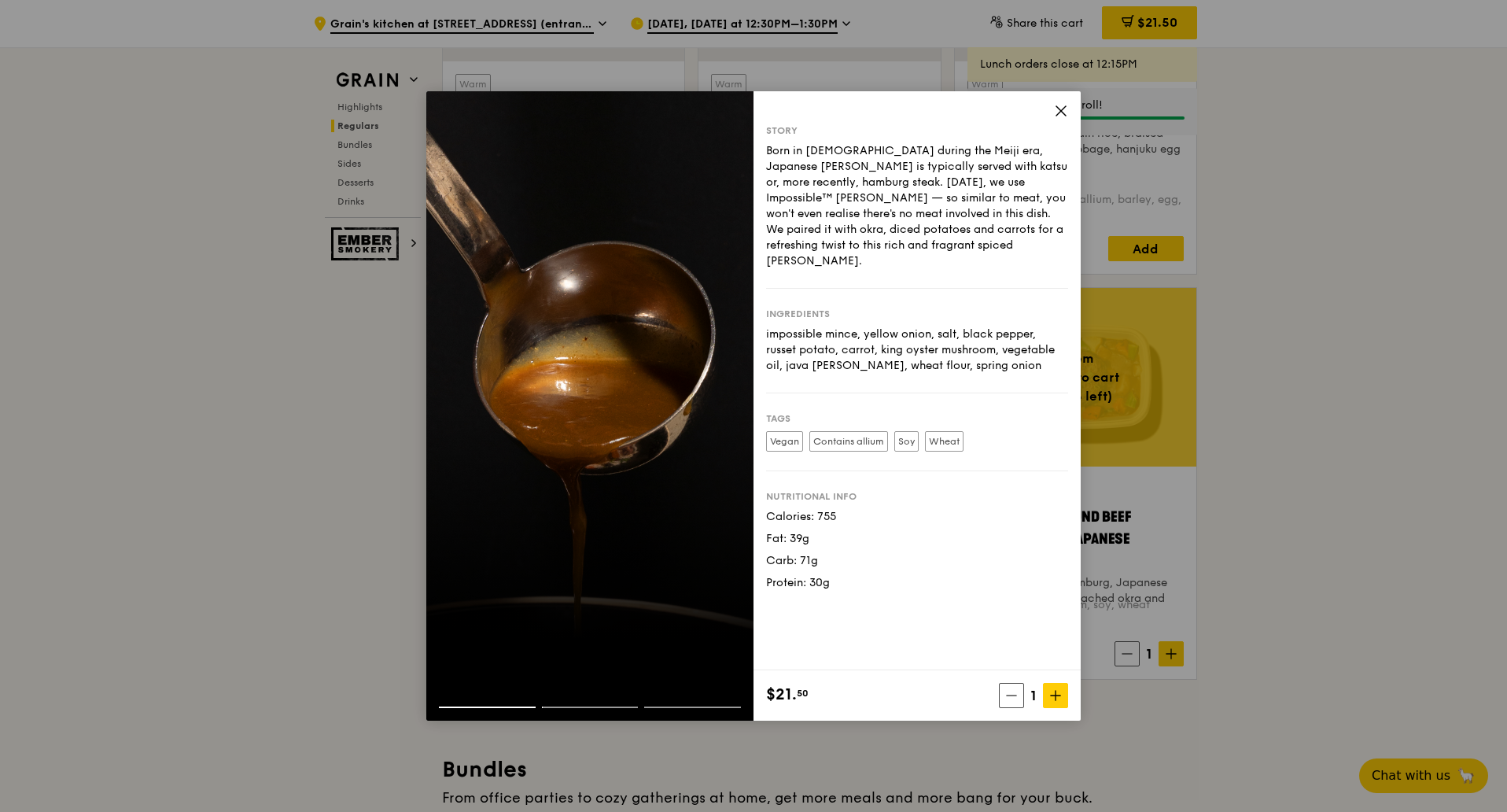
click at [1068, 121] on div "Story Born in Japan during the Meiji era, Japanese curry is typically served wi…" at bounding box center [917, 380] width 328 height 579
click at [1058, 112] on icon at bounding box center [1060, 110] width 14 height 14
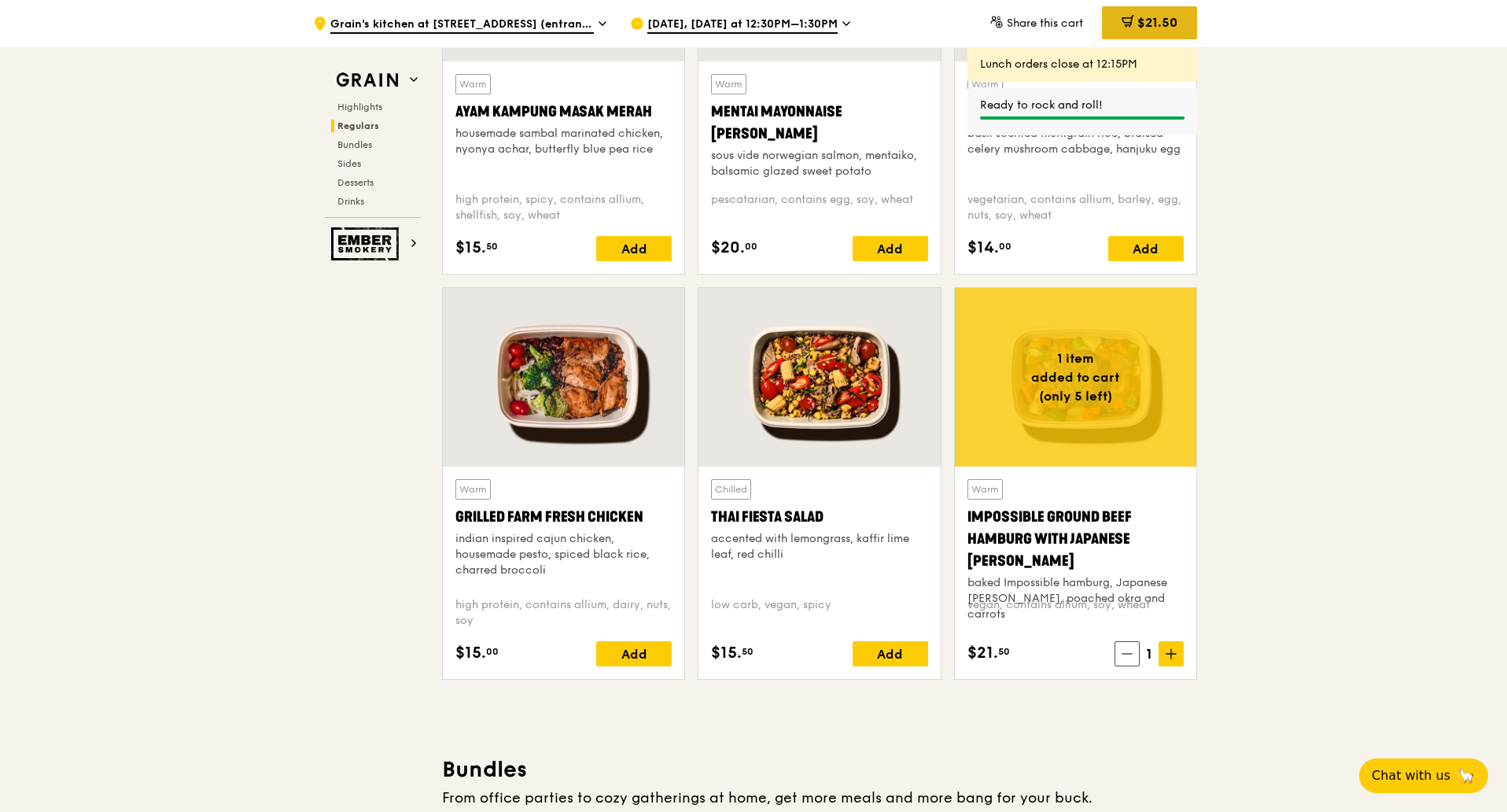
click at [1143, 19] on span "$21.50" at bounding box center [1158, 21] width 41 height 14
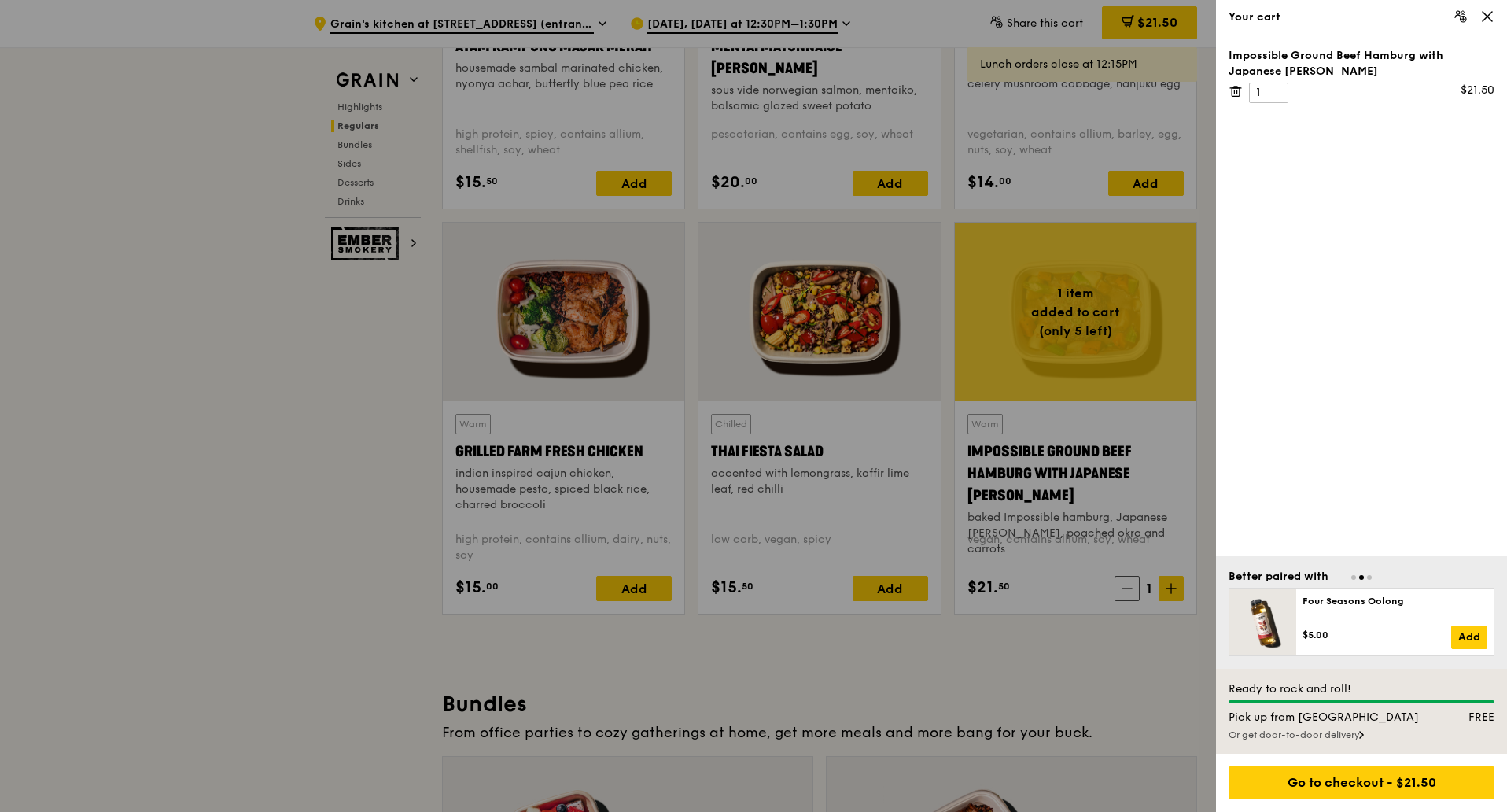
scroll to position [1671, 0]
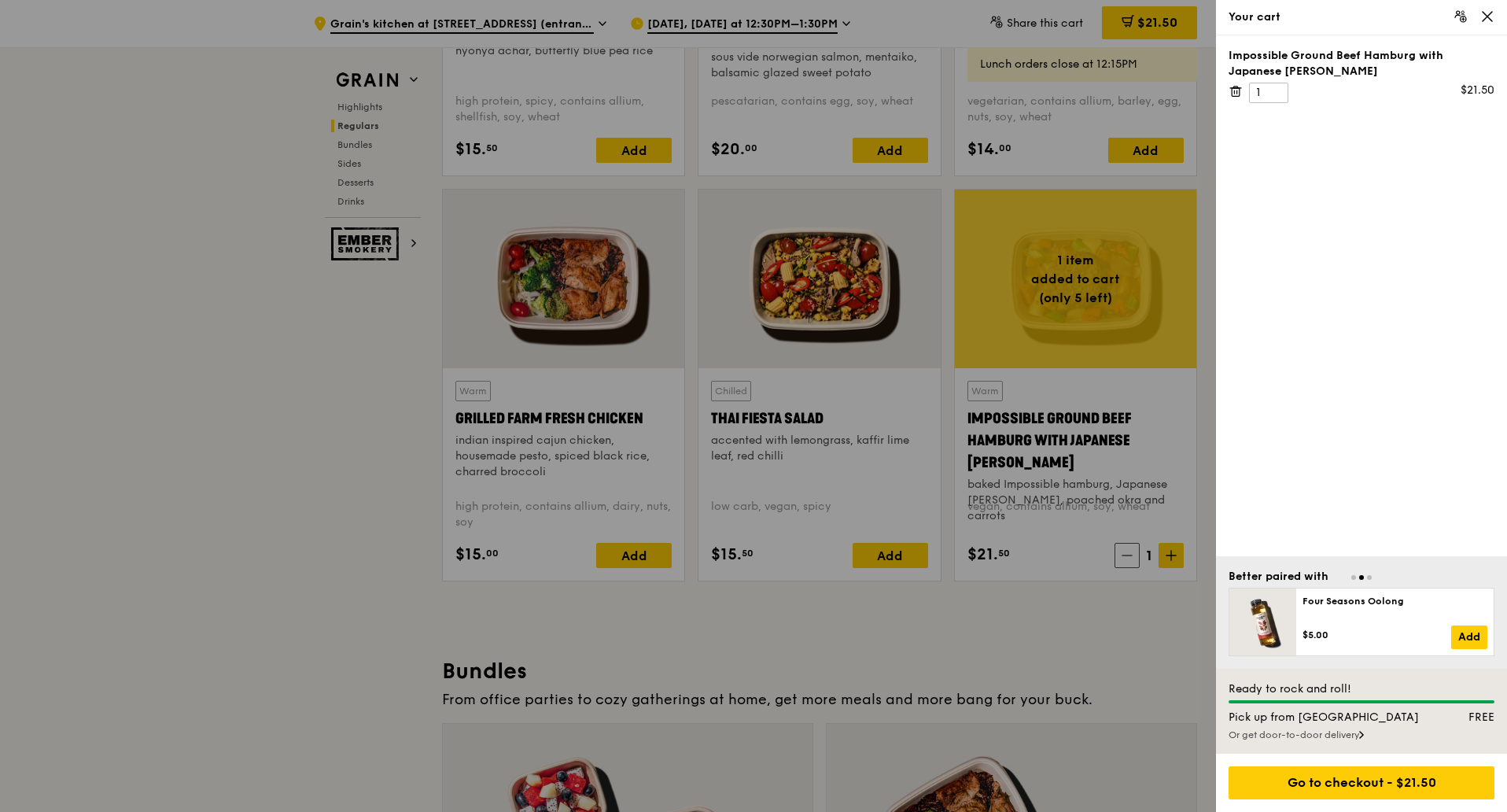
click at [1237, 95] on icon at bounding box center [1235, 91] width 14 height 14
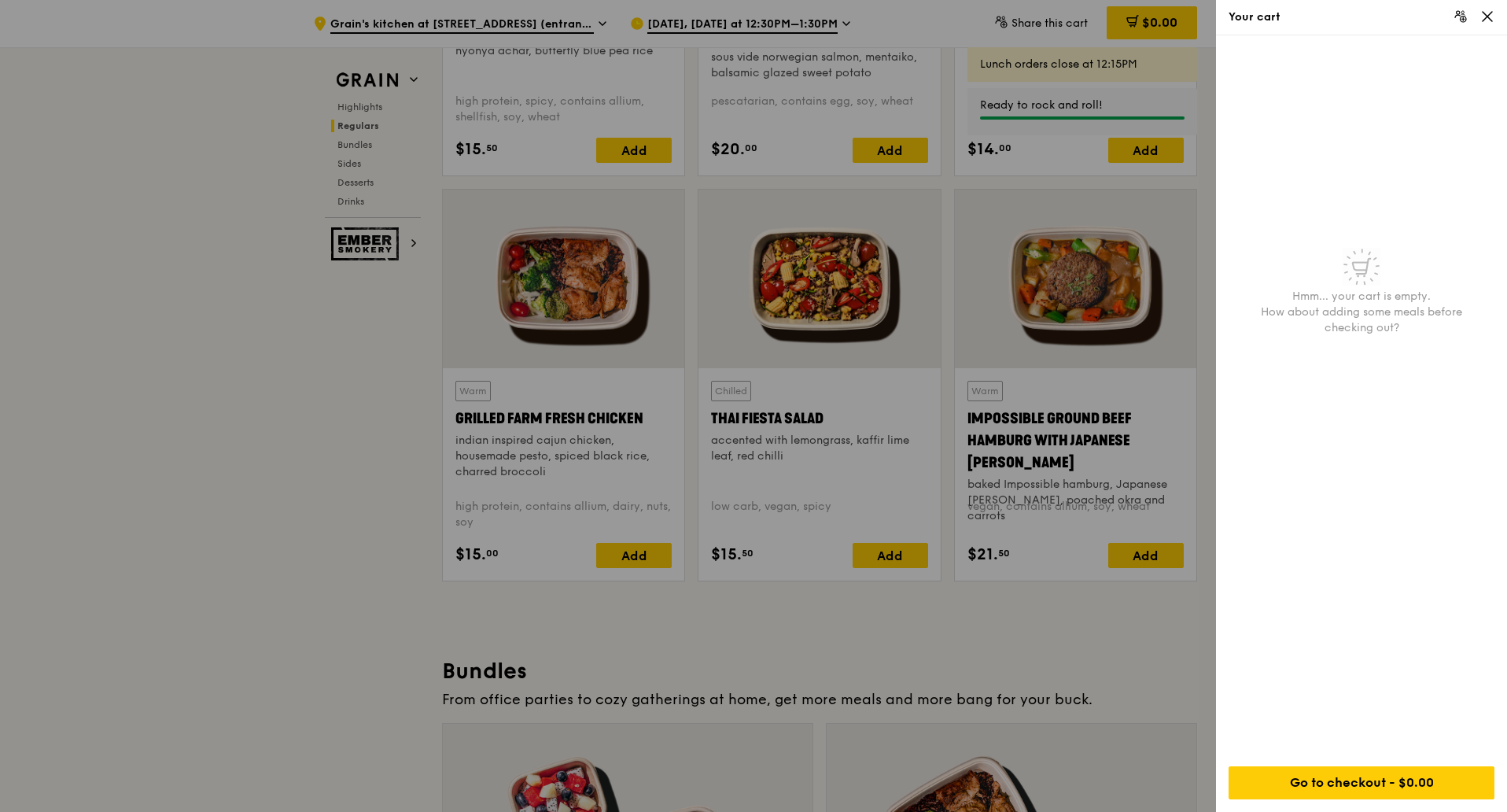
click at [1488, 17] on icon at bounding box center [1488, 16] width 14 height 14
